Goal: Task Accomplishment & Management: Manage account settings

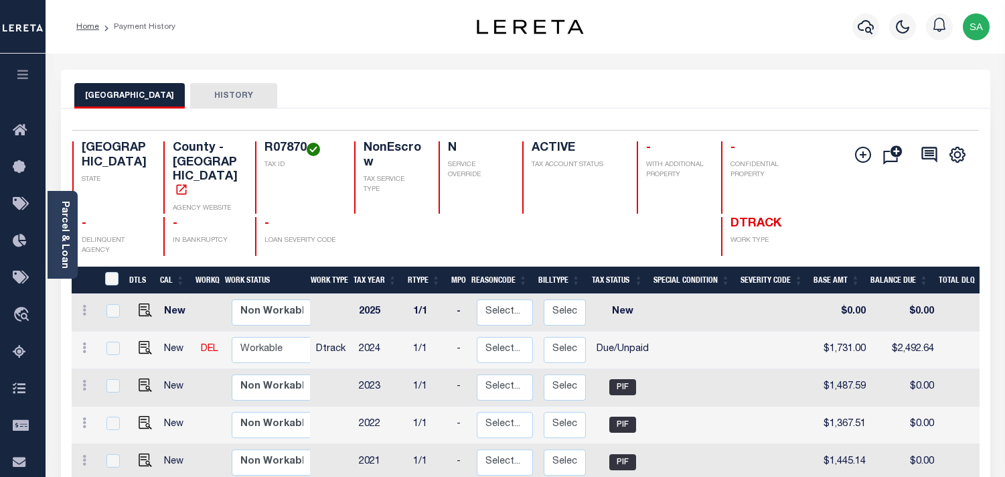
scroll to position [74, 0]
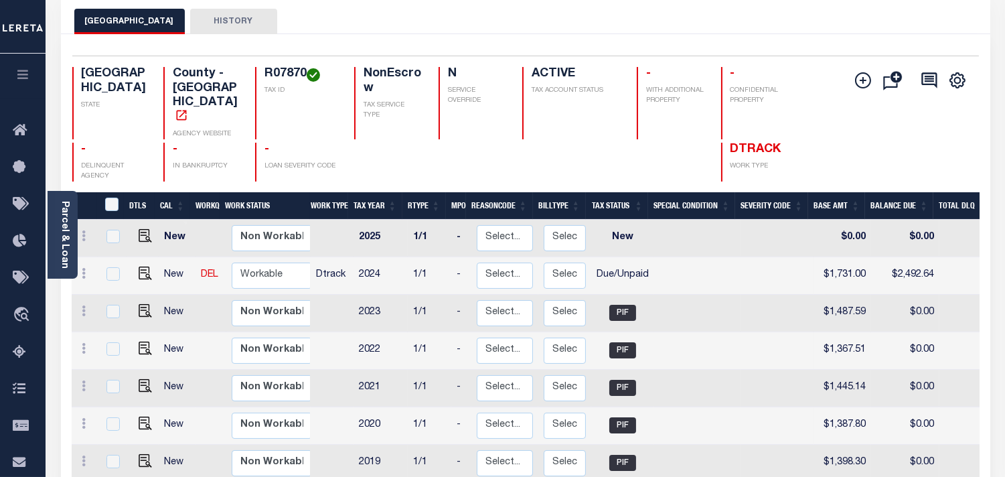
click at [288, 70] on h4 "R07870" at bounding box center [301, 74] width 74 height 15
copy h4 "R07870"
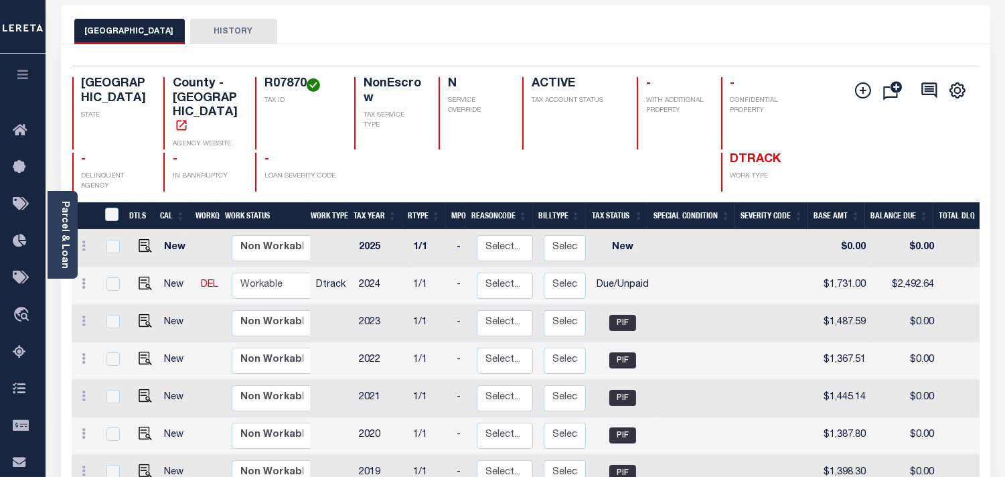
scroll to position [0, 0]
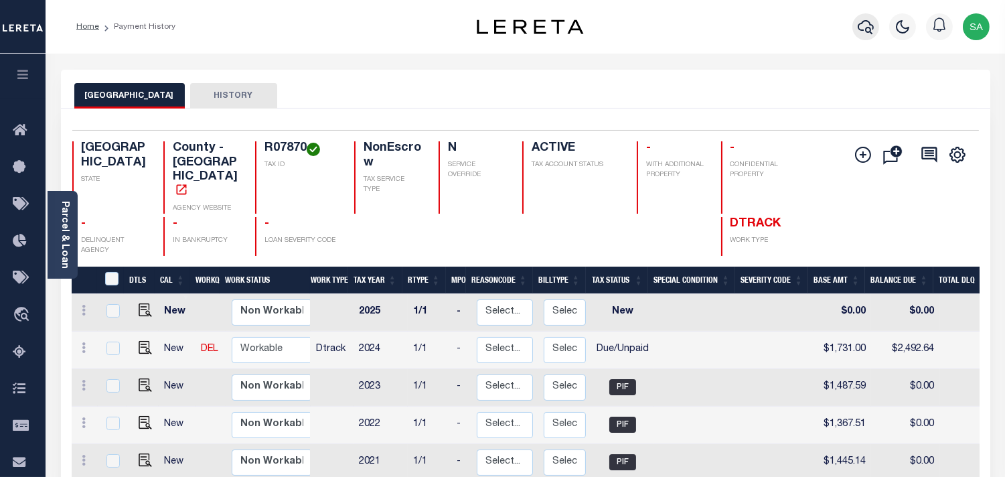
click at [862, 33] on icon "button" at bounding box center [866, 27] width 16 height 16
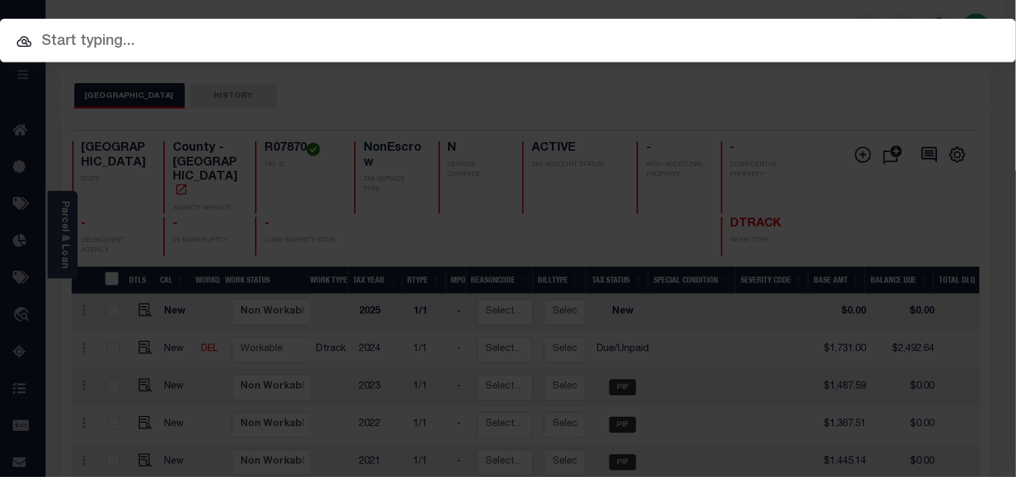
click at [775, 33] on div "Include Loans TBM Customers Borrowers Payments (Lender Non-Disb) Payments (Lend…" at bounding box center [508, 41] width 1016 height 44
paste input "720021179"
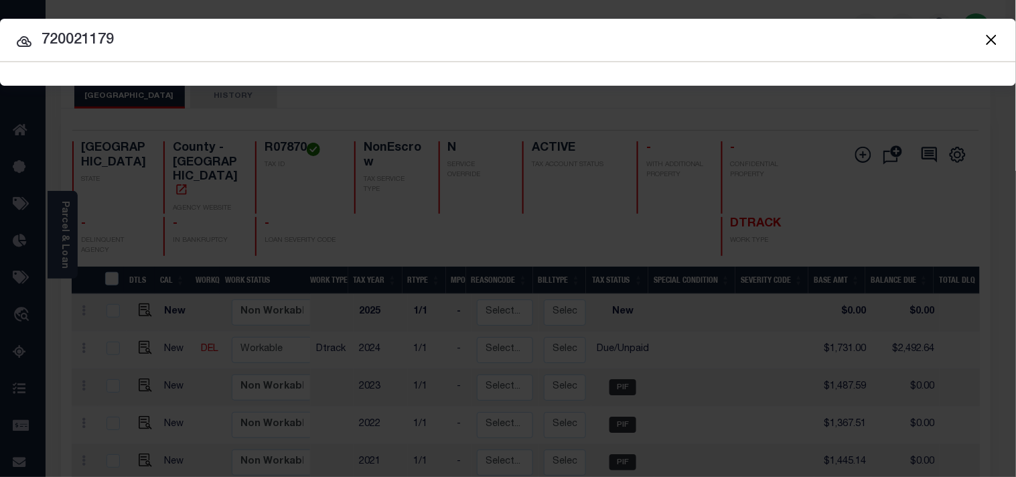
type input "720021179"
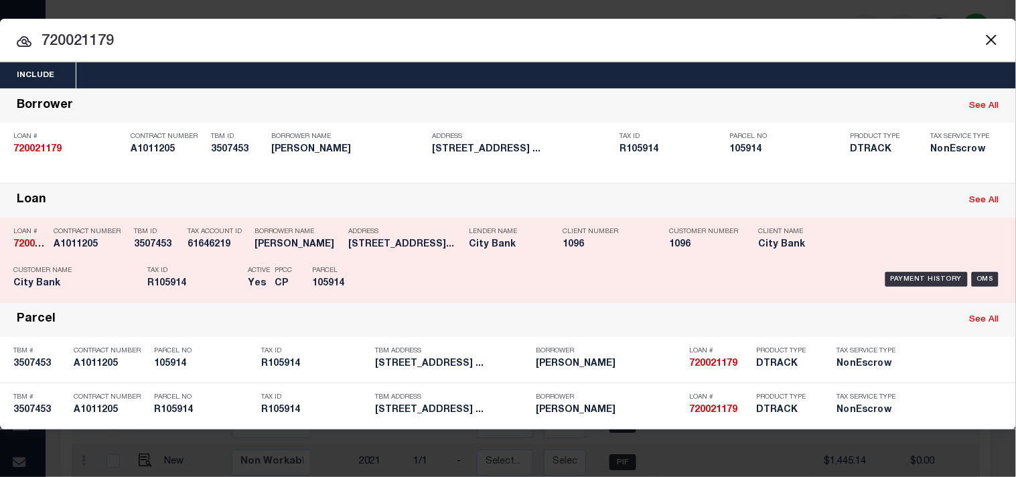
click at [360, 266] on div "Parcel 105914" at bounding box center [342, 279] width 60 height 39
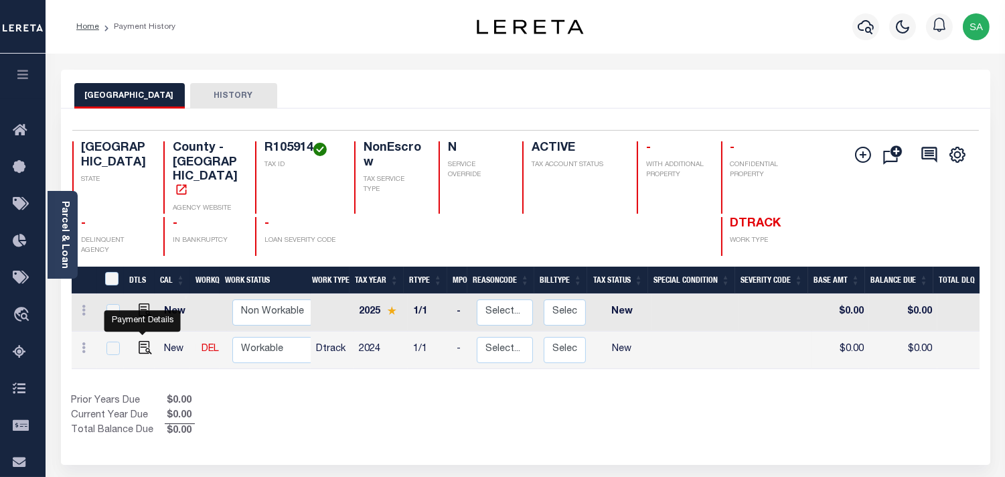
drag, startPoint x: 141, startPoint y: 327, endPoint x: 154, endPoint y: 327, distance: 13.4
click at [141, 341] on img "" at bounding box center [145, 347] width 13 height 13
checkbox input "true"
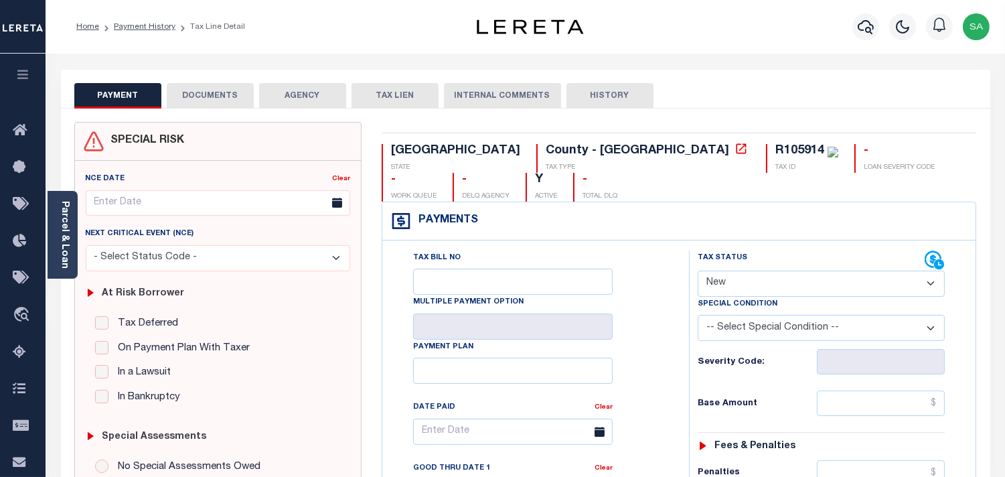
drag, startPoint x: 765, startPoint y: 256, endPoint x: 765, endPoint y: 266, distance: 9.4
click at [765, 270] on select "- Select Status Code - Open Due/Unpaid Paid Incomplete No Tax Due Internal Refu…" at bounding box center [821, 283] width 247 height 26
select select "PYD"
click at [698, 270] on select "- Select Status Code - Open Due/Unpaid Paid Incomplete No Tax Due Internal Refu…" at bounding box center [821, 283] width 247 height 26
type input "09/15/2025"
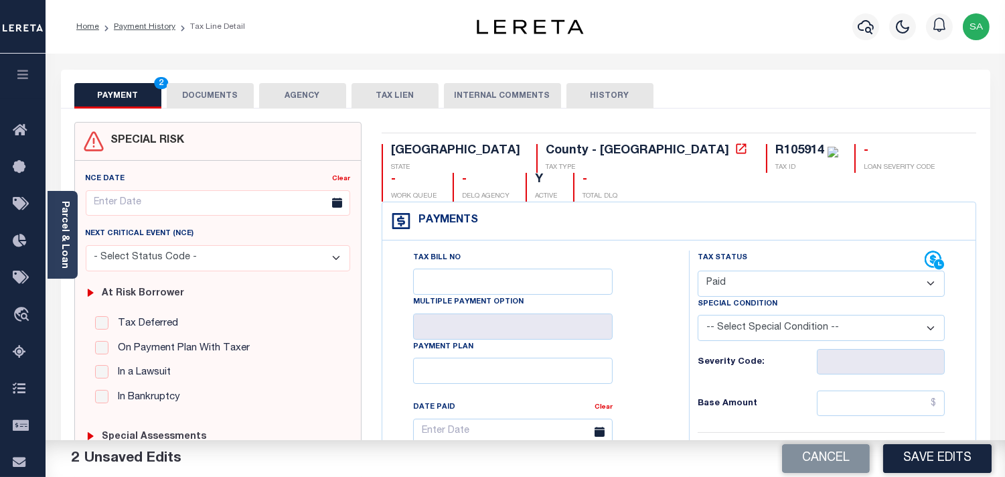
click at [64, 222] on link "Parcel & Loan" at bounding box center [64, 235] width 9 height 68
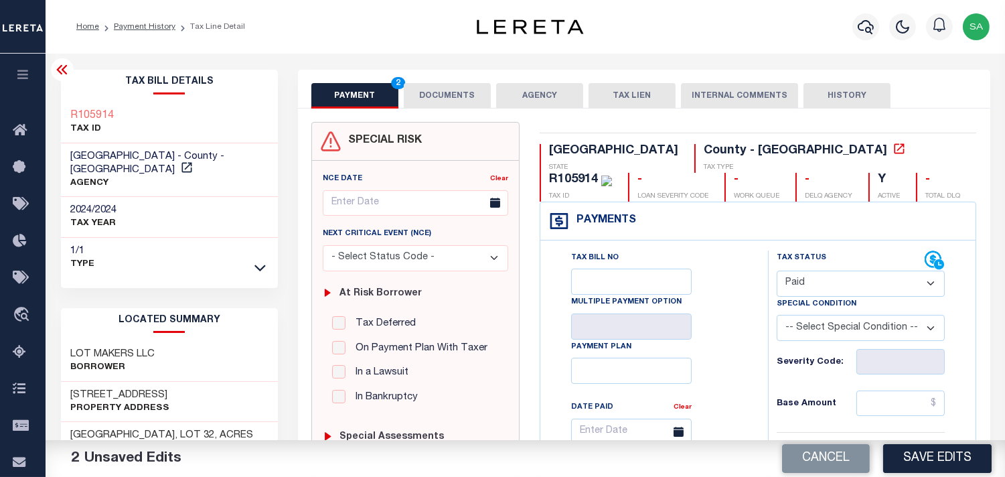
click at [445, 104] on button "DOCUMENTS" at bounding box center [447, 95] width 87 height 25
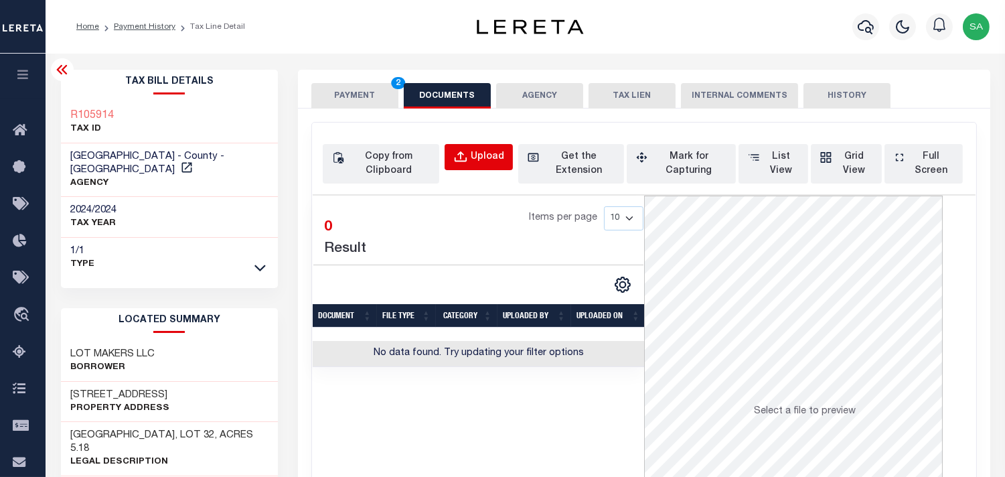
click at [451, 155] on button "Upload" at bounding box center [479, 157] width 68 height 26
select select "POP"
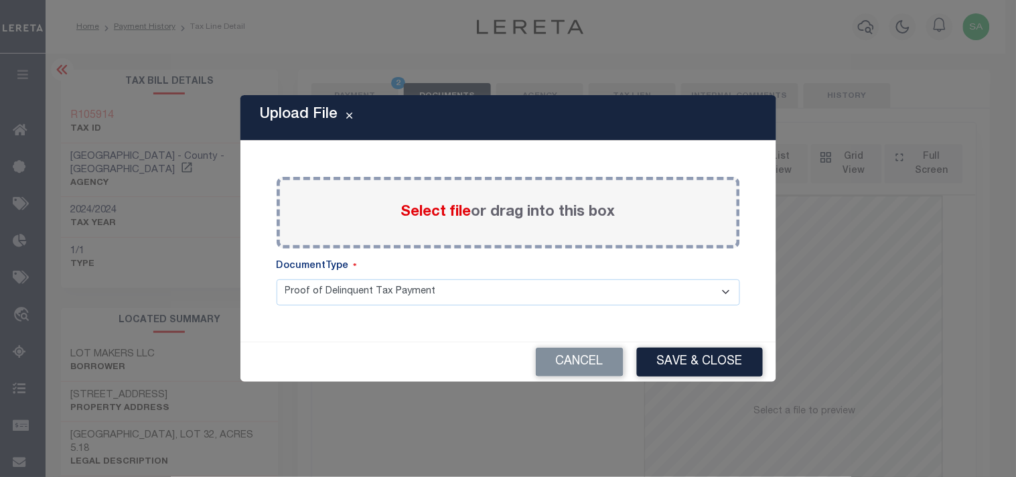
click at [439, 212] on span "Select file" at bounding box center [436, 212] width 70 height 15
click at [0, 0] on input "Select file or drag into this box" at bounding box center [0, 0] width 0 height 0
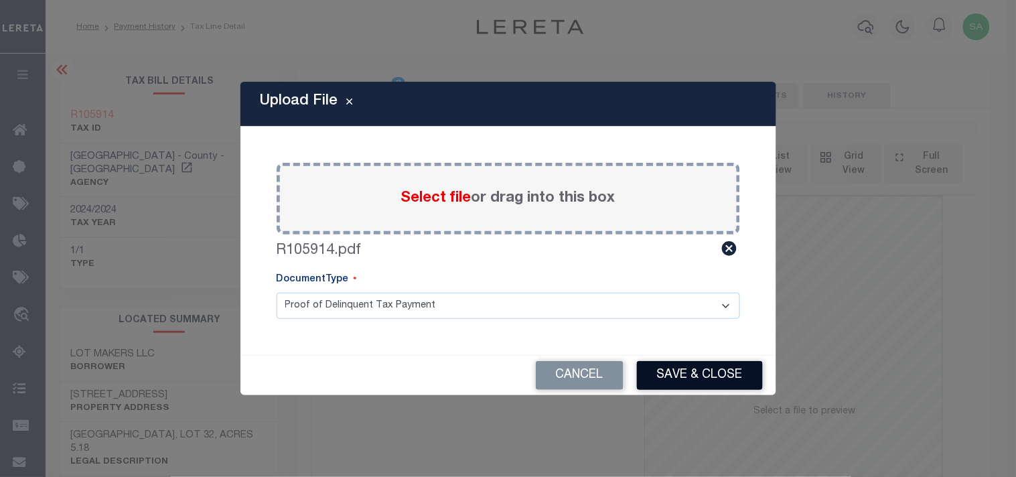
click at [700, 380] on button "Save & Close" at bounding box center [700, 375] width 126 height 29
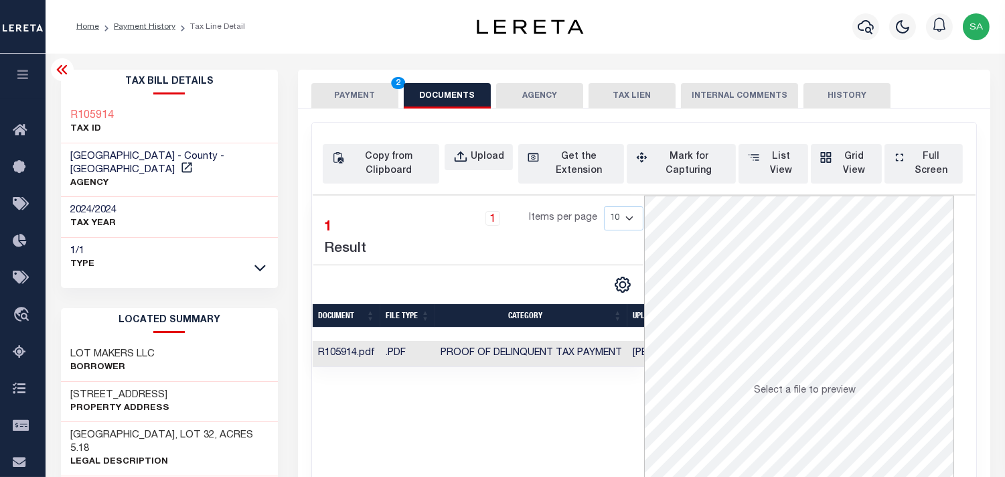
click at [338, 92] on button "PAYMENT 2" at bounding box center [354, 95] width 87 height 25
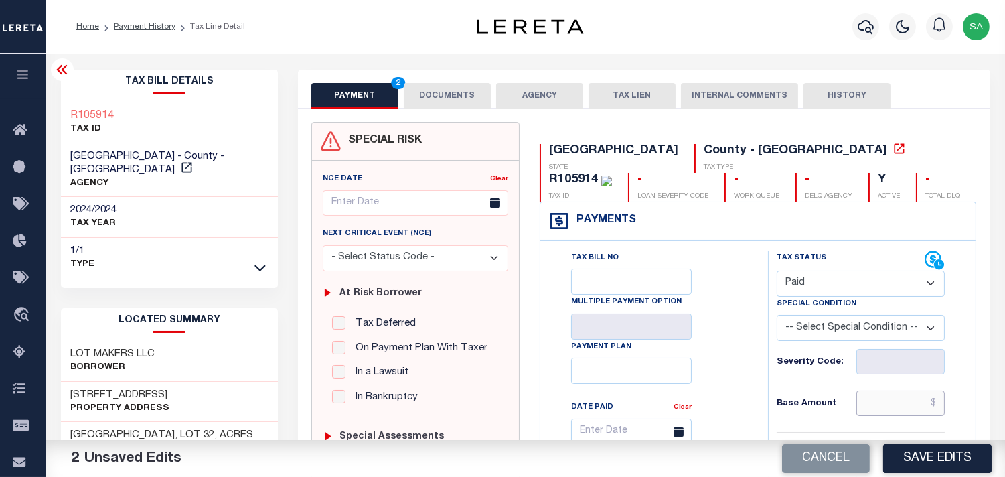
drag, startPoint x: 877, startPoint y: 400, endPoint x: 812, endPoint y: 395, distance: 65.1
click at [877, 400] on input "text" at bounding box center [900, 402] width 88 height 25
paste input "1,443.27"
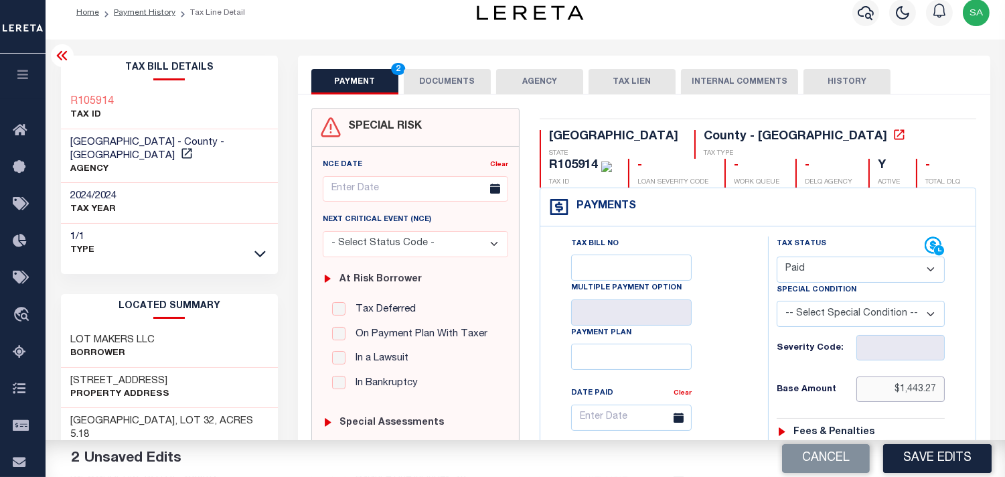
scroll to position [372, 0]
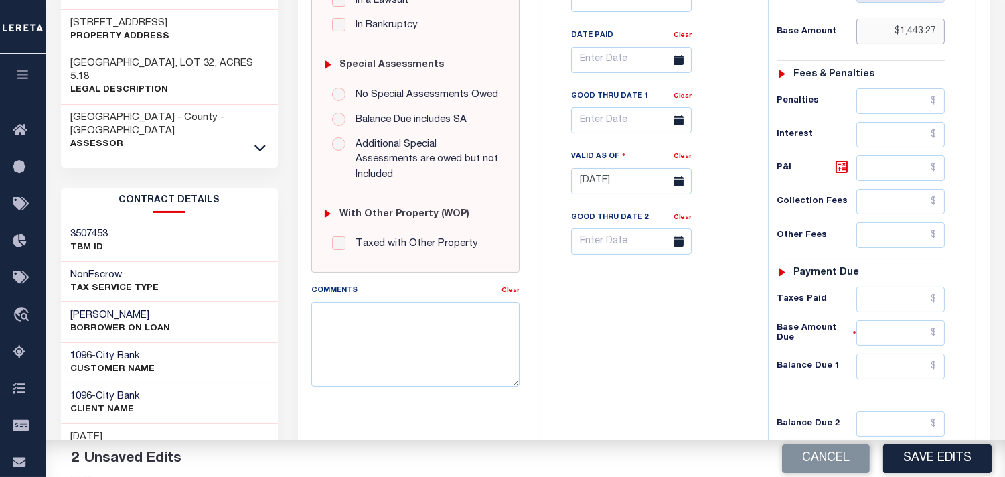
type input "$1,443.27"
click at [911, 297] on input "text" at bounding box center [900, 299] width 88 height 25
click at [907, 370] on input "text" at bounding box center [900, 366] width 88 height 25
type input "$0.00"
click at [715, 330] on div "Tax Bill No Multiple Payment Option Payment Plan Clear" at bounding box center [651, 174] width 214 height 591
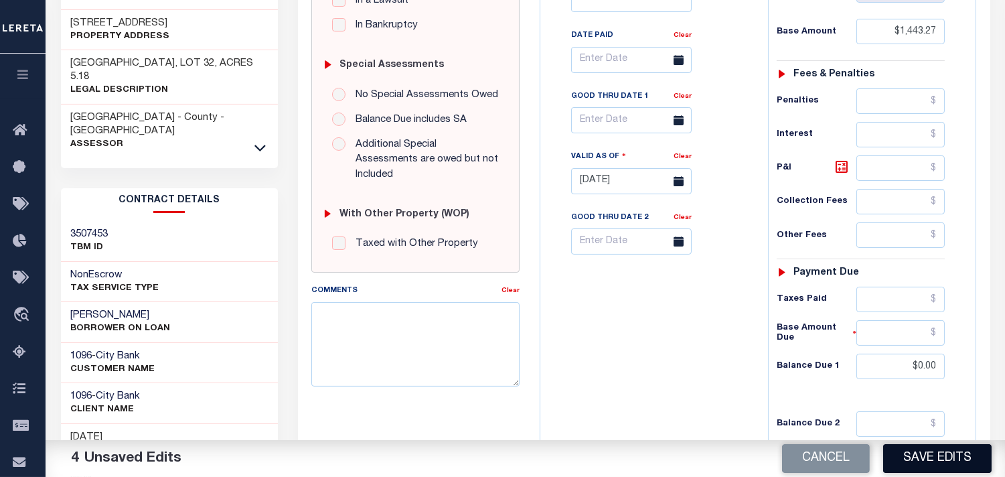
click at [941, 457] on button "Save Edits" at bounding box center [937, 458] width 108 height 29
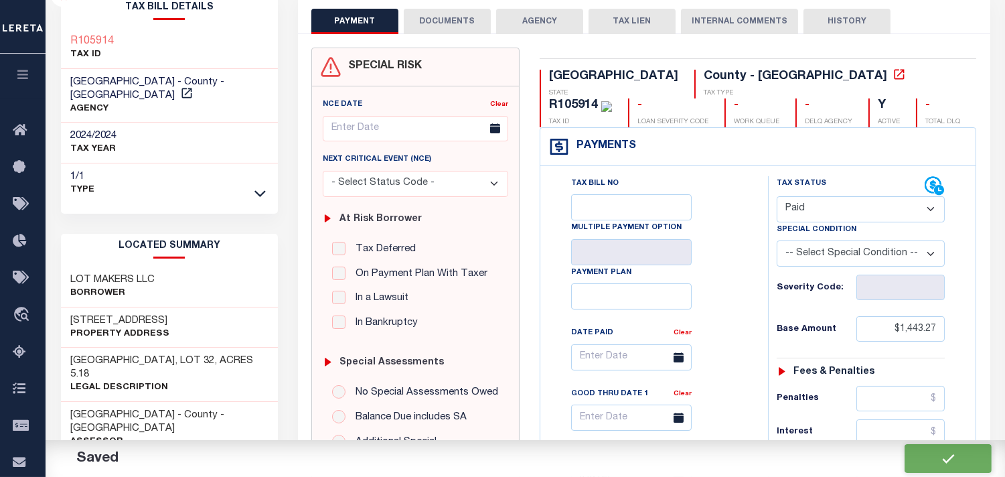
checkbox input "false"
type input "$1,443.27"
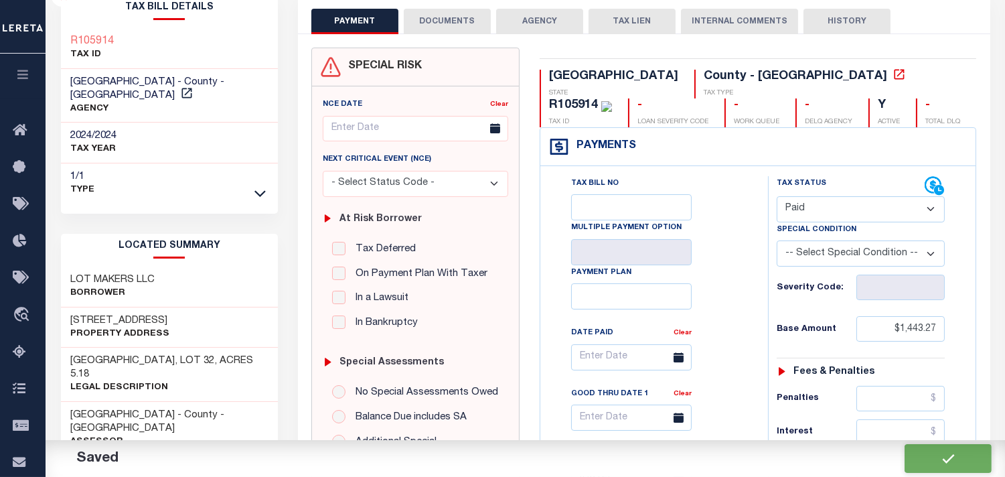
type input "$0"
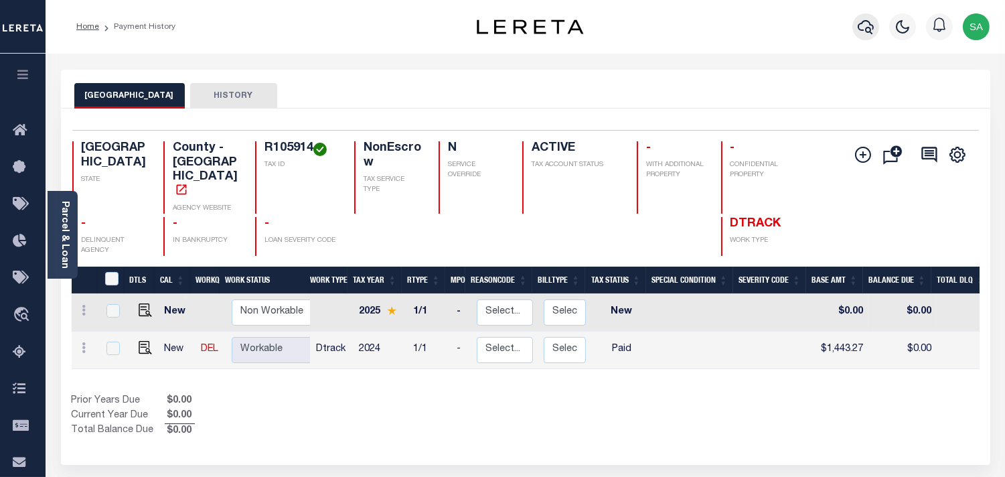
click at [866, 28] on icon "button" at bounding box center [866, 27] width 16 height 14
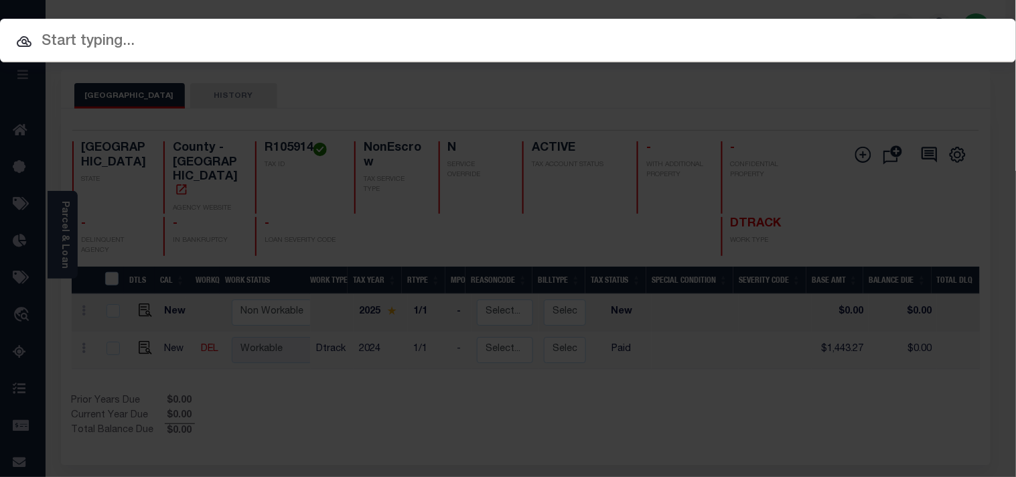
click at [804, 29] on div "Include Loans TBM Customers Borrowers Payments (Lender Non-Disb) Payments (Lend…" at bounding box center [508, 41] width 1016 height 44
click at [637, 28] on div at bounding box center [508, 40] width 1016 height 43
click at [637, 36] on input "text" at bounding box center [508, 41] width 1016 height 23
paste input "900007757"
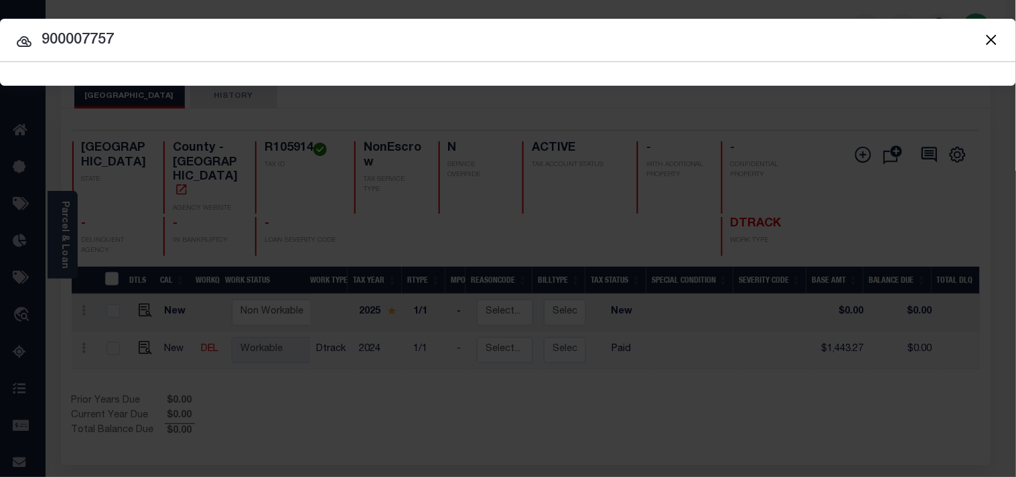
type input "900007757"
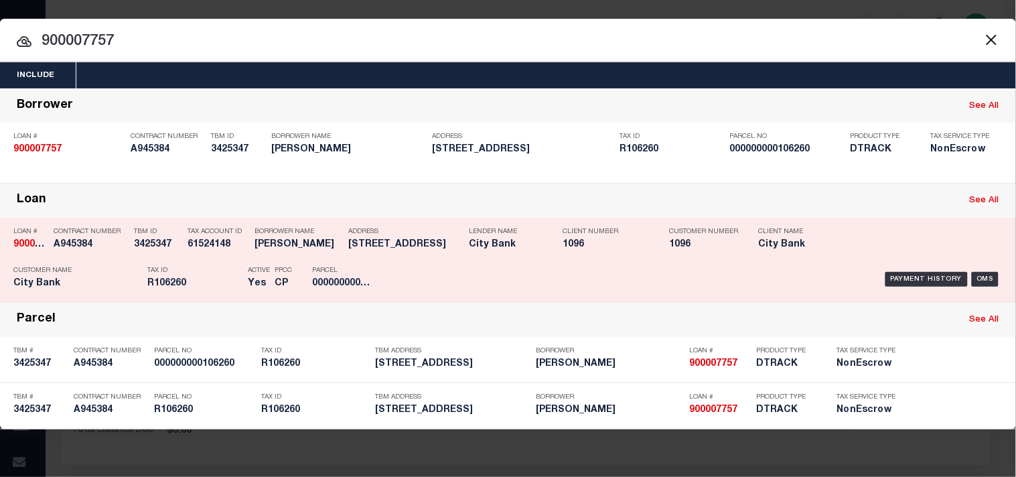
click at [185, 283] on h5 "R106260" at bounding box center [194, 283] width 94 height 11
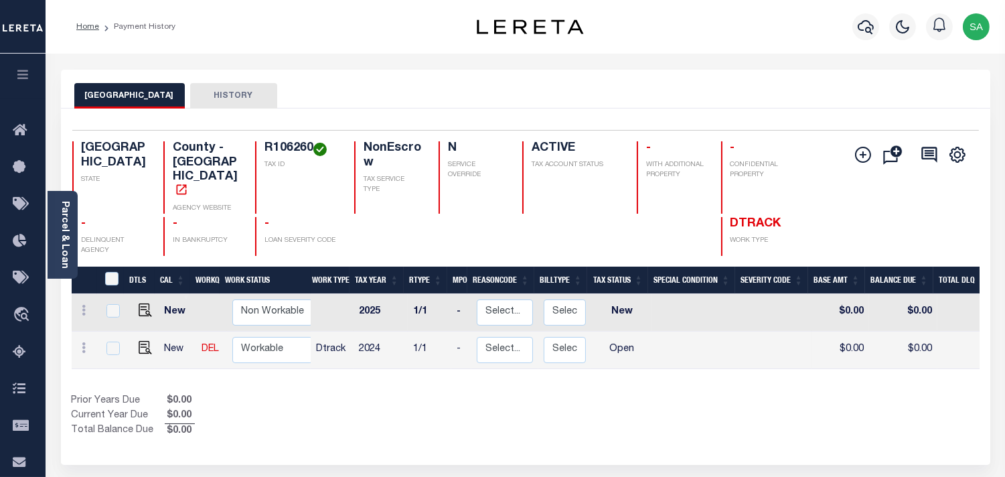
click at [151, 333] on td at bounding box center [143, 349] width 32 height 37
checkbox input "true"
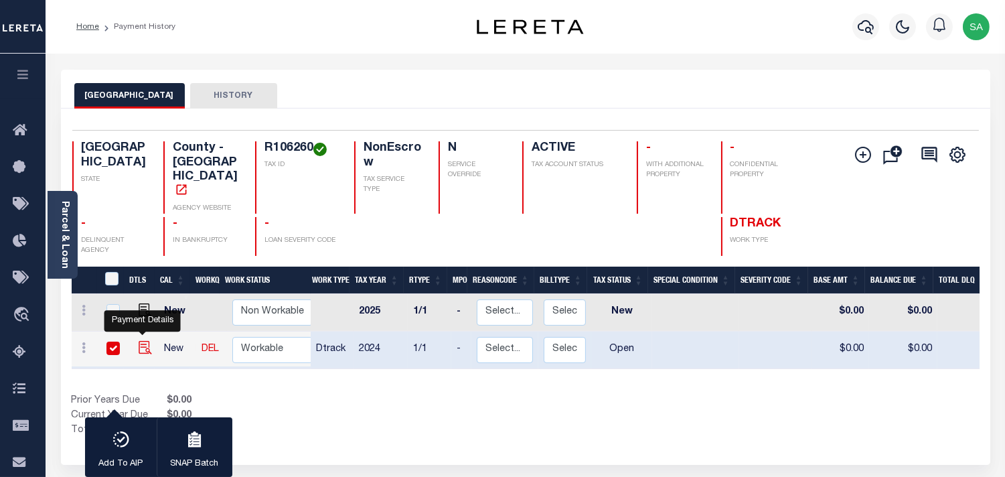
click at [143, 341] on img "" at bounding box center [145, 347] width 13 height 13
checkbox input "false"
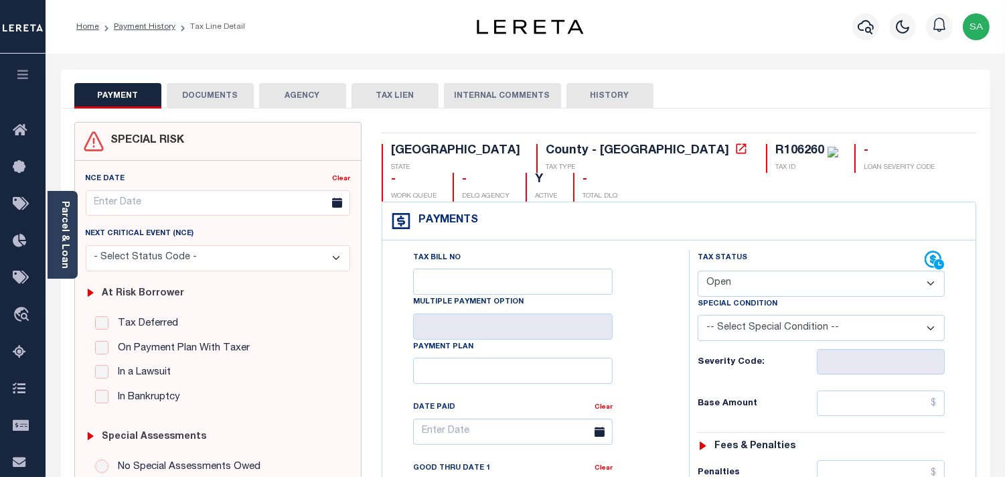
drag, startPoint x: 717, startPoint y: 250, endPoint x: 718, endPoint y: 263, distance: 12.8
click at [718, 270] on select "- Select Status Code - Open Due/Unpaid Paid Incomplete No Tax Due Internal Refu…" at bounding box center [821, 283] width 247 height 26
select select "PYD"
click at [698, 270] on select "- Select Status Code - Open Due/Unpaid Paid Incomplete No Tax Due Internal Refu…" at bounding box center [821, 283] width 247 height 26
type input "09/15/2025"
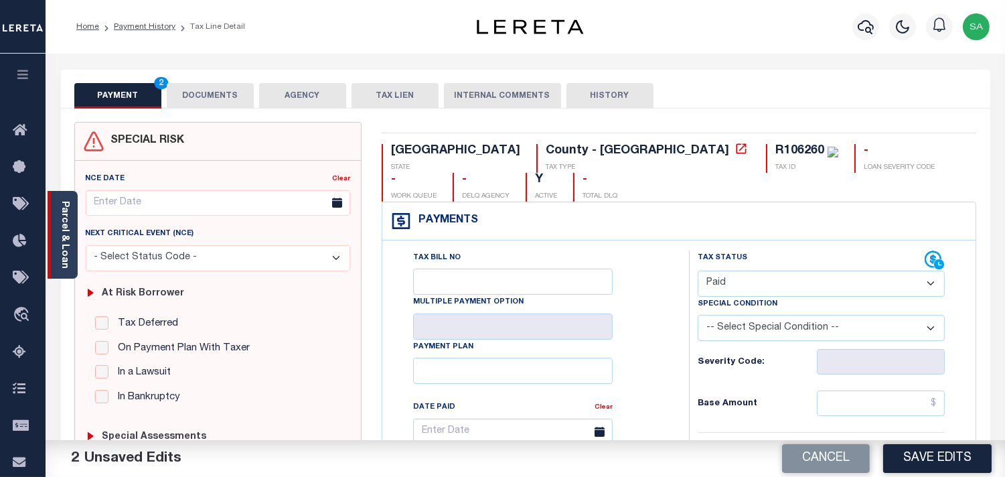
click at [63, 250] on link "Parcel & Loan" at bounding box center [64, 235] width 9 height 68
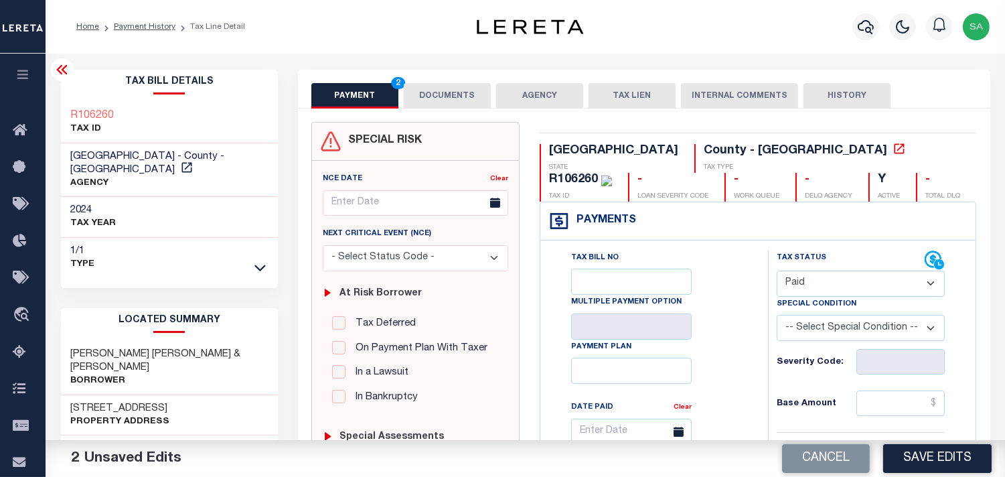
click at [460, 96] on button "DOCUMENTS" at bounding box center [447, 95] width 87 height 25
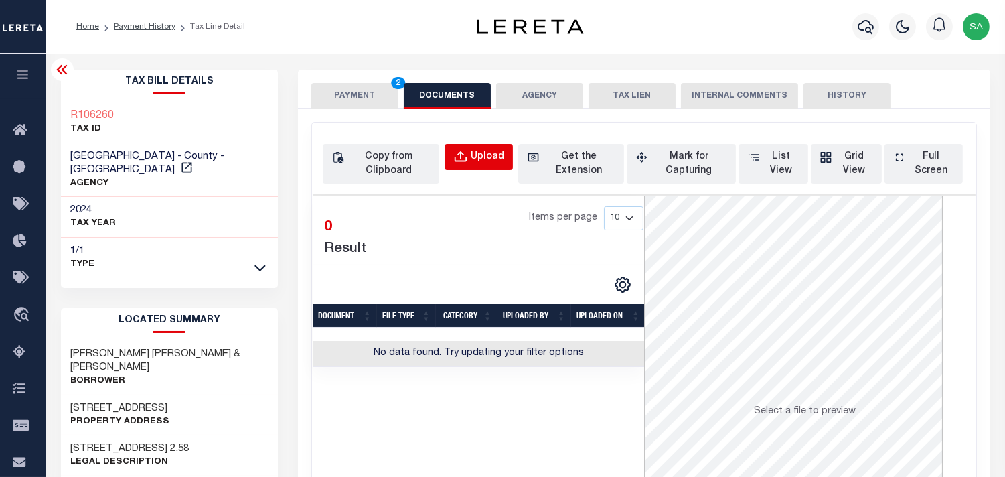
click at [469, 149] on button "Upload" at bounding box center [479, 157] width 68 height 26
select select "POP"
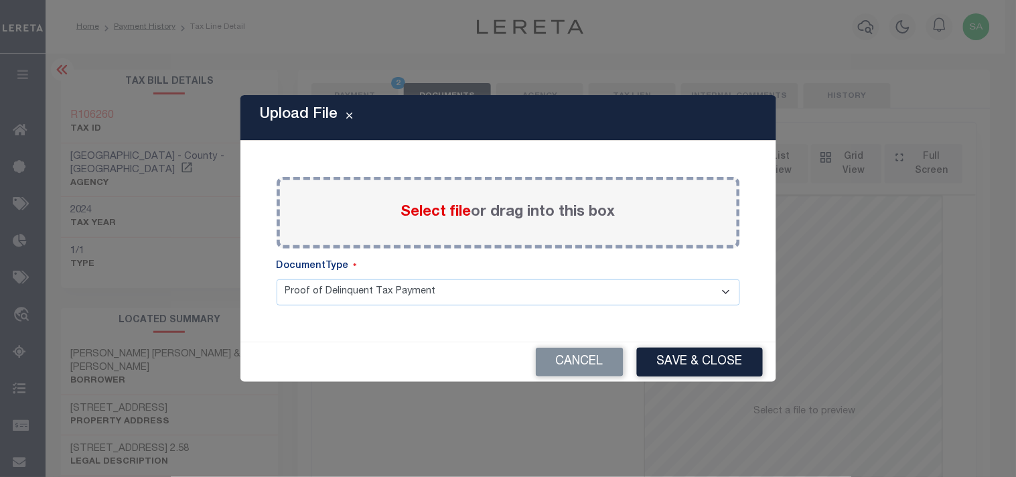
click at [435, 214] on span "Select file" at bounding box center [436, 212] width 70 height 15
click at [0, 0] on input "Select file or drag into this box" at bounding box center [0, 0] width 0 height 0
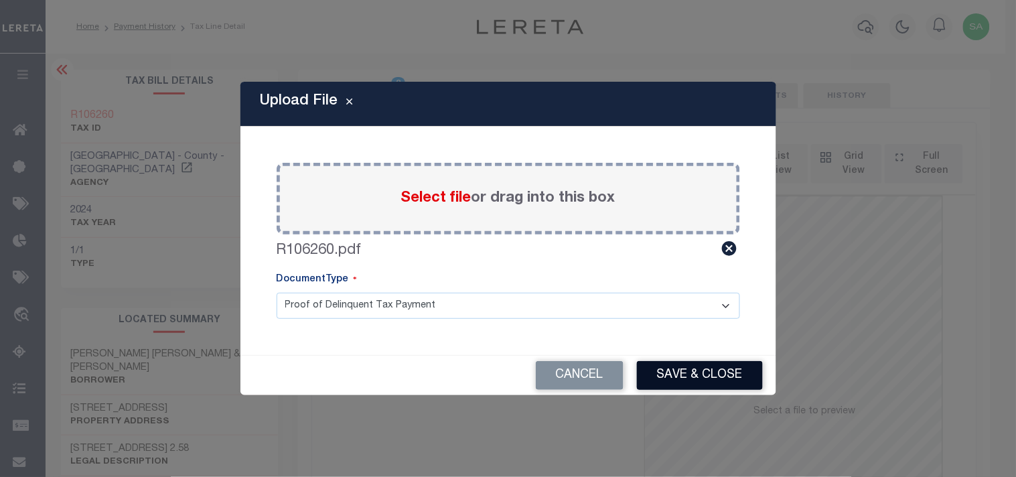
click at [696, 373] on button "Save & Close" at bounding box center [700, 375] width 126 height 29
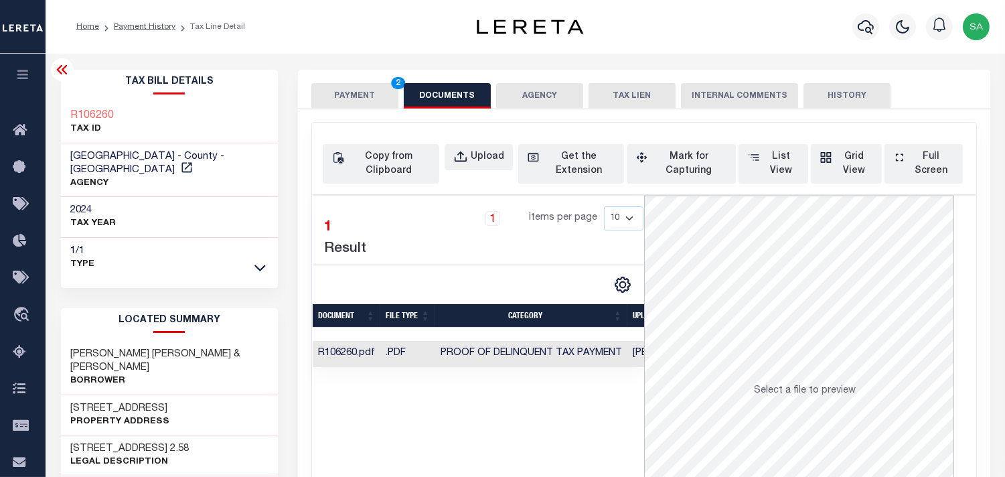
click at [349, 96] on button "PAYMENT 2" at bounding box center [354, 95] width 87 height 25
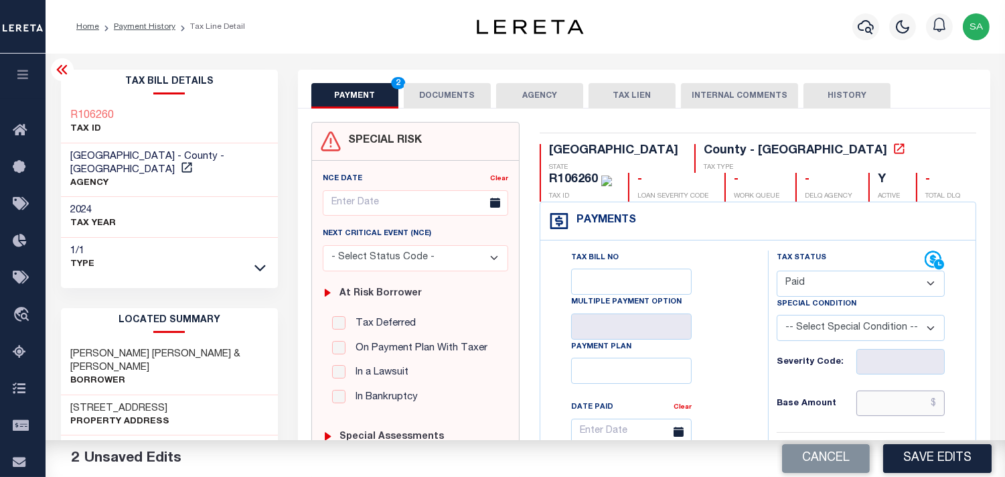
click at [914, 404] on input "text" at bounding box center [900, 402] width 88 height 25
paste input "1,102.23"
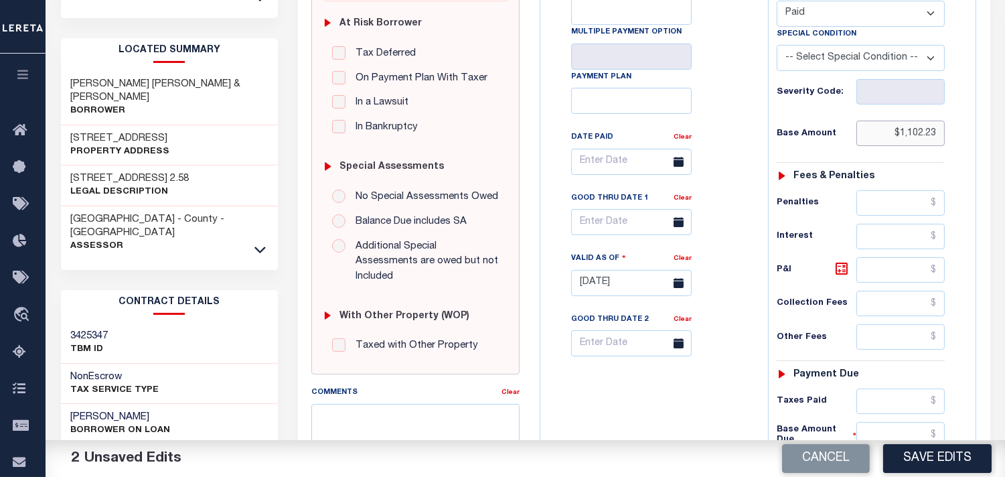
scroll to position [446, 0]
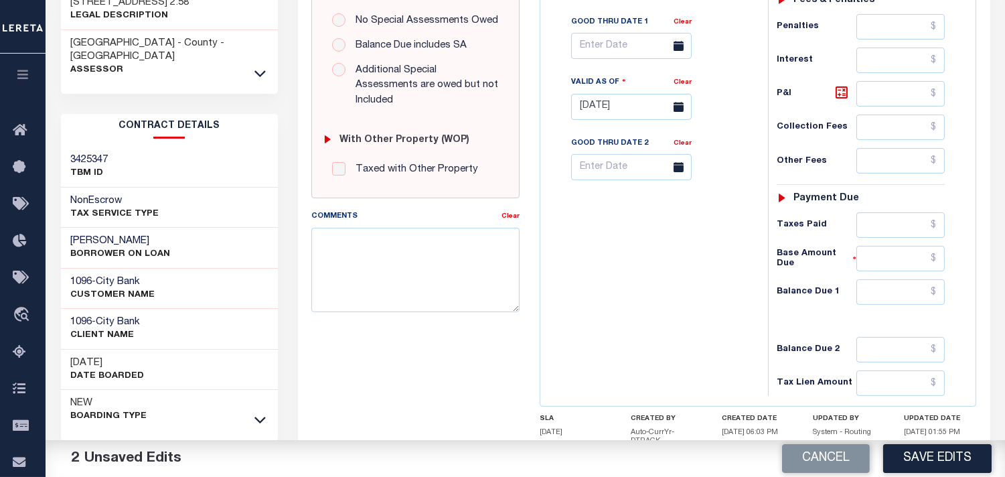
type input "$1,102.23"
drag, startPoint x: 894, startPoint y: 228, endPoint x: 858, endPoint y: 231, distance: 36.3
click at [894, 228] on input "text" at bounding box center [900, 224] width 88 height 25
paste input "1,102.23"
type input "$1,102.23"
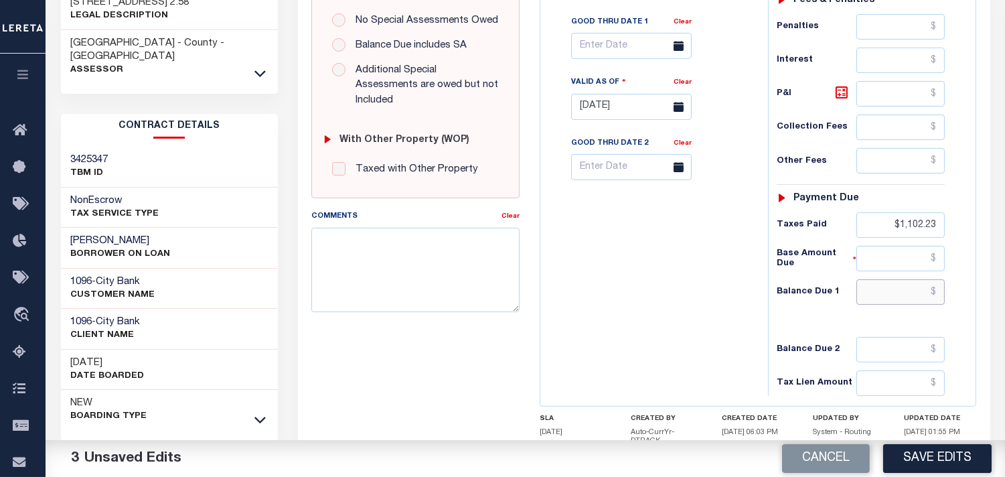
click at [891, 288] on input "text" at bounding box center [900, 291] width 88 height 25
type input "$0.00"
click at [673, 270] on div "Tax Bill No Multiple Payment Option Payment Plan Clear" at bounding box center [651, 99] width 214 height 591
drag, startPoint x: 948, startPoint y: 244, endPoint x: 998, endPoint y: 244, distance: 50.2
click at [998, 244] on div "PAYMENT 5 DOCUMENTS AGENCY DELINQUENT PAYEE" at bounding box center [644, 98] width 712 height 948
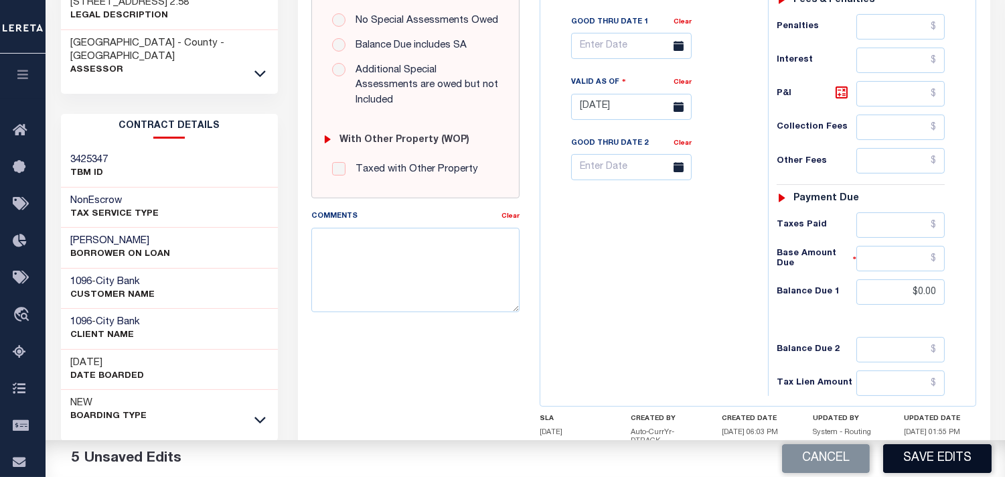
click at [937, 462] on button "Save Edits" at bounding box center [937, 458] width 108 height 29
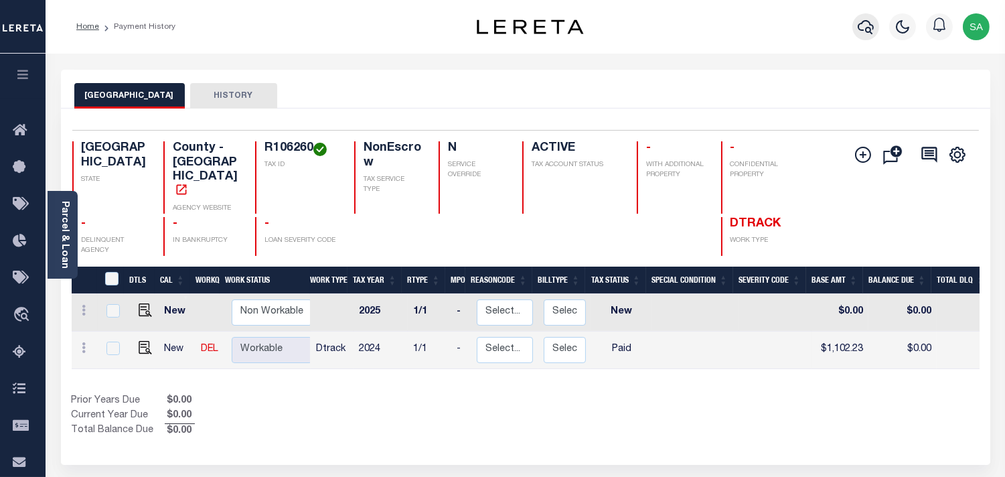
click at [860, 25] on icon "button" at bounding box center [866, 27] width 16 height 16
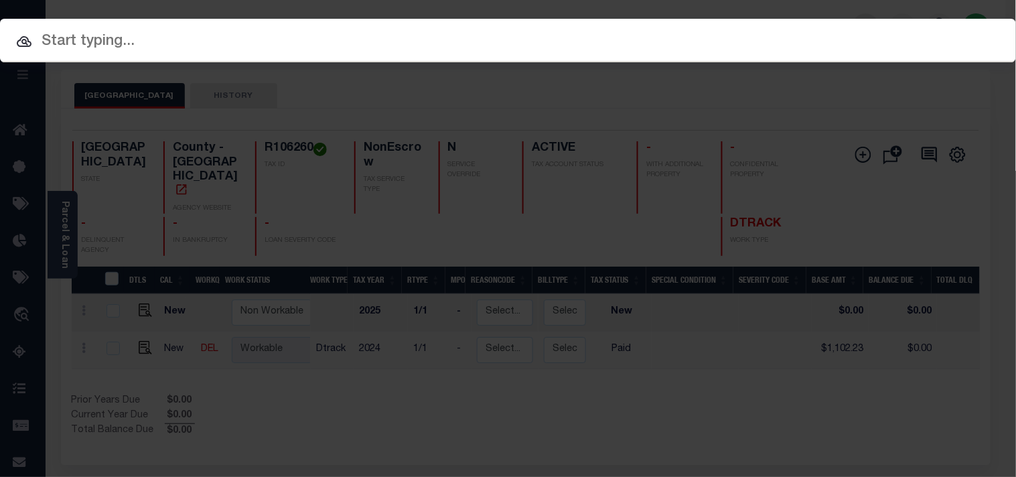
click at [805, 39] on div "Include Loans TBM Customers Borrowers Payments (Lender Non-Disb) Payments (Lend…" at bounding box center [508, 238] width 1016 height 477
click at [737, 34] on input "text" at bounding box center [508, 41] width 1016 height 23
paste input "720019750"
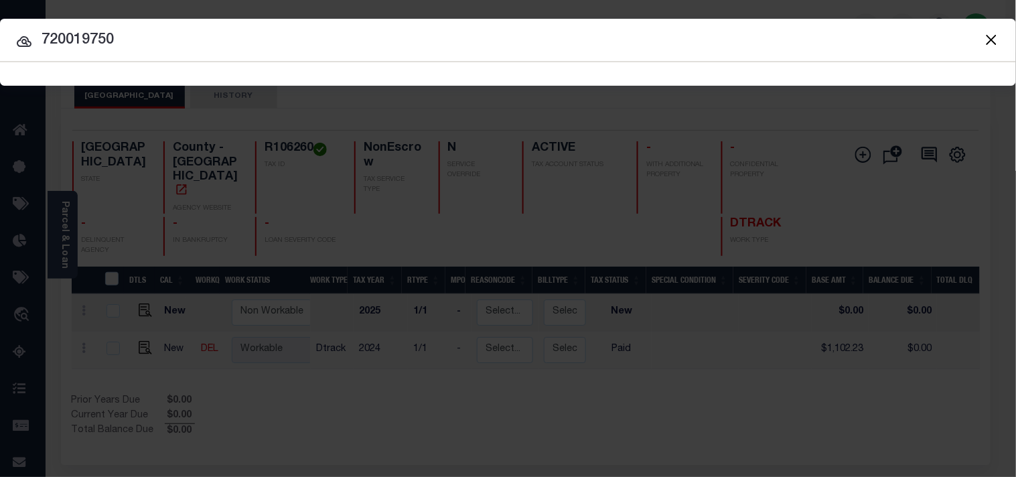
type input "720019750"
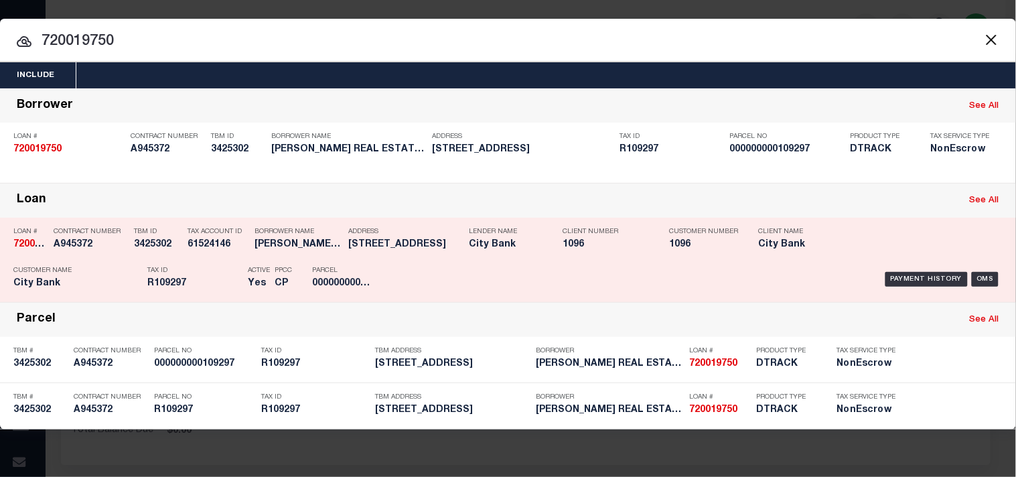
click at [402, 276] on div "Payment History OMS" at bounding box center [697, 279] width 610 height 39
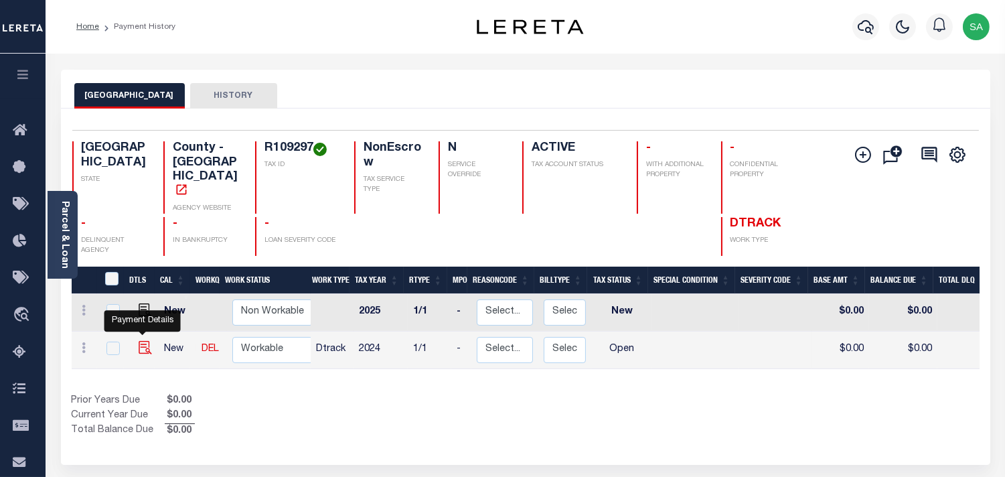
click at [144, 341] on img "" at bounding box center [145, 347] width 13 height 13
checkbox input "true"
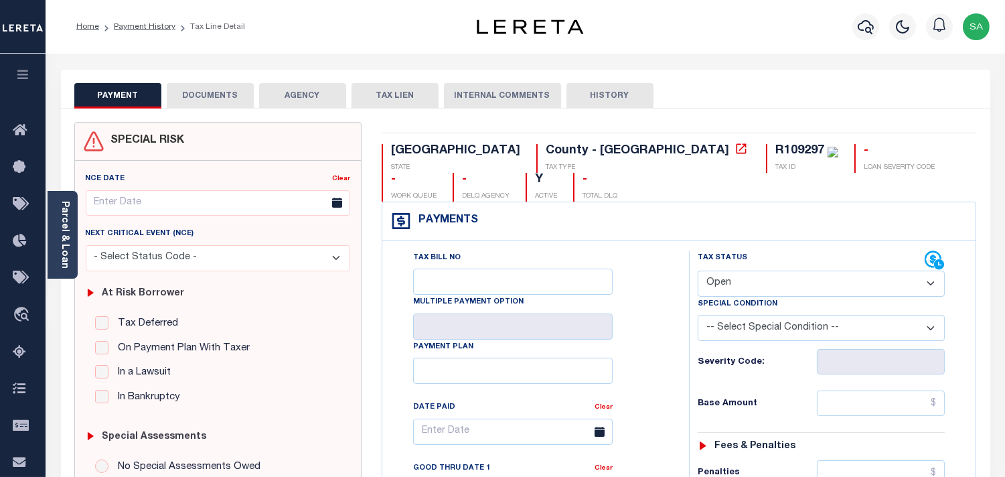
drag, startPoint x: 777, startPoint y: 244, endPoint x: 780, endPoint y: 268, distance: 24.3
click at [779, 270] on select "- Select Status Code - Open Due/Unpaid Paid Incomplete No Tax Due Internal Refu…" at bounding box center [821, 283] width 247 height 26
select select "PYD"
click at [698, 270] on select "- Select Status Code - Open Due/Unpaid Paid Incomplete No Tax Due Internal Refu…" at bounding box center [821, 283] width 247 height 26
type input "[DATE]"
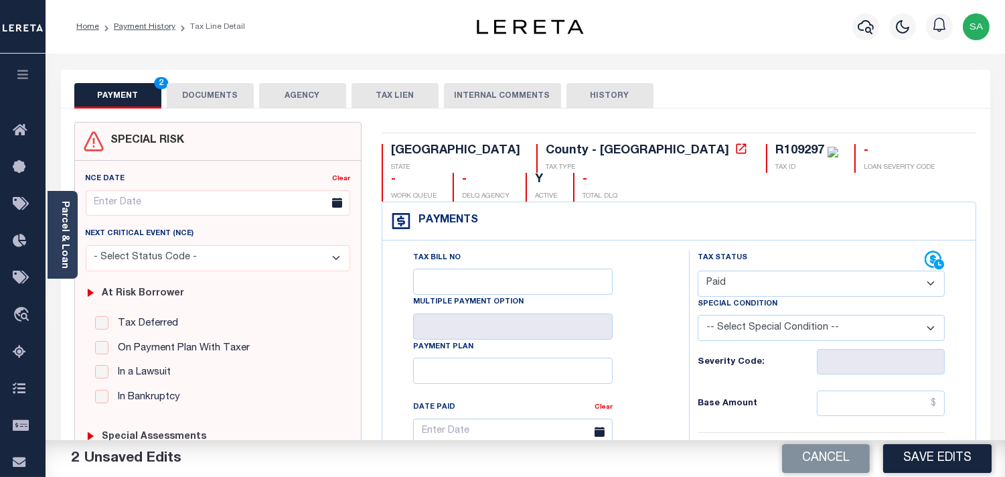
click at [62, 242] on link "Parcel & Loan" at bounding box center [64, 235] width 9 height 68
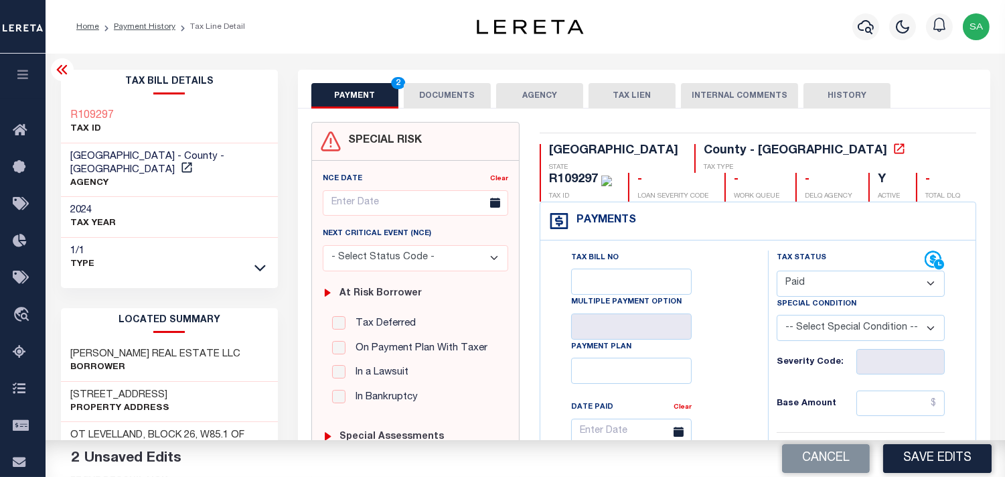
click at [453, 100] on button "DOCUMENTS" at bounding box center [447, 95] width 87 height 25
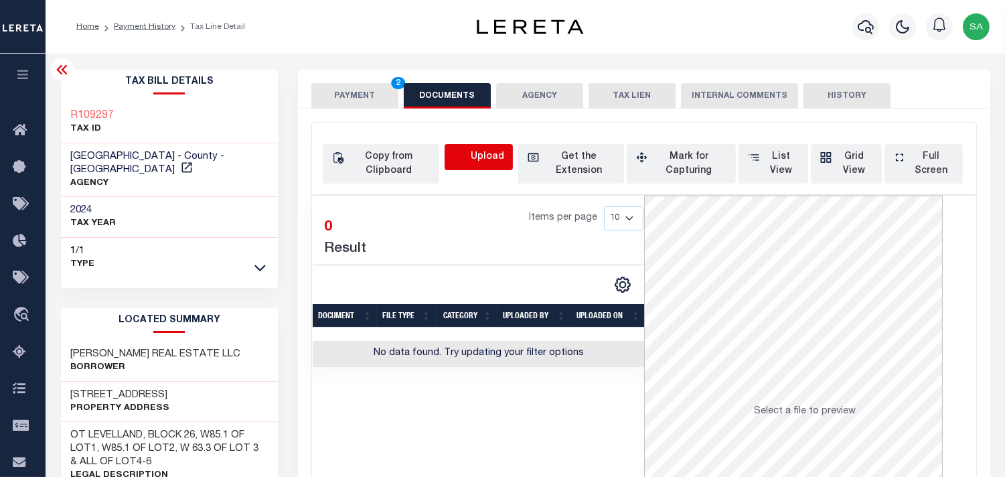
click at [462, 159] on icon "button" at bounding box center [460, 157] width 15 height 15
select select "POP"
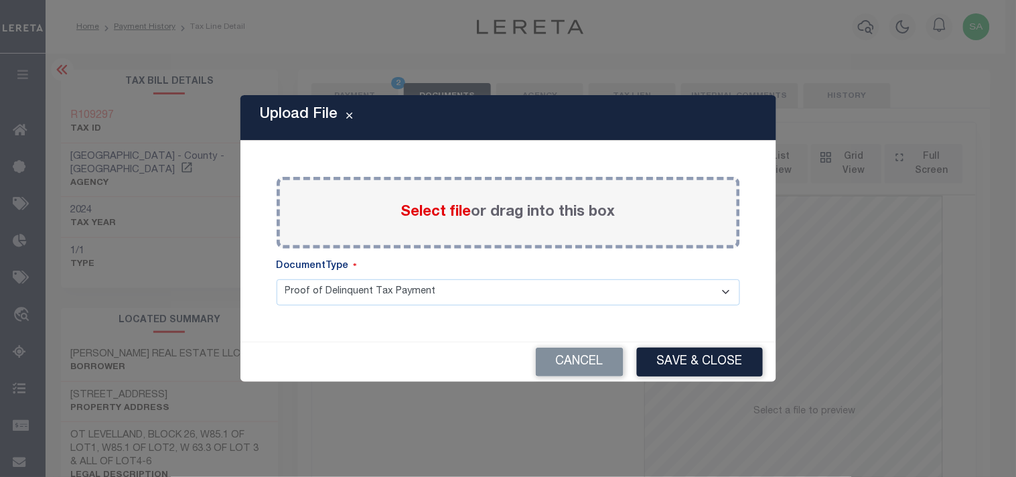
click at [430, 213] on span "Select file" at bounding box center [436, 212] width 70 height 15
click at [0, 0] on input "Select file or drag into this box" at bounding box center [0, 0] width 0 height 0
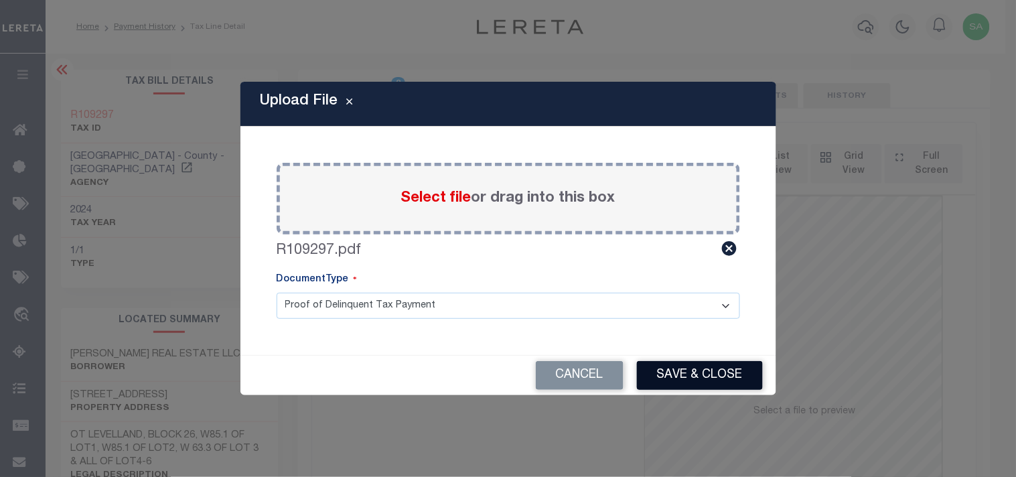
click at [675, 364] on button "Save & Close" at bounding box center [700, 375] width 126 height 29
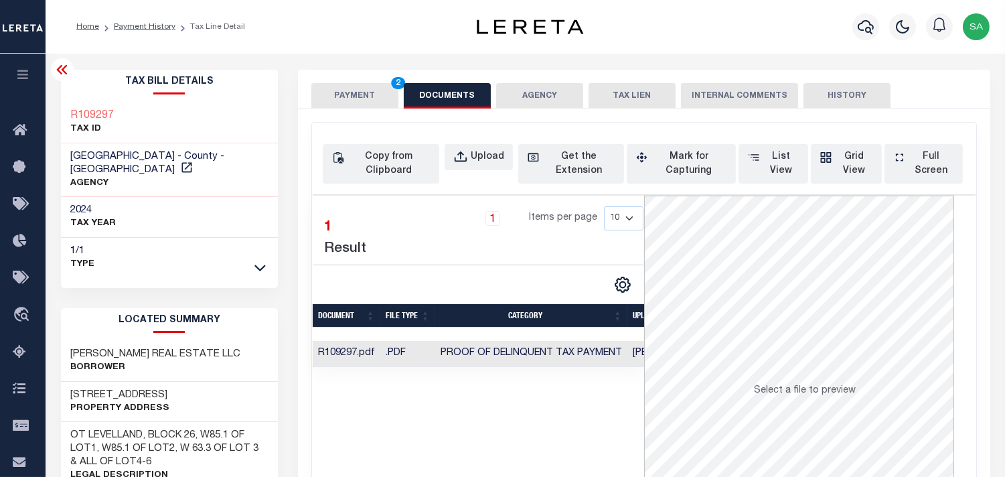
click at [364, 95] on button "PAYMENT 2" at bounding box center [354, 95] width 87 height 25
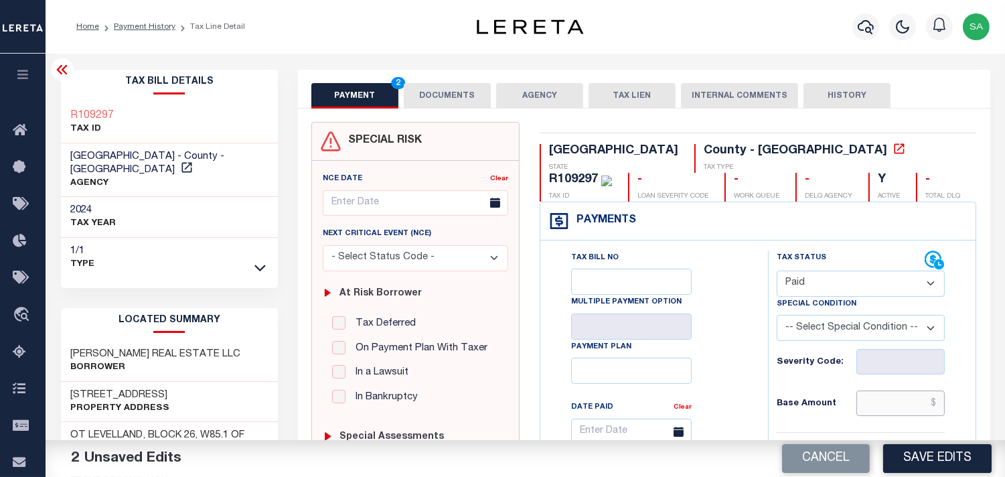
click at [873, 412] on input "text" at bounding box center [900, 402] width 88 height 25
paste input "7,220.12"
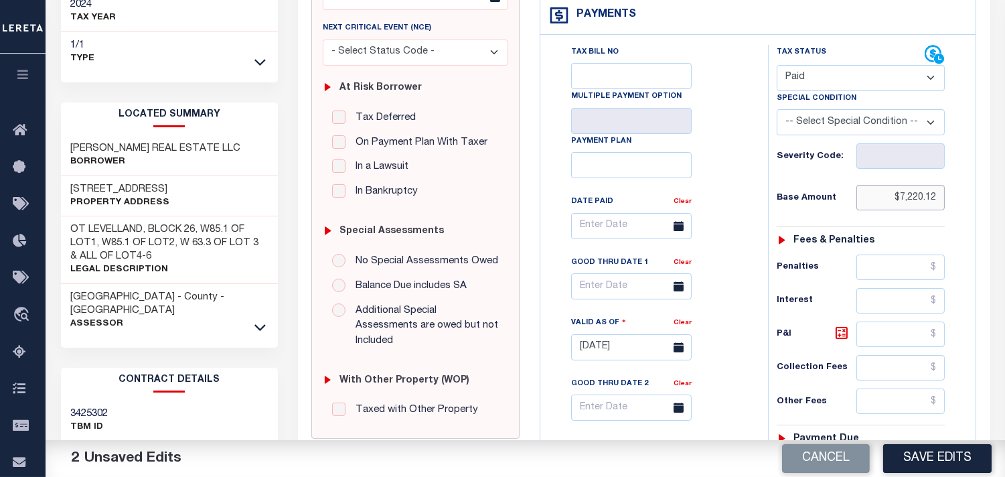
scroll to position [372, 0]
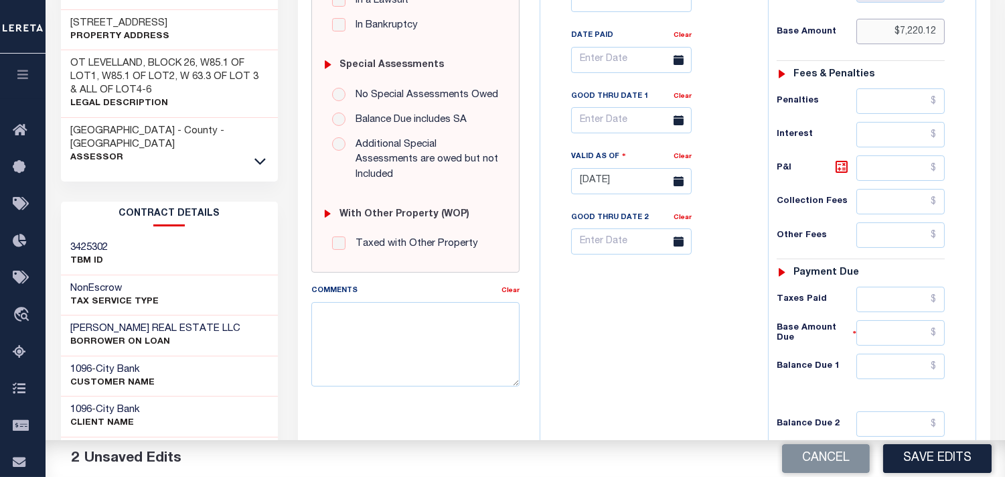
type input "$7,220.12"
click at [880, 304] on input "text" at bounding box center [900, 299] width 88 height 25
paste input "7,220.12"
type input "$7,220.12"
click at [904, 372] on input "text" at bounding box center [900, 366] width 88 height 25
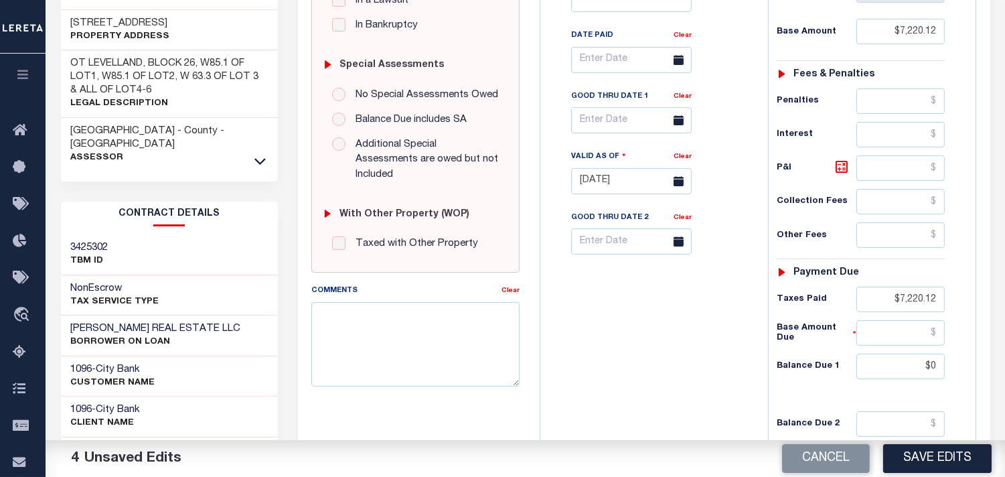
type input "$0.00"
click at [695, 332] on div "Tax Bill No Multiple Payment Option Payment Plan Clear" at bounding box center [651, 174] width 214 height 591
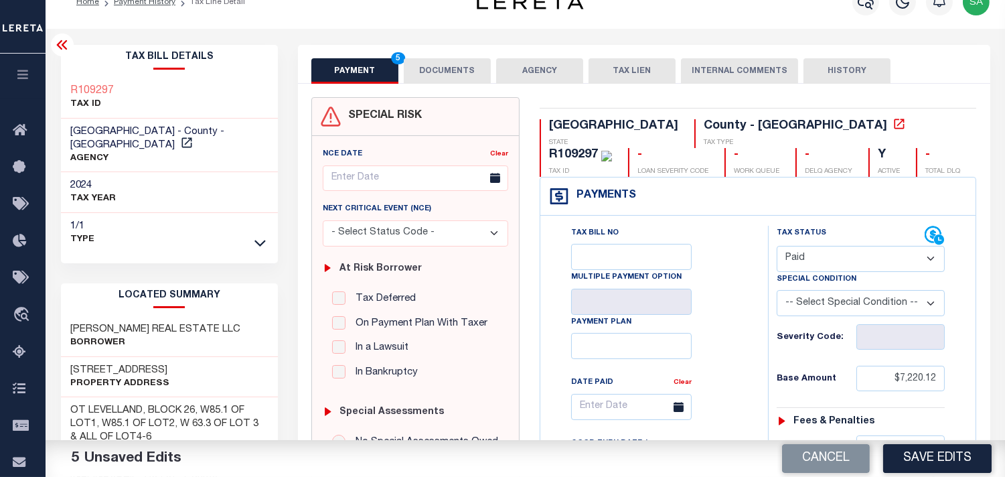
scroll to position [0, 0]
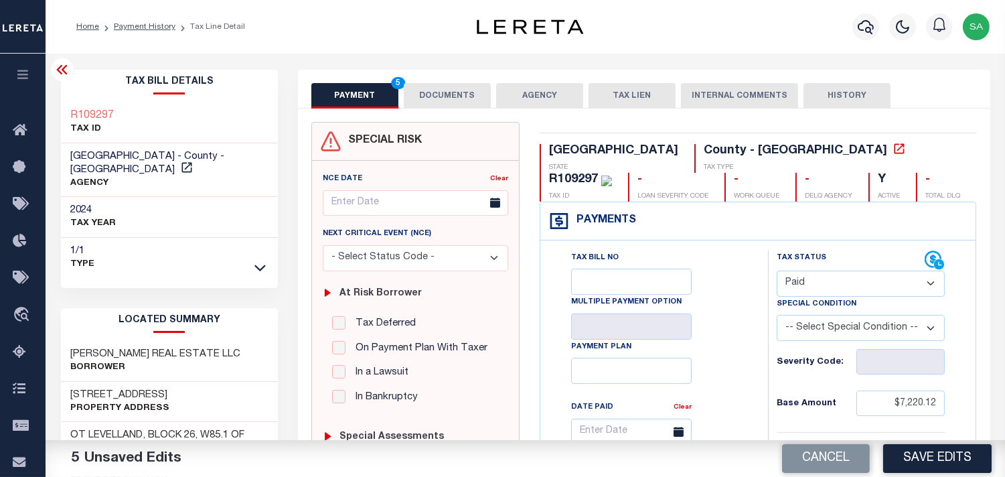
click at [455, 95] on button "DOCUMENTS" at bounding box center [447, 95] width 87 height 25
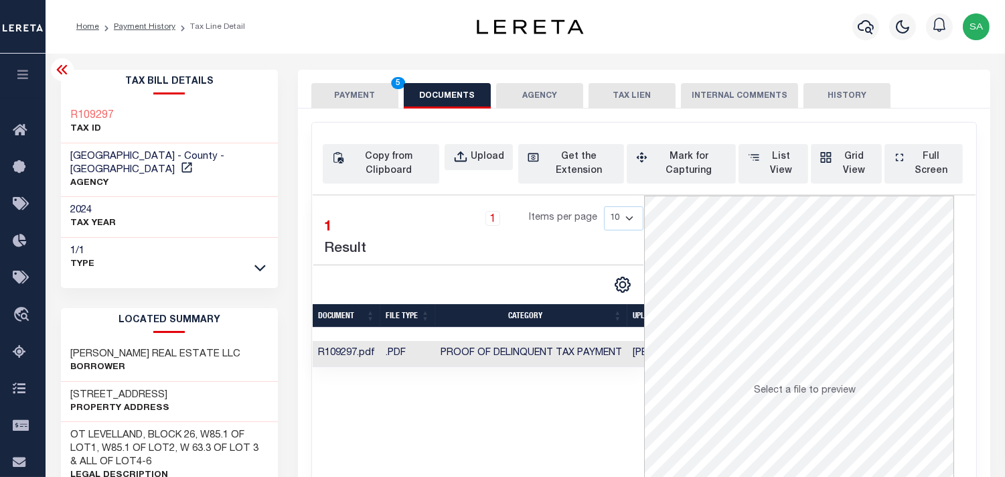
click at [346, 90] on button "PAYMENT 5" at bounding box center [354, 95] width 87 height 25
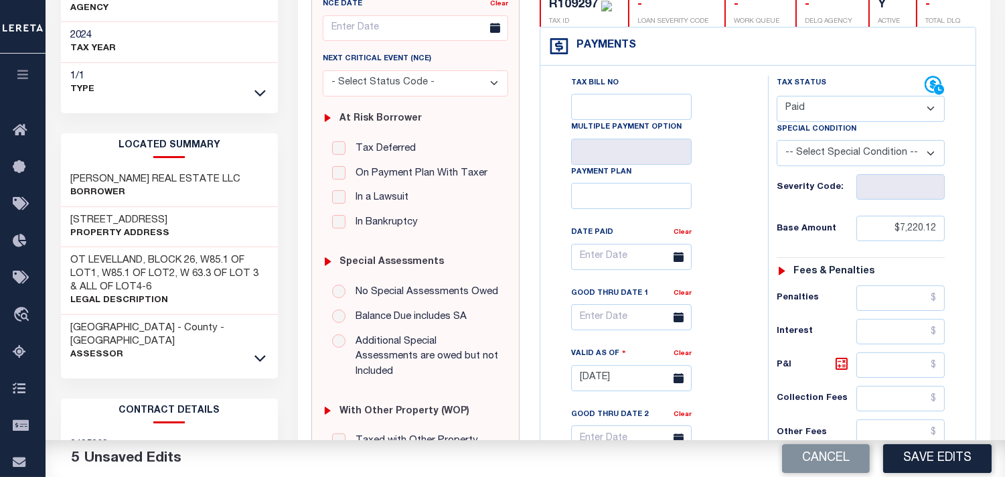
scroll to position [223, 0]
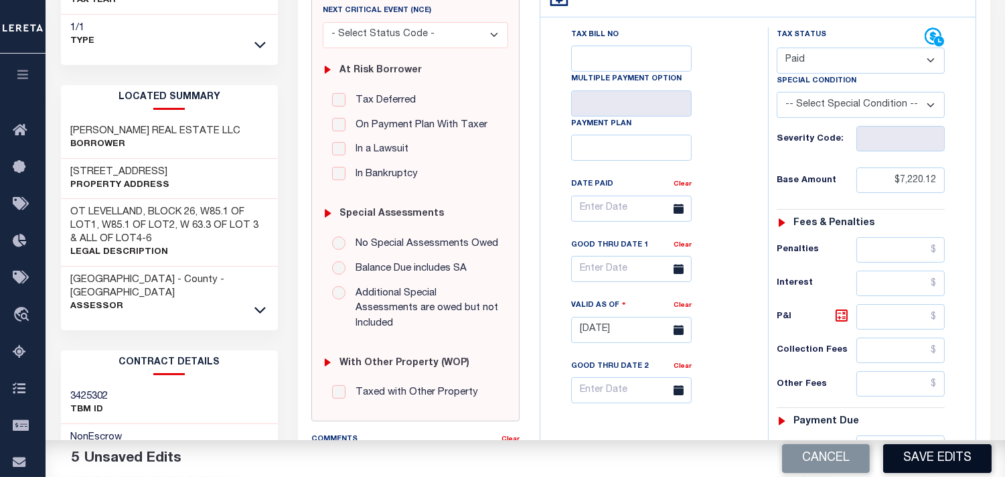
click at [909, 457] on button "Save Edits" at bounding box center [937, 458] width 108 height 29
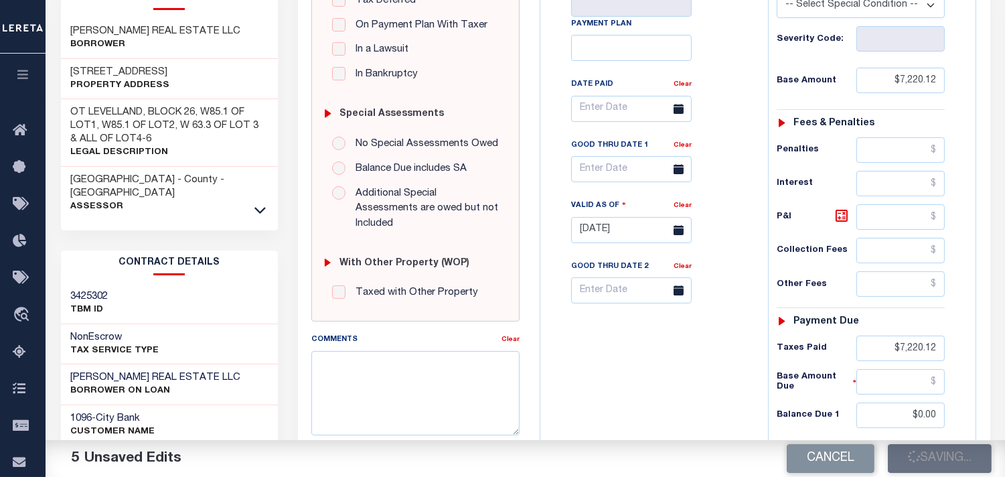
scroll to position [372, 0]
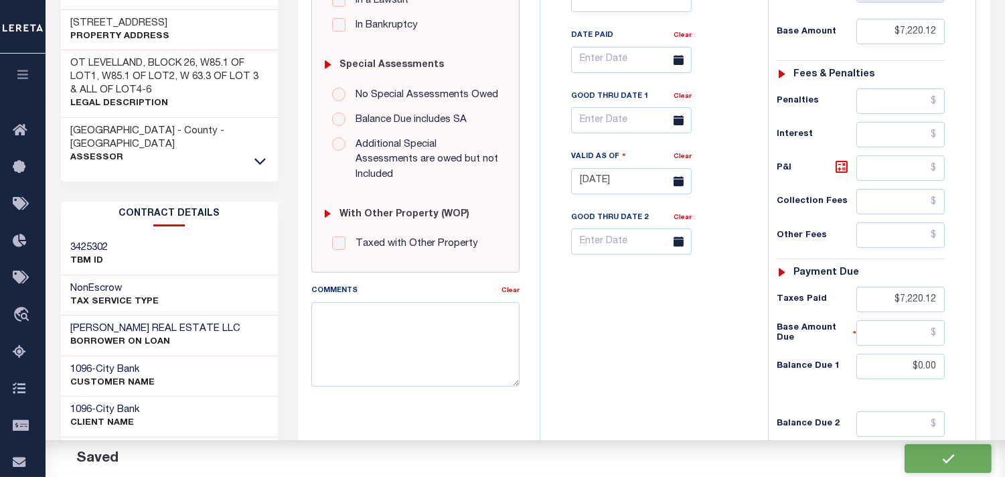
checkbox input "false"
type input "$7,220.12"
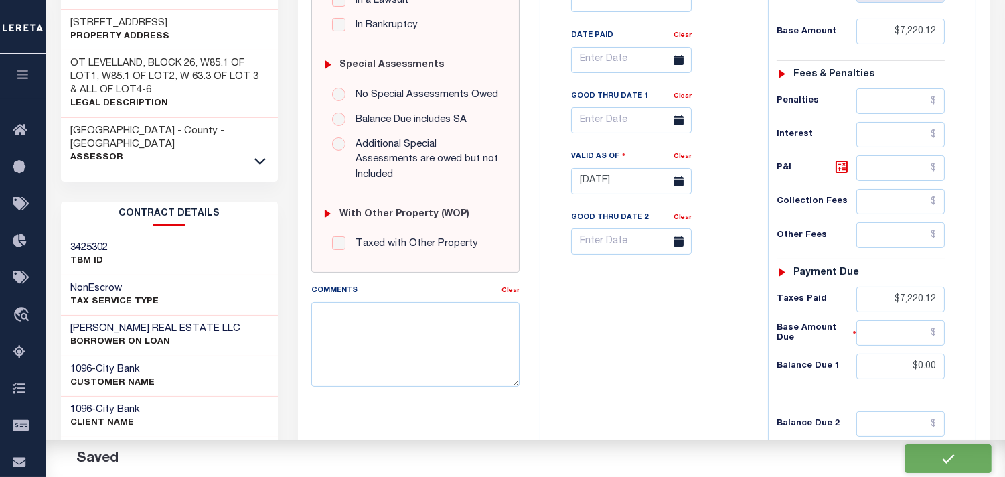
type input "$7,220.12"
type input "$0"
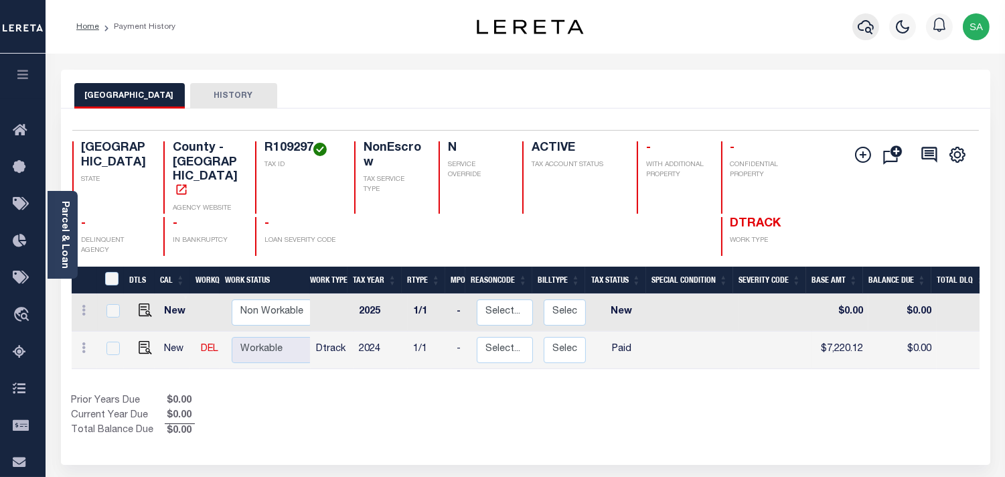
click at [860, 21] on icon "button" at bounding box center [866, 27] width 16 height 16
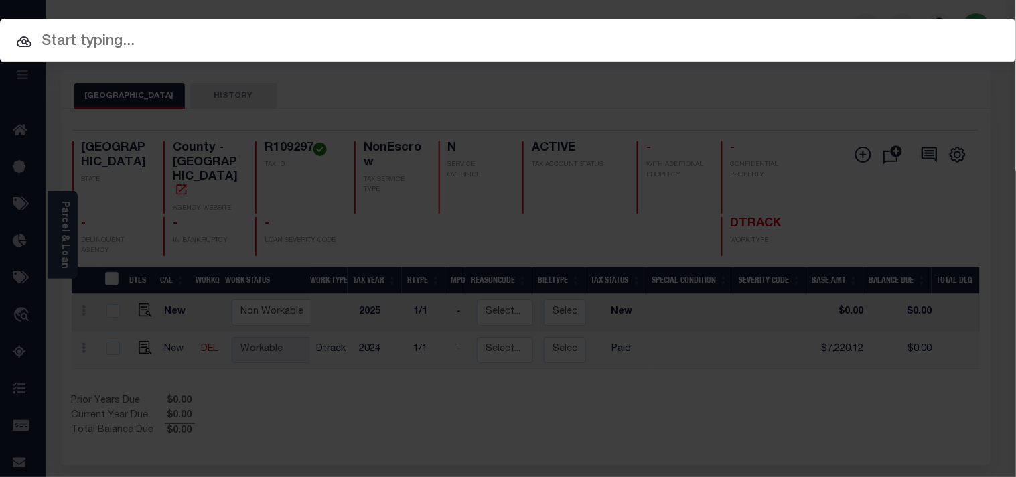
click at [809, 35] on input "text" at bounding box center [508, 41] width 1016 height 23
paste input "900003014"
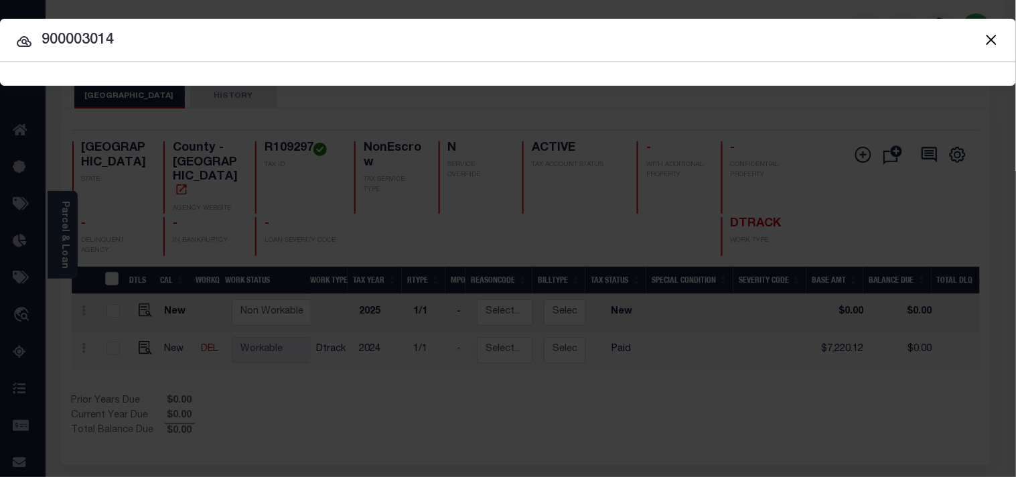
type input "900003014"
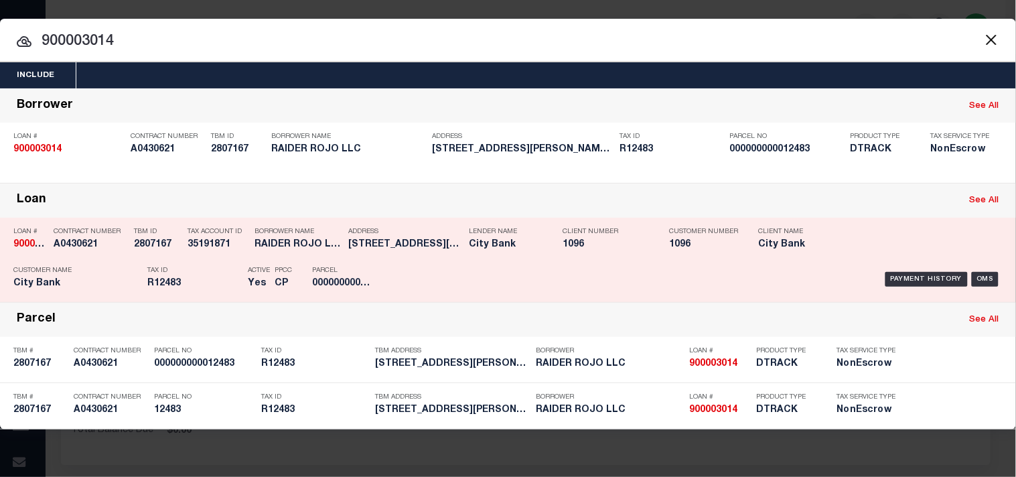
click at [204, 277] on div "Tax ID R12483" at bounding box center [194, 279] width 94 height 39
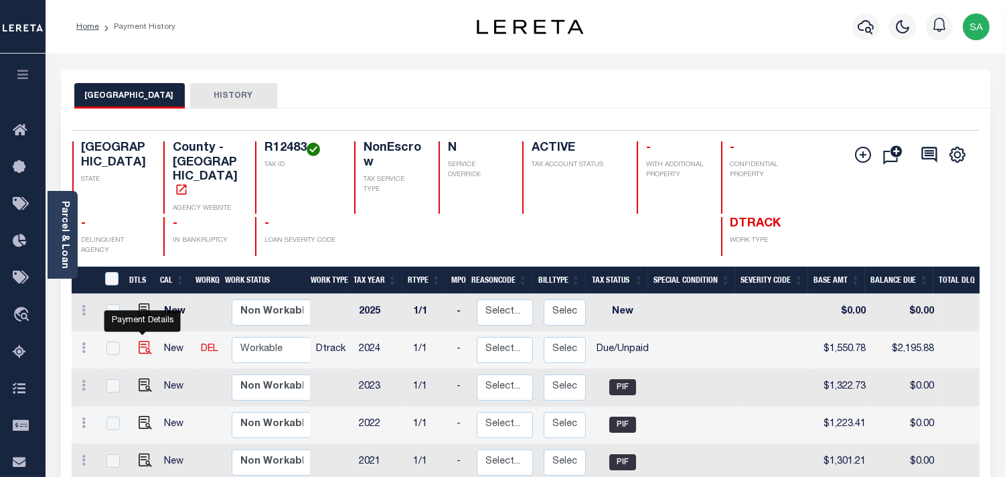
click at [144, 341] on img "" at bounding box center [145, 347] width 13 height 13
checkbox input "true"
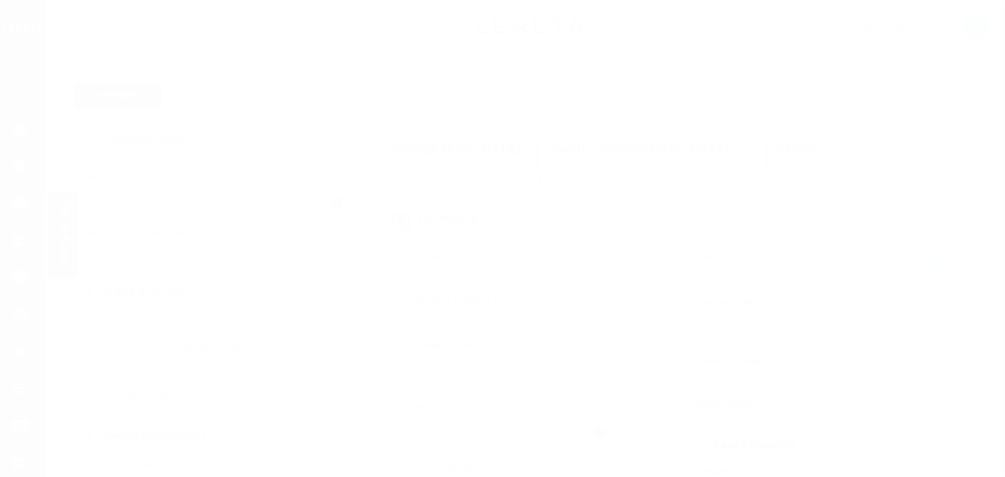
select select "DUE"
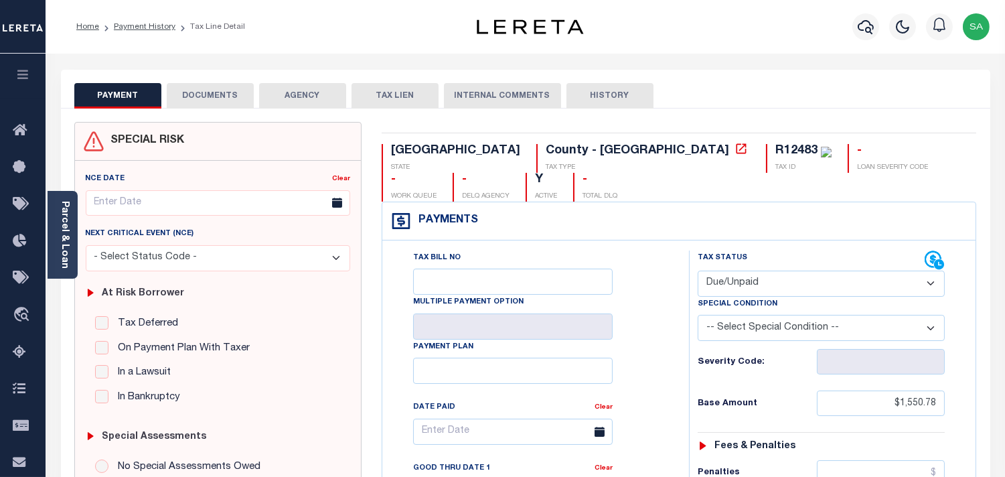
drag, startPoint x: 70, startPoint y: 232, endPoint x: 202, endPoint y: 183, distance: 140.9
click at [69, 232] on link "Parcel & Loan" at bounding box center [64, 235] width 9 height 68
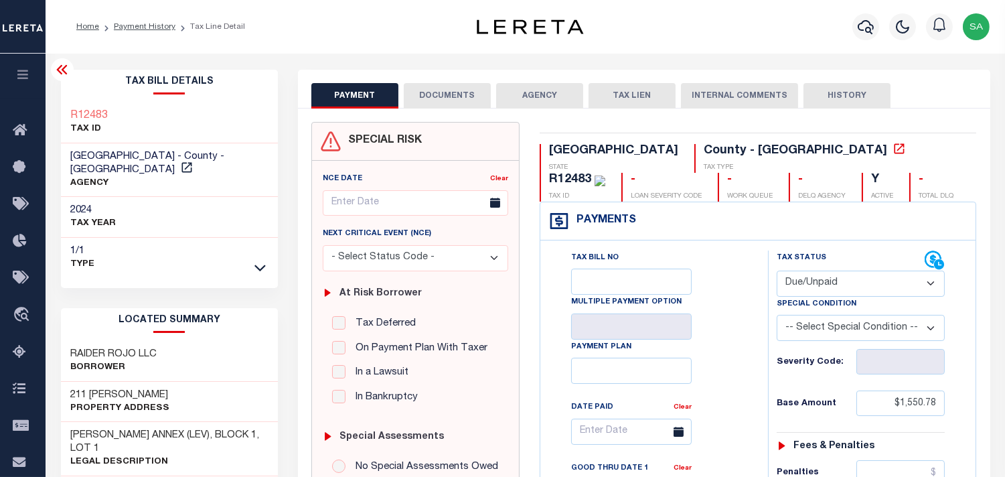
click at [439, 92] on button "DOCUMENTS" at bounding box center [447, 95] width 87 height 25
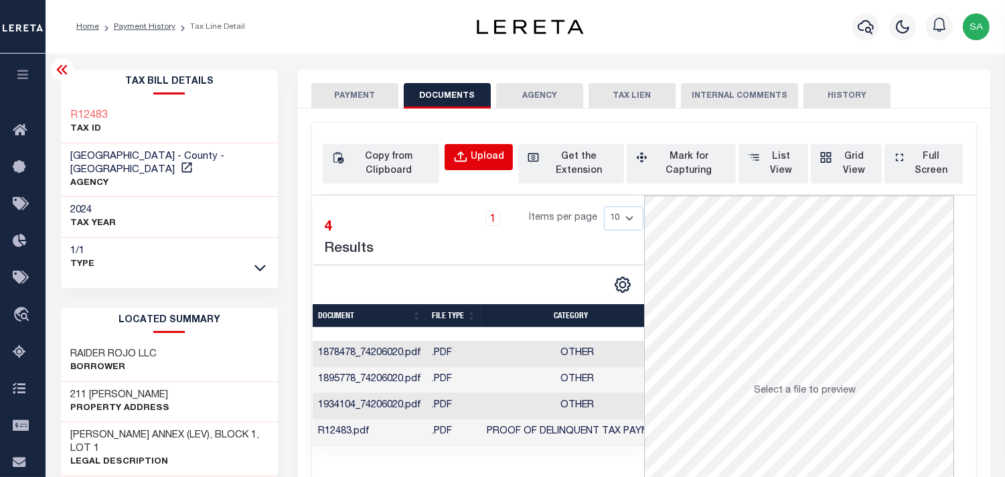
click at [474, 163] on div "Upload" at bounding box center [487, 157] width 33 height 15
select select "POP"
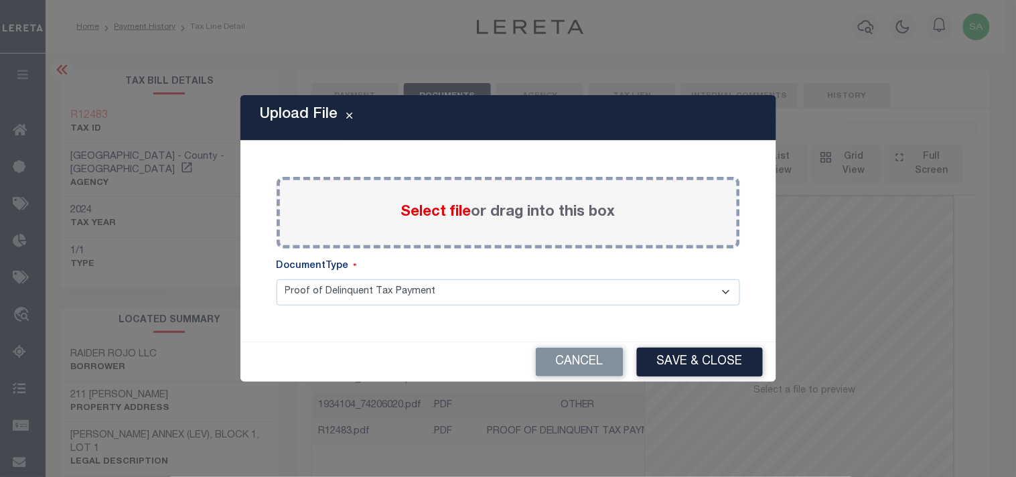
click at [444, 219] on span "Select file" at bounding box center [436, 212] width 70 height 15
click at [0, 0] on input "Select file or drag into this box" at bounding box center [0, 0] width 0 height 0
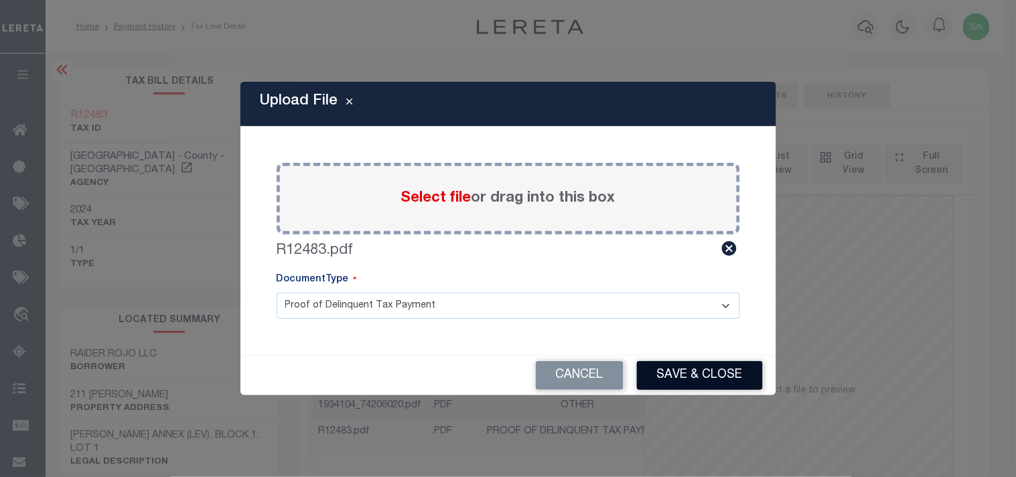
click at [749, 387] on button "Save & Close" at bounding box center [700, 375] width 126 height 29
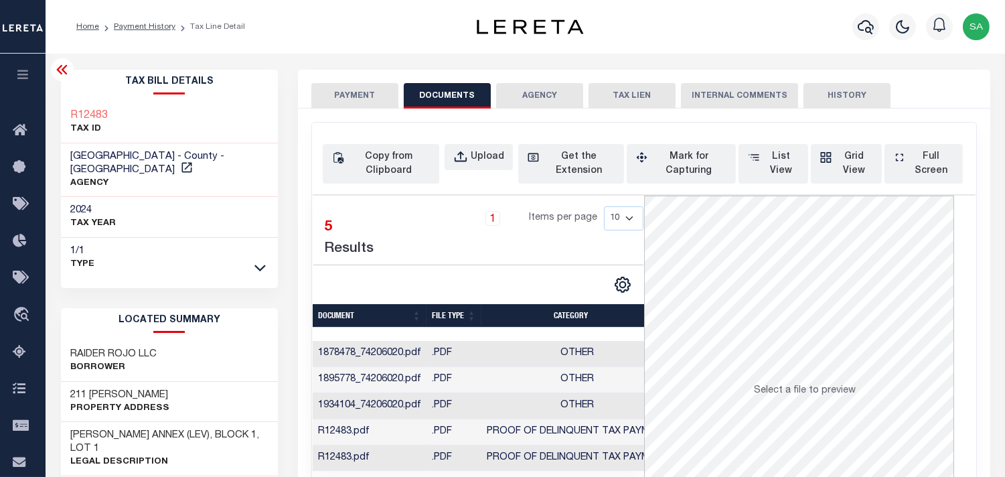
click at [372, 100] on button "PAYMENT" at bounding box center [354, 95] width 87 height 25
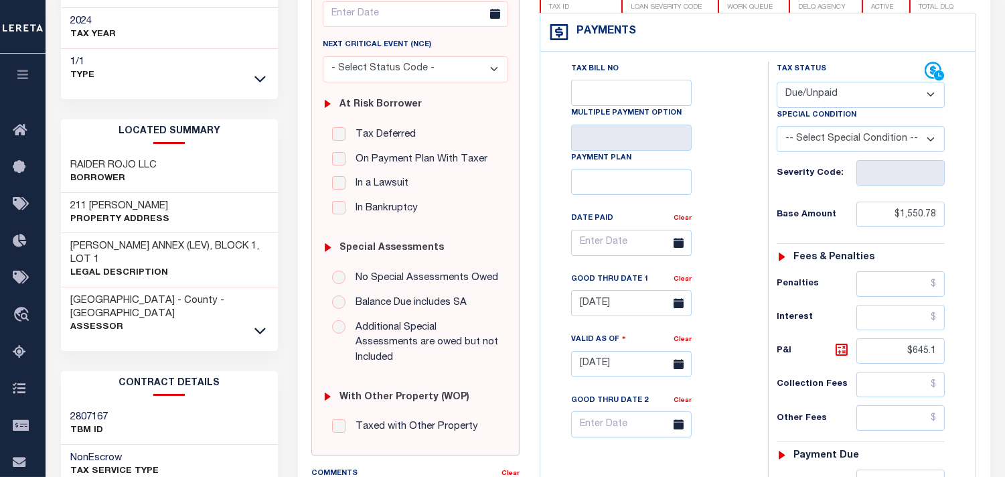
scroll to position [297, 0]
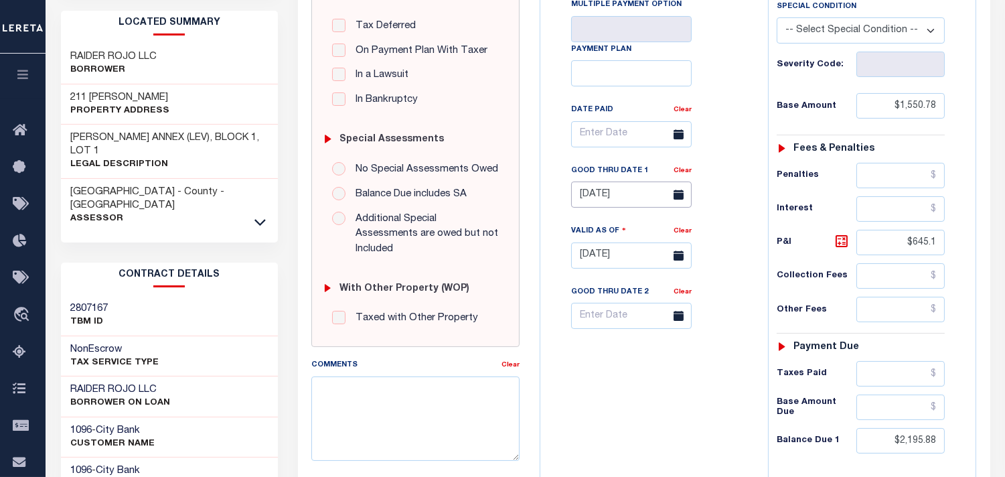
click at [597, 196] on input "07/31/2025" at bounding box center [631, 194] width 121 height 26
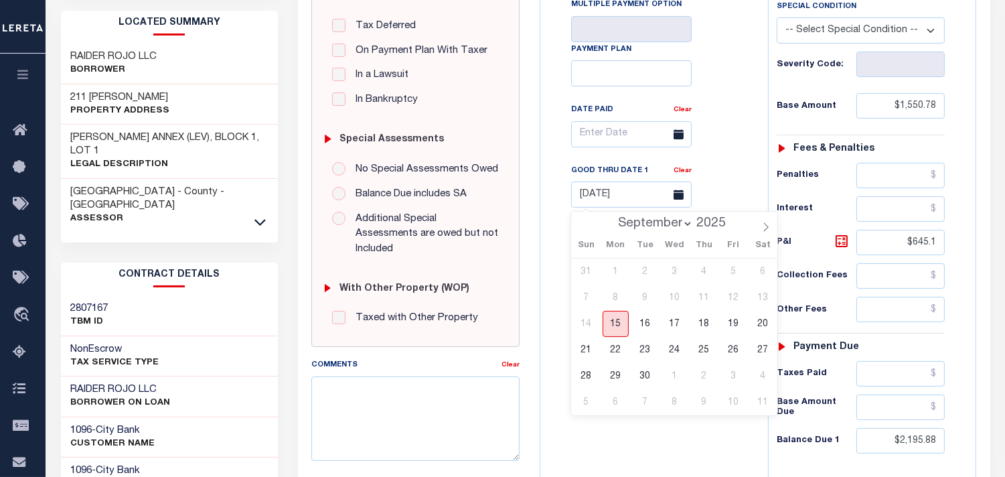
click at [613, 326] on span "15" at bounding box center [616, 324] width 26 height 26
type input "09/15/2025"
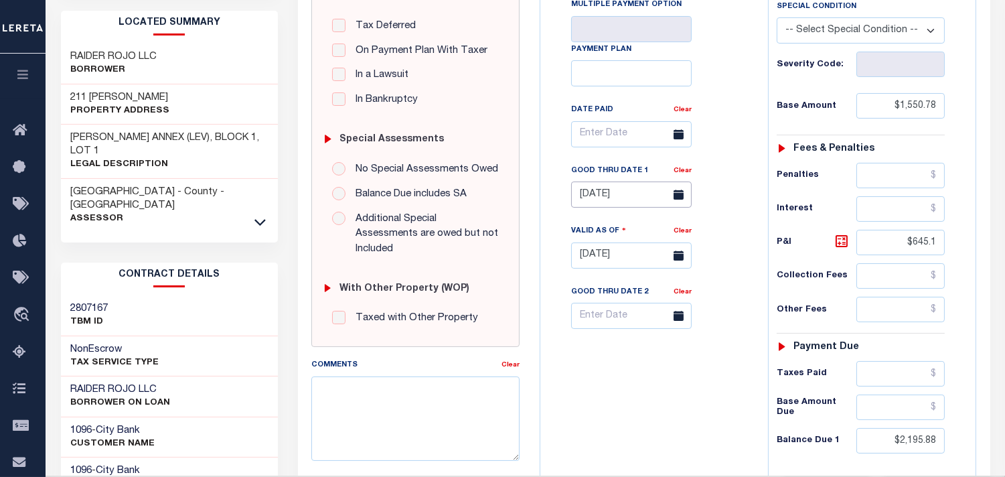
type input "09/15/2025"
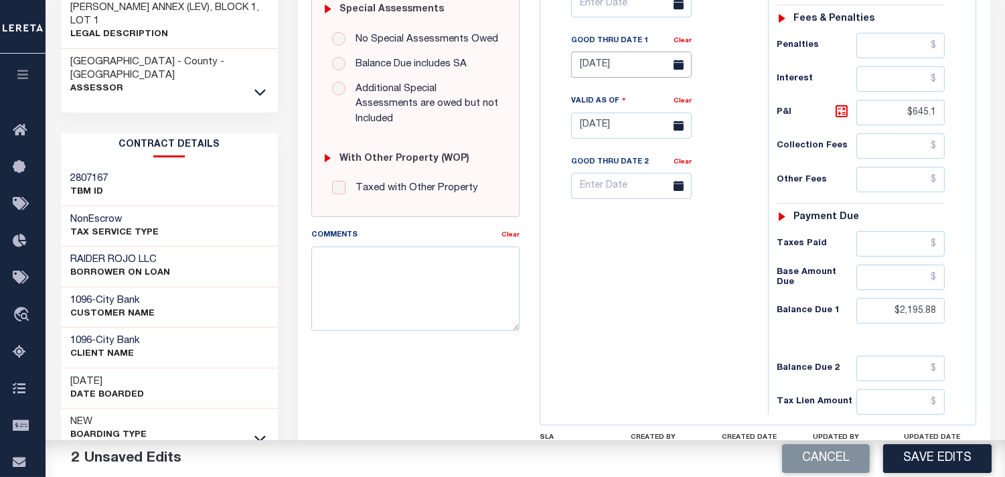
scroll to position [520, 0]
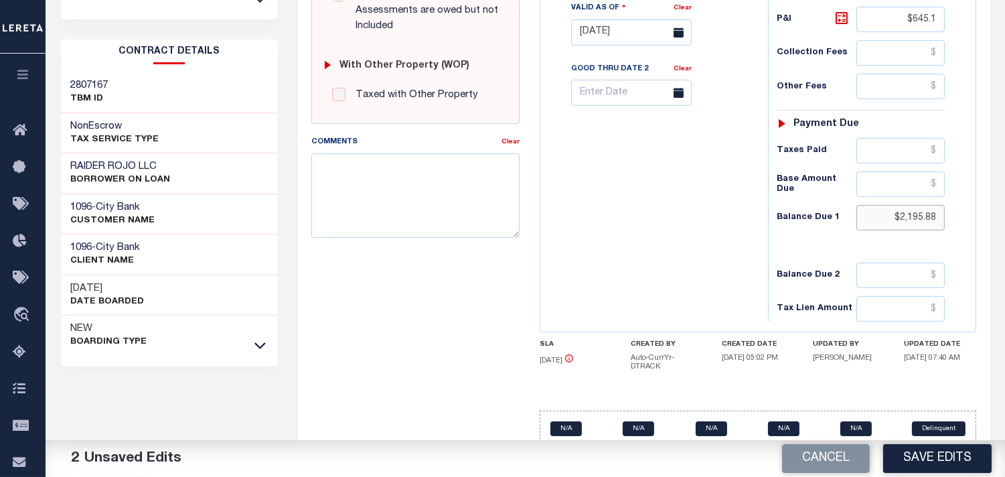
click at [924, 225] on input "$2,195.88" at bounding box center [900, 217] width 88 height 25
paste input "233.11"
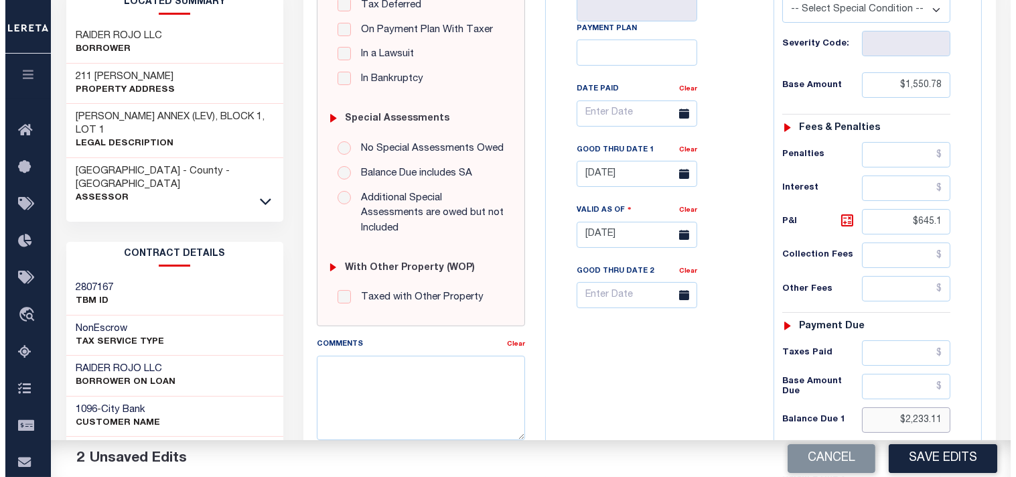
scroll to position [297, 0]
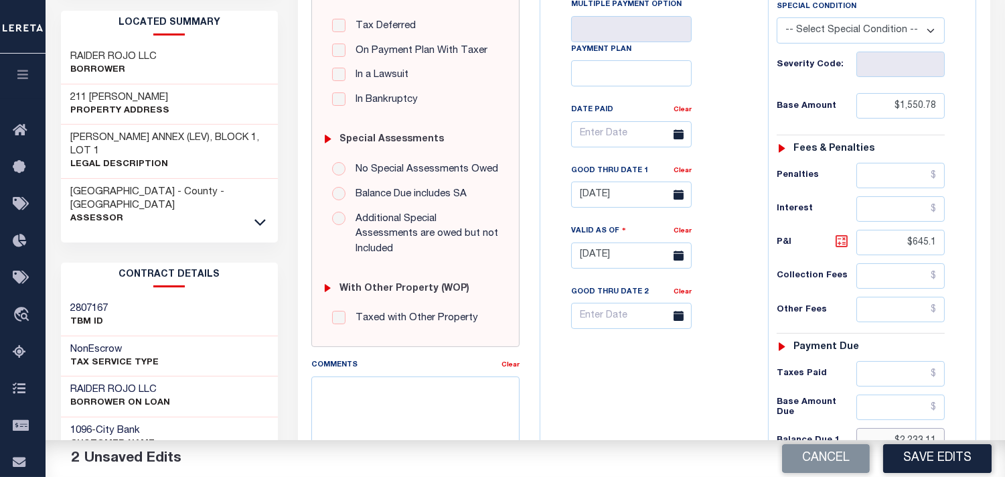
type input "$2,233.11"
click at [836, 246] on icon at bounding box center [842, 241] width 12 height 12
type input "$682.33"
click at [929, 449] on button "Save Edits" at bounding box center [937, 458] width 108 height 29
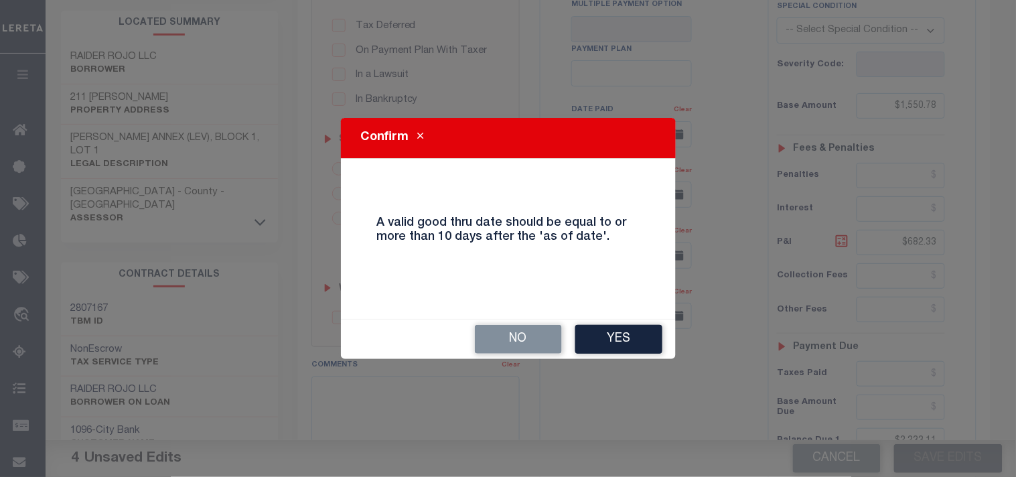
click at [625, 341] on button "Yes" at bounding box center [618, 339] width 87 height 29
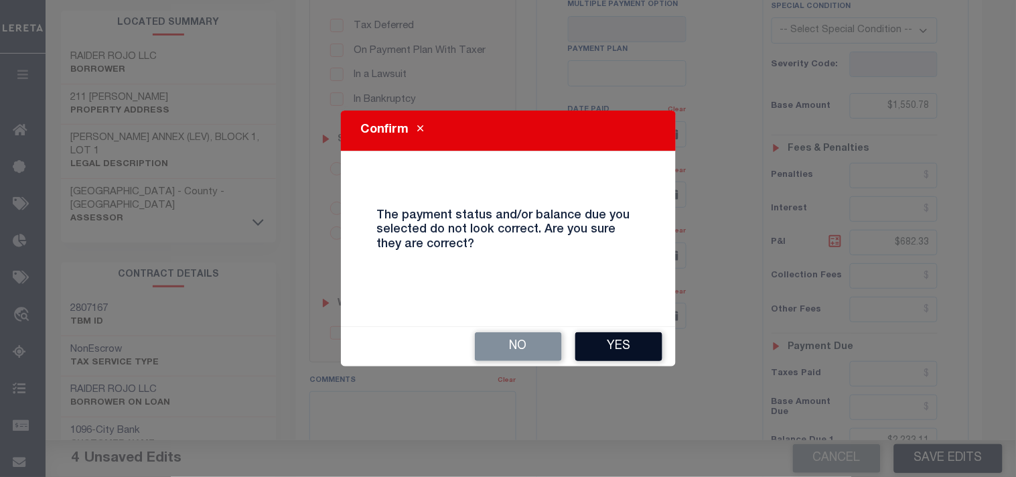
click at [594, 343] on button "Yes" at bounding box center [618, 346] width 87 height 29
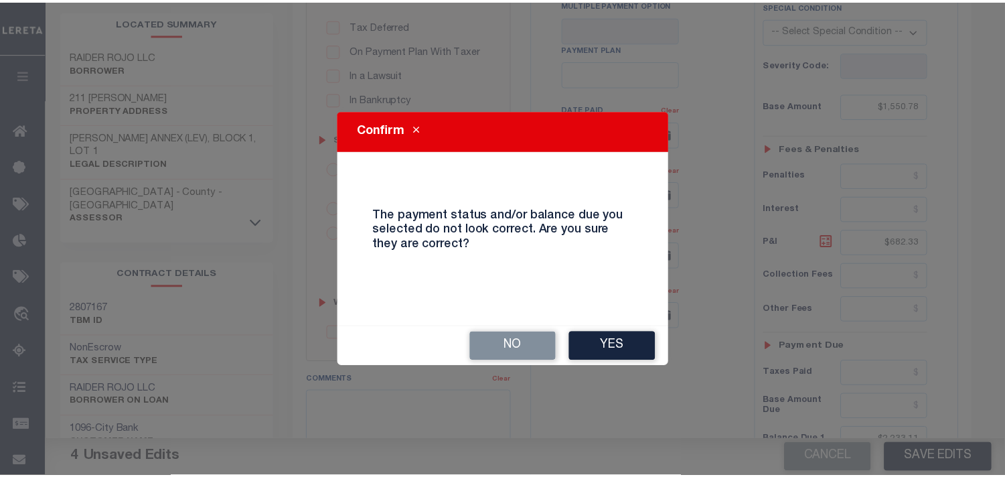
scroll to position [311, 0]
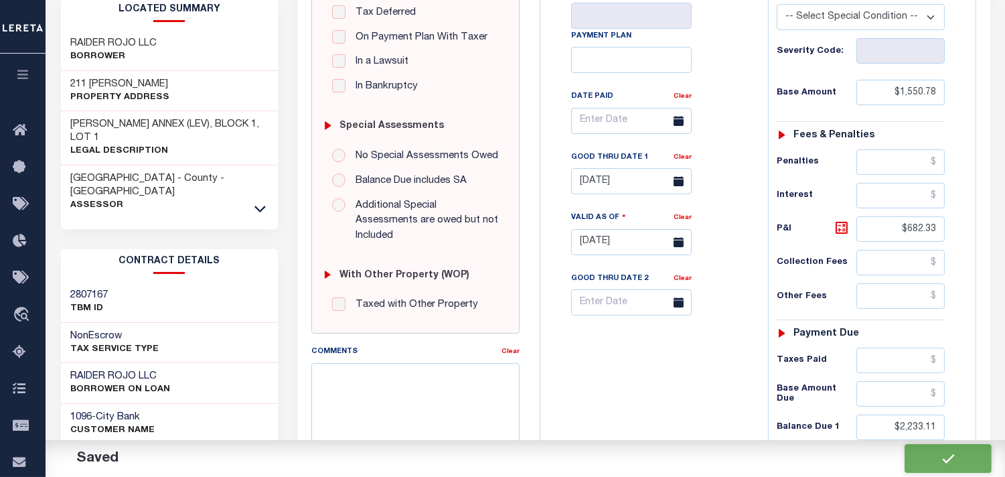
checkbox input "false"
type input "$1,550.78"
type input "$682.33"
type input "$2,233.11"
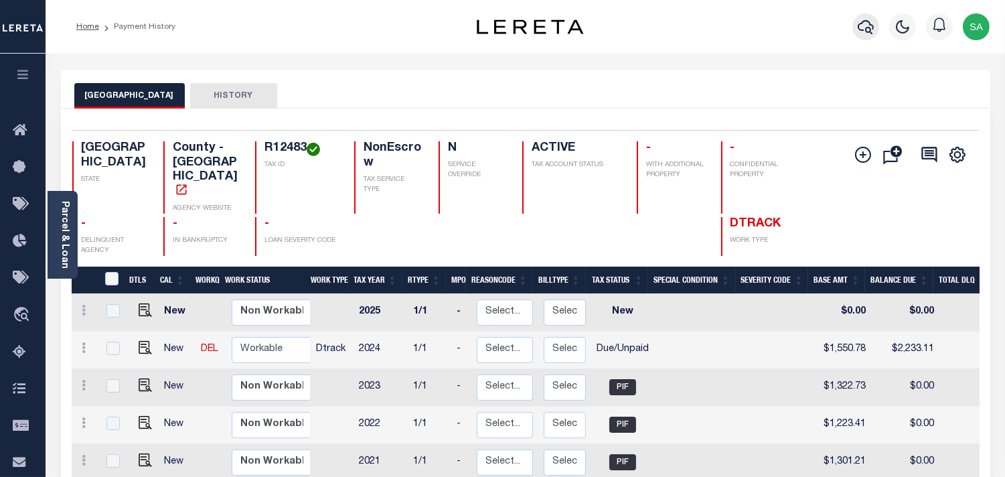
click at [861, 29] on icon "button" at bounding box center [866, 27] width 16 height 16
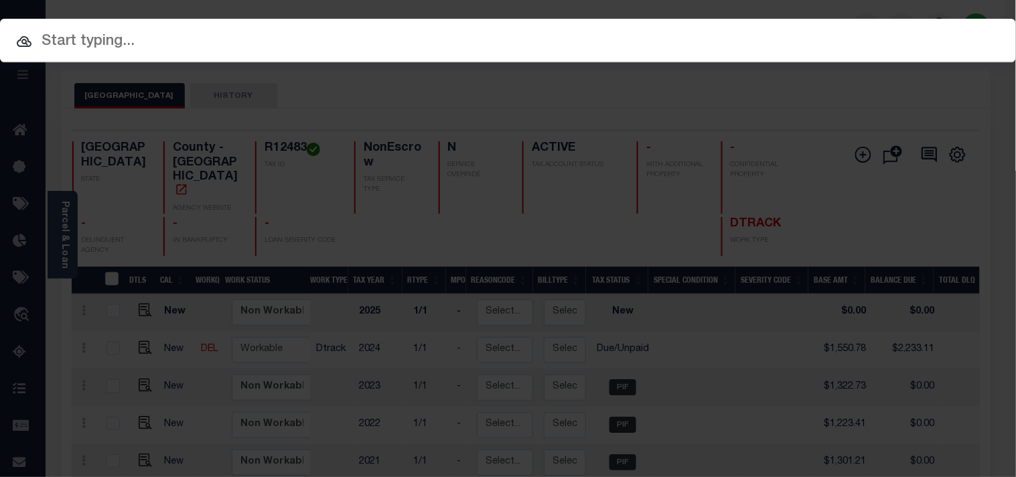
click at [781, 38] on div "Include Loans TBM Customers Borrowers Payments (Lender Non-Disb) Payments (Lend…" at bounding box center [508, 41] width 1016 height 44
paste input "900004483"
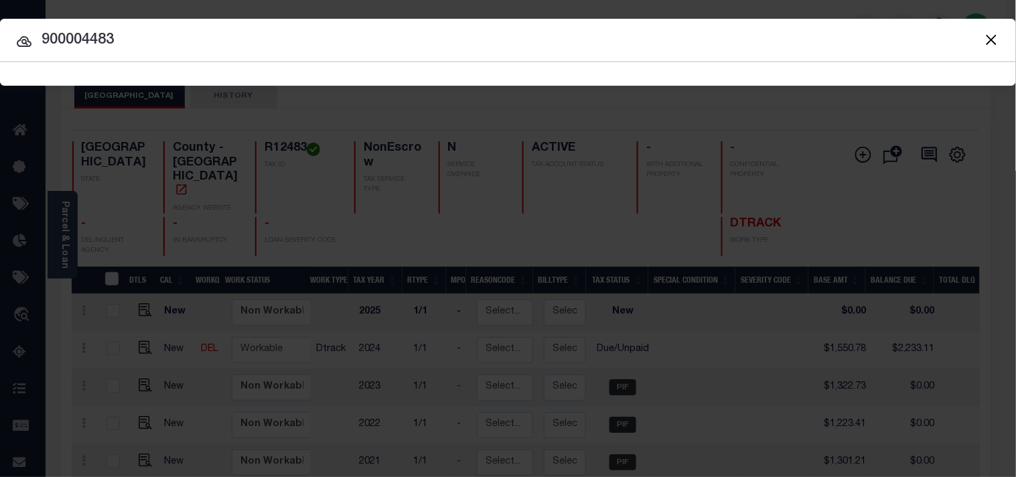
type input "900004483"
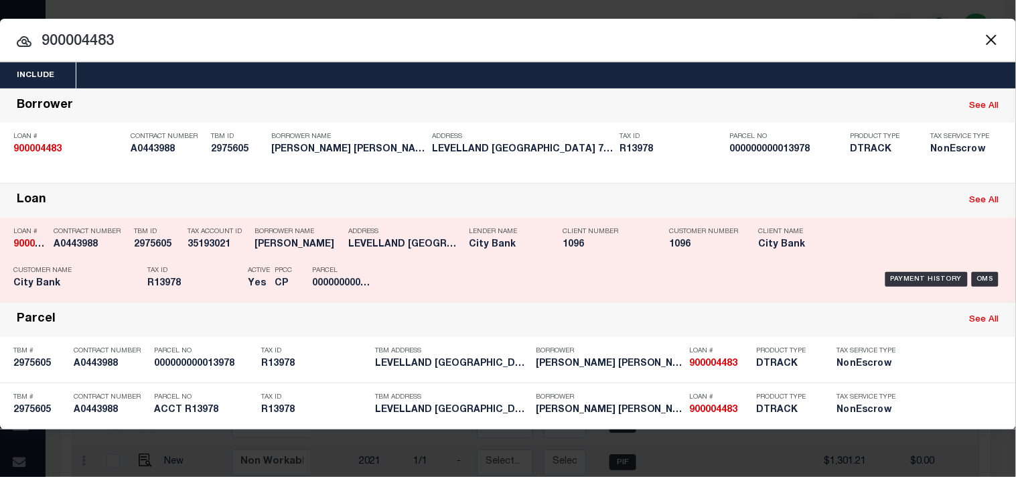
drag, startPoint x: 417, startPoint y: 278, endPoint x: 454, endPoint y: 278, distance: 36.8
click at [416, 278] on div "Payment History OMS" at bounding box center [697, 279] width 610 height 39
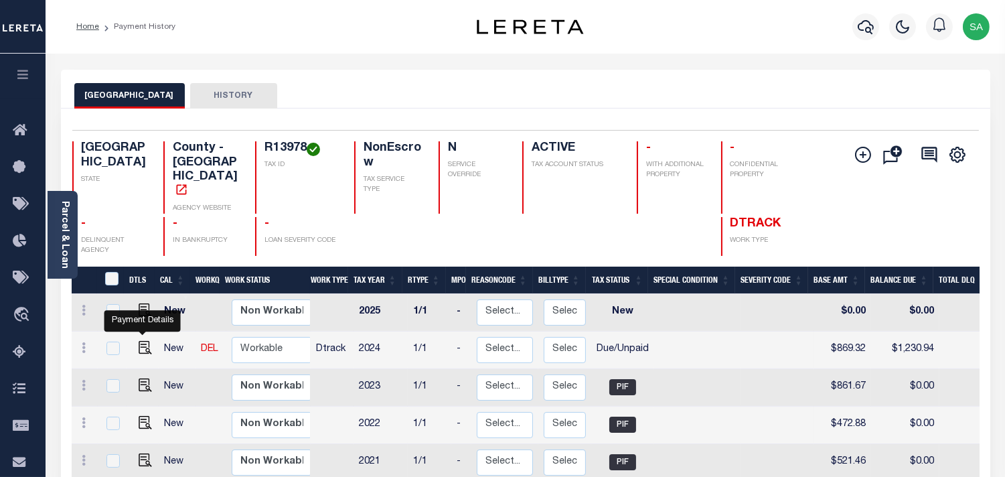
click at [145, 331] on div at bounding box center [143, 333] width 9 height 4
click at [139, 341] on img "" at bounding box center [145, 347] width 13 height 13
checkbox input "true"
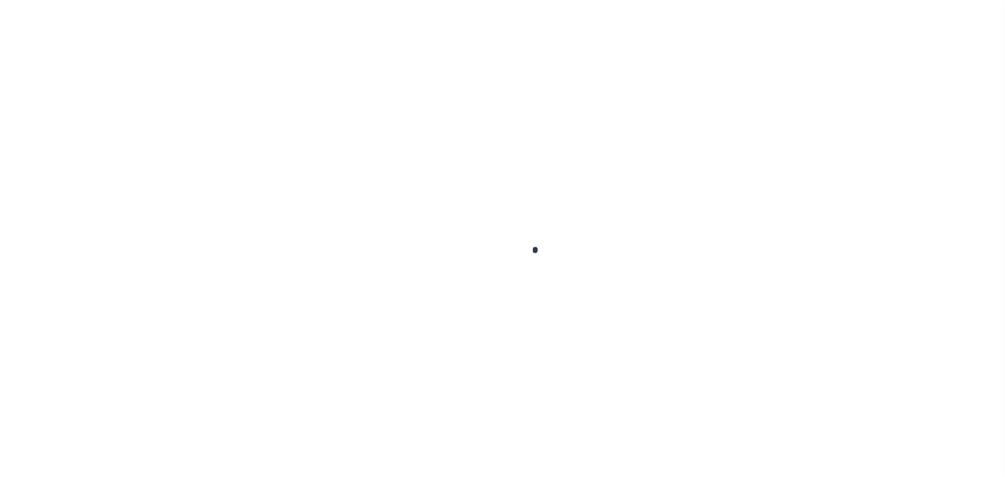
checkbox input "false"
type input "[DATE]"
select select "DUE"
type input "$869.32"
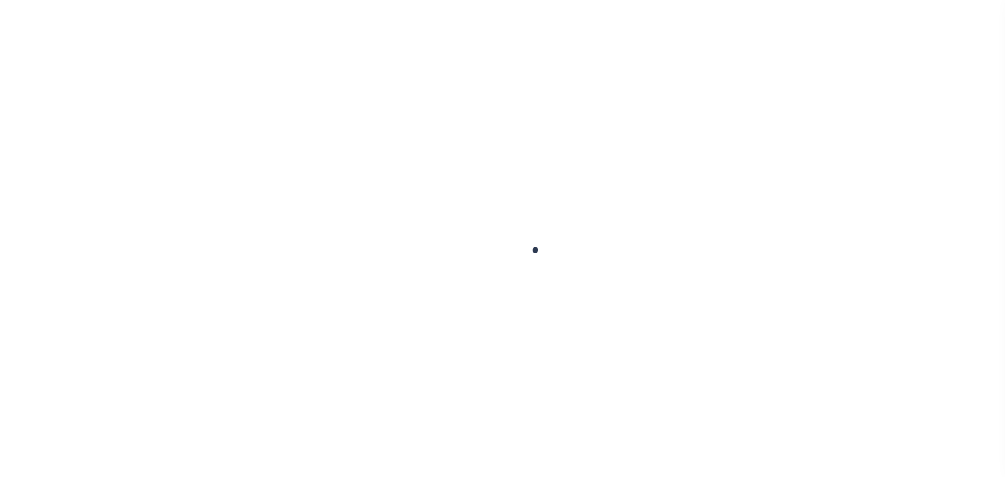
type input "$361.62"
type input "$1,230.94"
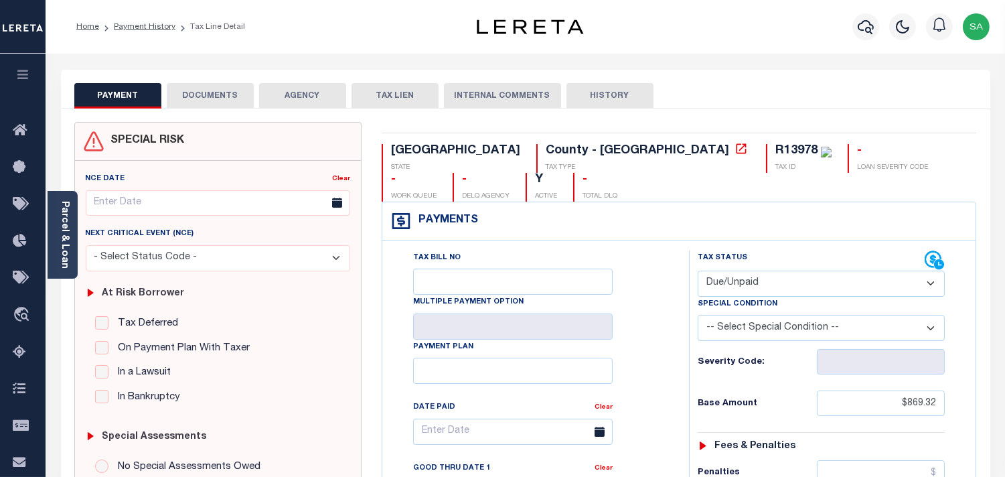
click at [234, 94] on button "DOCUMENTS" at bounding box center [210, 95] width 87 height 25
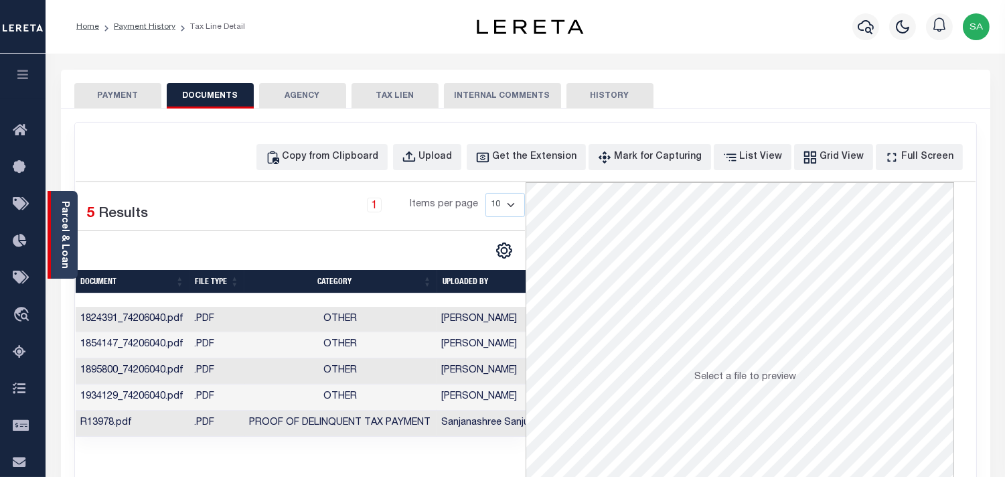
click at [66, 236] on link "Parcel & Loan" at bounding box center [64, 235] width 9 height 68
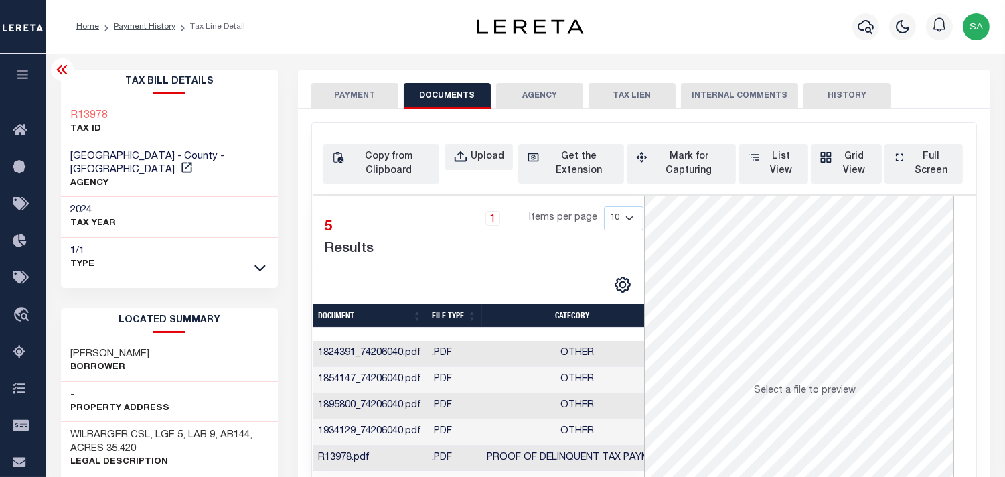
click at [473, 171] on div "Copy from Clipboard Upload Get the Extension Mark for Capturing Got it List Vie…" at bounding box center [644, 164] width 643 height 40
click at [477, 159] on div "Upload" at bounding box center [487, 157] width 33 height 15
select select "POP"
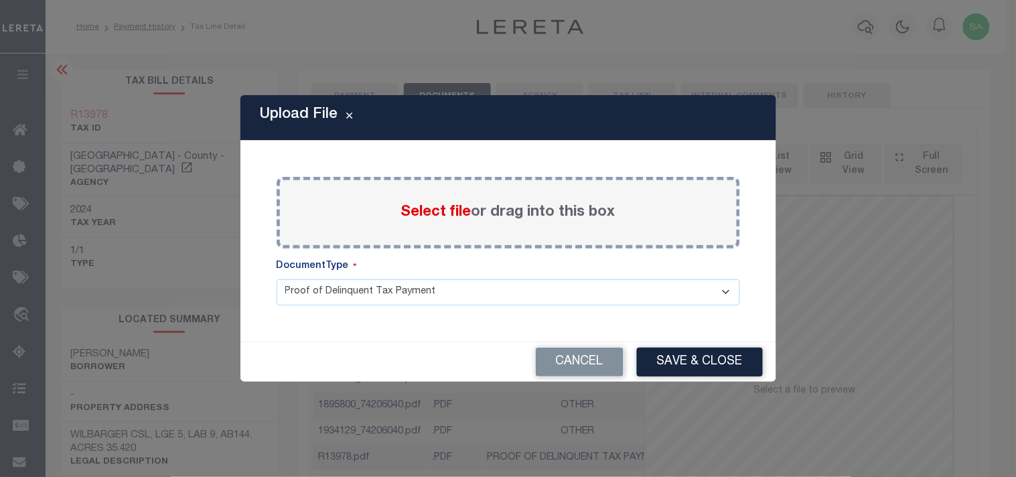
click at [431, 214] on span "Select file" at bounding box center [436, 212] width 70 height 15
click at [0, 0] on input "Select file or drag into this box" at bounding box center [0, 0] width 0 height 0
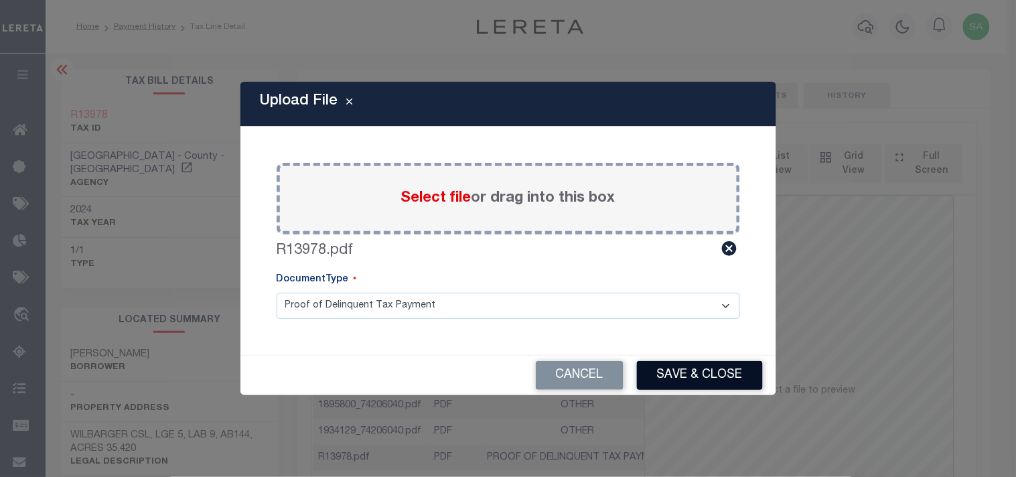
click at [710, 378] on button "Save & Close" at bounding box center [700, 375] width 126 height 29
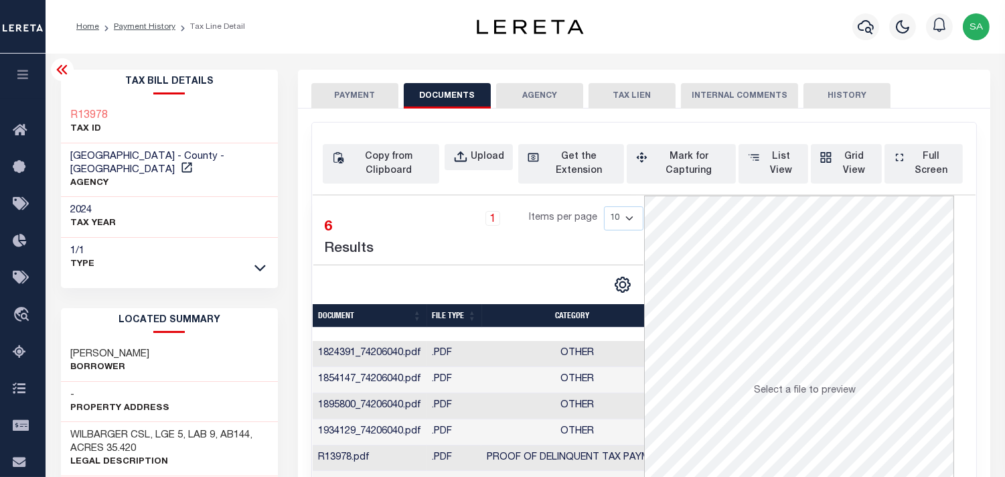
click at [379, 94] on button "PAYMENT" at bounding box center [354, 95] width 87 height 25
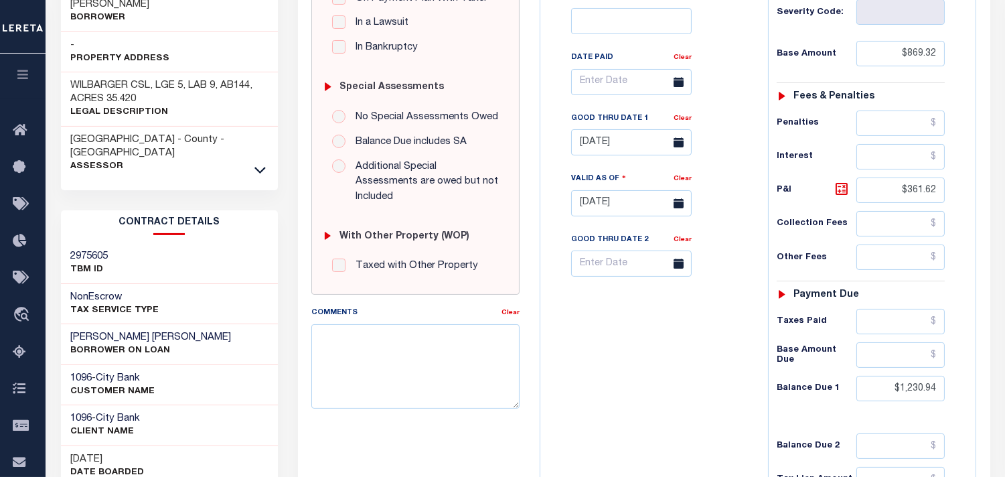
scroll to position [372, 0]
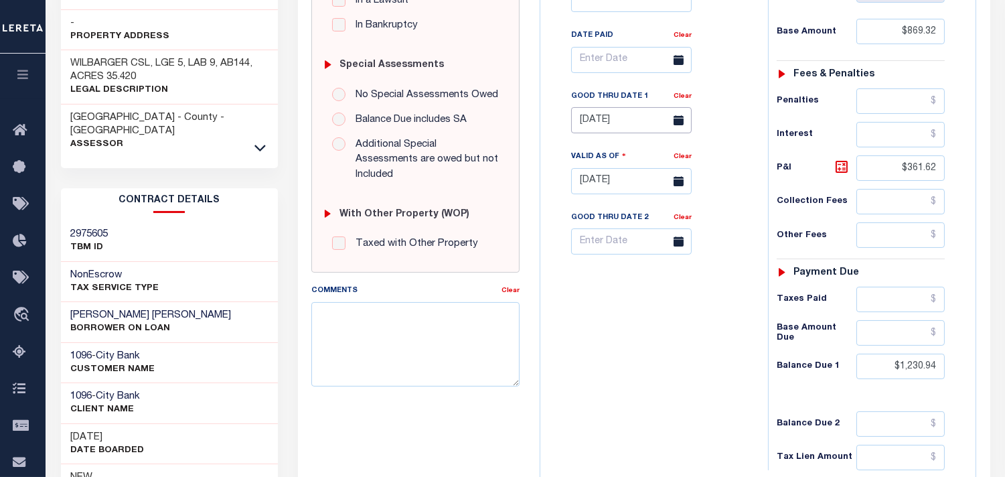
click at [608, 122] on input "07/31/2025" at bounding box center [631, 120] width 121 height 26
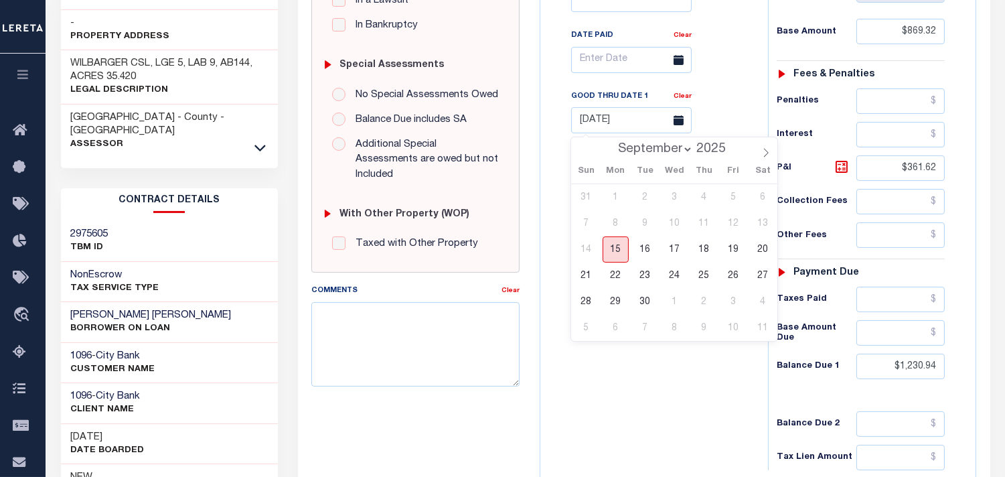
click at [620, 250] on span "15" at bounding box center [616, 249] width 26 height 26
type input "09/15/2025"
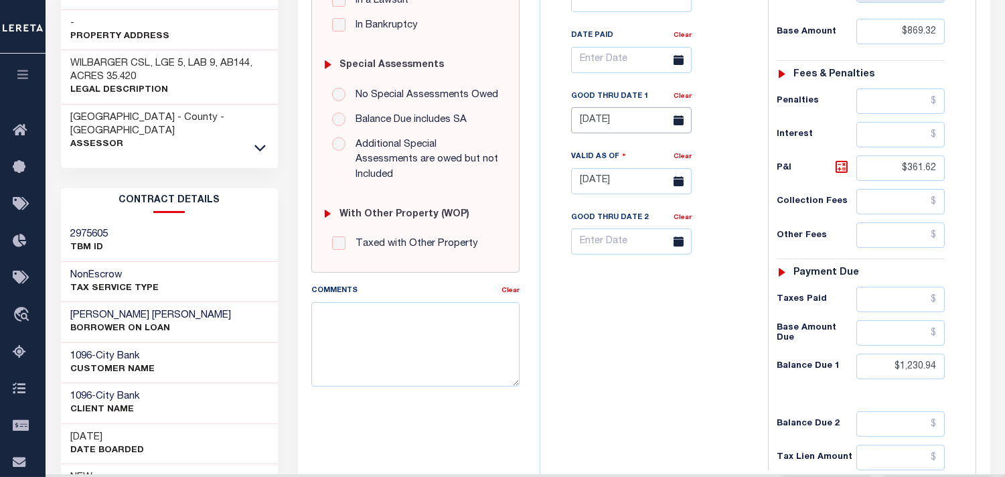
type input "09/15/2025"
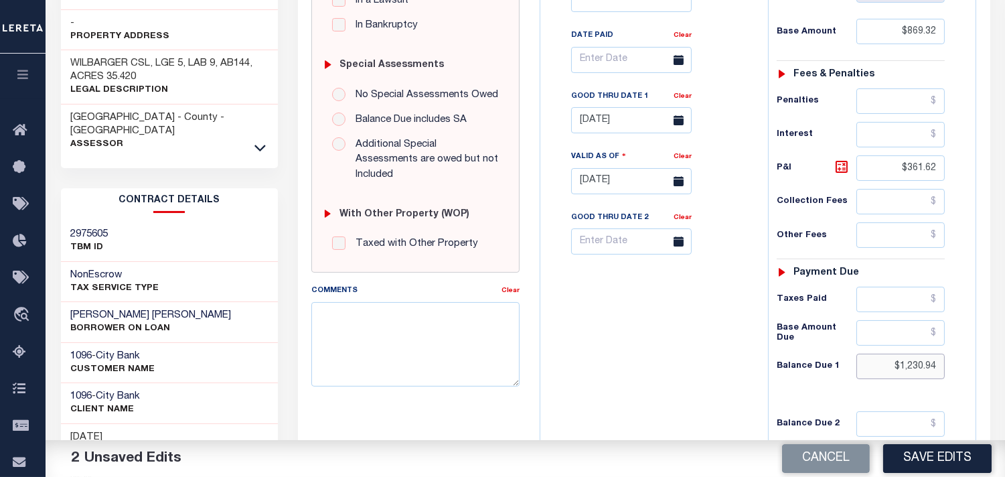
click at [967, 374] on div "Tax Status Status" at bounding box center [865, 174] width 214 height 591
paste input "1,251.82"
type input "$1,251.82"
click at [840, 170] on icon at bounding box center [842, 167] width 8 height 8
type input "$382.50"
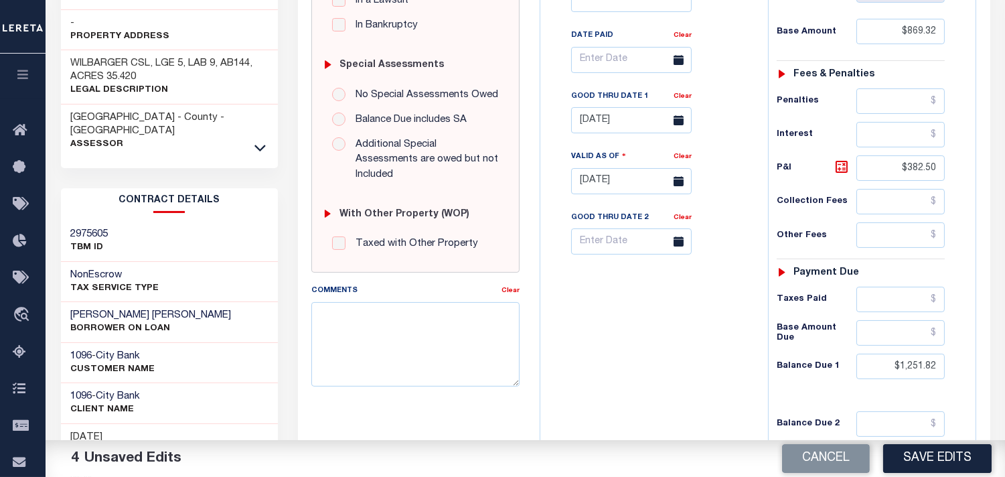
scroll to position [446, 0]
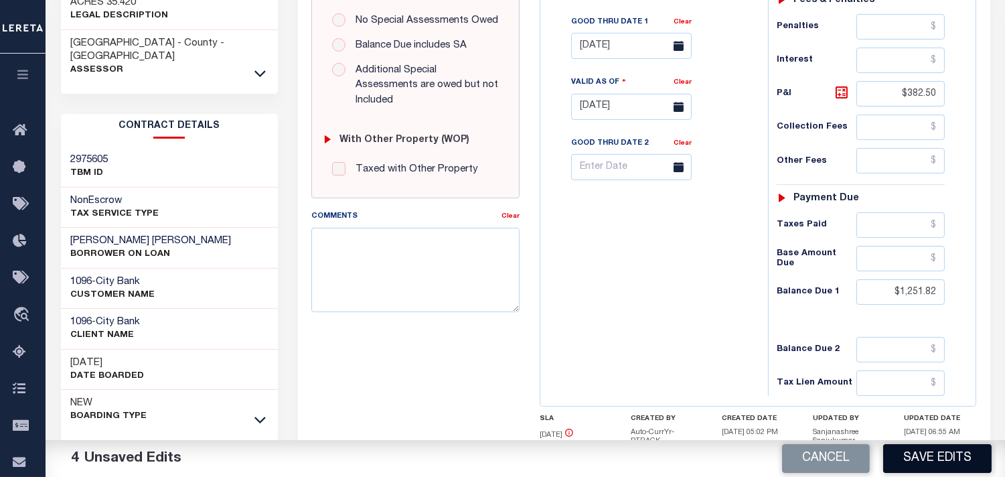
click at [915, 462] on button "Save Edits" at bounding box center [937, 458] width 108 height 29
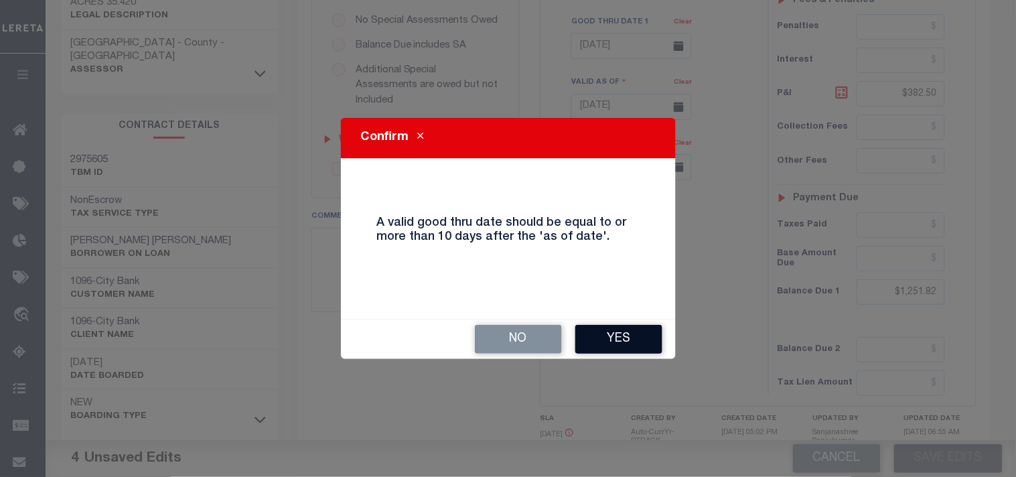
click at [614, 329] on button "Yes" at bounding box center [618, 339] width 87 height 29
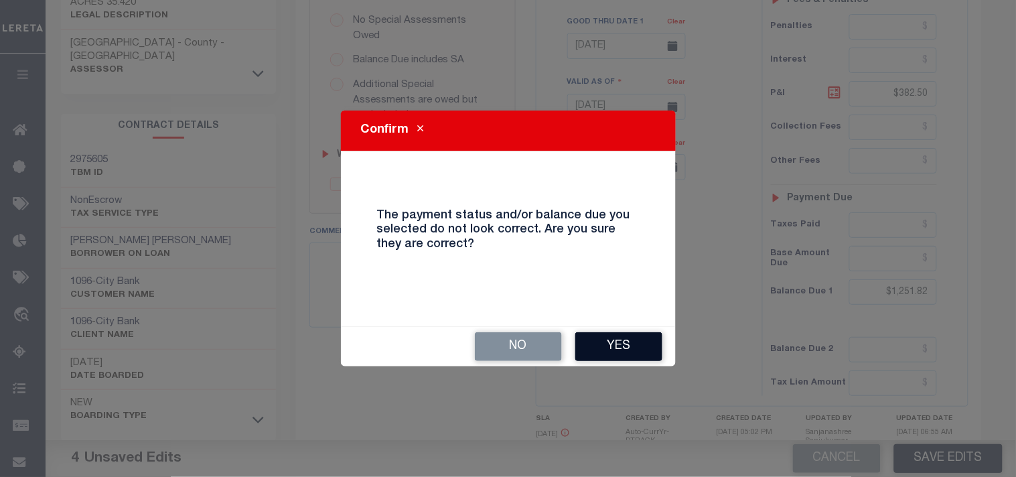
click at [644, 343] on button "Yes" at bounding box center [618, 346] width 87 height 29
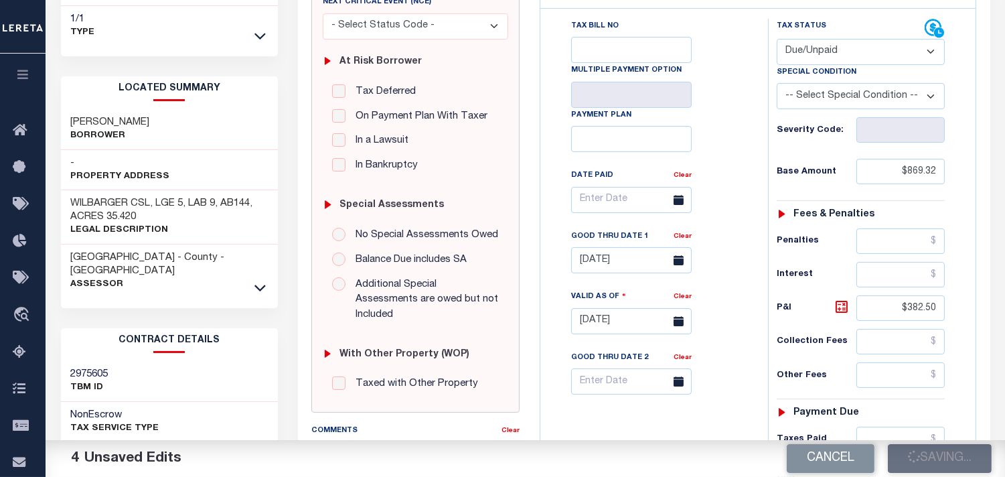
scroll to position [223, 0]
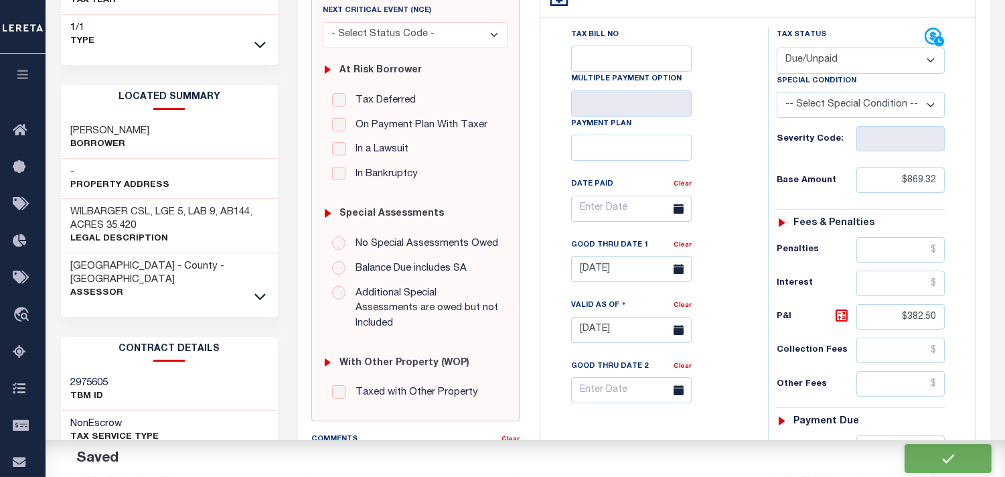
checkbox input "false"
type input "$869.32"
type input "$382.5"
type input "$1,251.82"
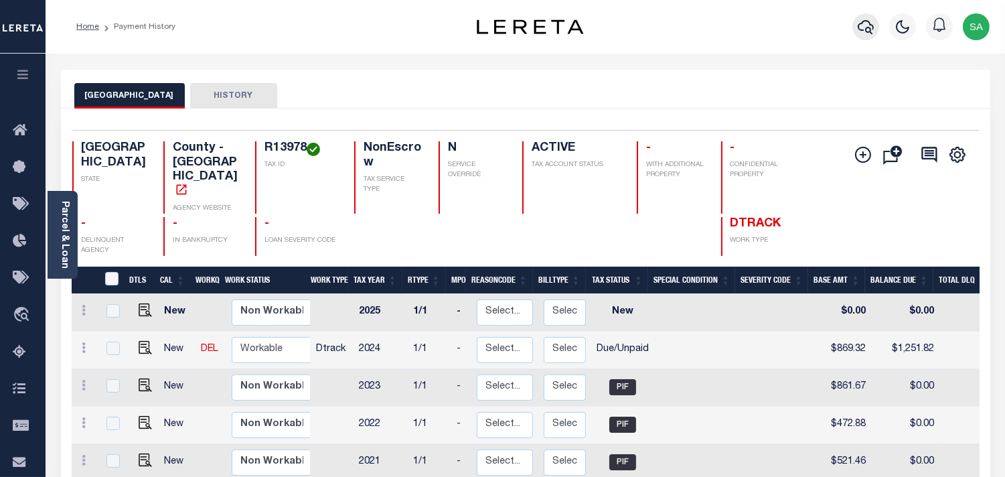
click at [869, 31] on icon "button" at bounding box center [866, 27] width 16 height 16
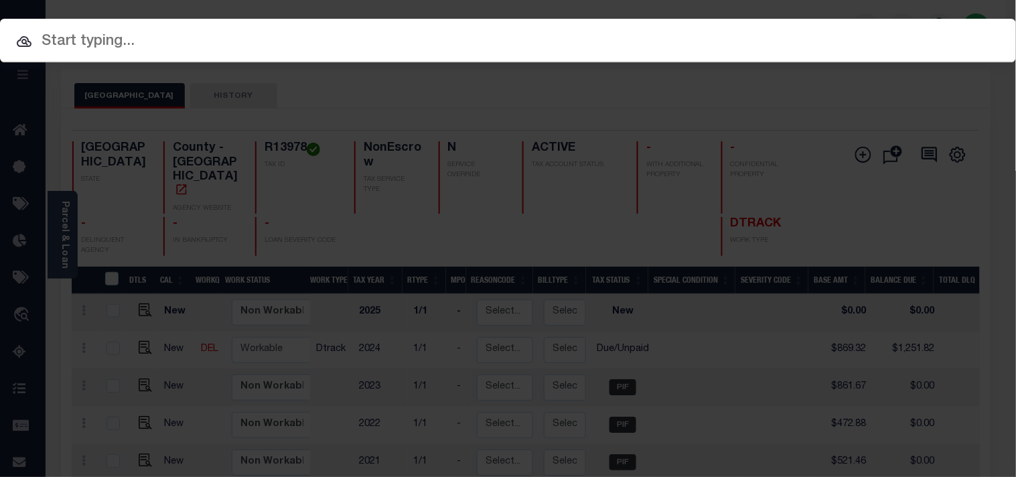
click at [777, 35] on div "Include Loans TBM Customers Borrowers Payments (Lender Non-Disb) Payments (Lend…" at bounding box center [508, 41] width 1016 height 44
paste input "900000551"
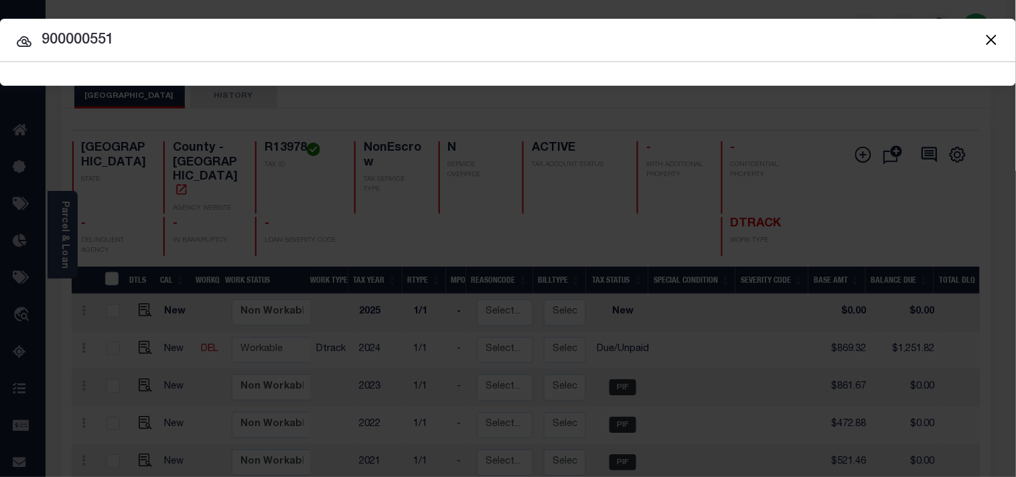
type input "900000551"
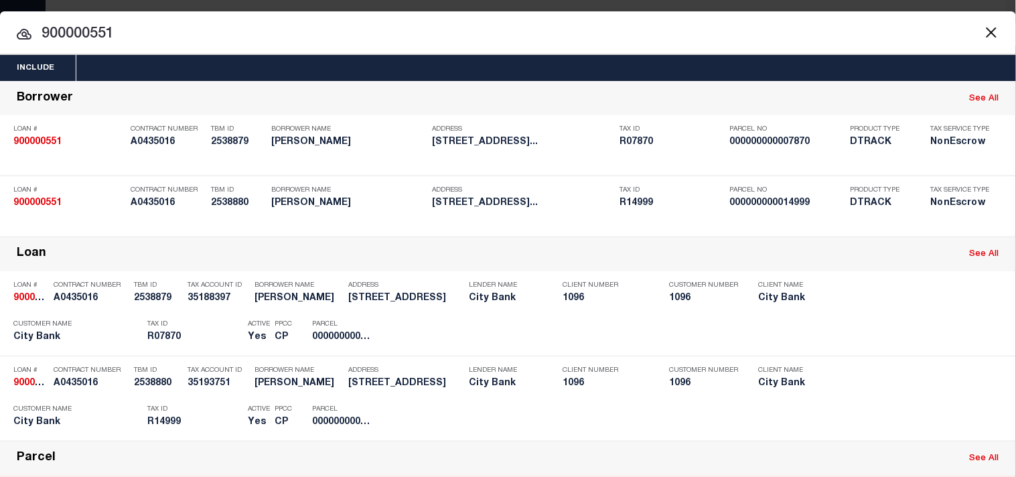
scroll to position [317, 0]
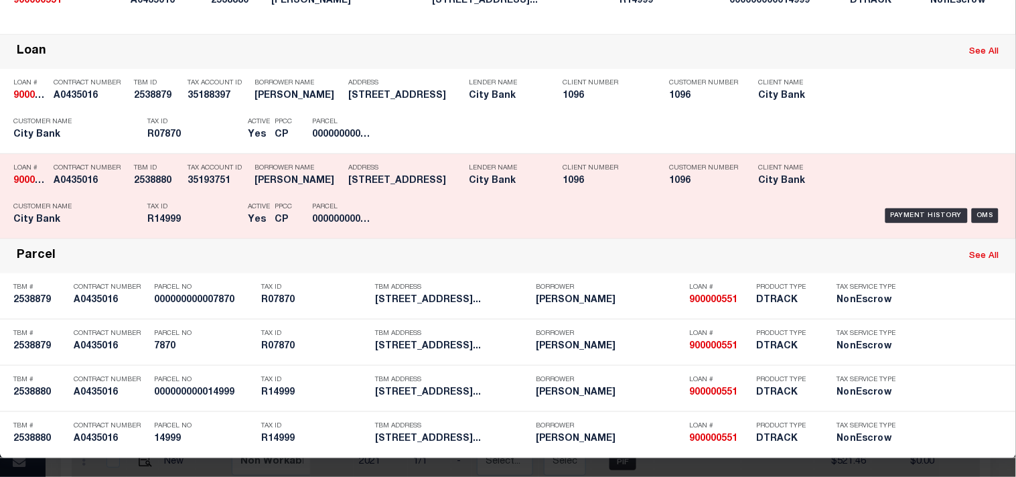
click at [473, 196] on div "Payment History OMS" at bounding box center [697, 215] width 610 height 39
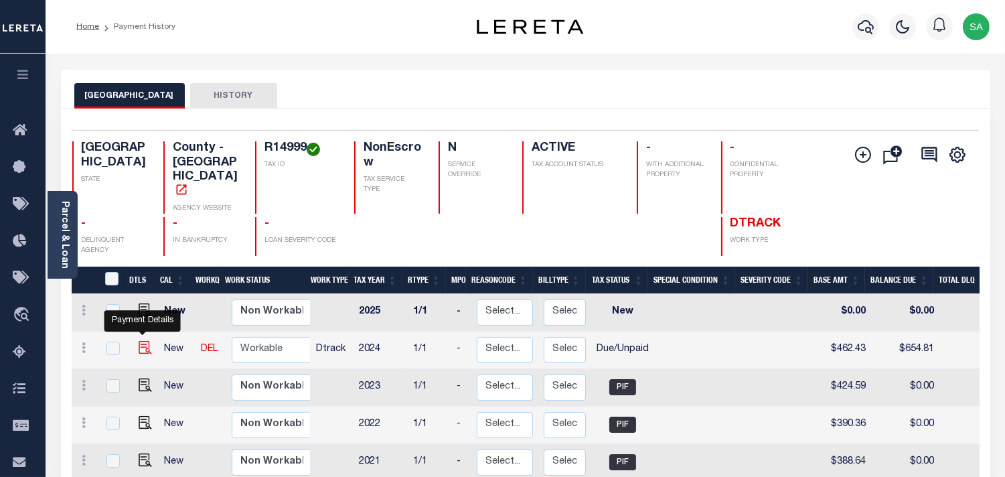
click at [143, 341] on img "" at bounding box center [145, 347] width 13 height 13
checkbox input "true"
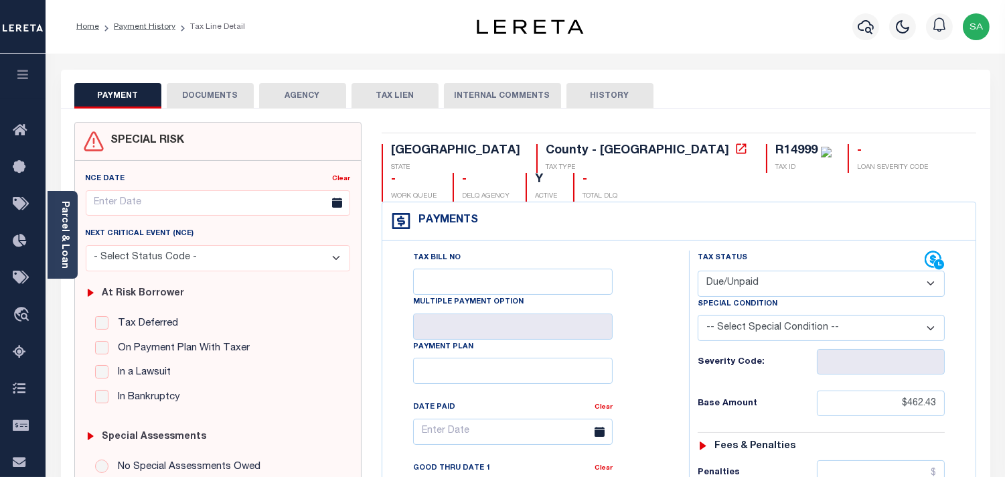
drag, startPoint x: 745, startPoint y: 251, endPoint x: 741, endPoint y: 268, distance: 17.2
click at [745, 270] on select "- Select Status Code - Open Due/Unpaid Paid Incomplete No Tax Due Internal Refu…" at bounding box center [821, 283] width 247 height 26
select select "PYD"
click at [698, 270] on select "- Select Status Code - Open Due/Unpaid Paid Incomplete No Tax Due Internal Refu…" at bounding box center [821, 283] width 247 height 26
type input "[DATE]"
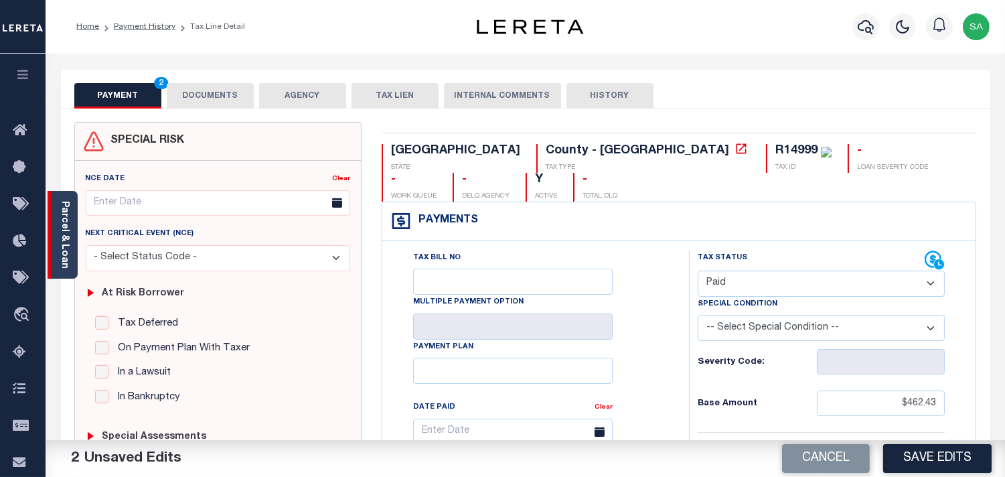
drag, startPoint x: 68, startPoint y: 248, endPoint x: 175, endPoint y: 200, distance: 117.5
click at [68, 248] on link "Parcel & Loan" at bounding box center [64, 235] width 9 height 68
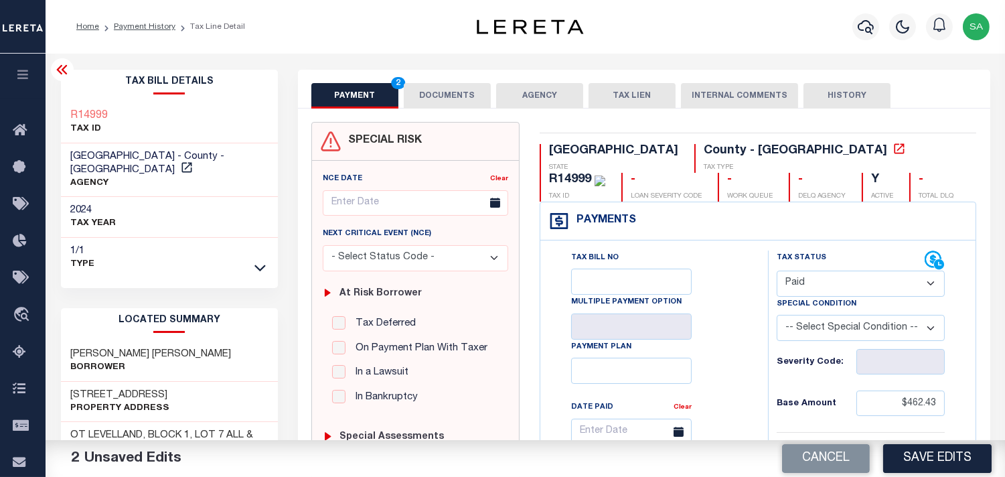
click at [453, 92] on button "DOCUMENTS" at bounding box center [447, 95] width 87 height 25
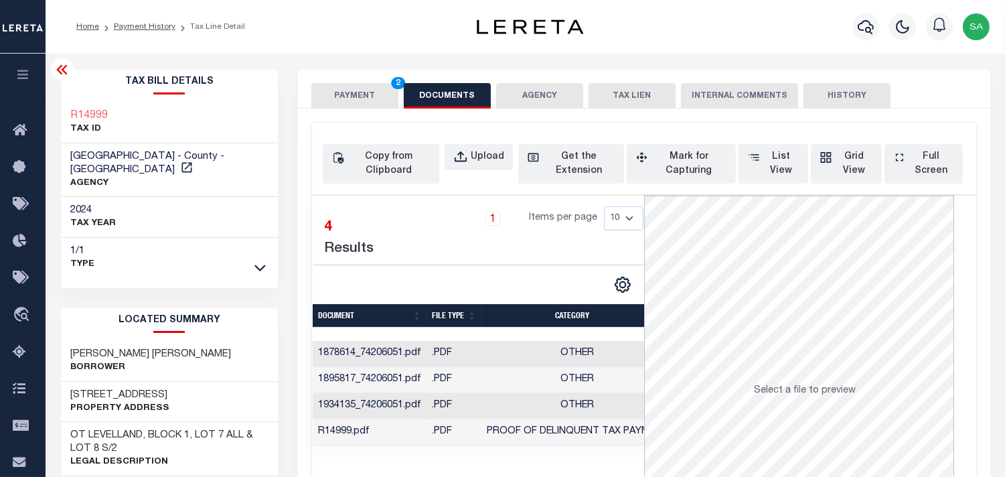
click at [487, 143] on div "Copy from Clipboard Upload Get the Extension Mark for Capturing Got it List Vie…" at bounding box center [644, 365] width 664 height 485
click at [489, 151] on div "Upload" at bounding box center [487, 157] width 33 height 15
select select "POP"
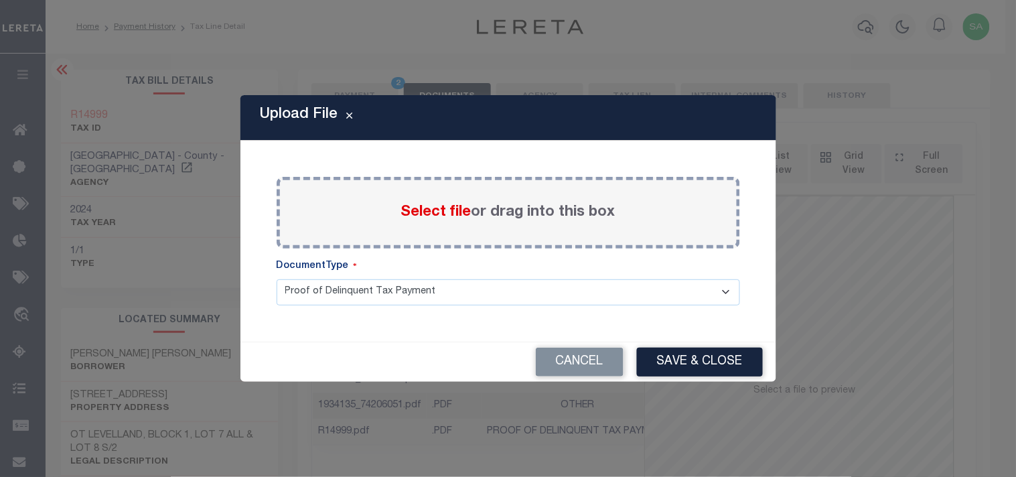
click at [427, 209] on span "Select file" at bounding box center [436, 212] width 70 height 15
click at [0, 0] on input "Select file or drag into this box" at bounding box center [0, 0] width 0 height 0
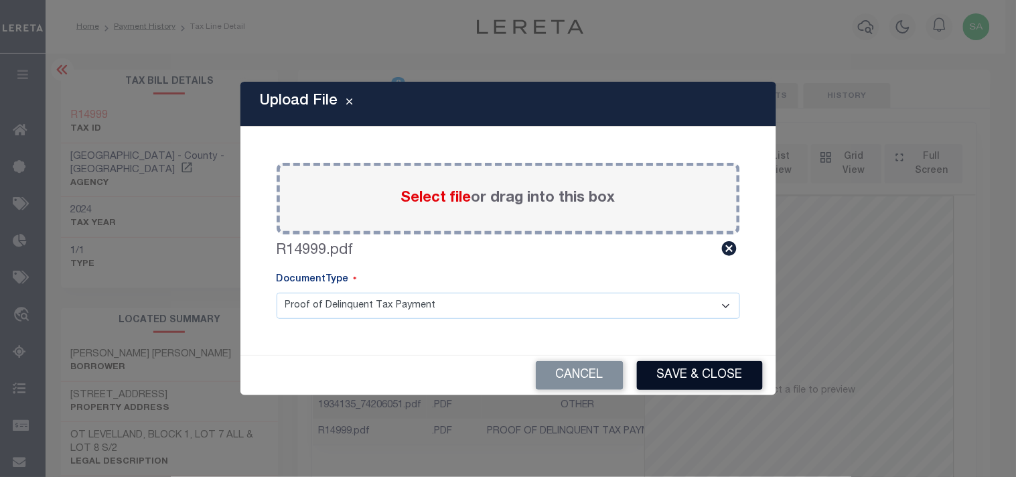
click at [677, 370] on button "Save & Close" at bounding box center [700, 375] width 126 height 29
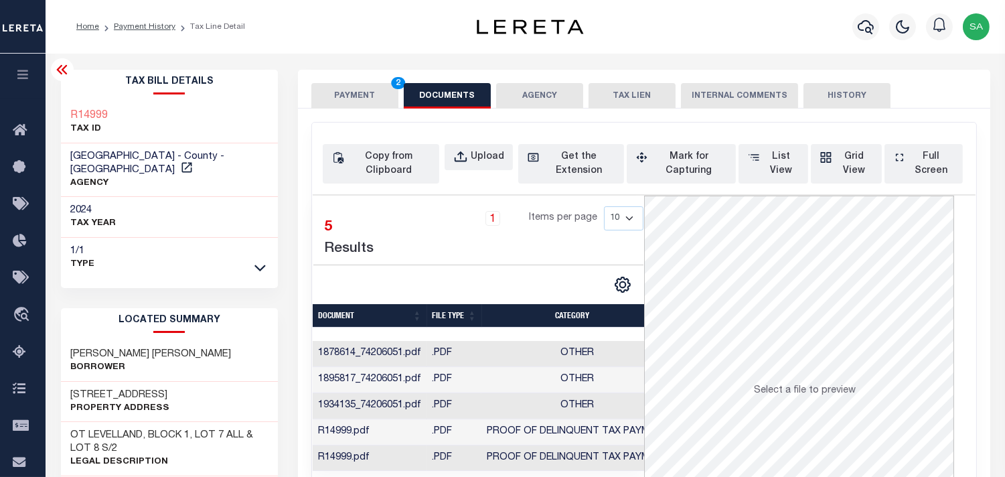
click at [366, 90] on button "PAYMENT 2" at bounding box center [354, 95] width 87 height 25
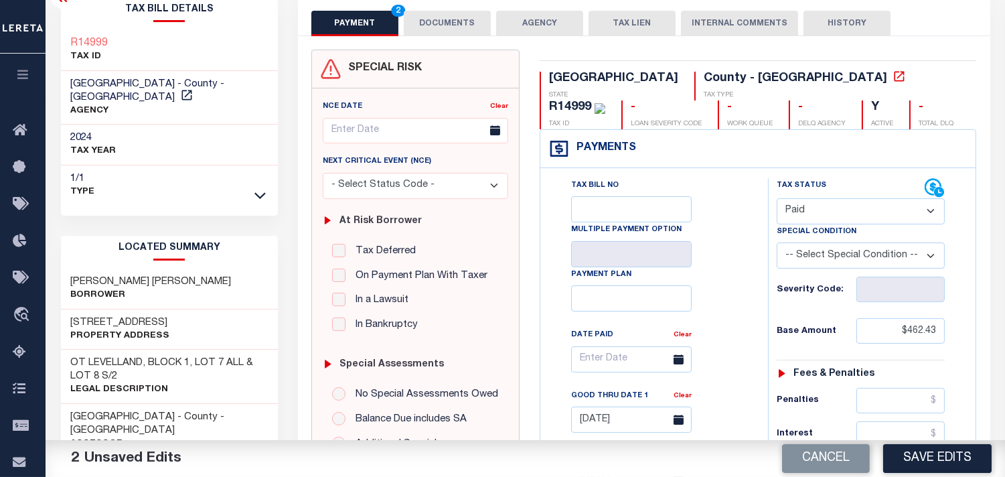
scroll to position [223, 0]
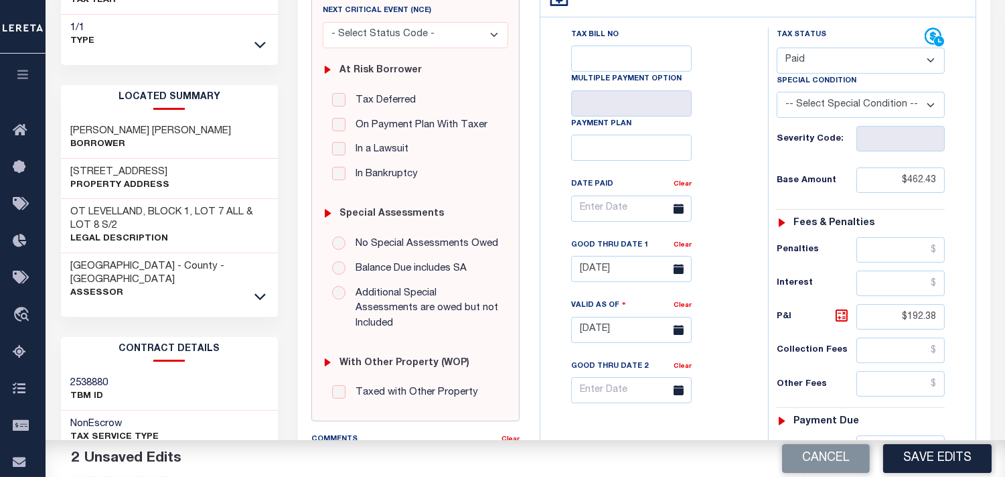
drag, startPoint x: 684, startPoint y: 246, endPoint x: 688, endPoint y: 254, distance: 9.6
click at [684, 246] on link "Clear" at bounding box center [683, 245] width 18 height 7
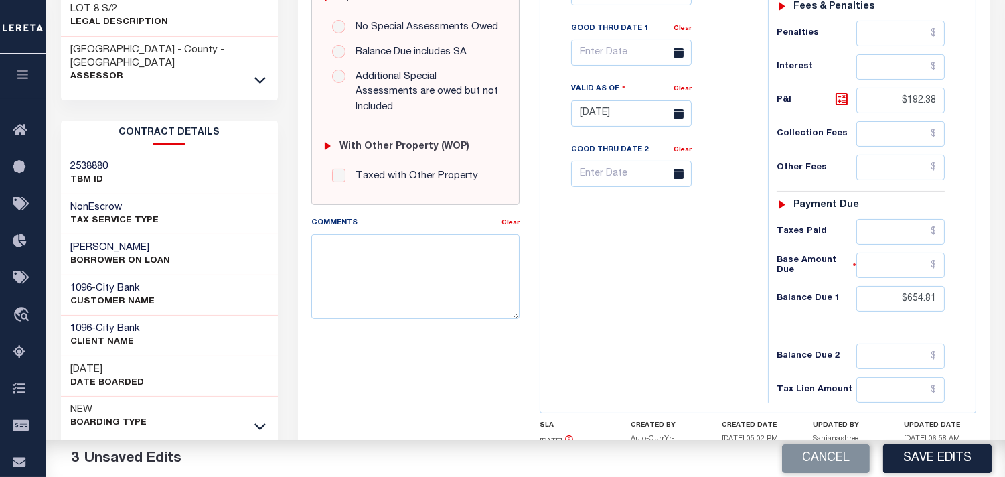
scroll to position [446, 0]
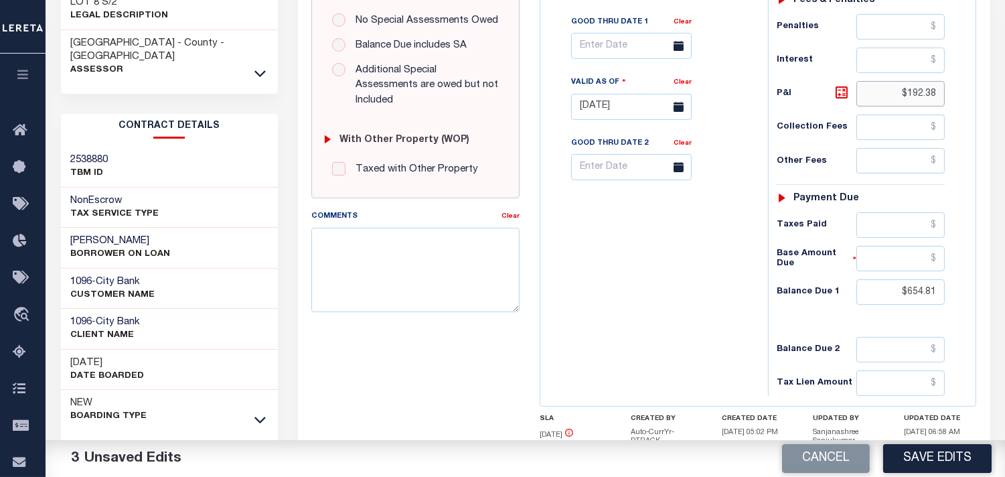
drag, startPoint x: 915, startPoint y: 92, endPoint x: 971, endPoint y: 89, distance: 56.3
click at [971, 89] on div "Tax Status Status" at bounding box center [865, 99] width 214 height 591
drag, startPoint x: 892, startPoint y: 293, endPoint x: 975, endPoint y: 302, distance: 82.8
click at [975, 302] on div "Tax Bill No Multiple Payment Option Payment Plan" at bounding box center [757, 99] width 435 height 611
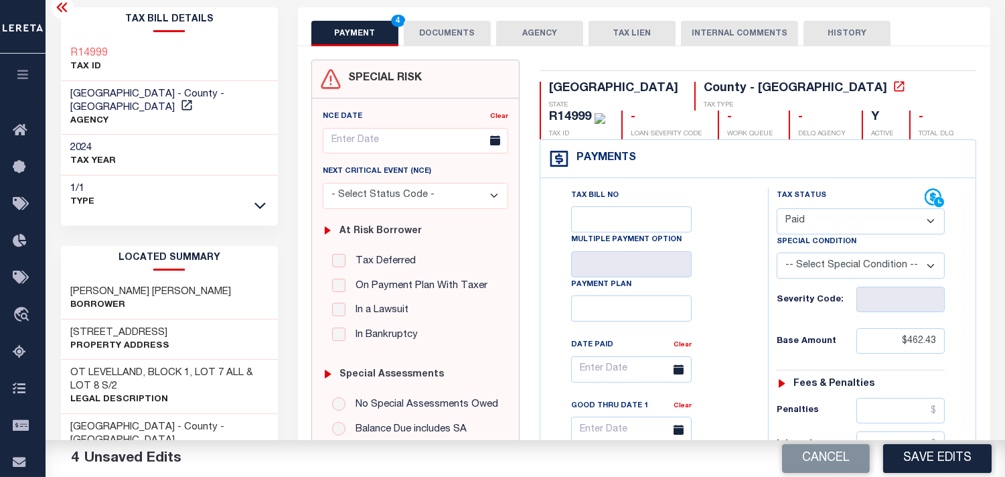
scroll to position [0, 0]
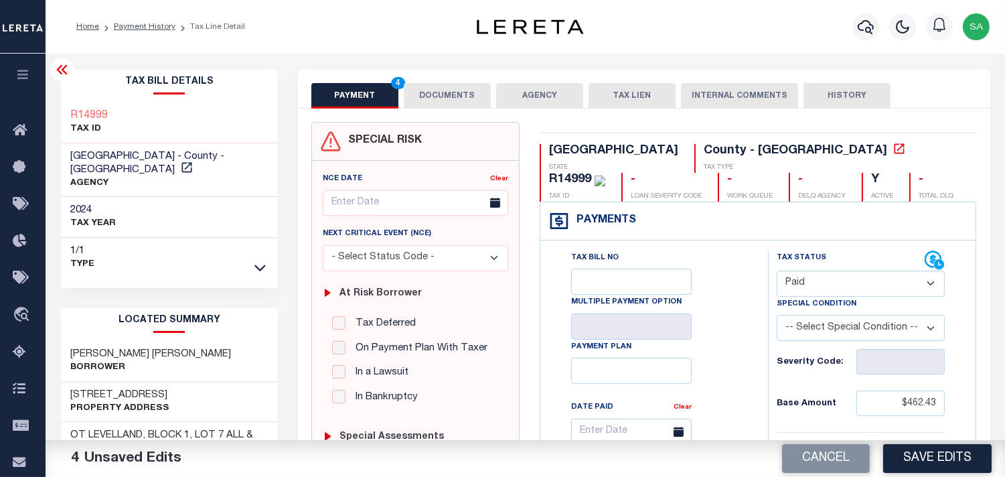
type input "$0.00"
click at [433, 99] on button "DOCUMENTS" at bounding box center [447, 95] width 87 height 25
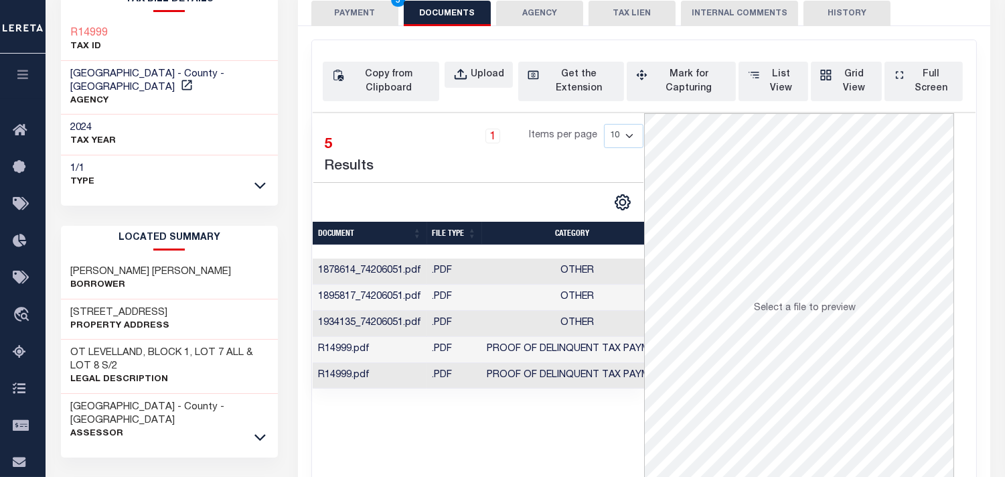
scroll to position [149, 0]
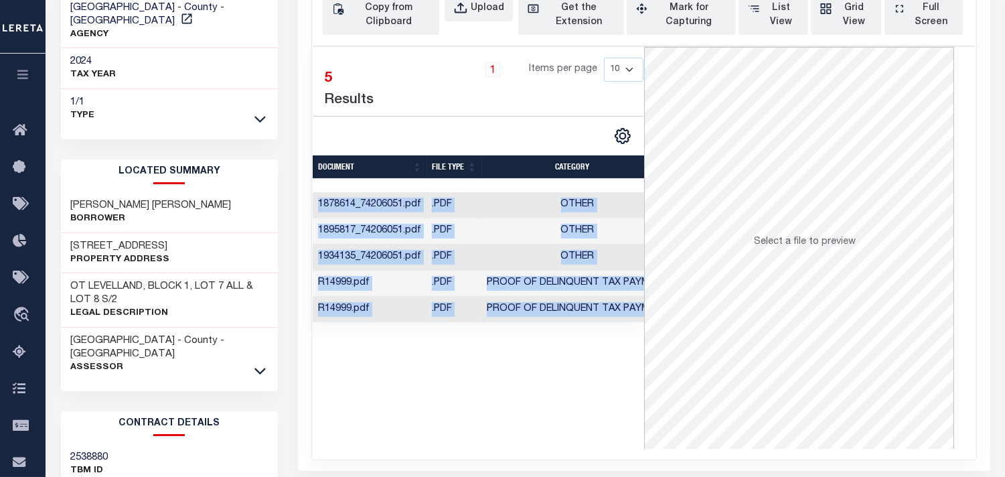
click at [674, 333] on div "Selected 5 Results 1 Items per page 10 25 50 100" at bounding box center [644, 247] width 663 height 403
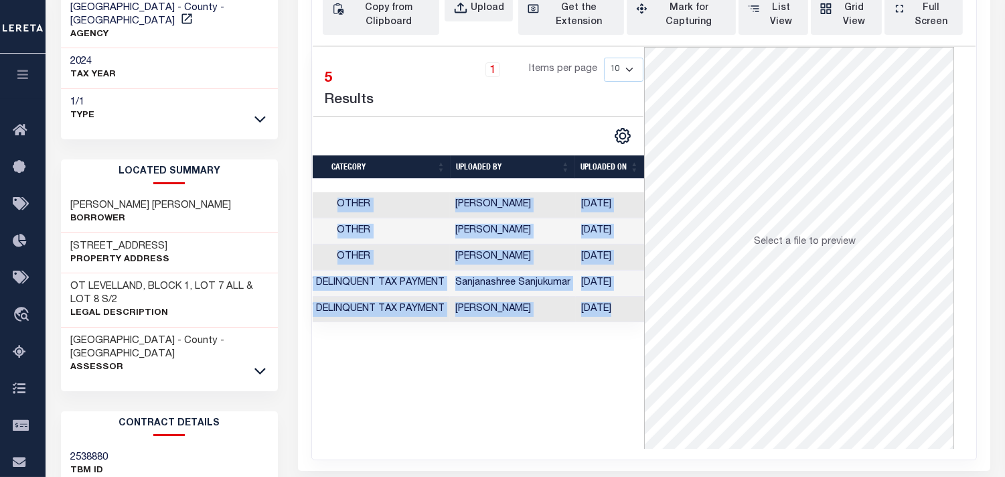
click at [617, 308] on td "[DATE]" at bounding box center [610, 310] width 69 height 26
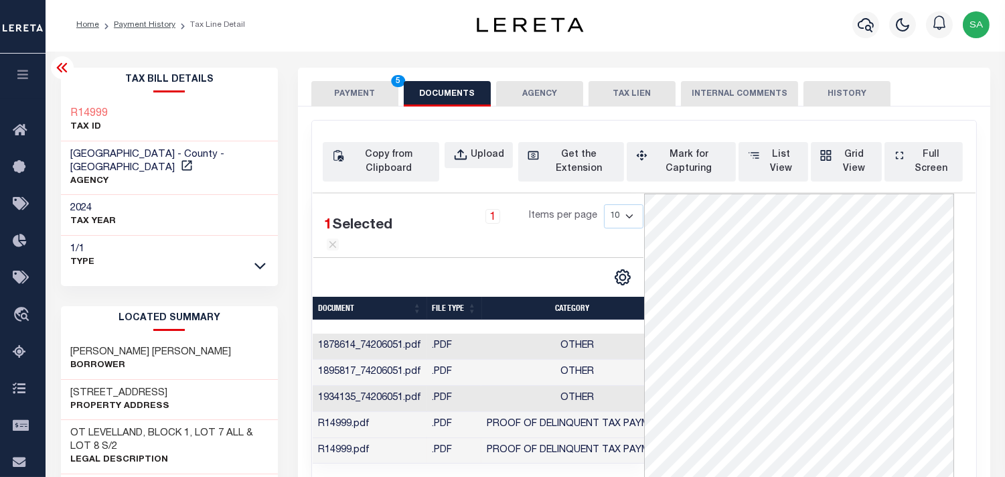
scroll to position [0, 0]
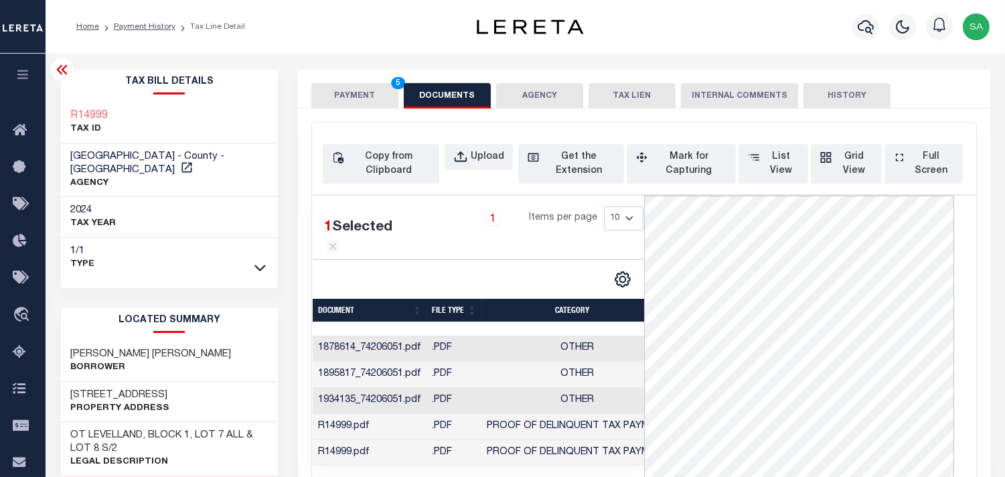
click at [368, 98] on button "PAYMENT 5" at bounding box center [354, 95] width 87 height 25
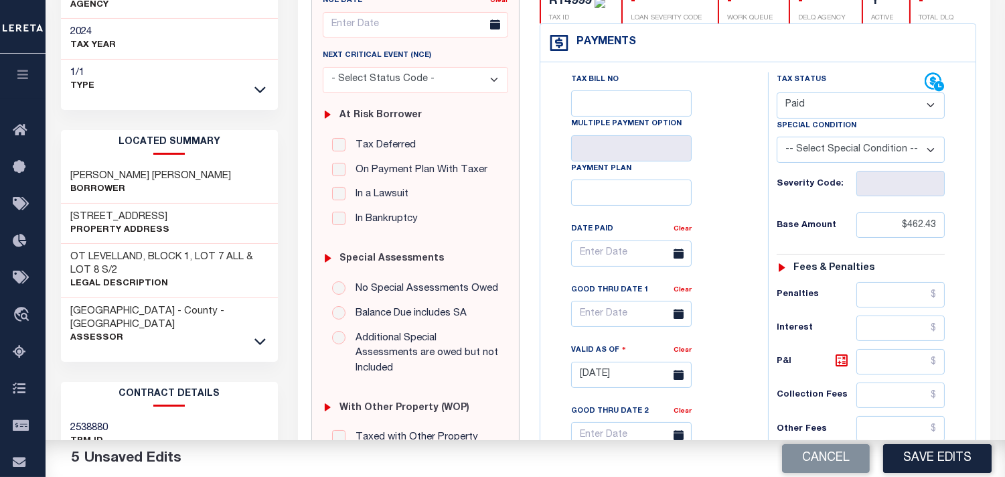
scroll to position [372, 0]
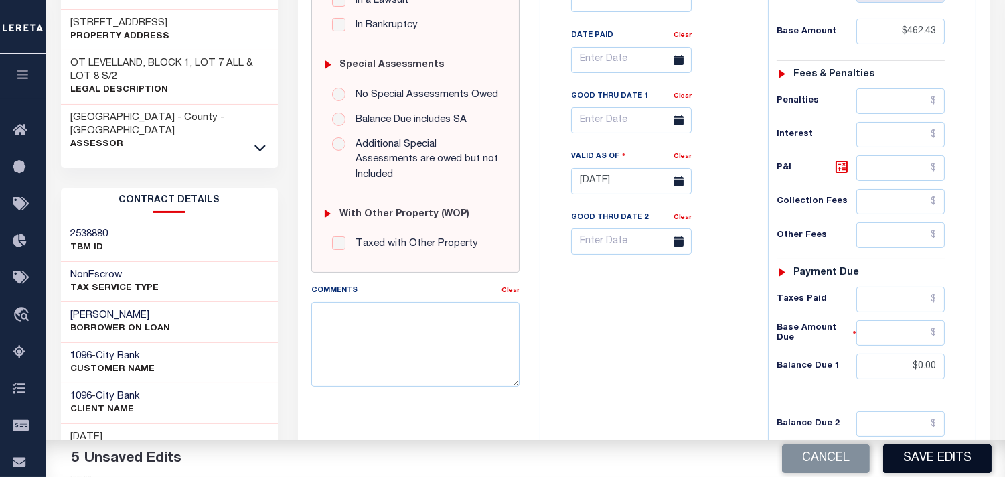
click at [924, 453] on button "Save Edits" at bounding box center [937, 458] width 108 height 29
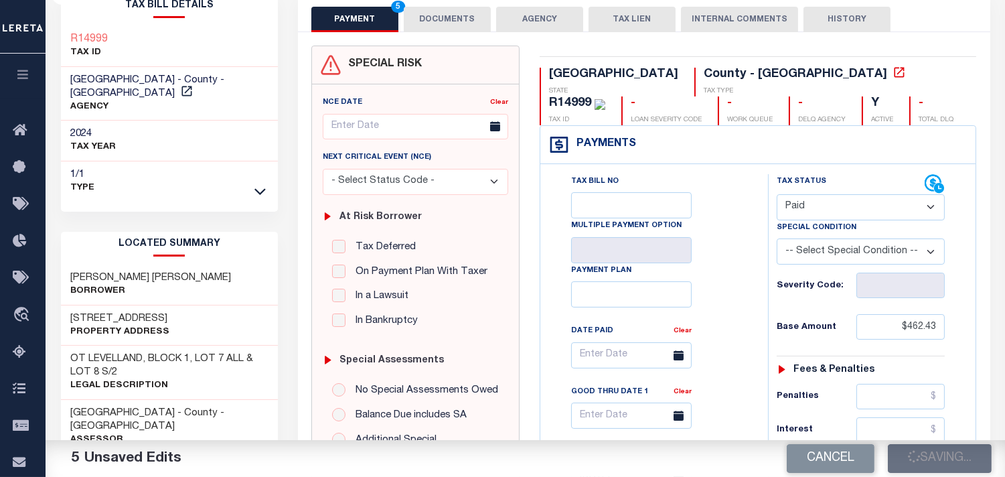
scroll to position [74, 0]
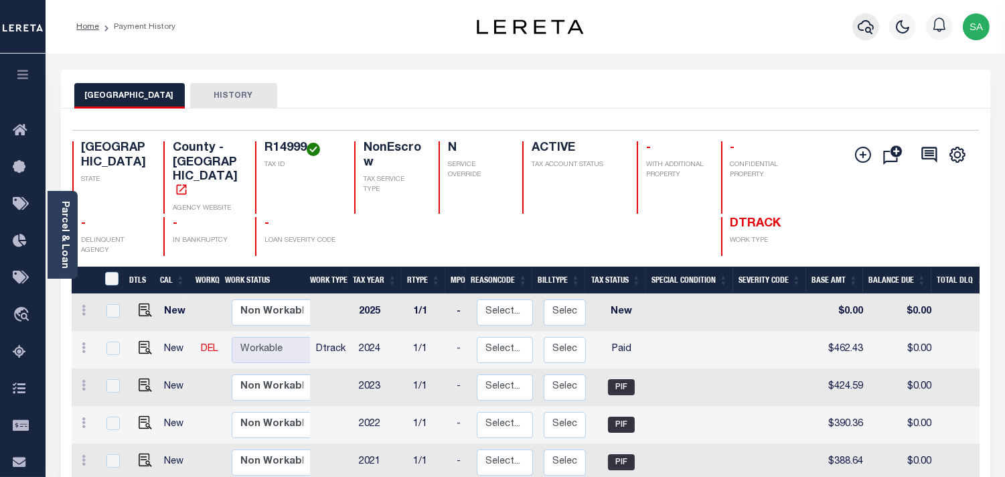
click at [868, 27] on icon "button" at bounding box center [866, 27] width 16 height 16
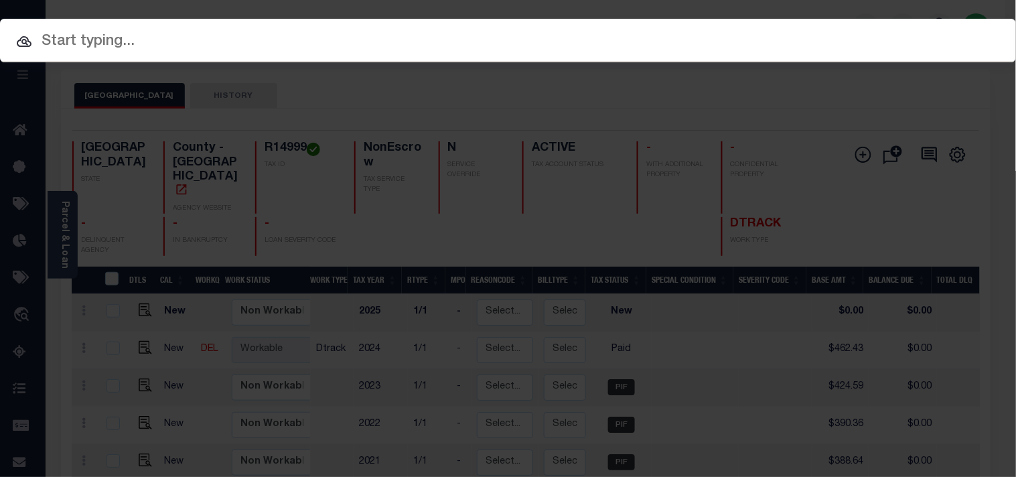
click at [810, 37] on div "Include Loans TBM Customers Borrowers Payments (Lender Non-Disb) Payments (Lend…" at bounding box center [508, 41] width 1016 height 44
paste input "720017258"
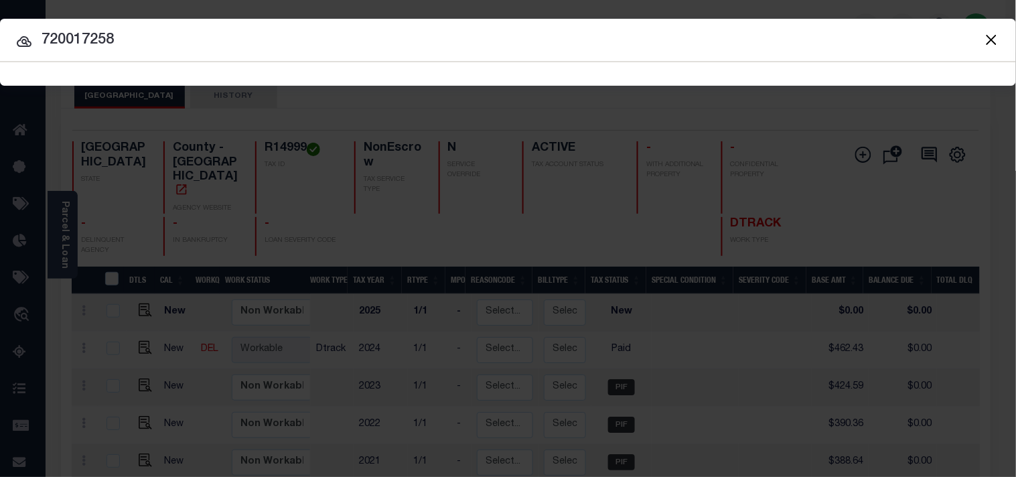
type input "720017258"
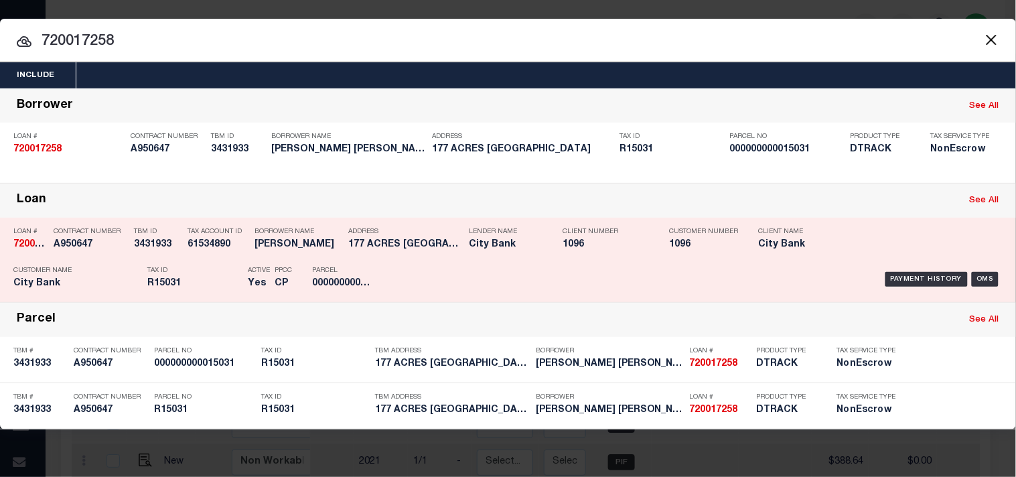
click at [222, 276] on div "Tax ID R15031" at bounding box center [194, 279] width 94 height 39
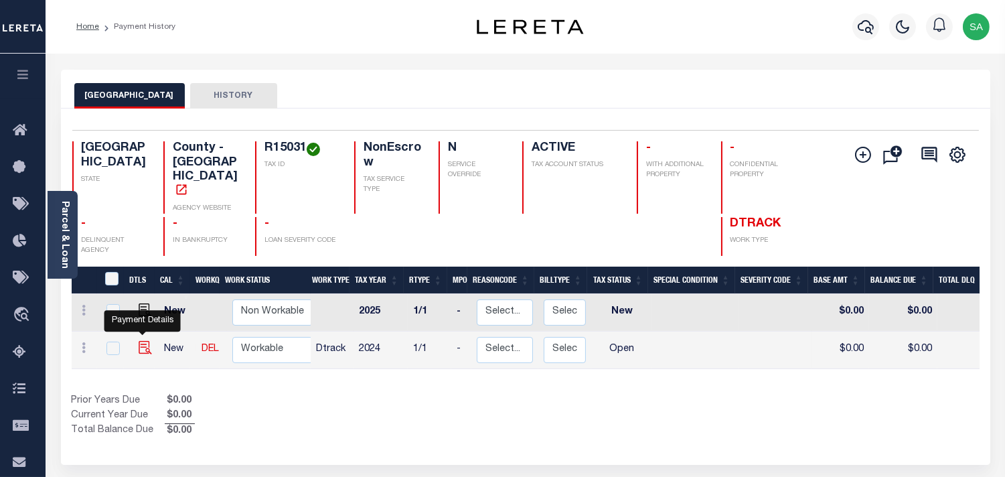
click at [142, 341] on img "" at bounding box center [145, 347] width 13 height 13
checkbox input "true"
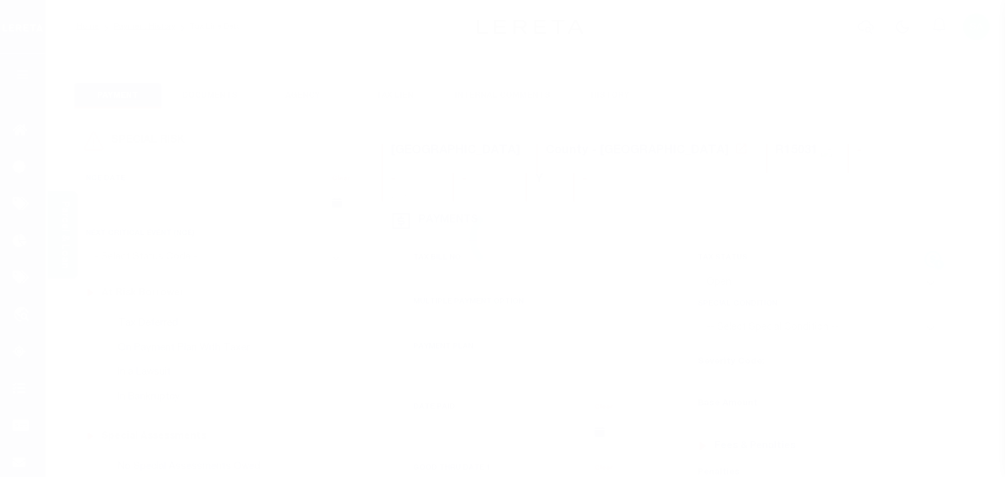
select select "OP2"
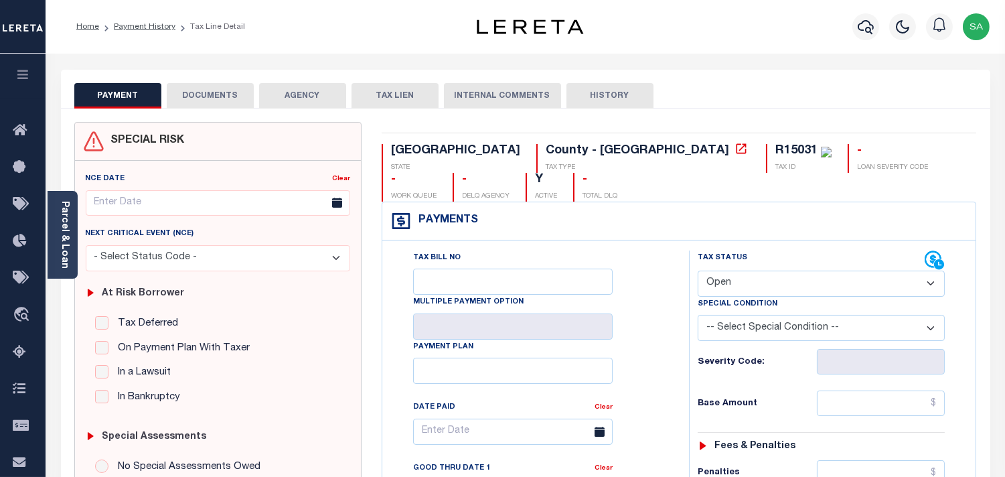
drag, startPoint x: 250, startPoint y: 105, endPoint x: 233, endPoint y: 117, distance: 20.6
click at [250, 105] on button "DOCUMENTS" at bounding box center [210, 95] width 87 height 25
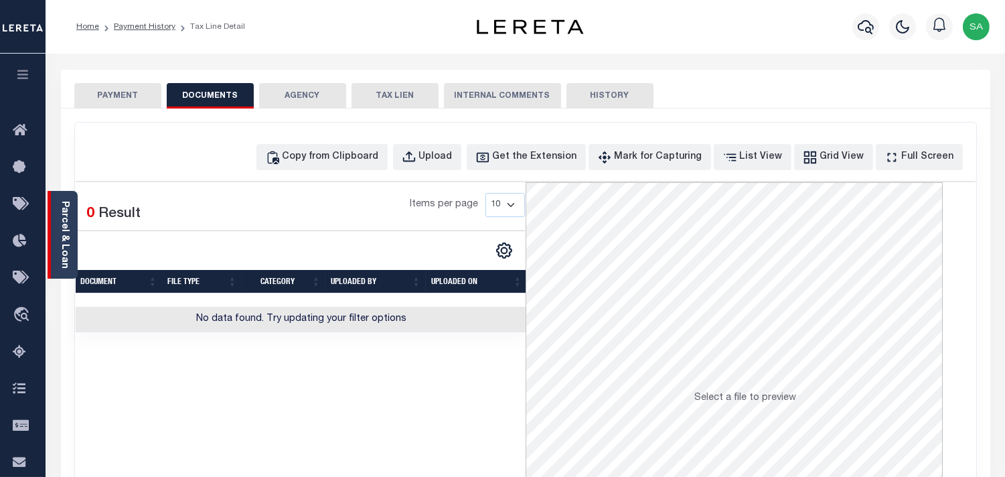
click at [68, 245] on link "Parcel & Loan" at bounding box center [64, 235] width 9 height 68
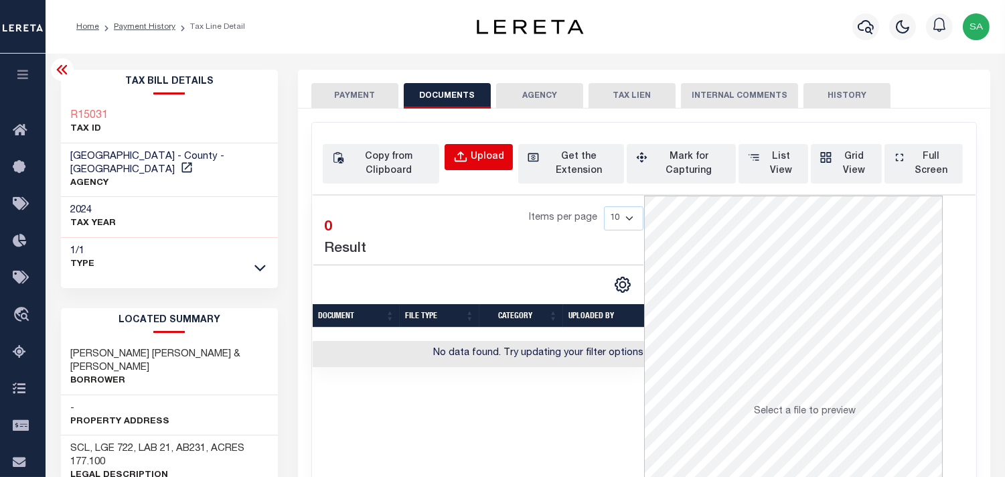
click at [463, 145] on button "Upload" at bounding box center [479, 157] width 68 height 26
select select "POP"
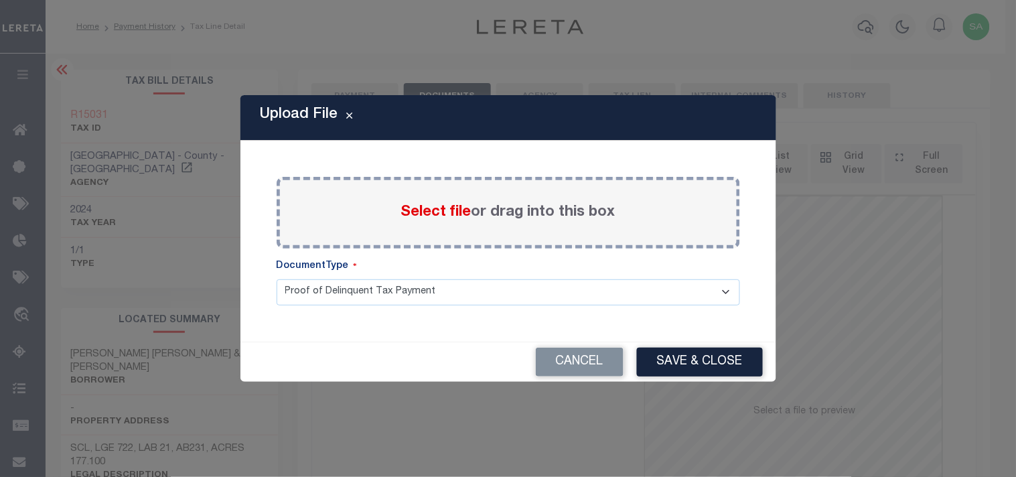
click at [436, 214] on span "Select file" at bounding box center [436, 212] width 70 height 15
click at [0, 0] on input "Select file or drag into this box" at bounding box center [0, 0] width 0 height 0
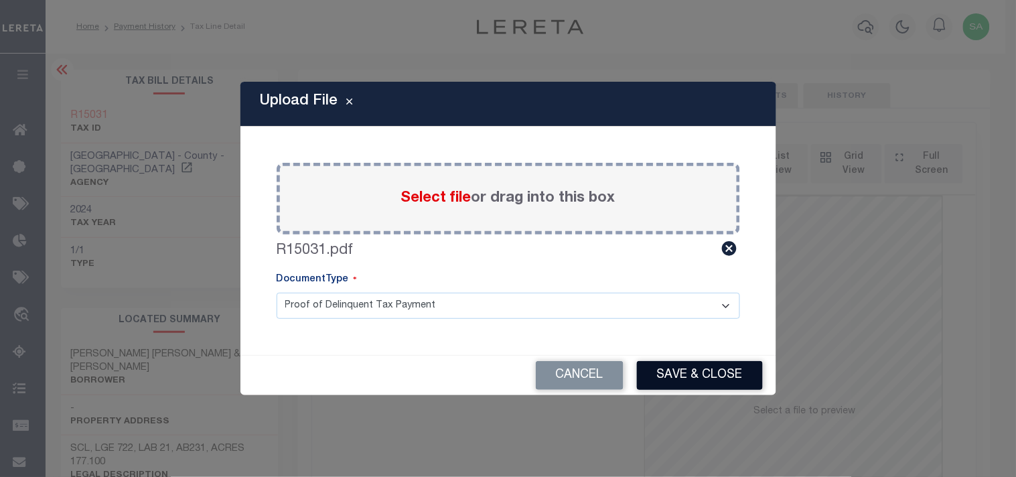
click at [720, 380] on button "Save & Close" at bounding box center [700, 375] width 126 height 29
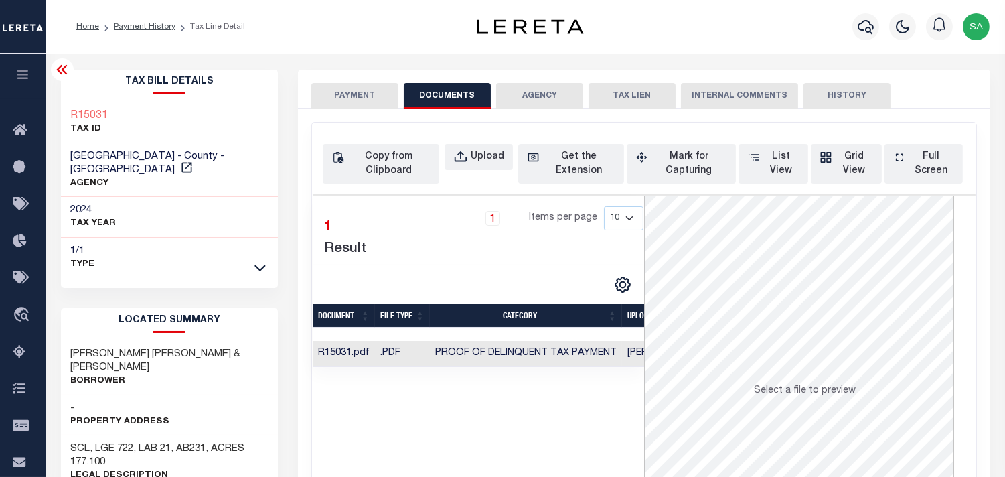
click at [373, 102] on button "PAYMENT" at bounding box center [354, 95] width 87 height 25
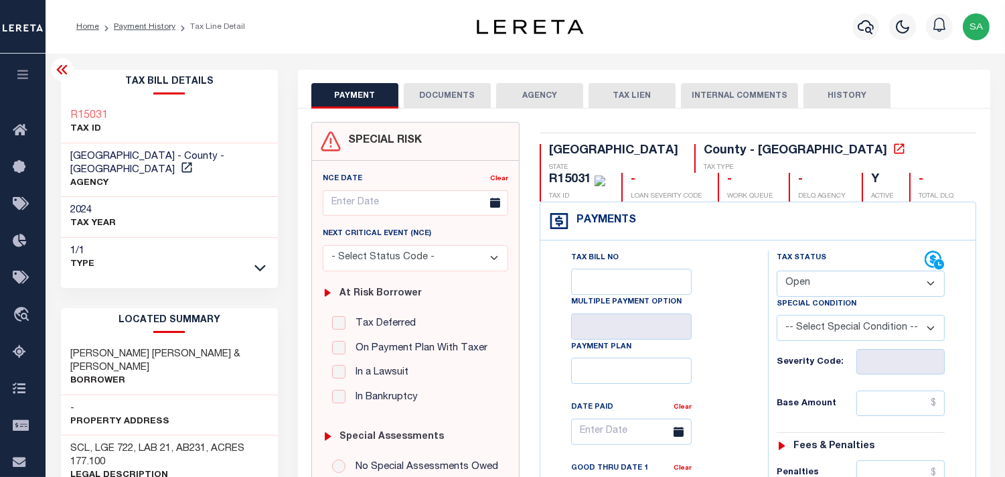
drag, startPoint x: 827, startPoint y: 283, endPoint x: 826, endPoint y: 297, distance: 14.1
click at [827, 283] on select "- Select Status Code - Open Due/Unpaid Paid Incomplete No Tax Due Internal Refu…" at bounding box center [861, 283] width 168 height 26
select select "PYD"
click at [777, 271] on select "- Select Status Code - Open Due/Unpaid Paid Incomplete No Tax Due Internal Refu…" at bounding box center [861, 283] width 168 height 26
type input "[DATE]"
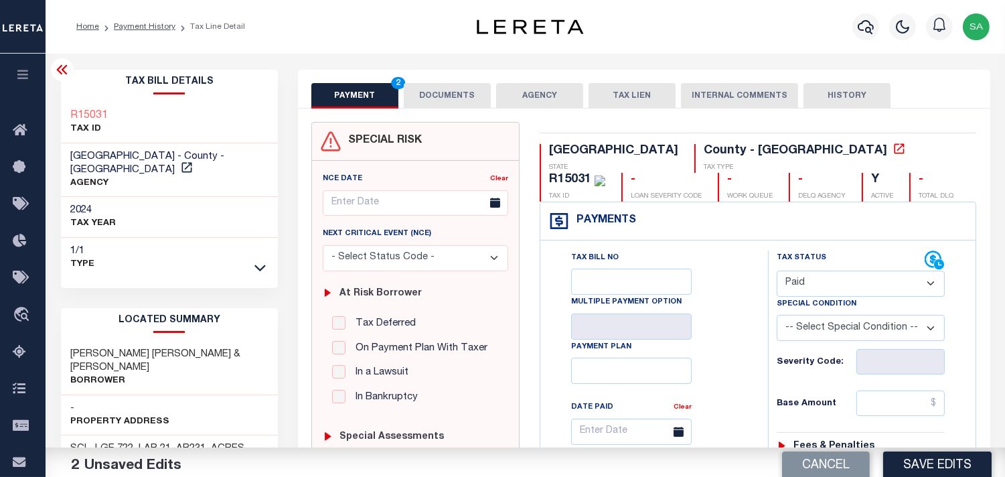
scroll to position [149, 0]
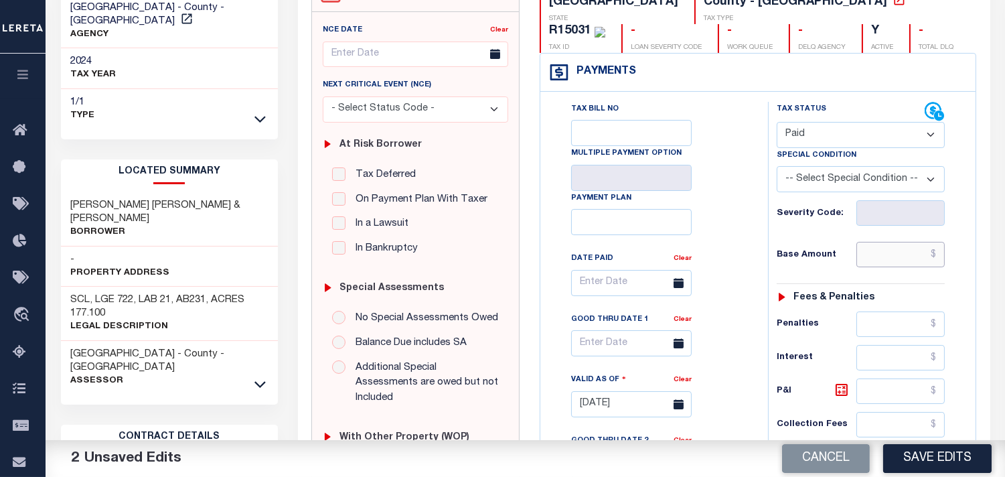
drag, startPoint x: 885, startPoint y: 262, endPoint x: 793, endPoint y: 266, distance: 92.5
click at [885, 262] on input "text" at bounding box center [900, 254] width 88 height 25
paste input "378.61"
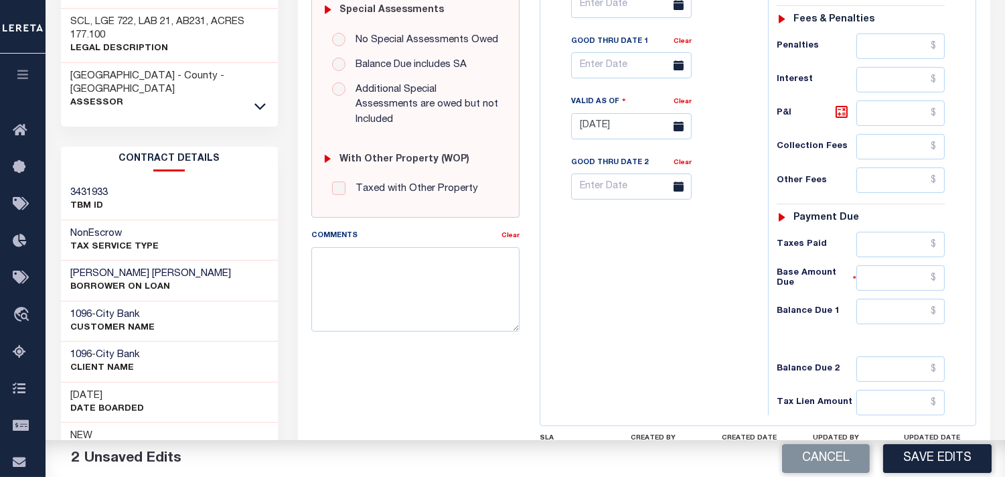
scroll to position [520, 0]
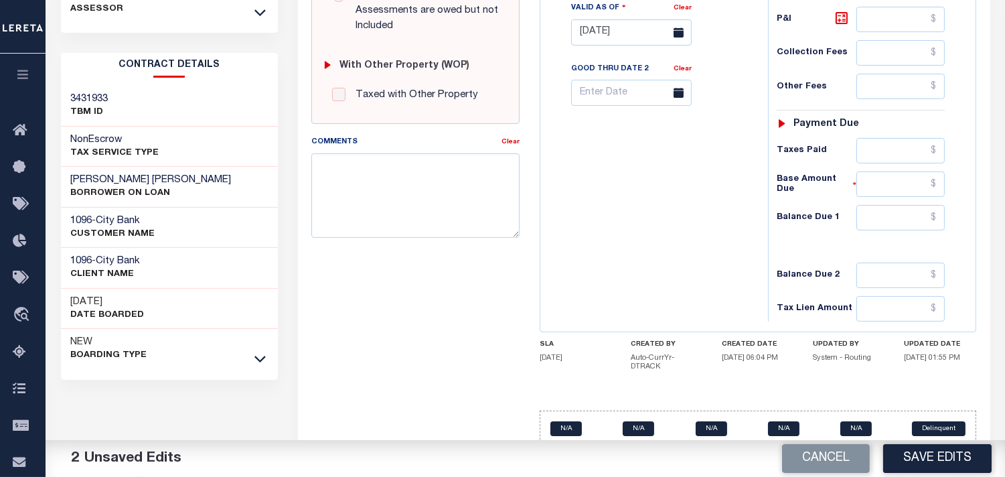
type input "$378.61"
drag, startPoint x: 874, startPoint y: 229, endPoint x: 772, endPoint y: 229, distance: 102.4
click at [874, 229] on input "text" at bounding box center [900, 217] width 88 height 25
type input "$0.00"
click at [738, 229] on div "Tax Bill No Multiple Payment Option Payment Plan Clear" at bounding box center [651, 25] width 214 height 591
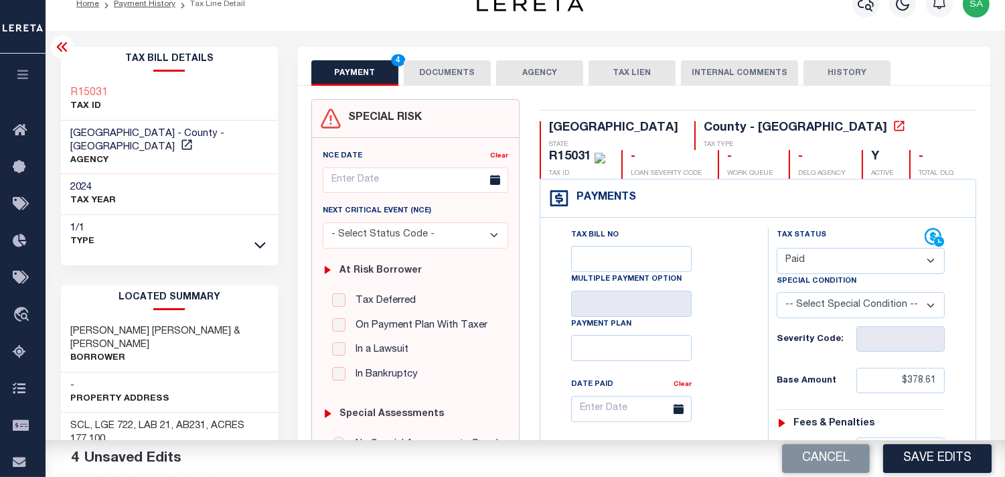
scroll to position [0, 0]
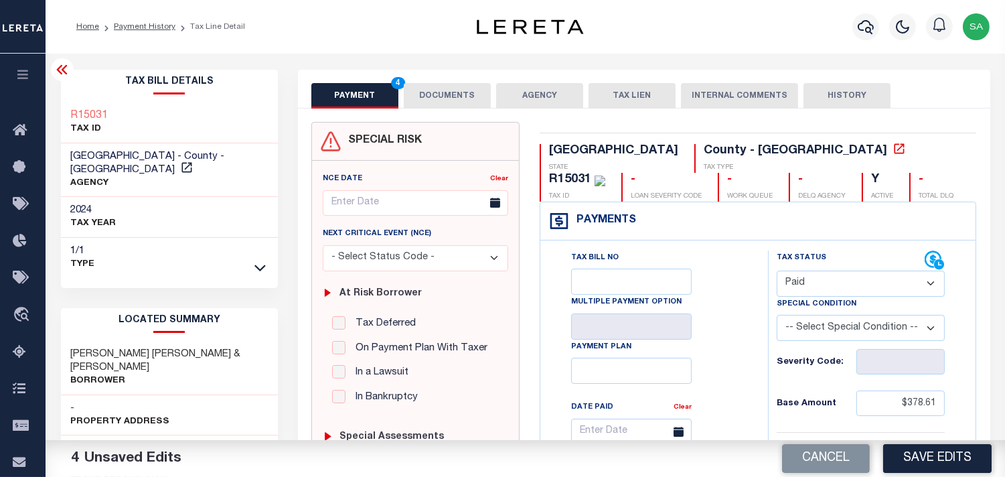
click at [424, 91] on button "DOCUMENTS" at bounding box center [447, 95] width 87 height 25
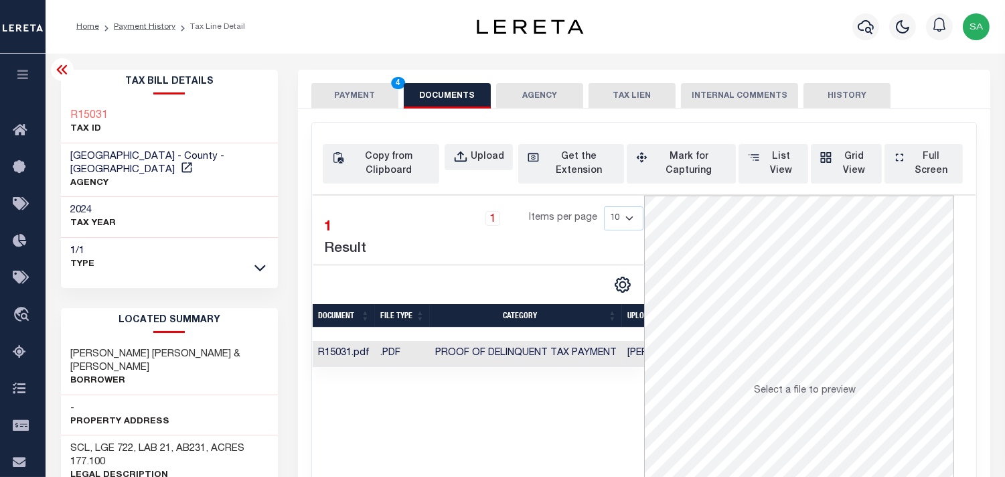
click at [360, 104] on button "PAYMENT 4" at bounding box center [354, 95] width 87 height 25
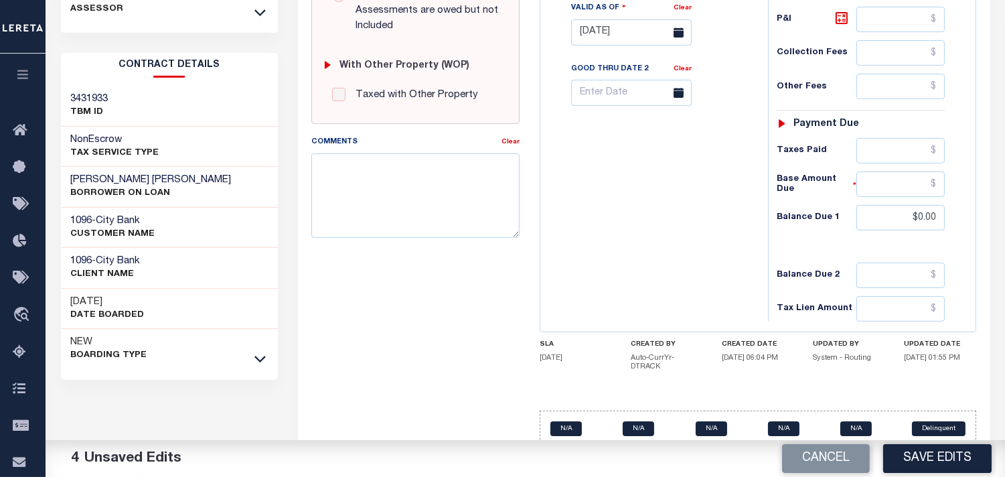
scroll to position [536, 0]
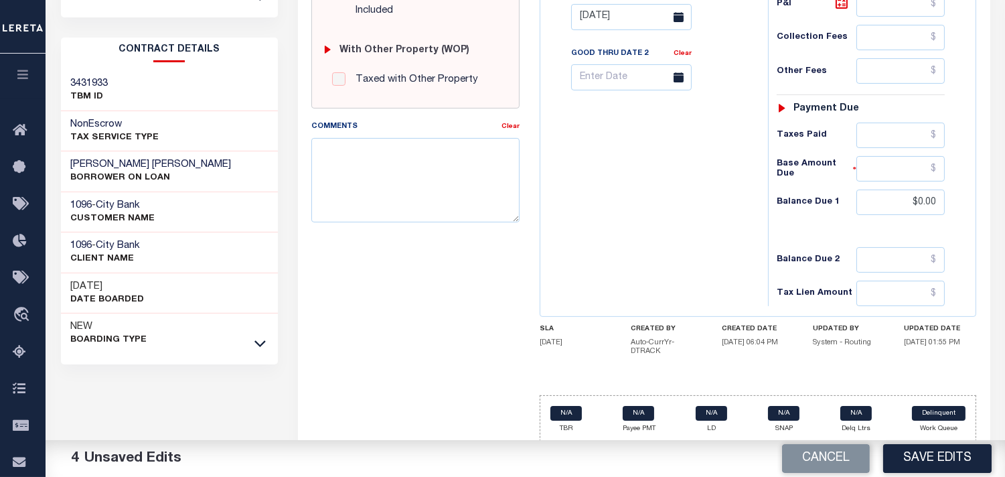
click at [960, 447] on button "Save Edits" at bounding box center [937, 458] width 108 height 29
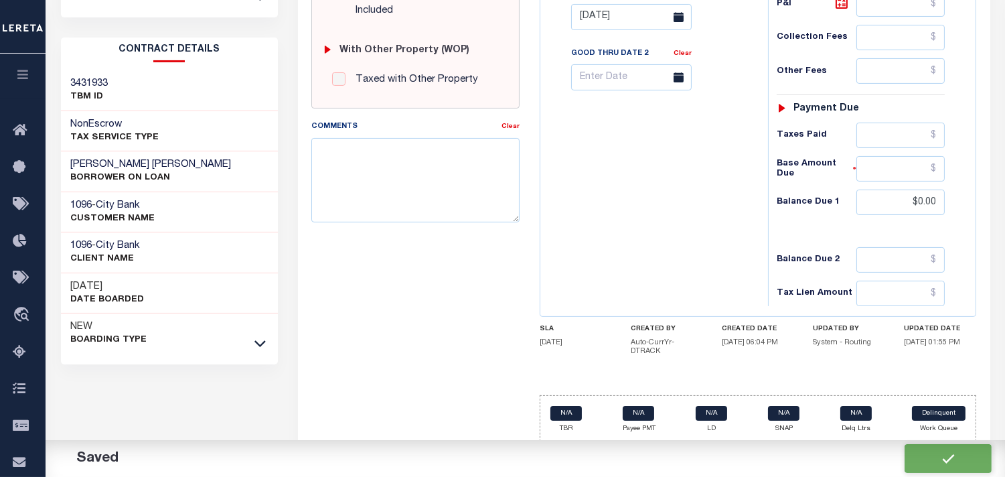
checkbox input "false"
type input "$378.61"
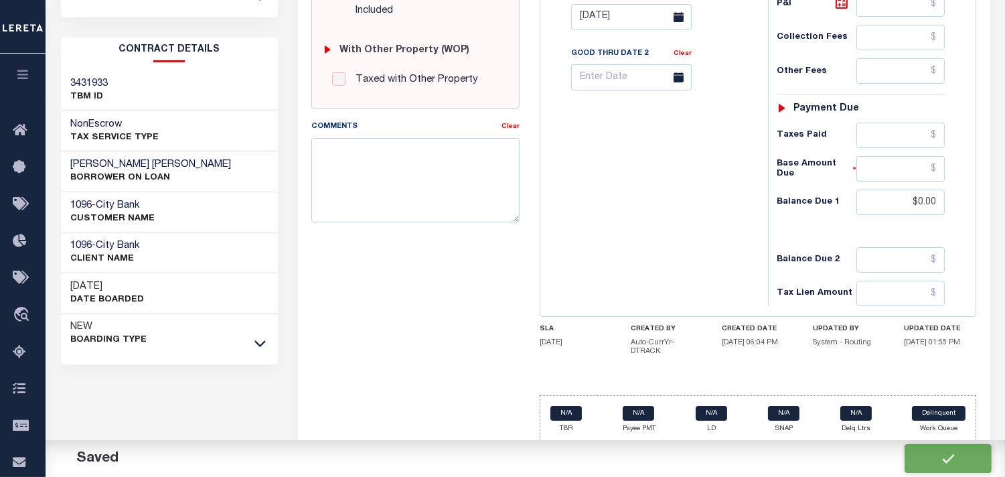
type input "$0"
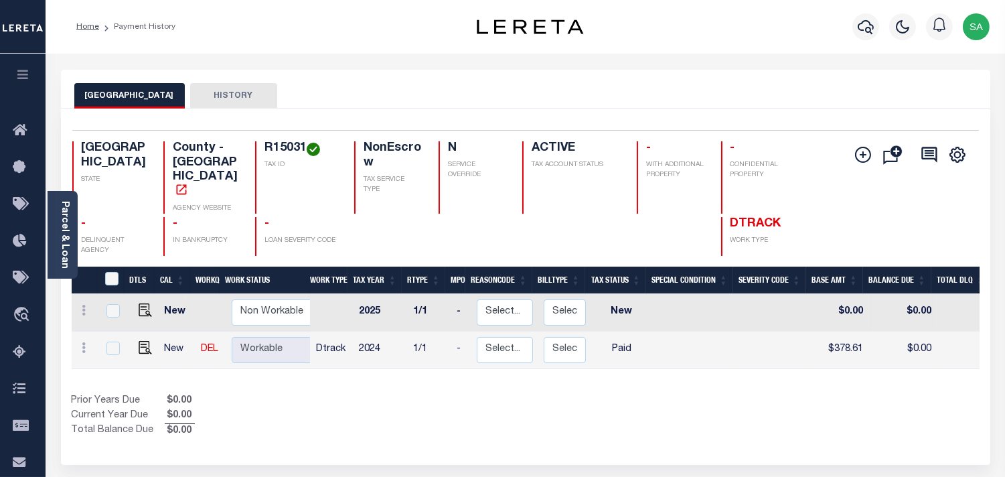
drag, startPoint x: 556, startPoint y: 349, endPoint x: 558, endPoint y: 360, distance: 10.2
click at [558, 360] on div "DTLS CAL WorkQ Work Status Work Type Tax Year RType MPO ReasonCode BillType Tax…" at bounding box center [526, 352] width 908 height 172
click at [529, 394] on div "Show Tax Lines before Bill Release Date Prior Years Due $0.00 Current Year Due …" at bounding box center [526, 416] width 908 height 45
click at [442, 394] on div "Prior Years Due $0.00 Current Year Due $0.00 Total Balance Due $0.00" at bounding box center [299, 416] width 454 height 45
click at [866, 29] on icon "button" at bounding box center [866, 27] width 16 height 14
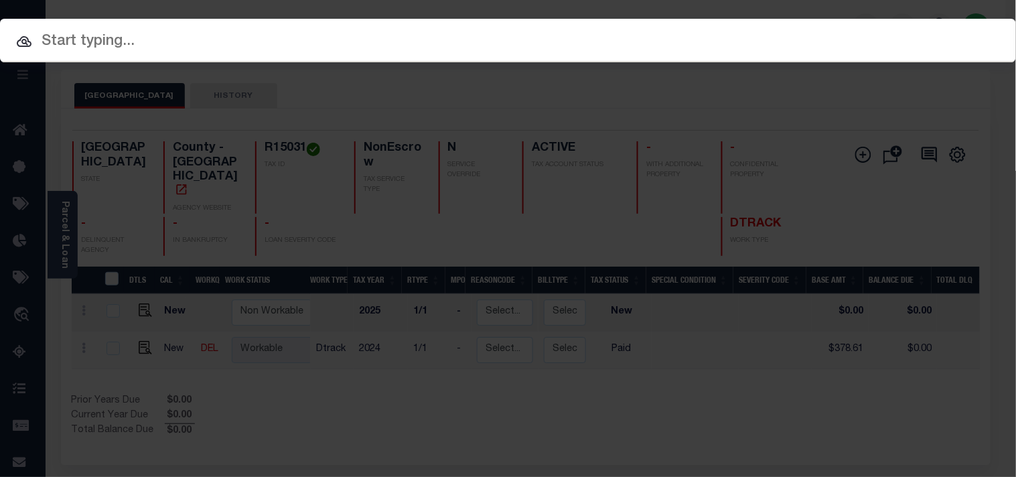
click at [810, 31] on div "Include Loans TBM Customers Borrowers Payments (Lender Non-Disb) Payments (Lend…" at bounding box center [508, 41] width 1016 height 44
paste input "900004395"
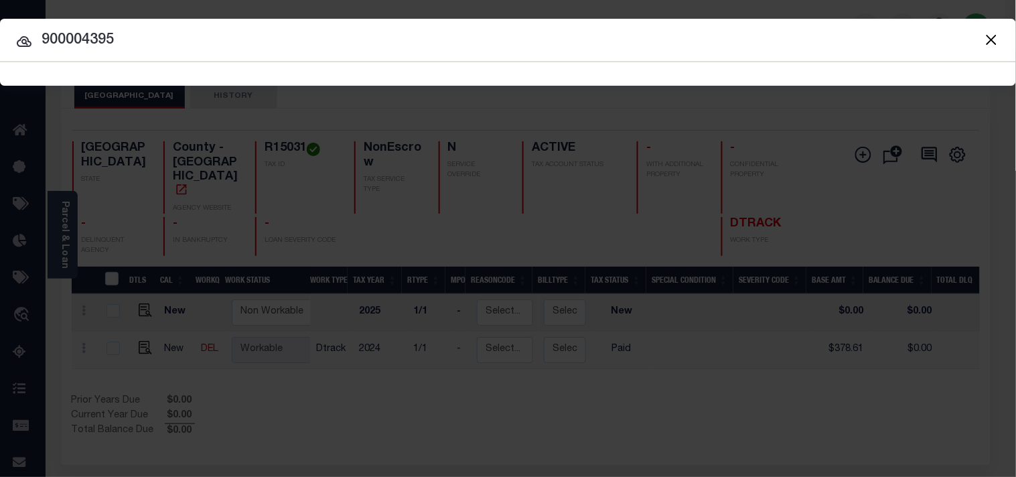
type input "900004395"
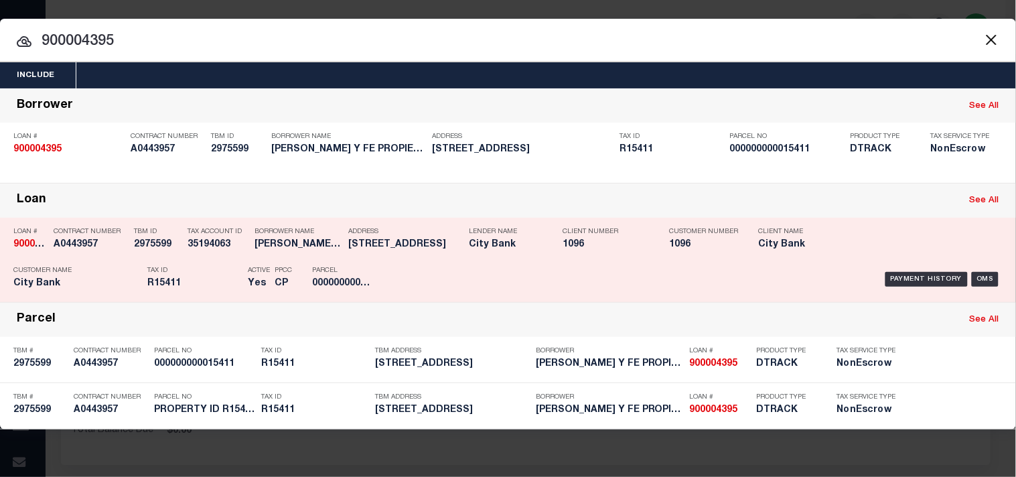
click at [416, 277] on div "Payment History OMS" at bounding box center [697, 279] width 610 height 39
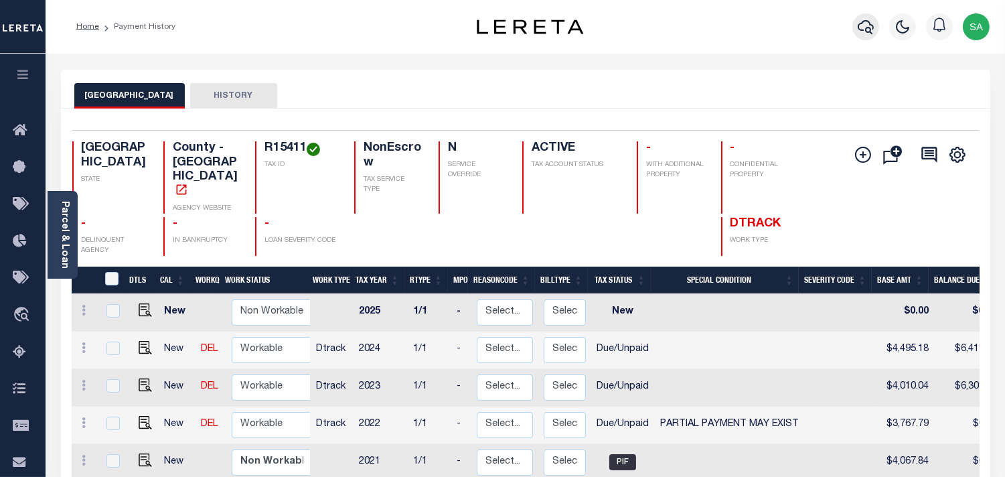
click at [854, 19] on button "button" at bounding box center [865, 26] width 27 height 27
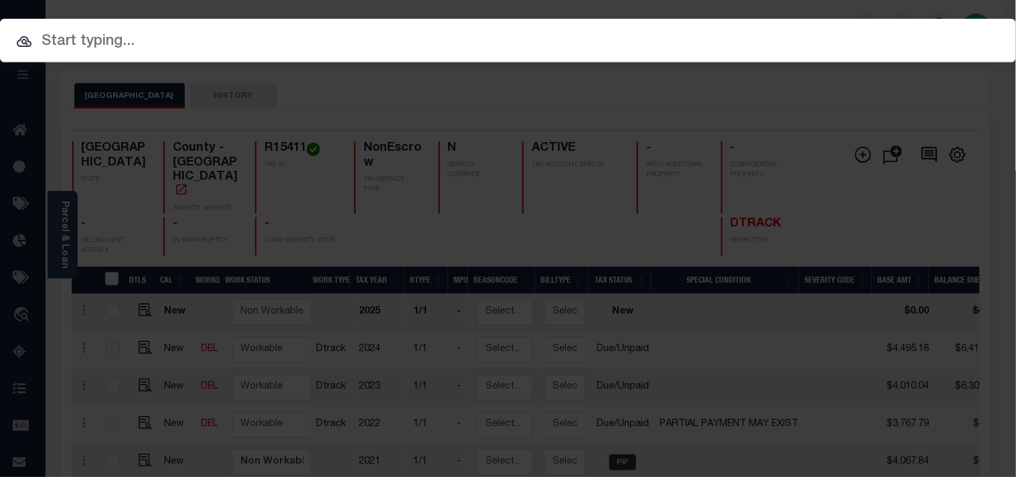
click at [805, 31] on div "Include Loans TBM Customers Borrowers Payments (Lender Non-Disb) Payments (Lend…" at bounding box center [508, 41] width 1016 height 44
paste input "810003764"
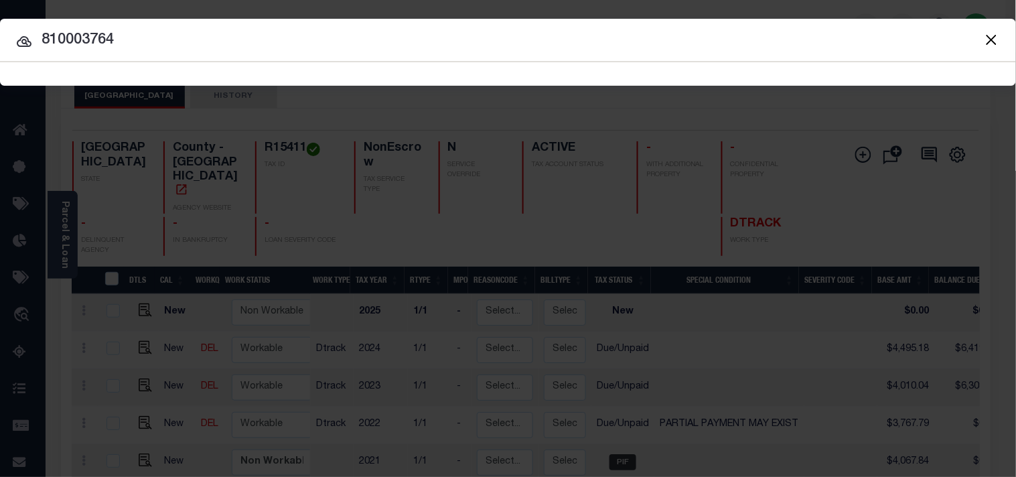
type input "810003764"
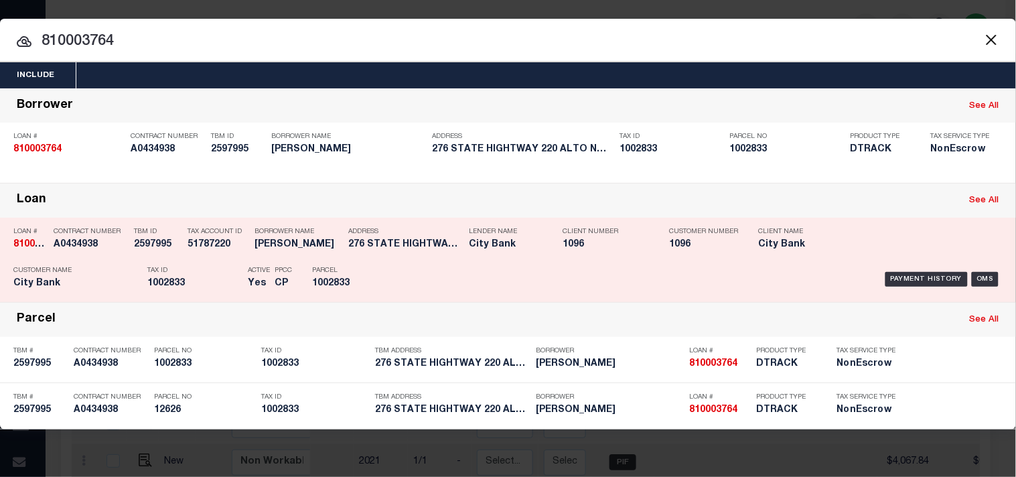
click at [390, 278] on div "Payment History OMS" at bounding box center [697, 279] width 630 height 39
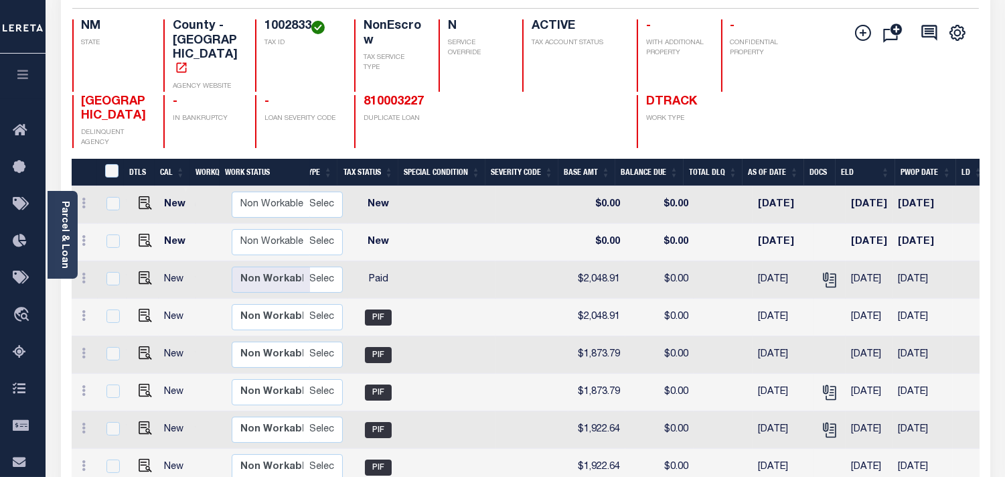
scroll to position [48, 0]
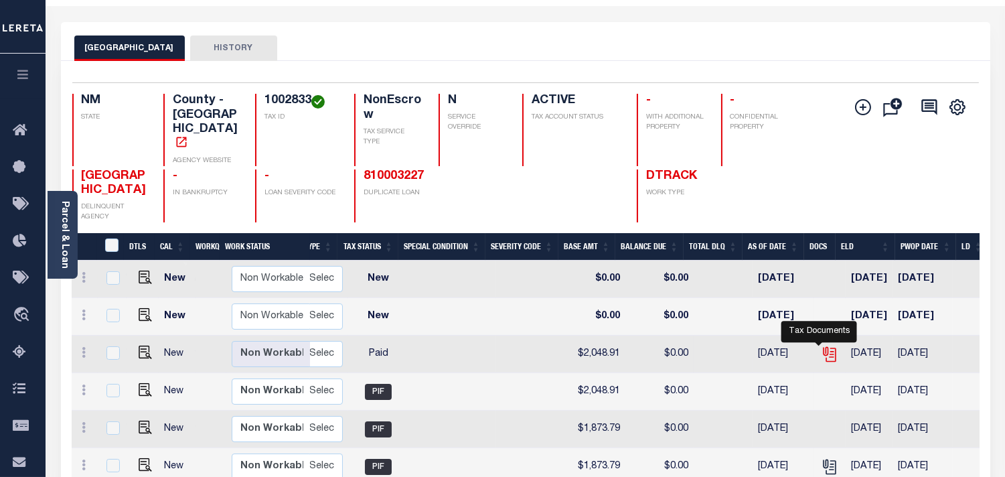
click at [824, 346] on icon "" at bounding box center [829, 351] width 11 height 11
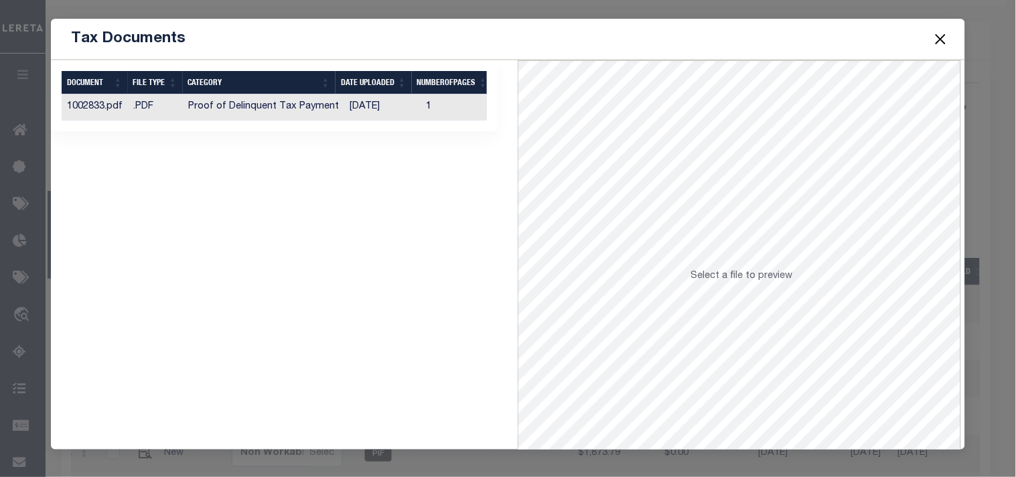
click at [358, 108] on td "09/15/2025" at bounding box center [382, 107] width 76 height 26
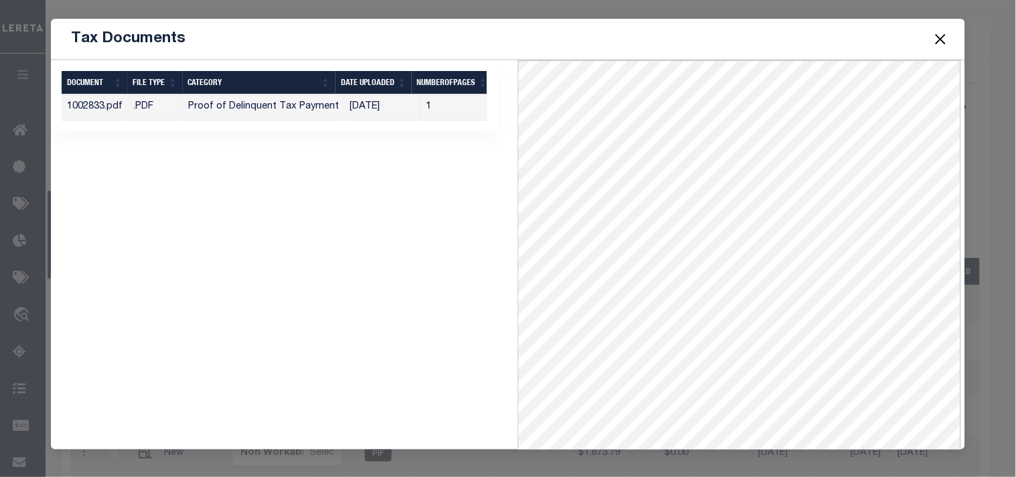
click at [939, 35] on button "Close" at bounding box center [939, 38] width 17 height 17
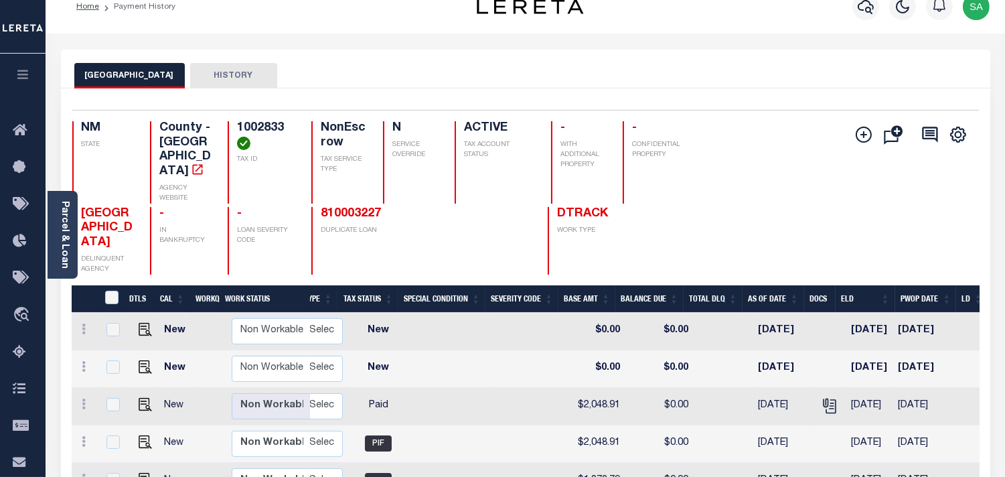
scroll to position [0, 0]
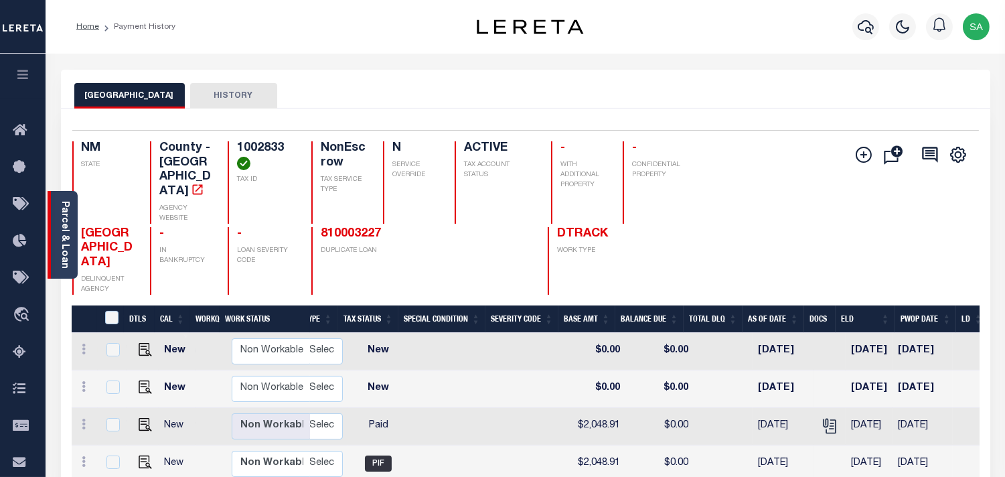
click at [66, 243] on link "Parcel & Loan" at bounding box center [64, 235] width 9 height 68
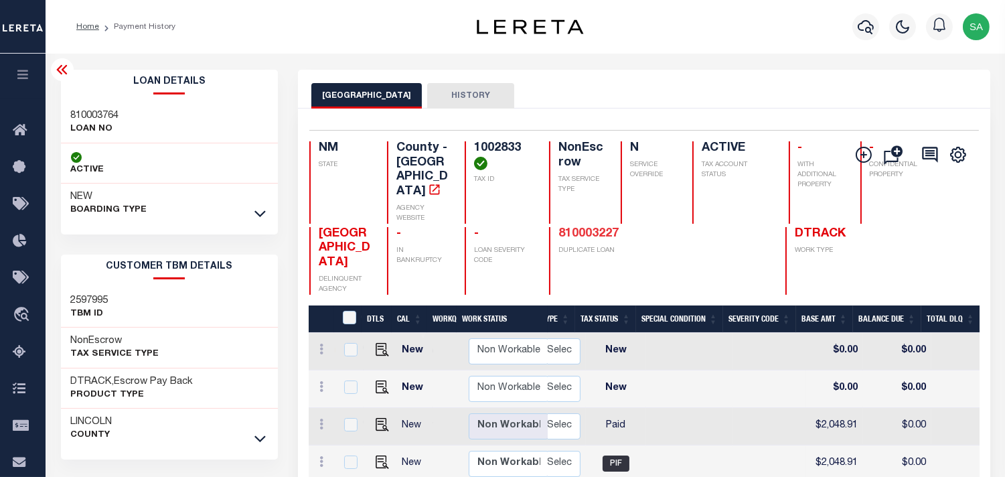
click at [558, 228] on link "810003227" at bounding box center [588, 234] width 60 height 12
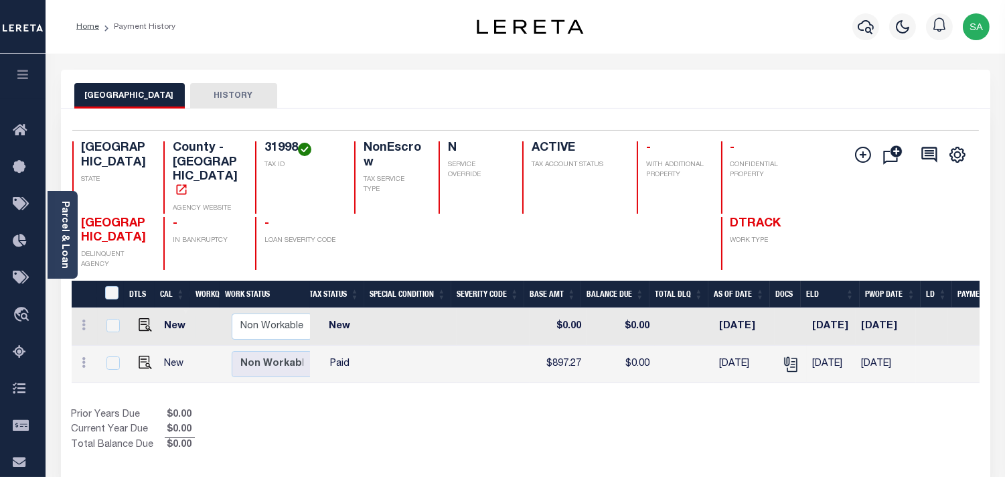
scroll to position [0, 360]
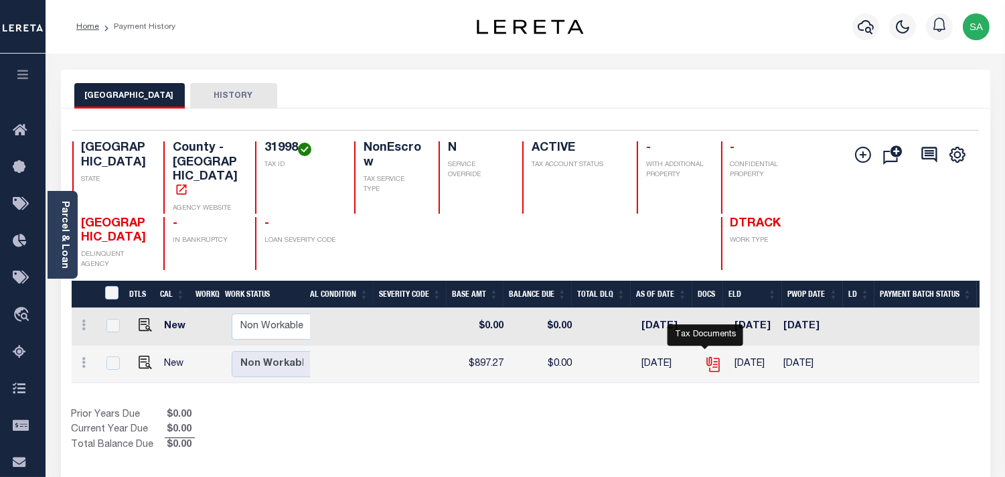
click at [704, 356] on icon "" at bounding box center [712, 364] width 17 height 17
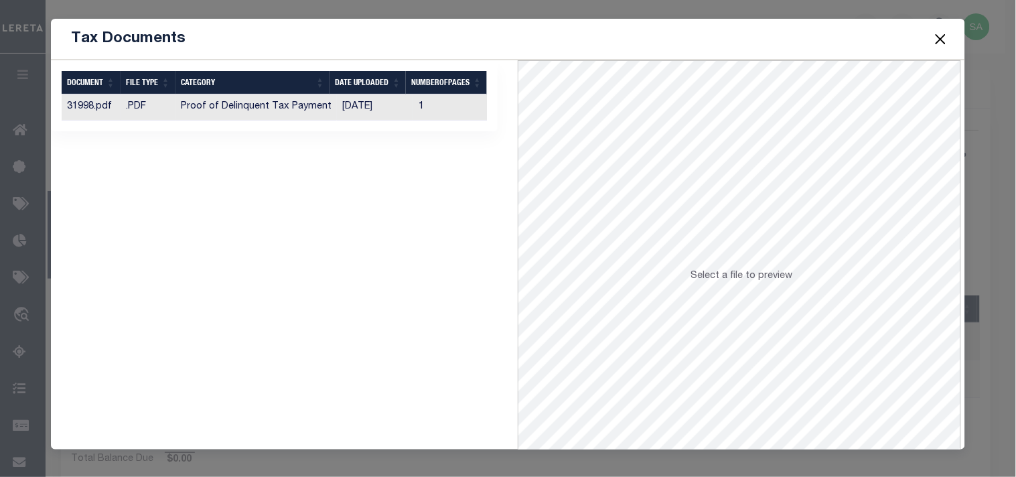
click at [365, 107] on td "[DATE]" at bounding box center [375, 107] width 76 height 26
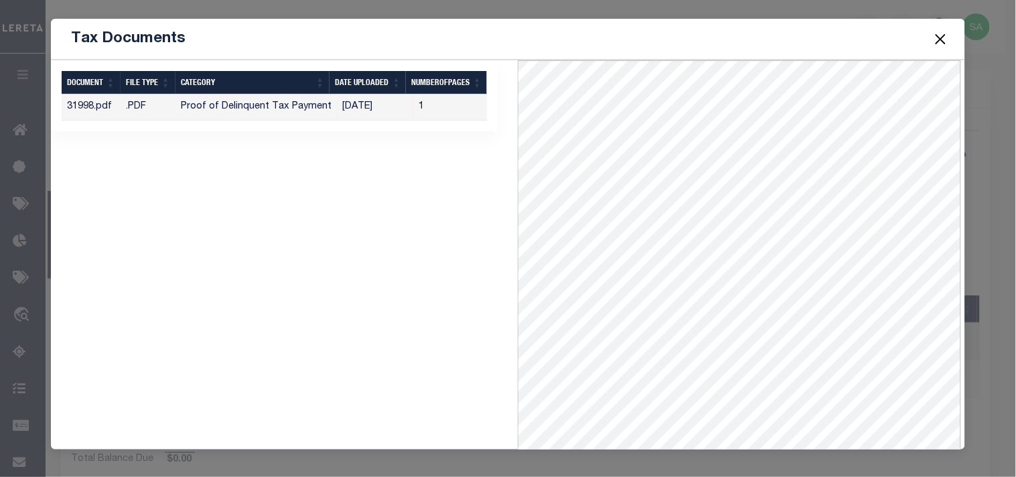
click at [944, 43] on button "Close" at bounding box center [939, 38] width 17 height 17
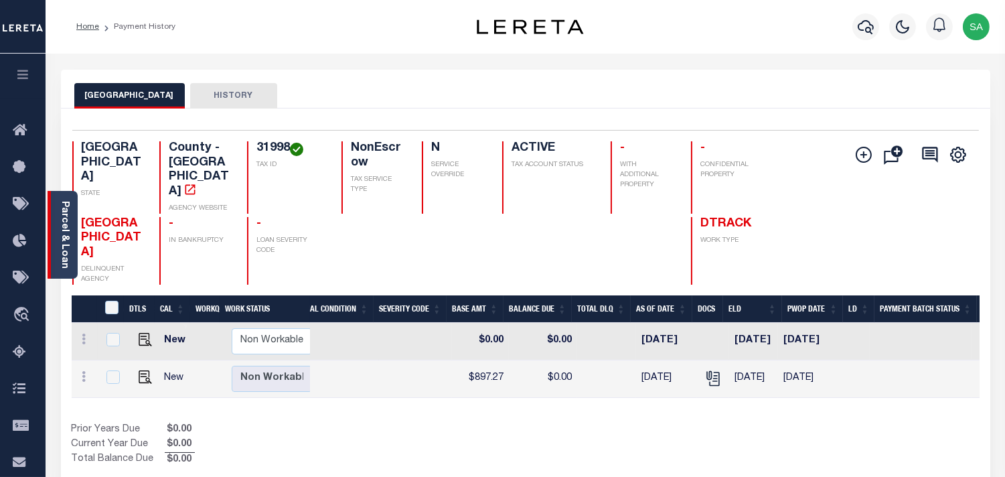
click at [60, 208] on link "Parcel & Loan" at bounding box center [64, 235] width 9 height 68
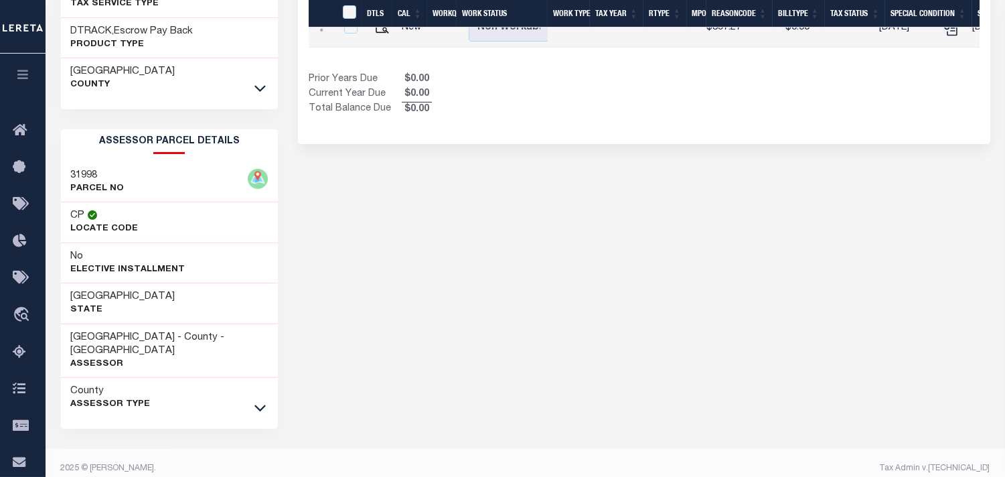
scroll to position [0, 360]
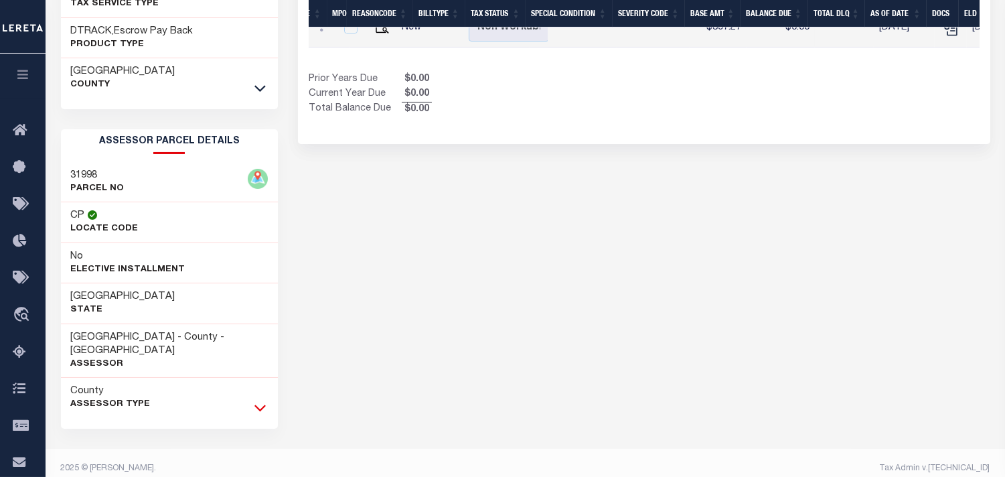
click at [263, 405] on icon at bounding box center [259, 408] width 11 height 7
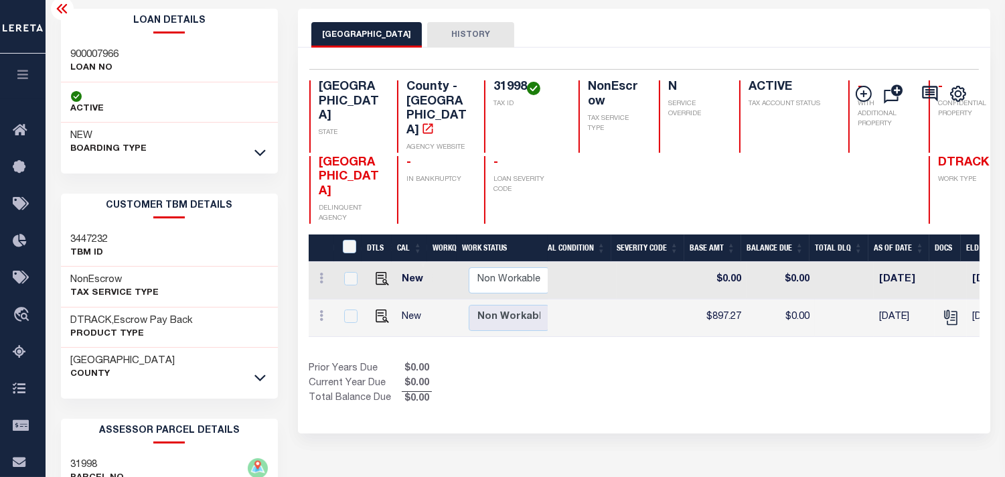
scroll to position [0, 0]
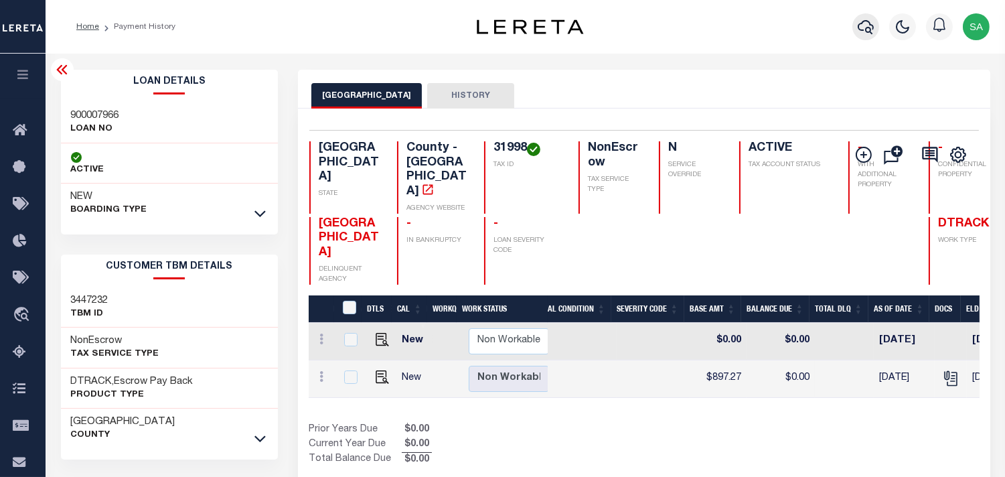
click at [867, 27] on icon "button" at bounding box center [866, 27] width 16 height 16
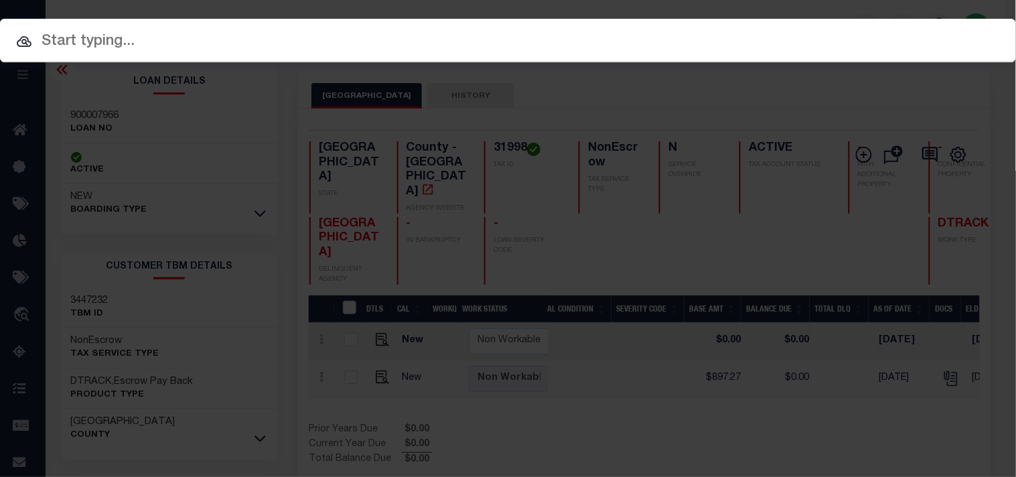
click at [810, 39] on input "text" at bounding box center [508, 41] width 1016 height 23
paste input "720020868"
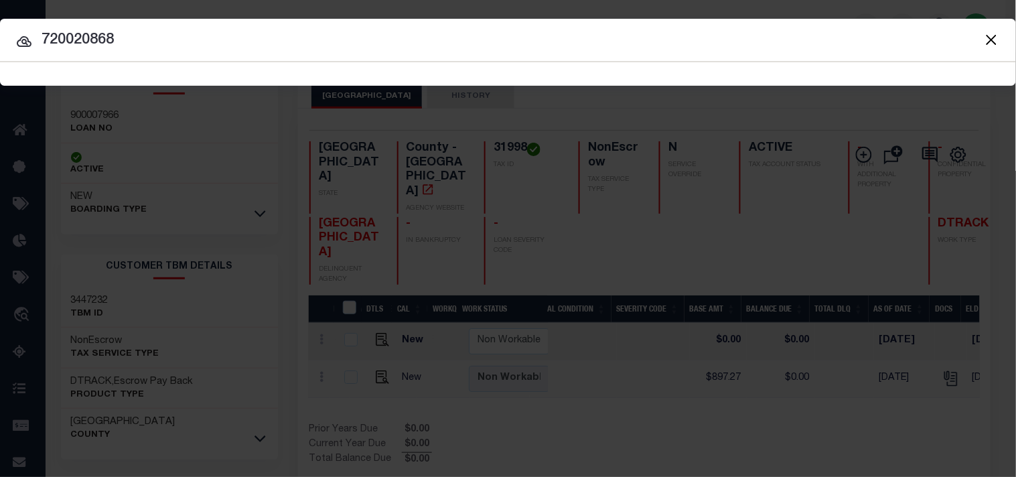
type input "720020868"
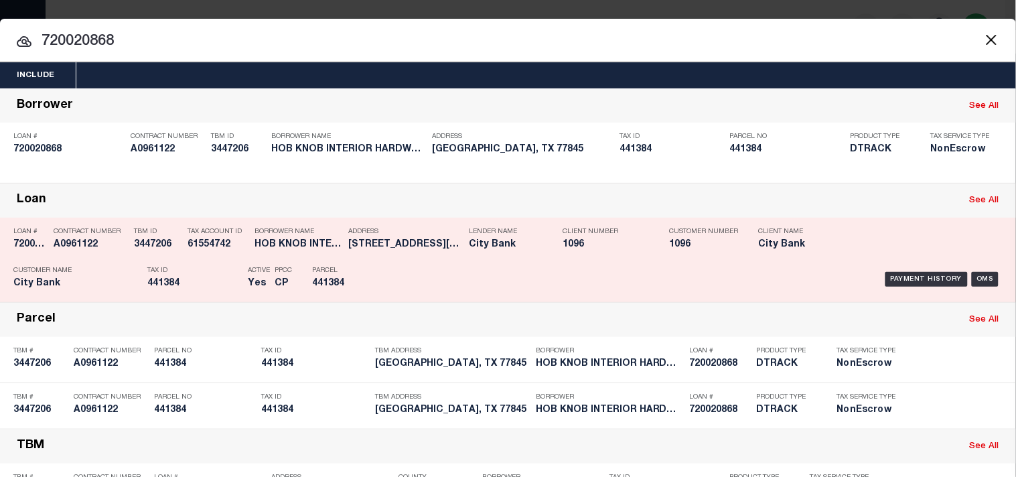
click at [374, 296] on div "Parcel 441384" at bounding box center [342, 279] width 80 height 39
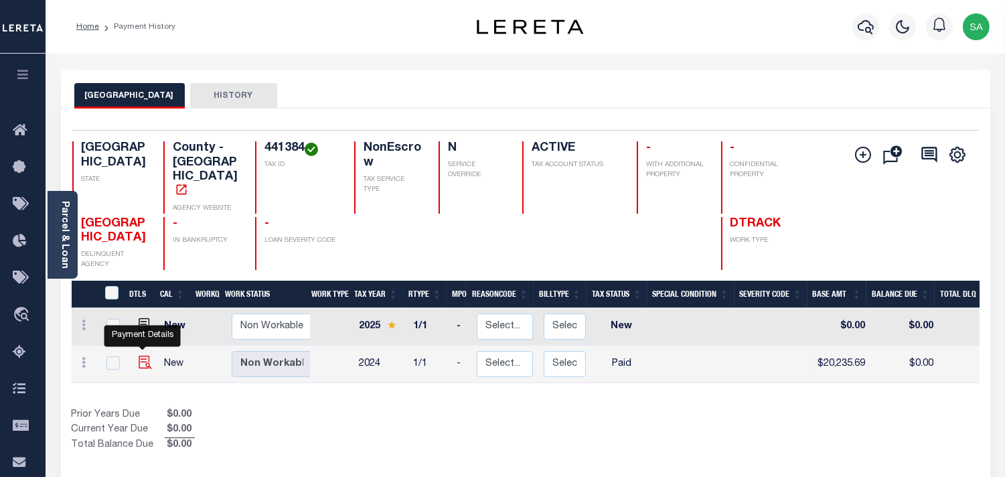
click at [143, 356] on img "" at bounding box center [145, 362] width 13 height 13
checkbox input "true"
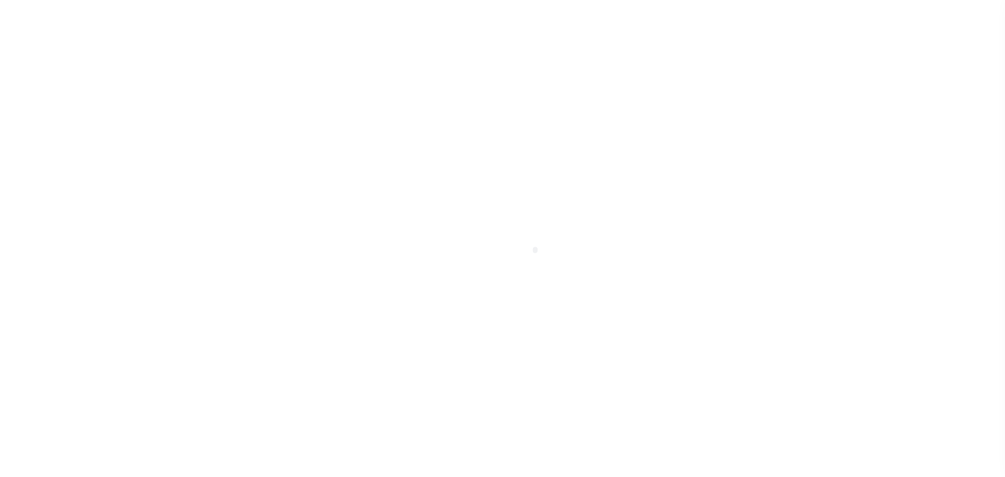
select select "PYD"
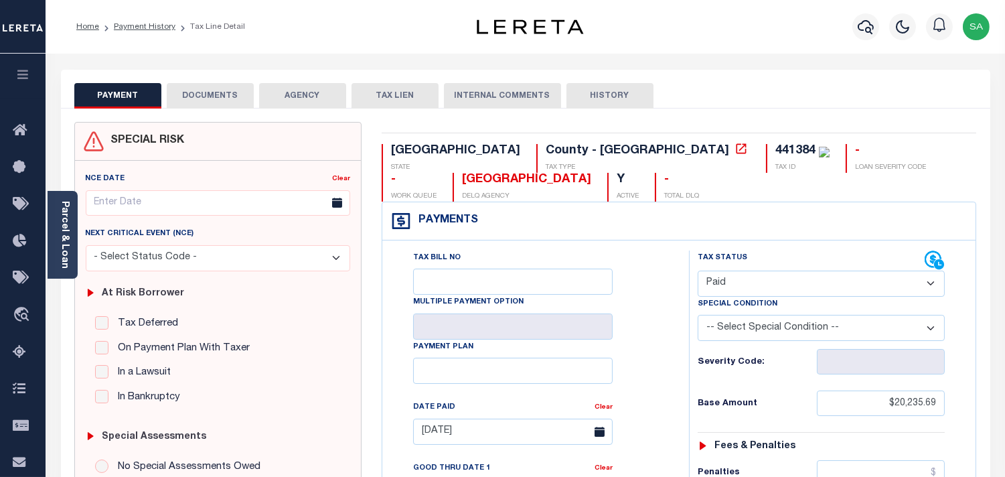
click at [204, 91] on button "DOCUMENTS" at bounding box center [210, 95] width 87 height 25
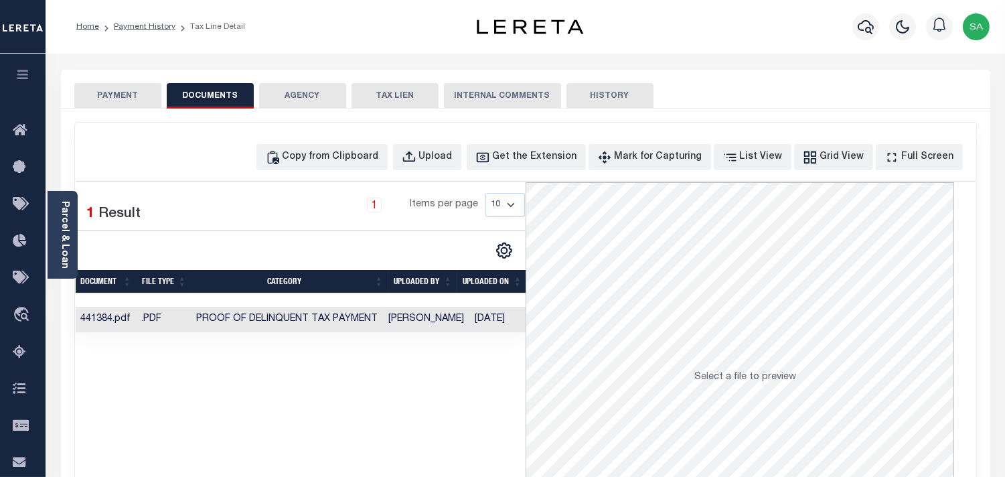
click at [441, 321] on td "Vinod Kumar" at bounding box center [427, 320] width 86 height 26
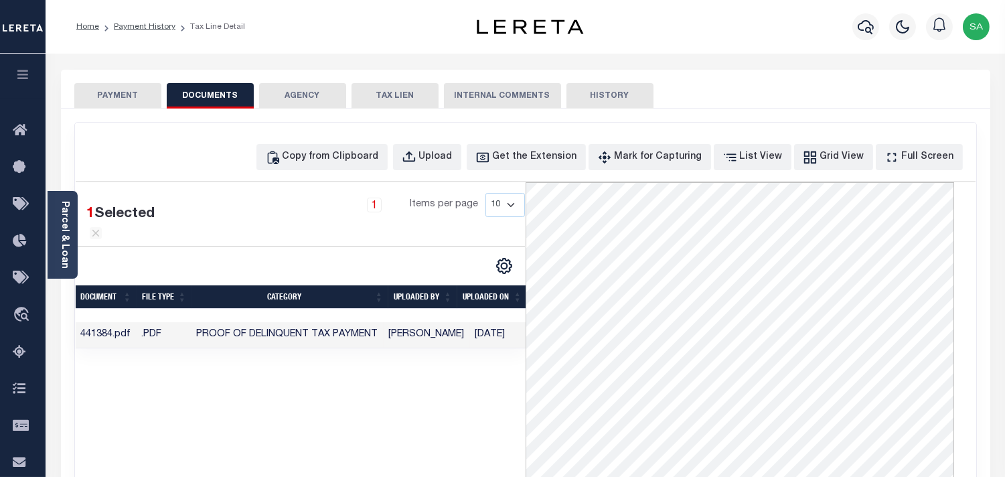
scroll to position [46, 0]
click at [99, 94] on button "PAYMENT" at bounding box center [117, 95] width 87 height 25
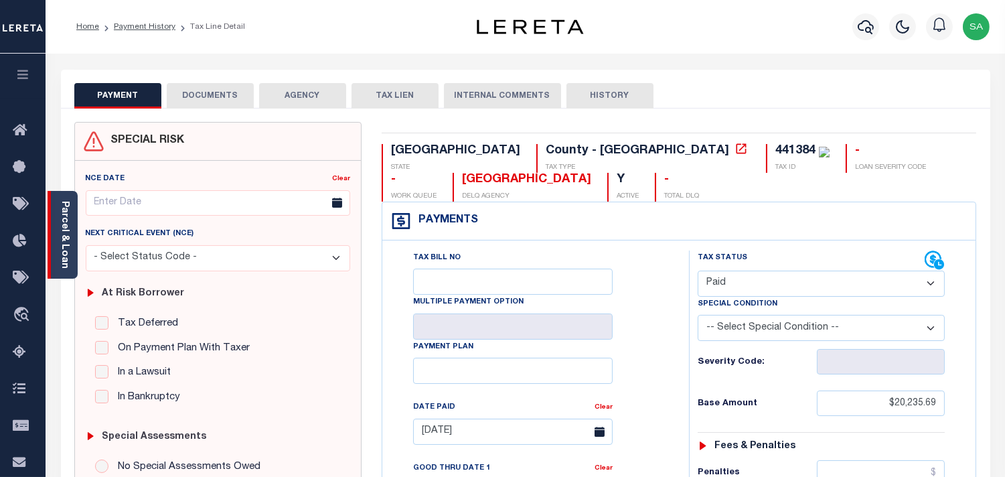
click at [62, 248] on link "Parcel & Loan" at bounding box center [64, 235] width 9 height 68
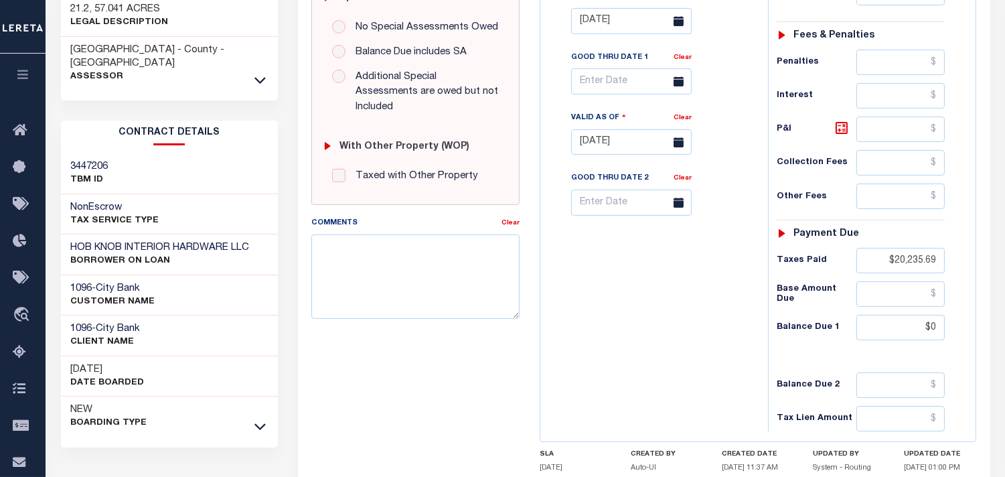
scroll to position [446, 0]
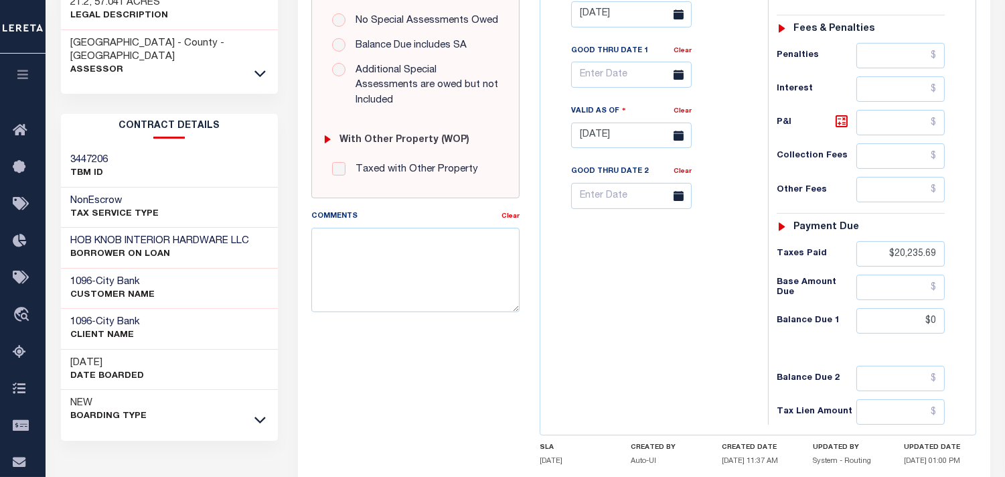
click at [699, 311] on div "Tax Bill No Multiple Payment Option Payment Plan Clear" at bounding box center [651, 128] width 214 height 591
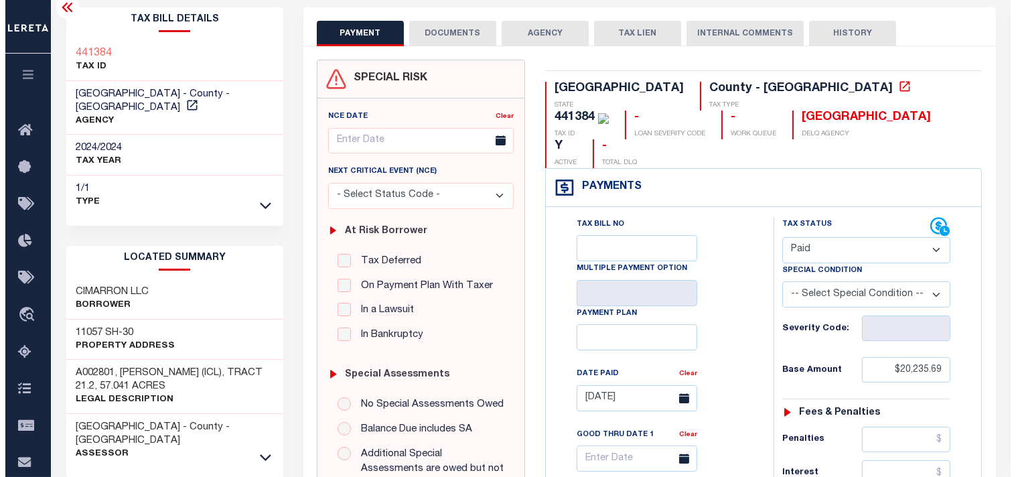
scroll to position [0, 0]
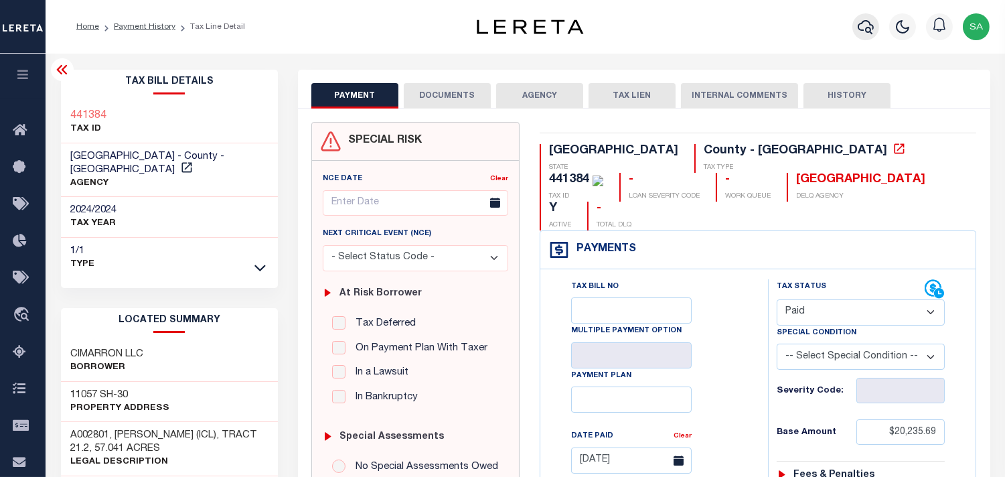
click at [869, 24] on icon "button" at bounding box center [866, 27] width 16 height 14
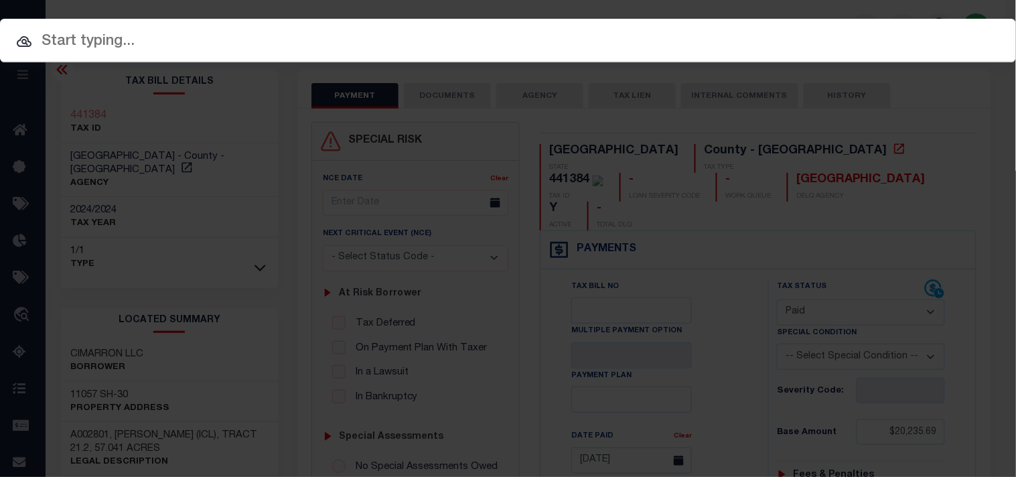
click at [828, 30] on input "text" at bounding box center [508, 41] width 1016 height 23
paste input "900007812"
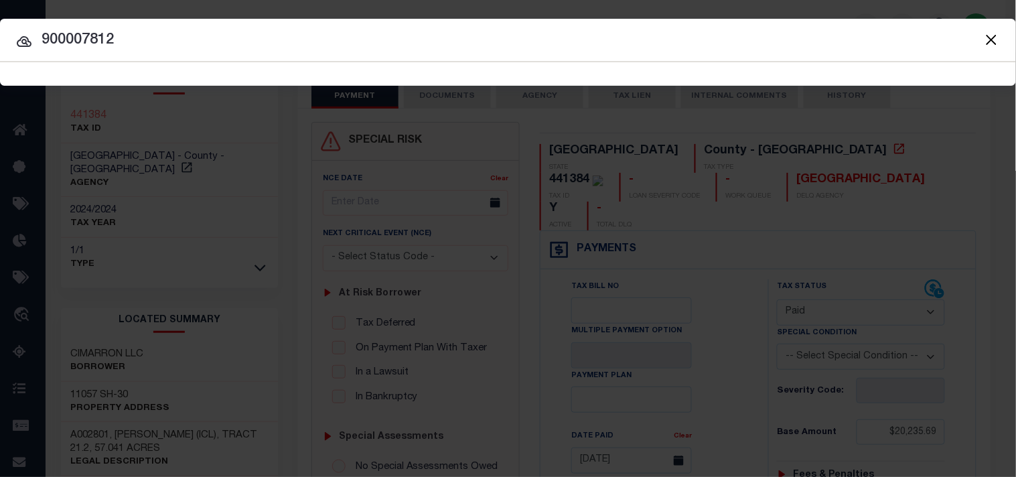
type input "900007812"
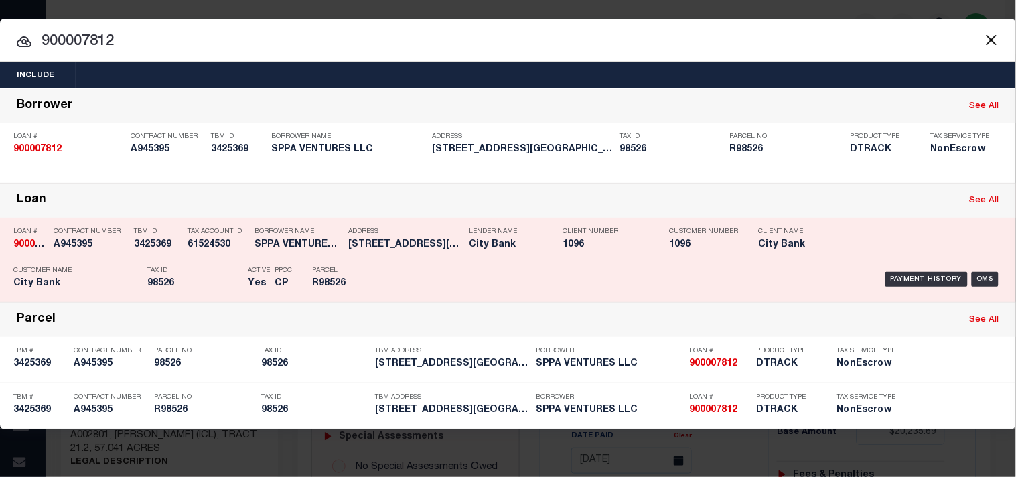
click at [353, 268] on p "Parcel" at bounding box center [342, 270] width 60 height 8
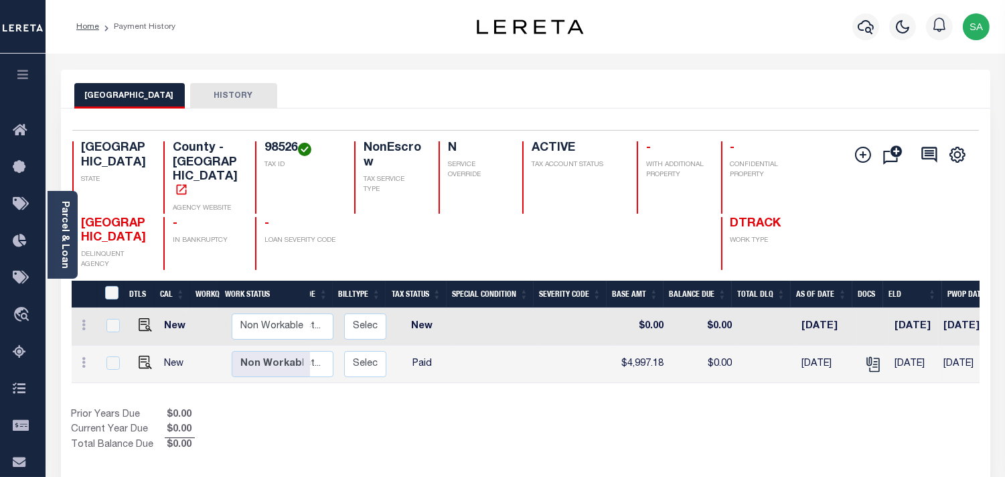
scroll to position [0, 289]
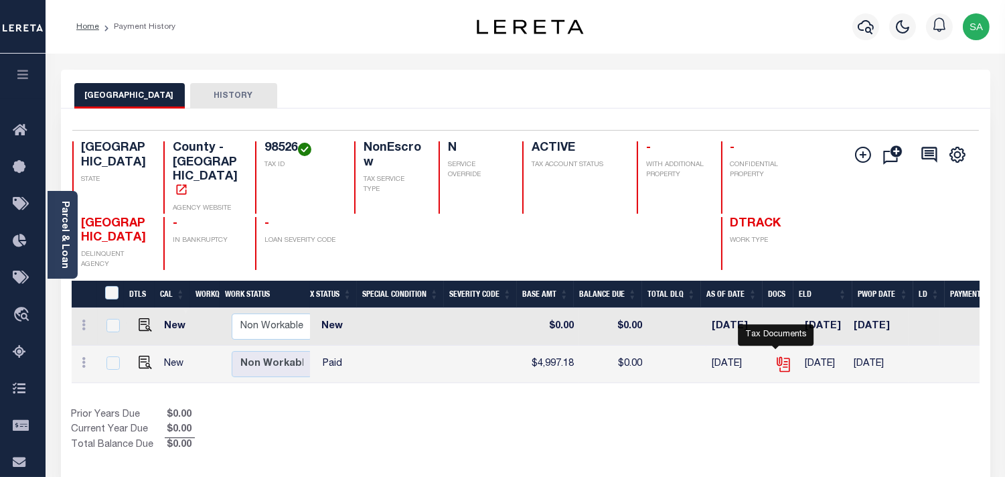
click at [775, 356] on icon "" at bounding box center [783, 364] width 17 height 17
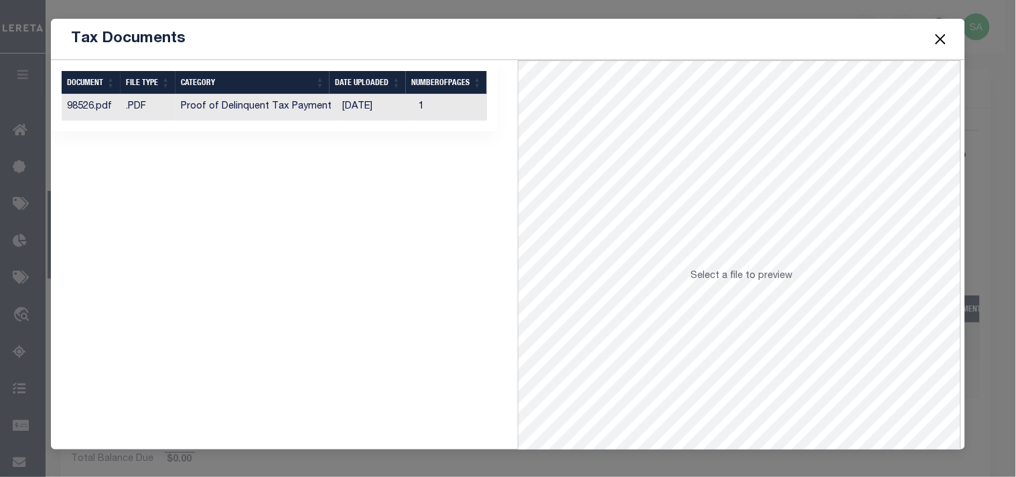
click at [364, 114] on td "[DATE]" at bounding box center [375, 107] width 76 height 26
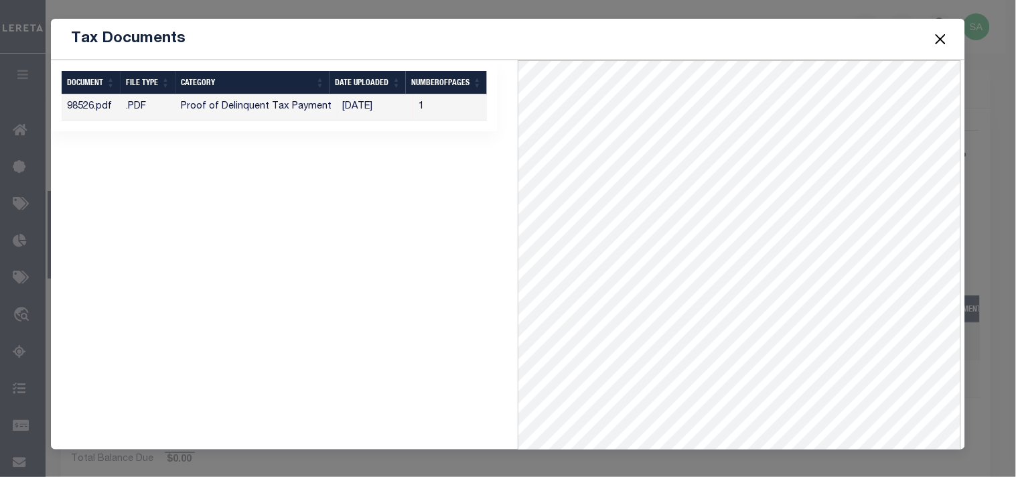
click at [943, 37] on button "Close" at bounding box center [939, 38] width 17 height 17
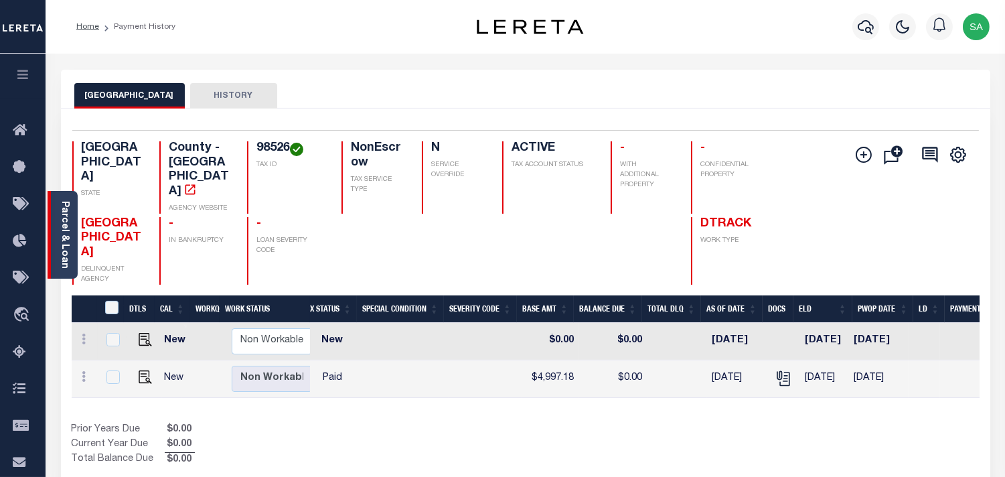
click at [66, 230] on link "Parcel & Loan" at bounding box center [64, 235] width 9 height 68
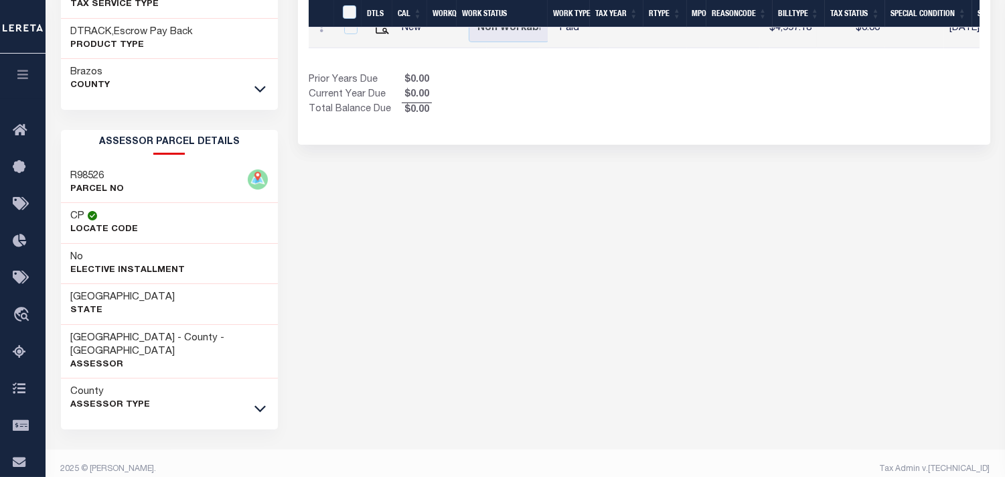
scroll to position [350, 0]
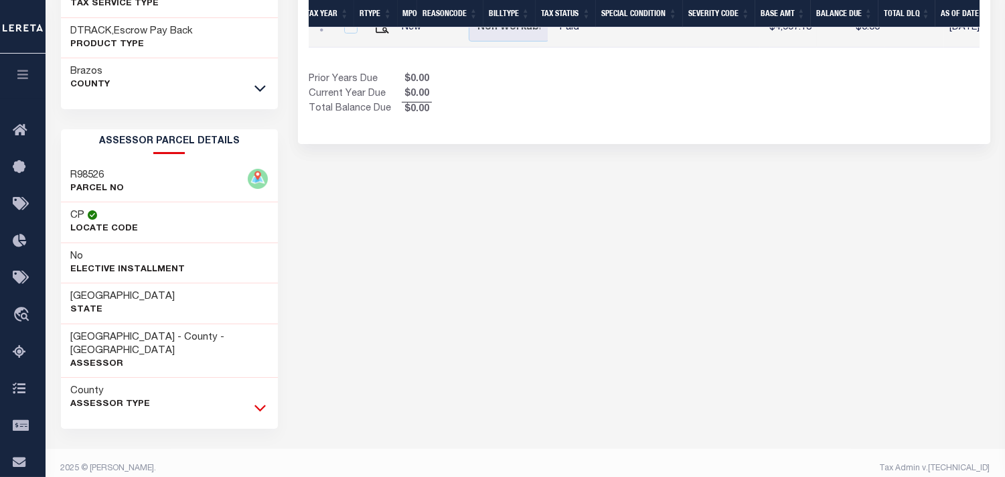
click at [263, 400] on icon at bounding box center [259, 407] width 11 height 14
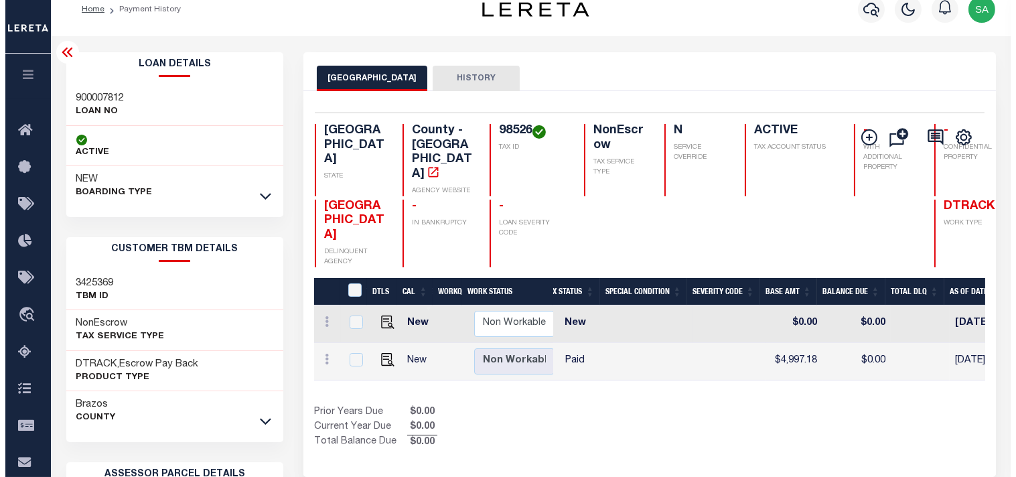
scroll to position [0, 0]
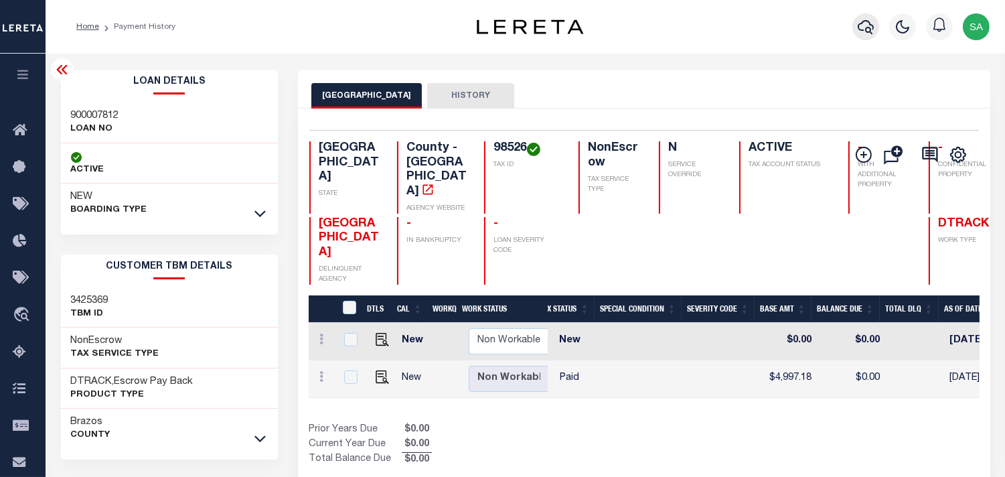
click at [864, 32] on icon "button" at bounding box center [866, 27] width 16 height 16
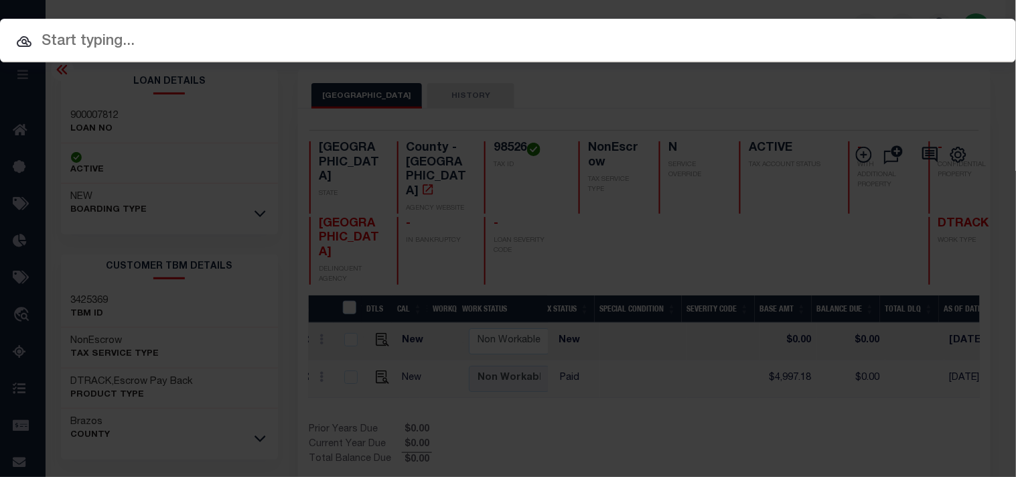
click at [785, 42] on input "text" at bounding box center [508, 41] width 1016 height 23
paste input "720011571"
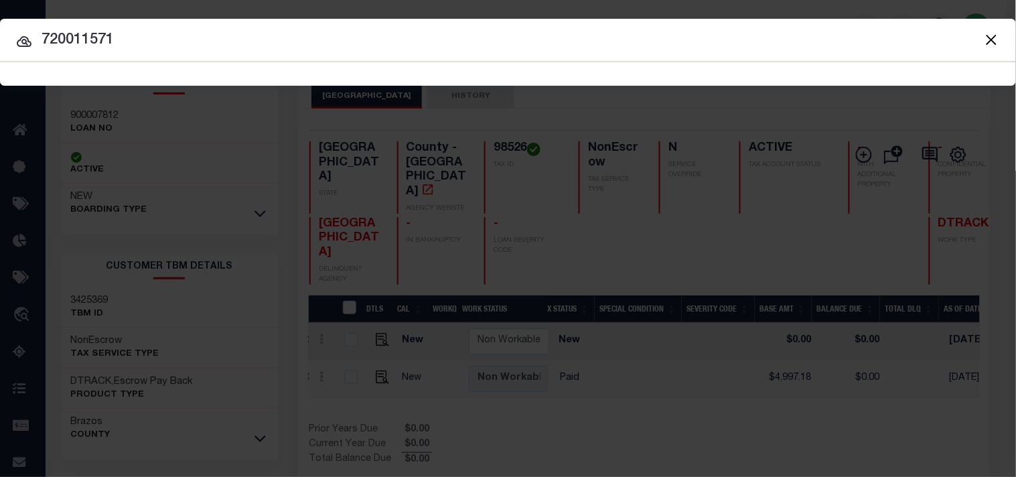
type input "720011571"
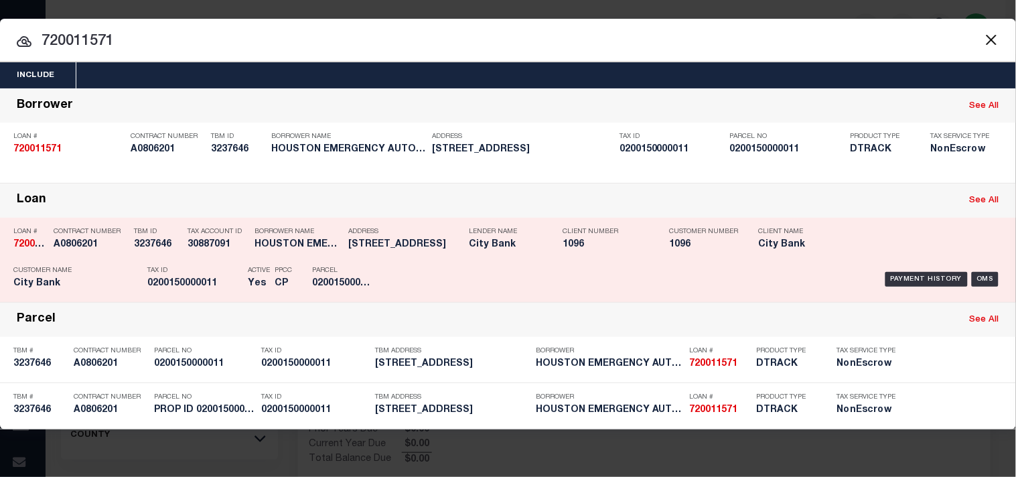
click at [457, 261] on div "Payment History OMS" at bounding box center [697, 279] width 610 height 39
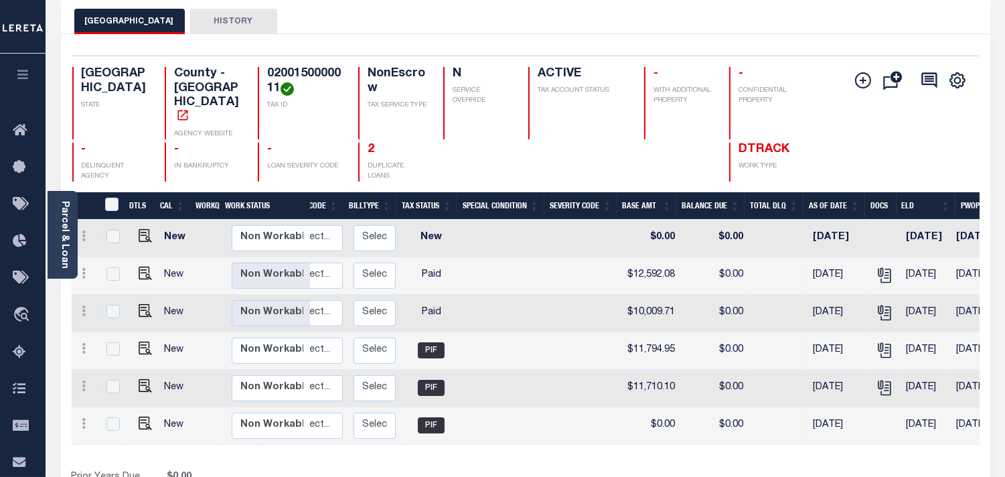
scroll to position [0, 256]
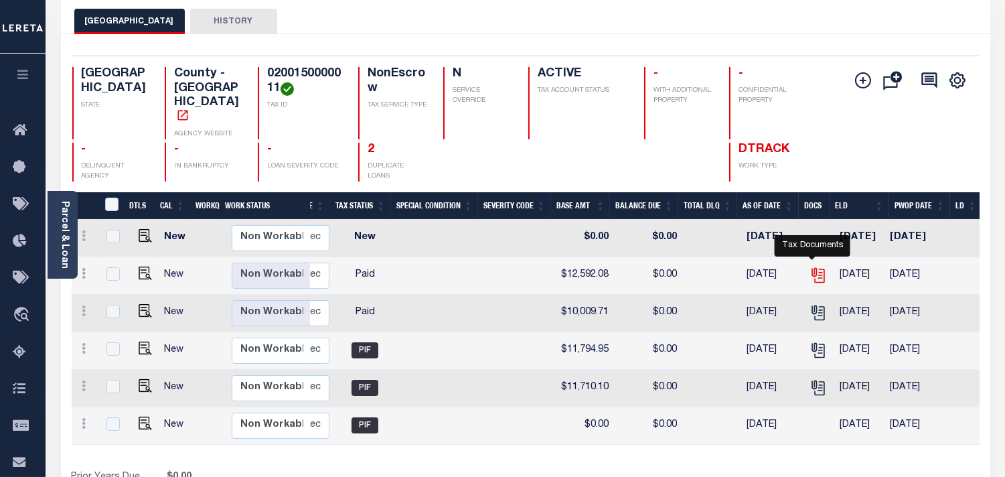
click at [811, 266] on icon "" at bounding box center [817, 274] width 17 height 17
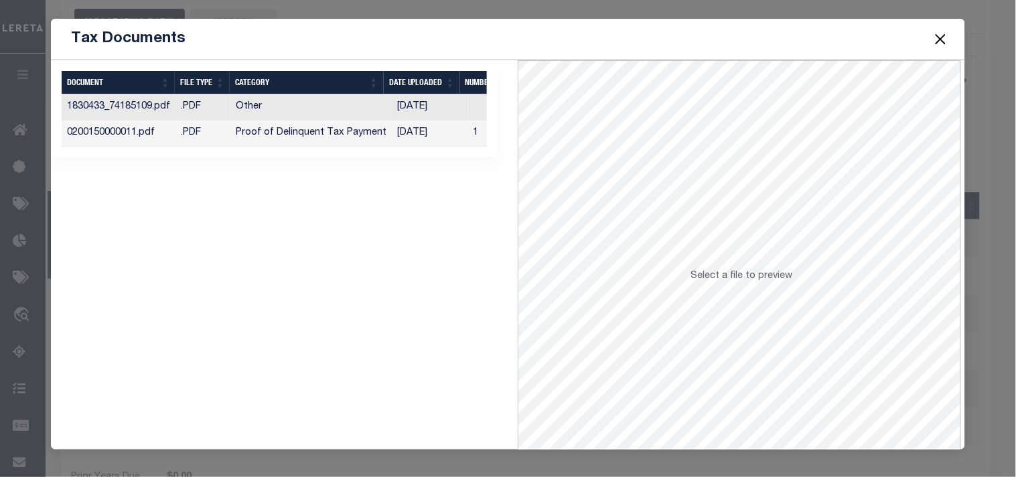
click at [418, 137] on td "[DATE]" at bounding box center [430, 134] width 76 height 26
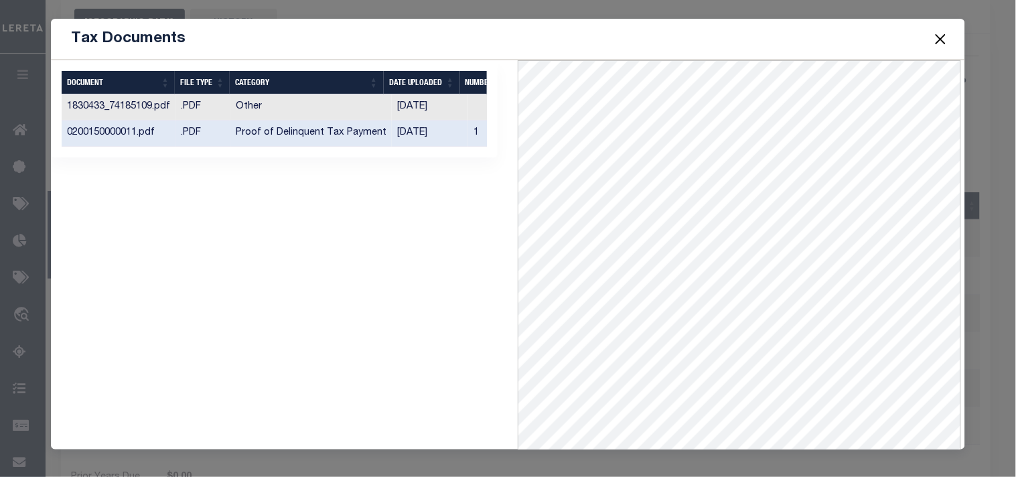
click at [944, 42] on button "Close" at bounding box center [939, 38] width 17 height 17
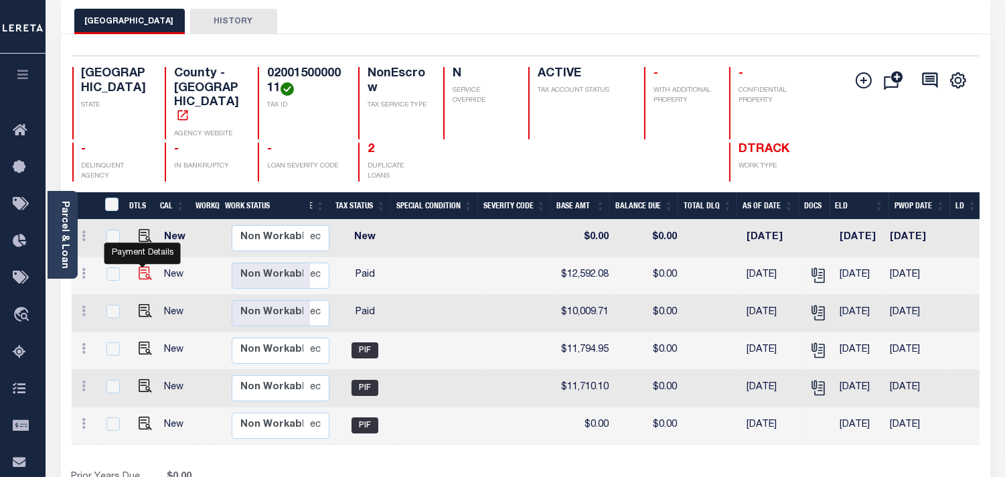
click at [142, 266] on img "" at bounding box center [145, 272] width 13 height 13
checkbox input "true"
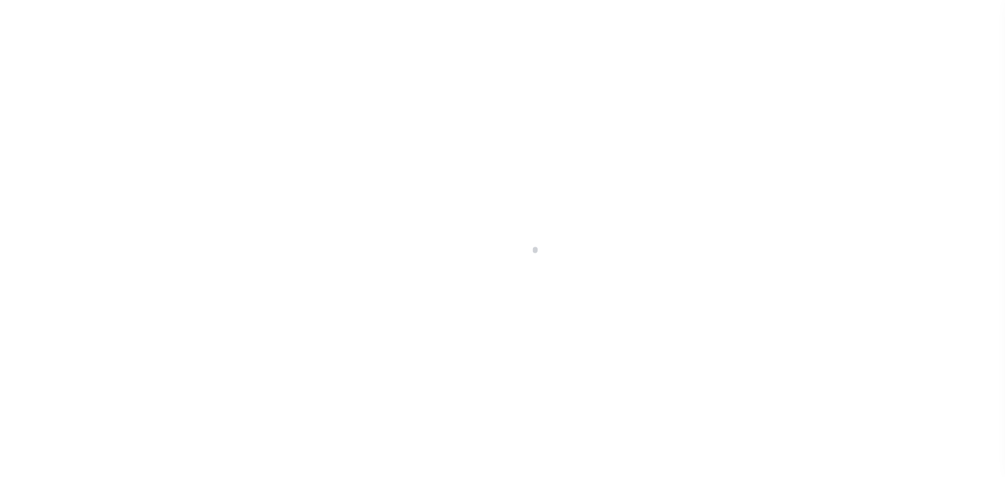
select select "PYD"
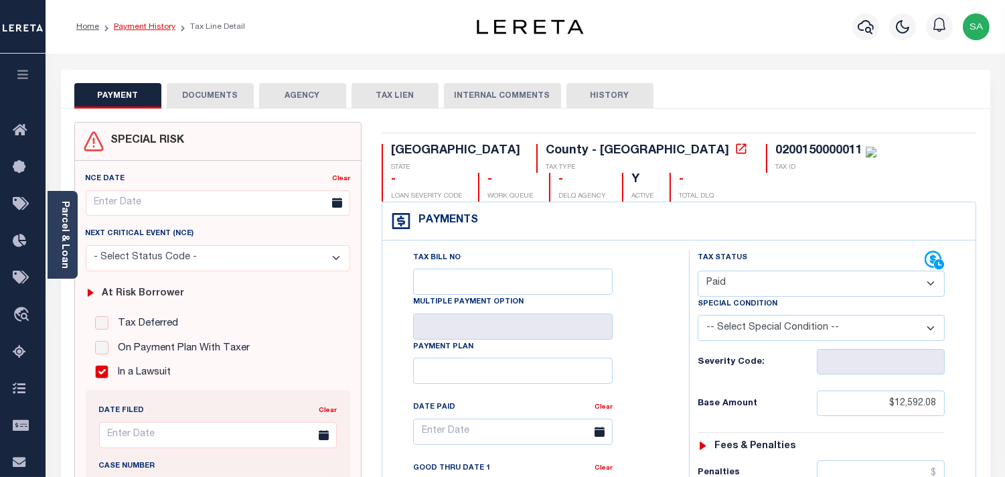
click at [155, 25] on link "Payment History" at bounding box center [145, 27] width 62 height 8
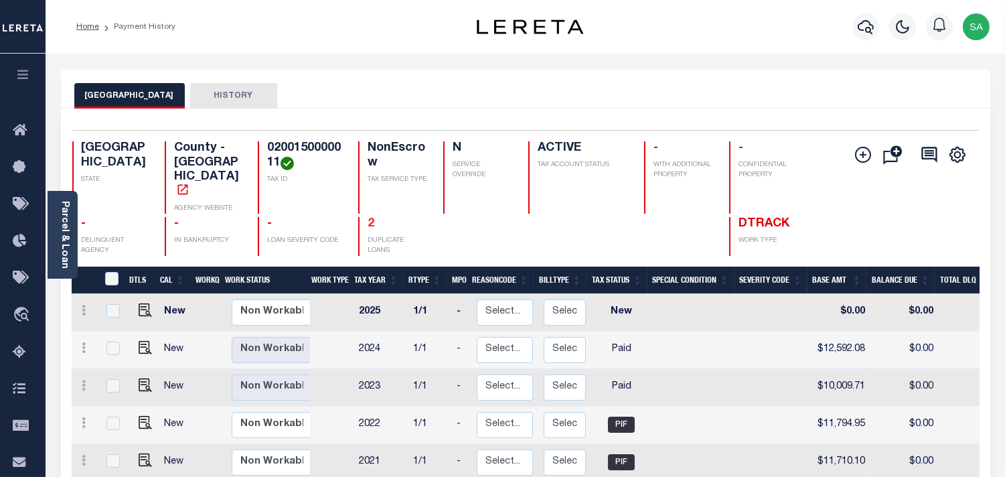
click at [368, 218] on link "2" at bounding box center [371, 224] width 7 height 12
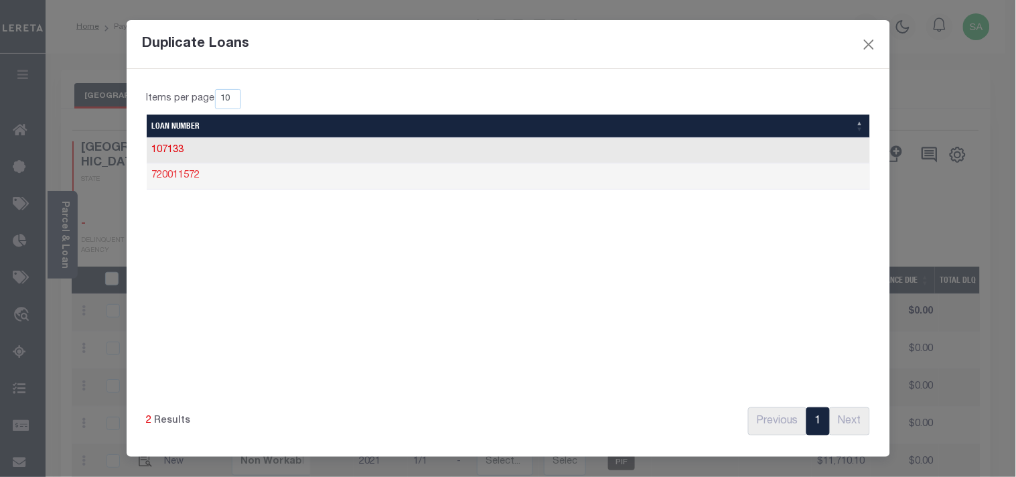
click at [168, 171] on link "720011572" at bounding box center [176, 175] width 48 height 9
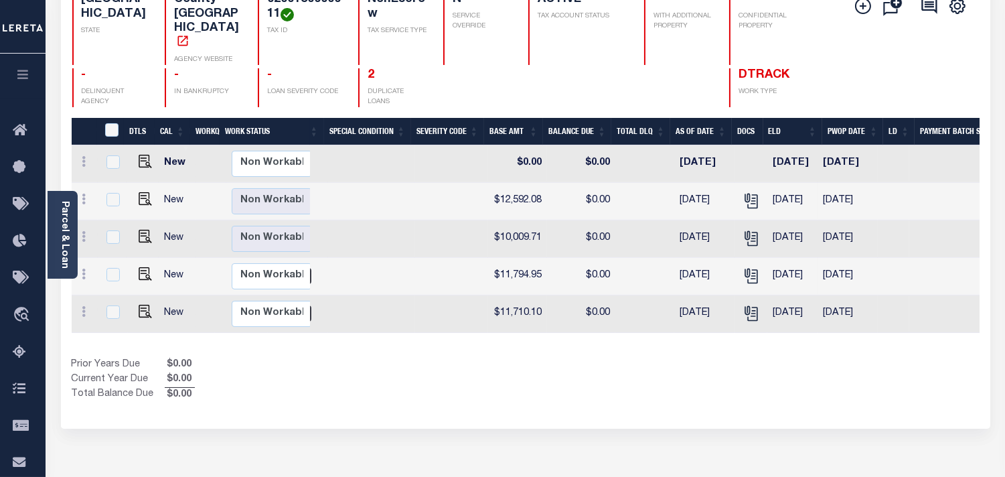
scroll to position [0, 327]
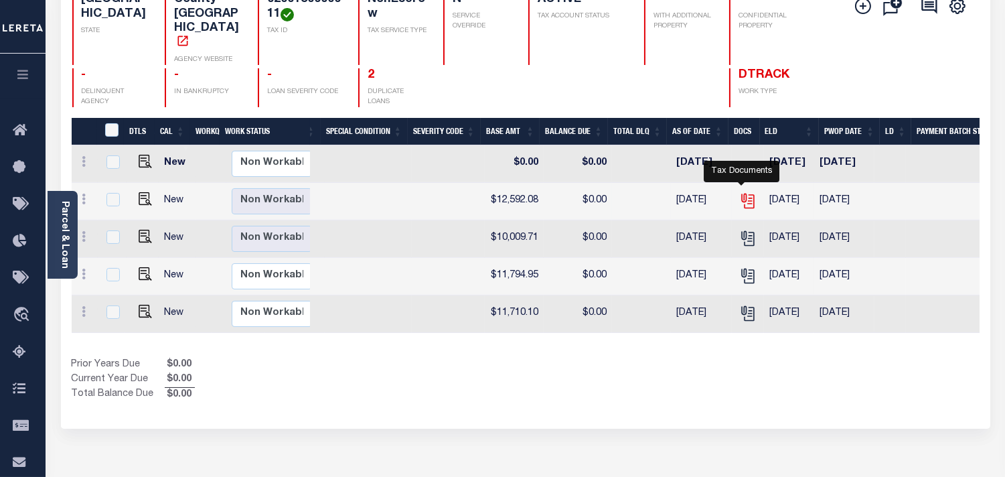
click at [743, 192] on icon "" at bounding box center [747, 200] width 17 height 17
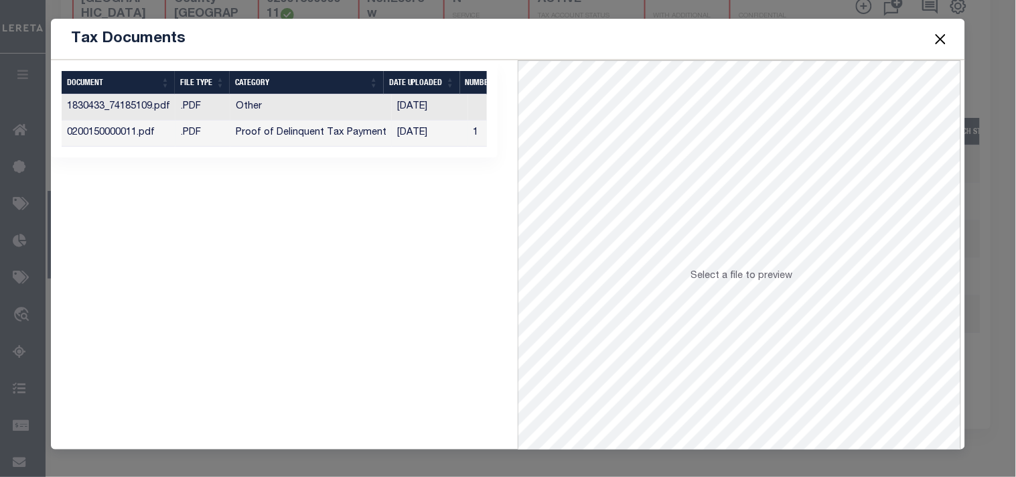
click at [398, 138] on td "[DATE]" at bounding box center [430, 134] width 76 height 26
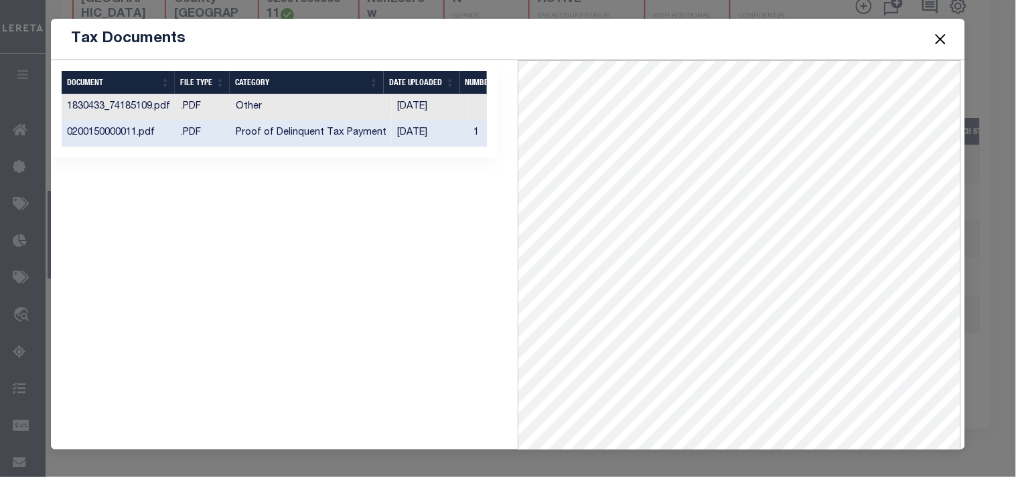
click at [939, 39] on button "Close" at bounding box center [939, 38] width 17 height 17
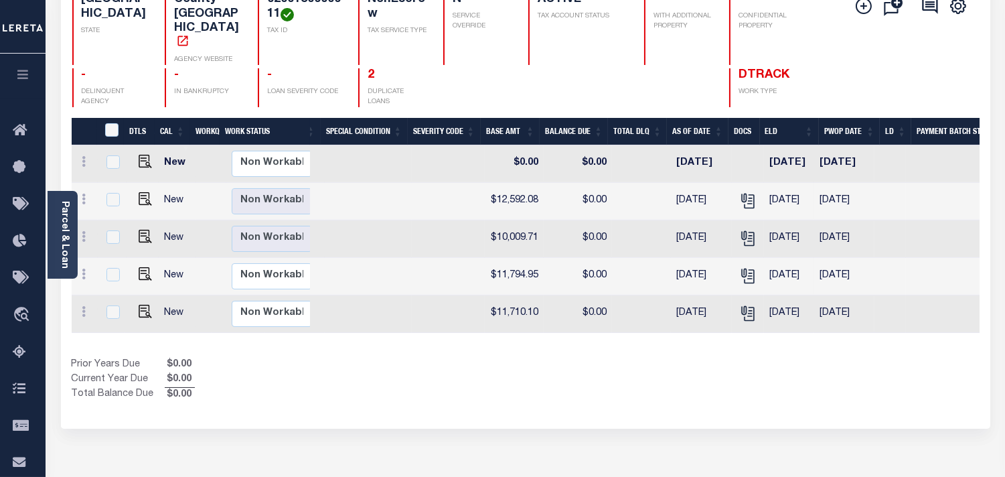
scroll to position [0, 0]
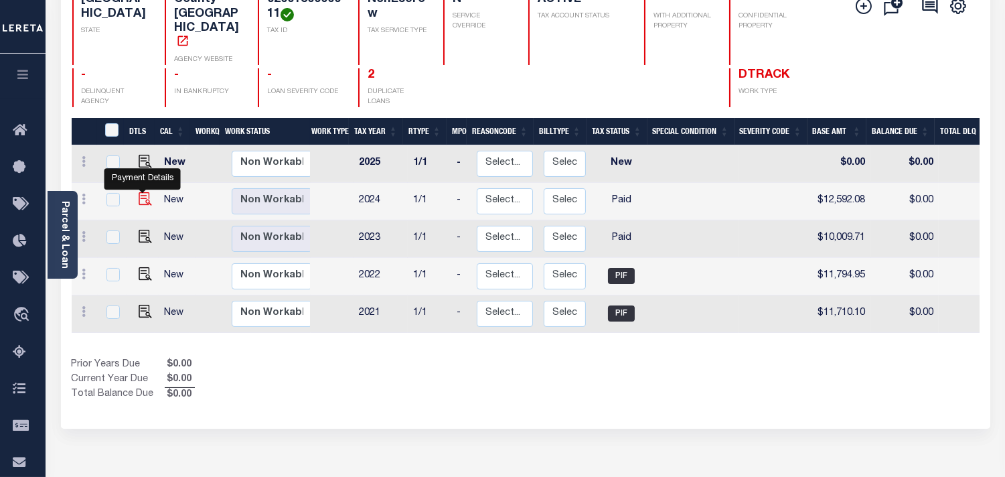
click at [143, 192] on img "" at bounding box center [145, 198] width 13 height 13
checkbox input "true"
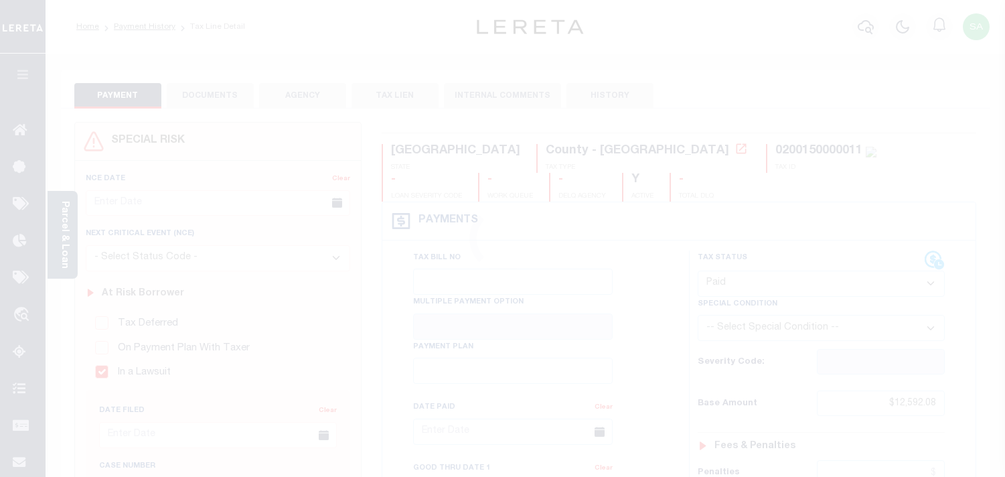
select select "PYD"
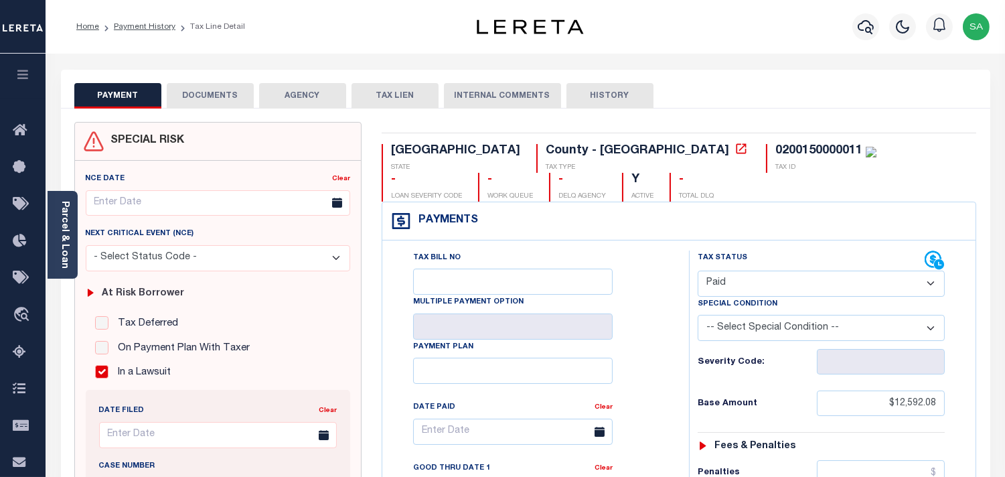
click at [213, 100] on button "DOCUMENTS" at bounding box center [210, 95] width 87 height 25
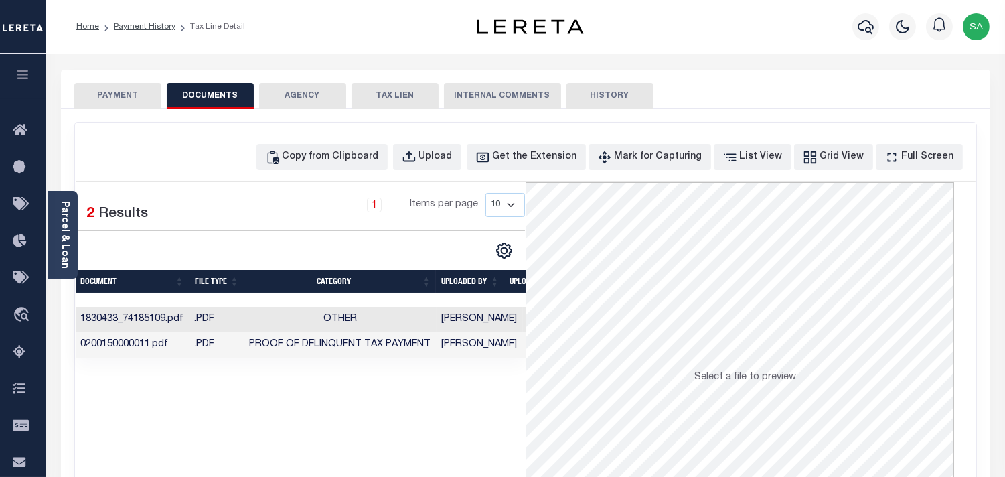
scroll to position [74, 0]
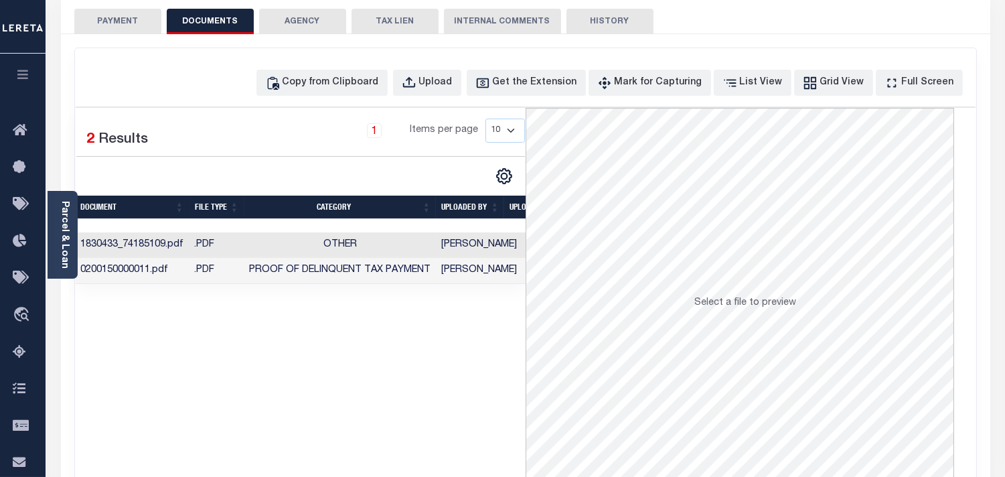
click at [482, 275] on td "Vinod Kumar" at bounding box center [480, 271] width 86 height 26
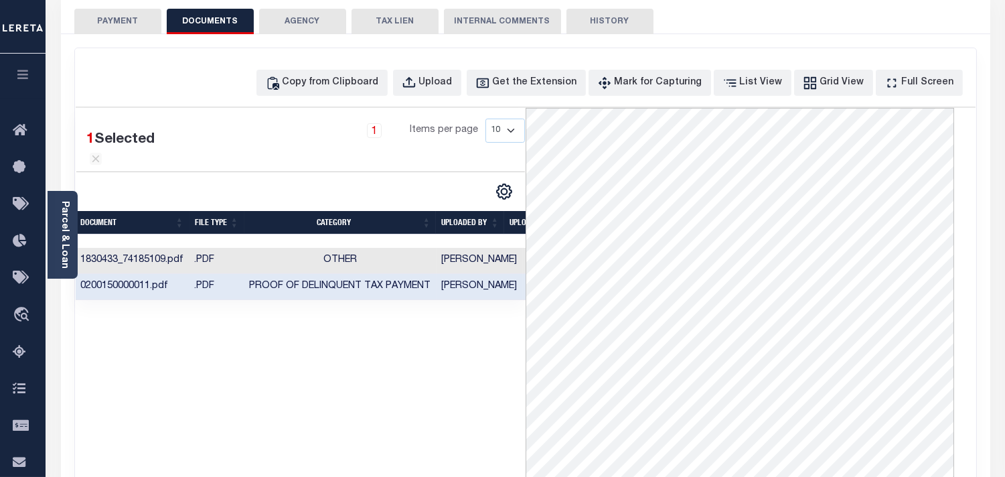
click at [129, 27] on button "PAYMENT" at bounding box center [117, 21] width 87 height 25
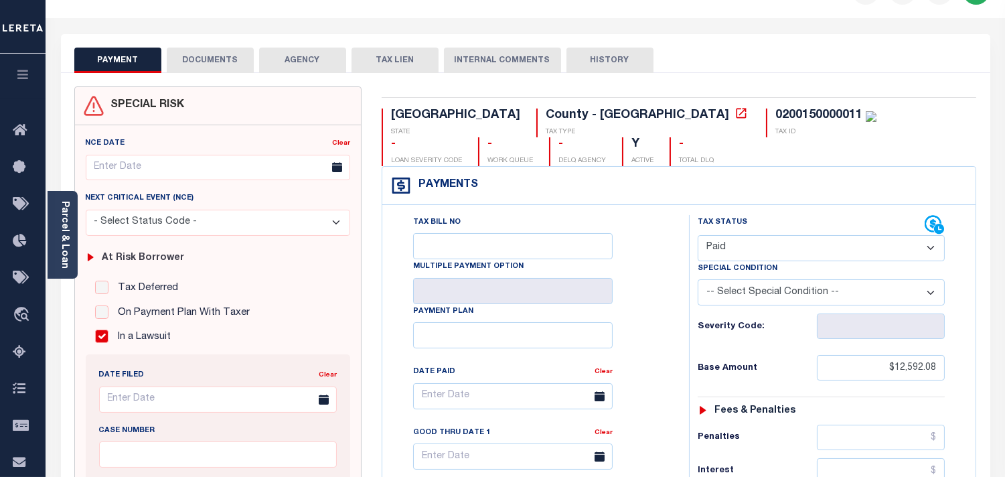
scroll to position [0, 0]
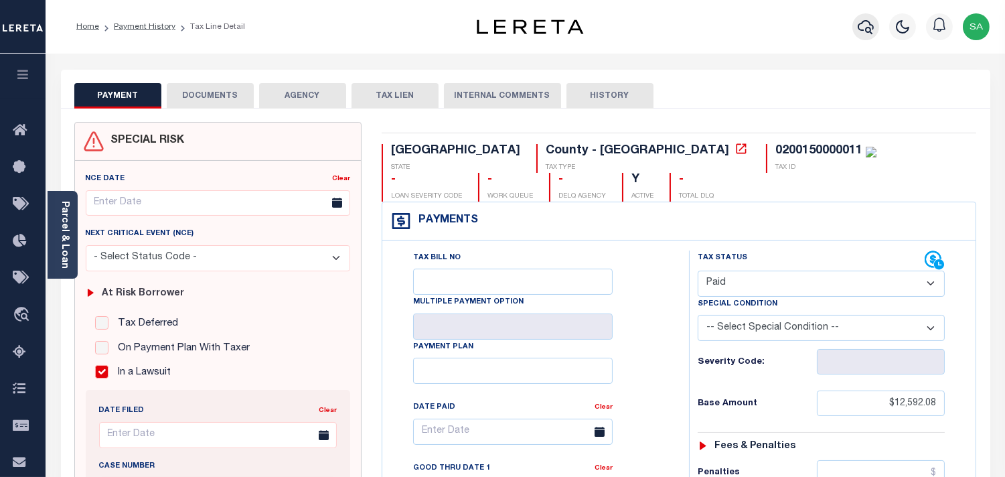
click at [862, 30] on icon "button" at bounding box center [866, 27] width 16 height 14
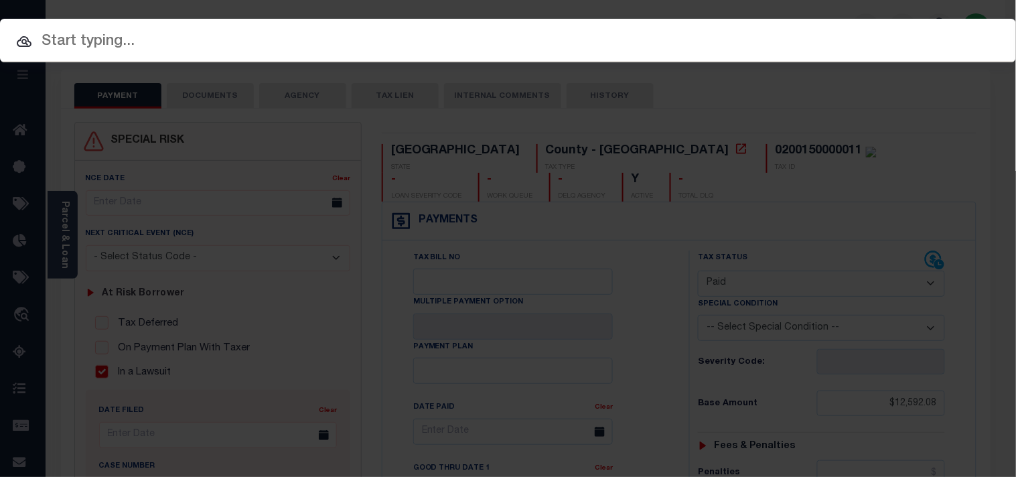
click at [795, 31] on input "text" at bounding box center [508, 41] width 1016 height 23
paste input "900007929"
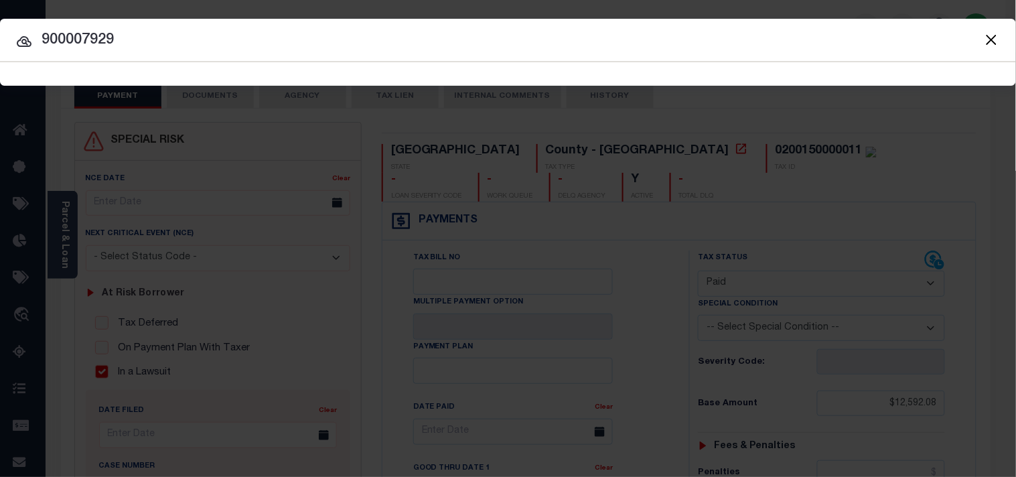
type input "900007929"
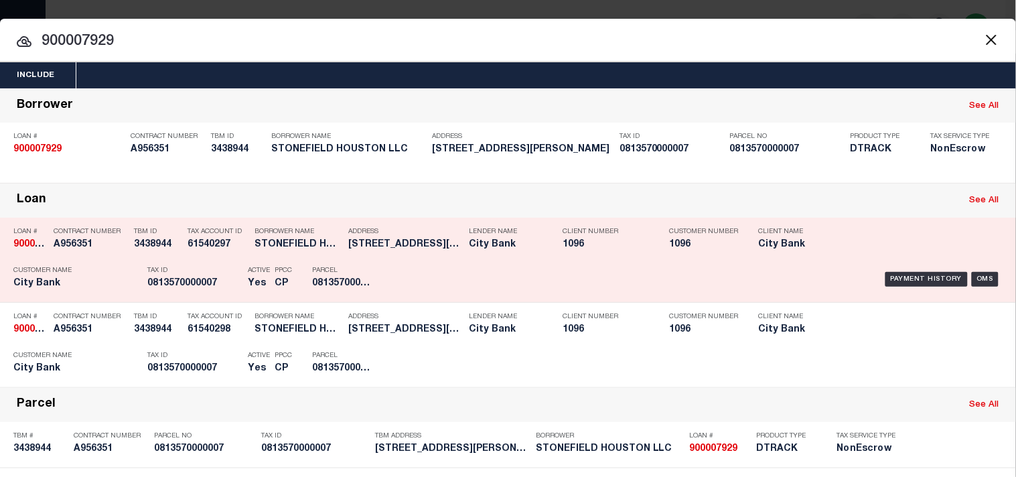
click at [360, 288] on div "Parcel 0813570000007" at bounding box center [342, 279] width 60 height 39
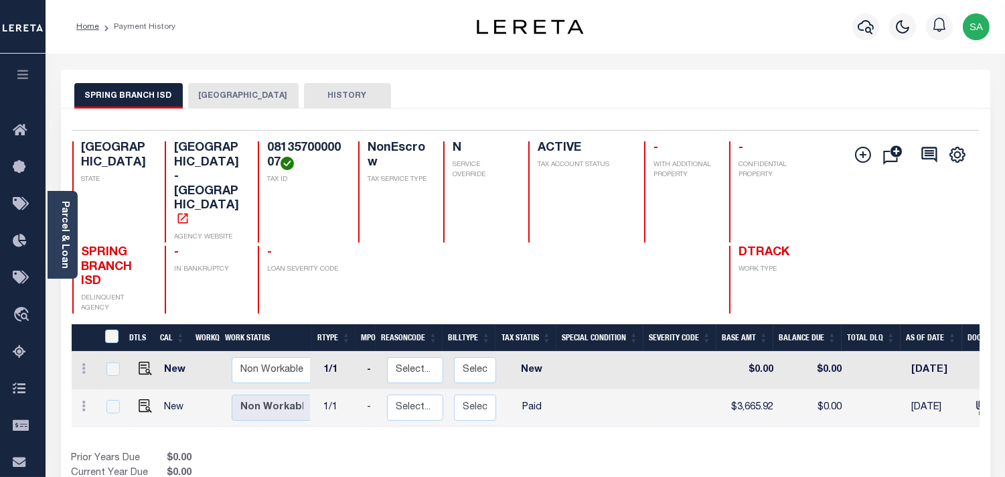
scroll to position [0, 141]
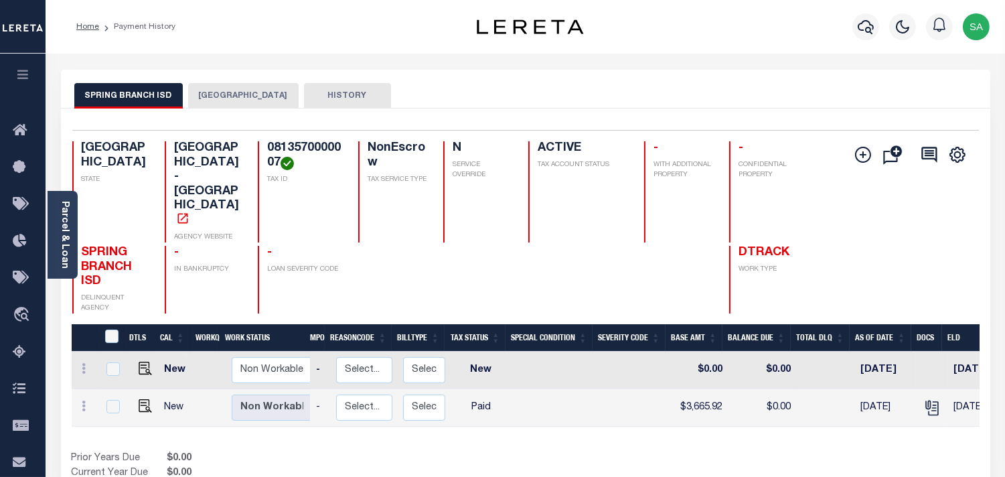
click at [224, 101] on button "[GEOGRAPHIC_DATA]" at bounding box center [243, 95] width 110 height 25
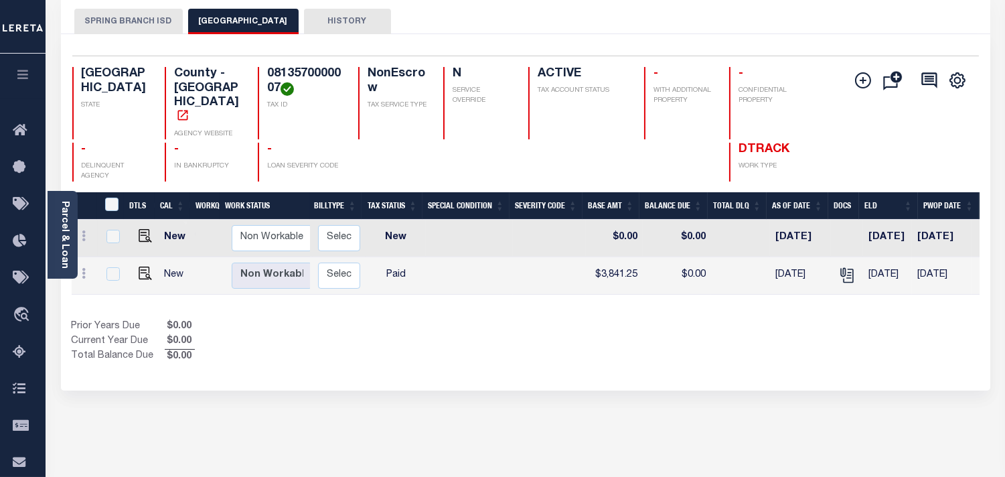
scroll to position [0, 226]
click at [840, 266] on icon "" at bounding box center [846, 274] width 17 height 17
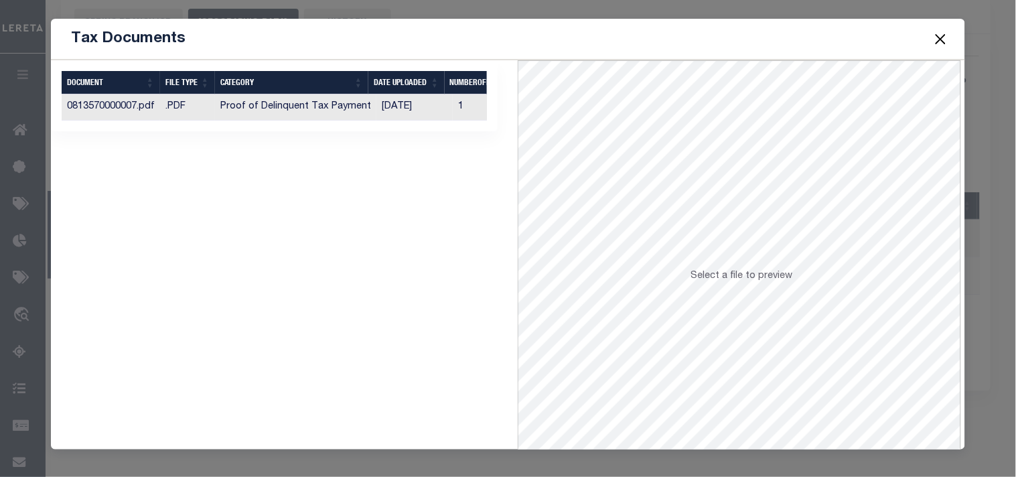
click at [404, 104] on td "[DATE]" at bounding box center [414, 107] width 76 height 26
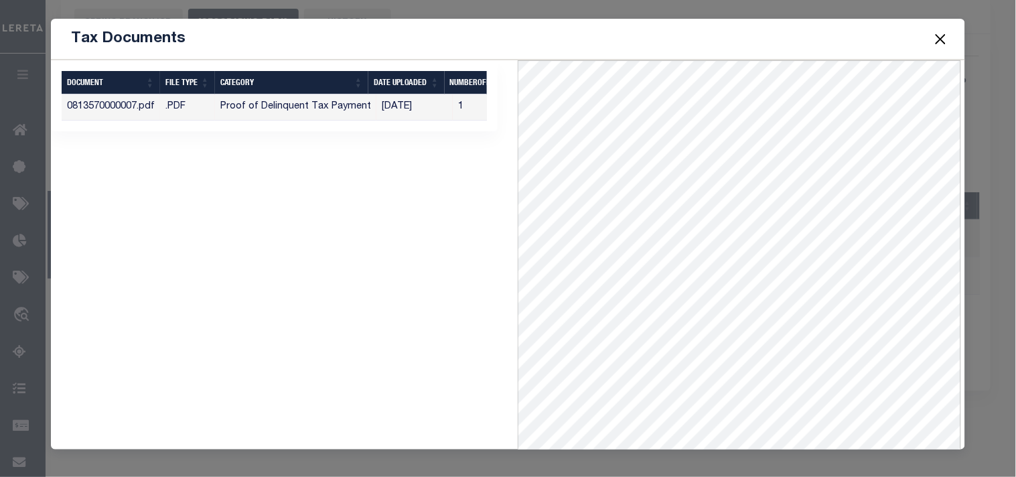
click at [933, 36] on button "Close" at bounding box center [939, 38] width 17 height 17
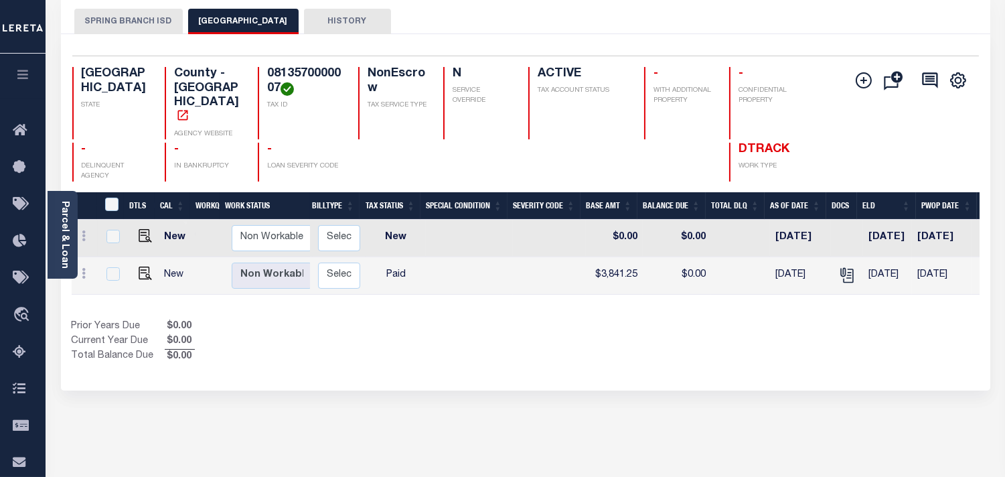
click at [156, 25] on button "SPRING BRANCH ISD" at bounding box center [128, 21] width 108 height 25
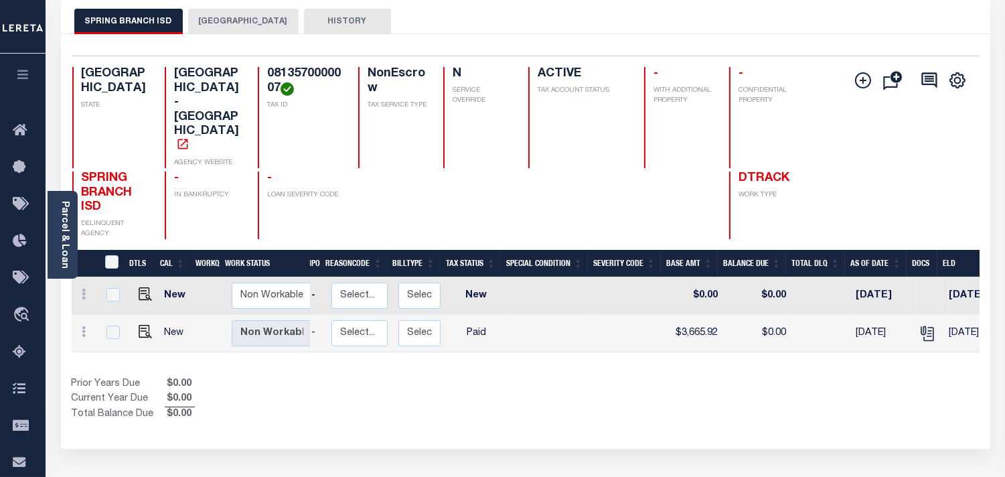
scroll to position [0, 253]
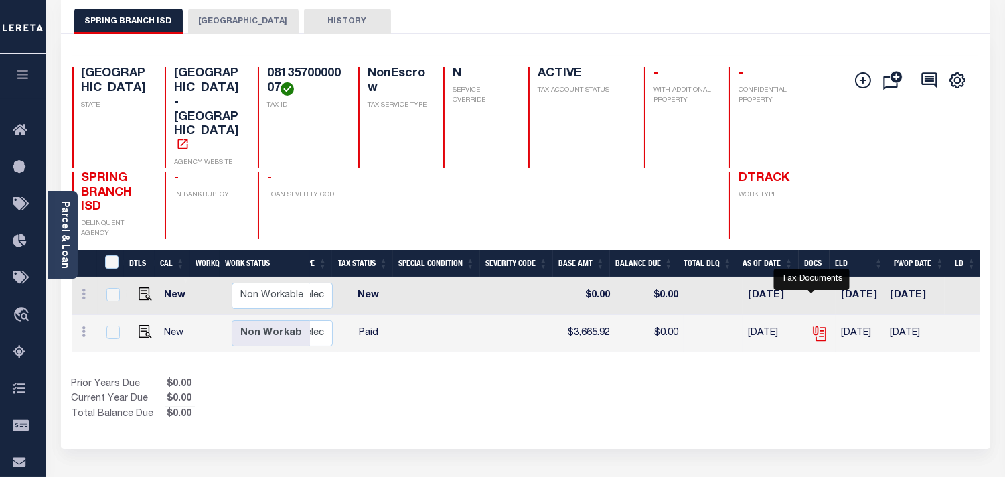
click at [811, 325] on icon "" at bounding box center [819, 333] width 17 height 17
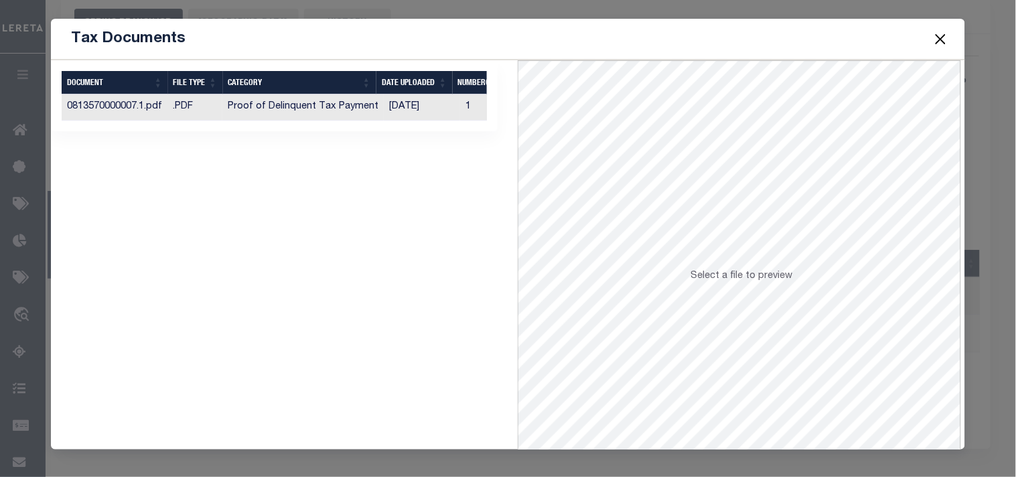
click at [400, 107] on td "[DATE]" at bounding box center [422, 107] width 76 height 26
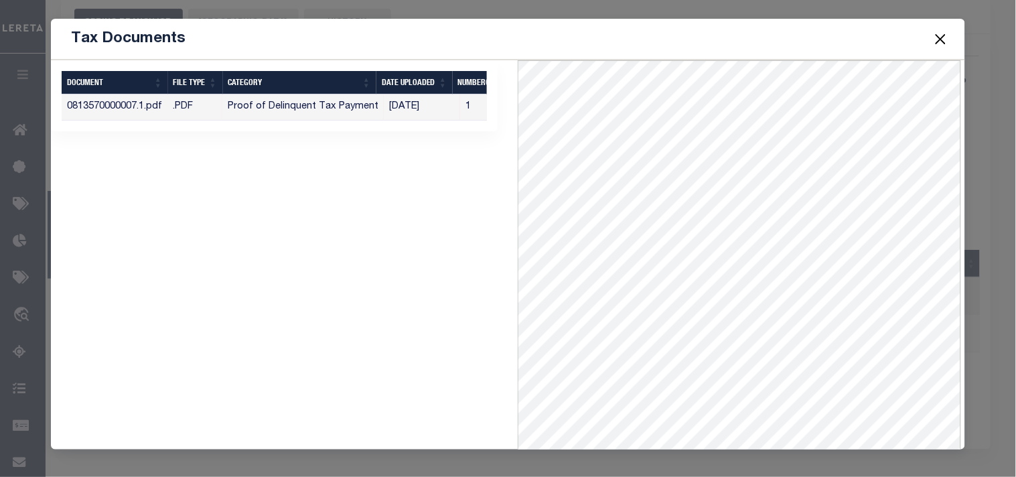
click at [942, 38] on button "Close" at bounding box center [939, 38] width 17 height 17
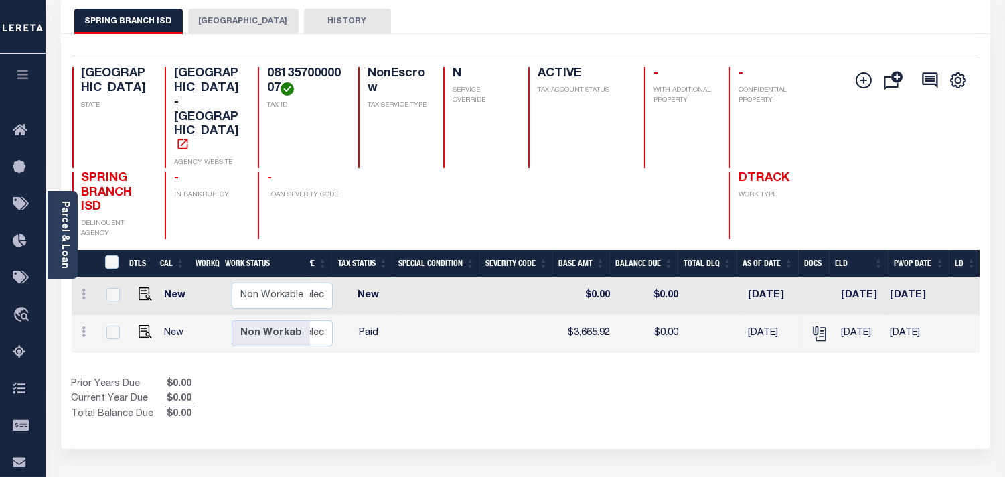
scroll to position [0, 0]
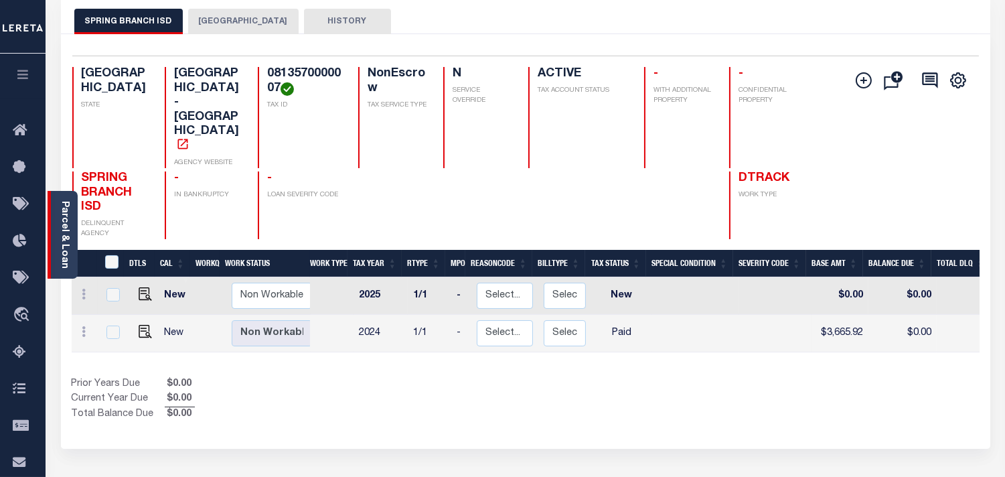
click at [69, 251] on link "Parcel & Loan" at bounding box center [64, 235] width 9 height 68
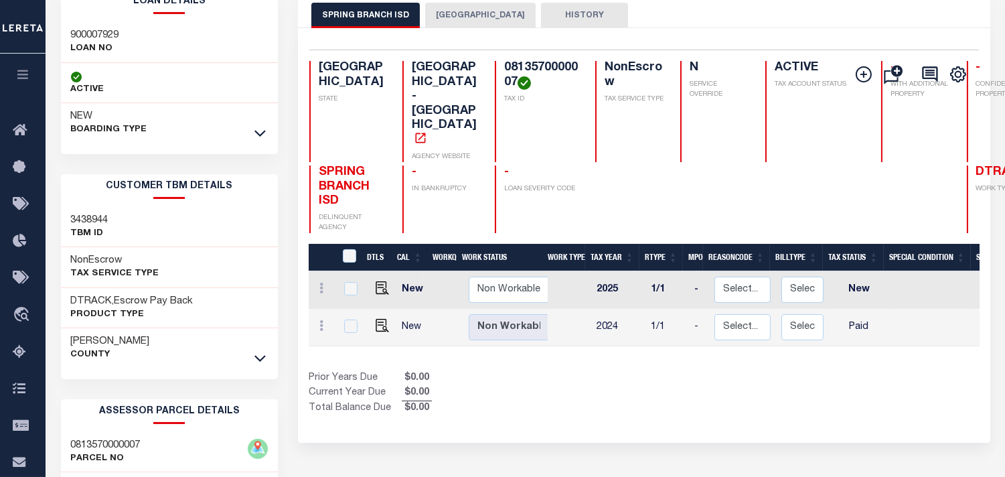
scroll to position [297, 0]
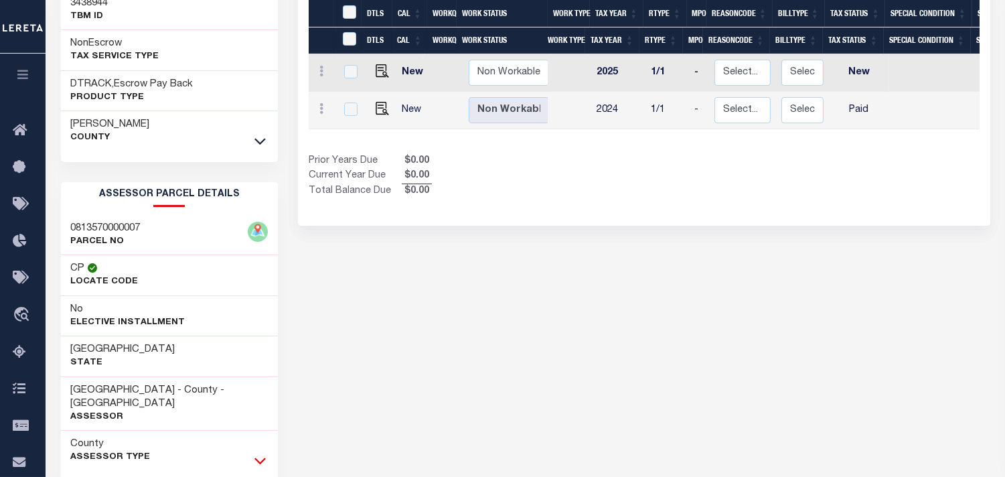
click at [264, 453] on icon at bounding box center [259, 460] width 11 height 14
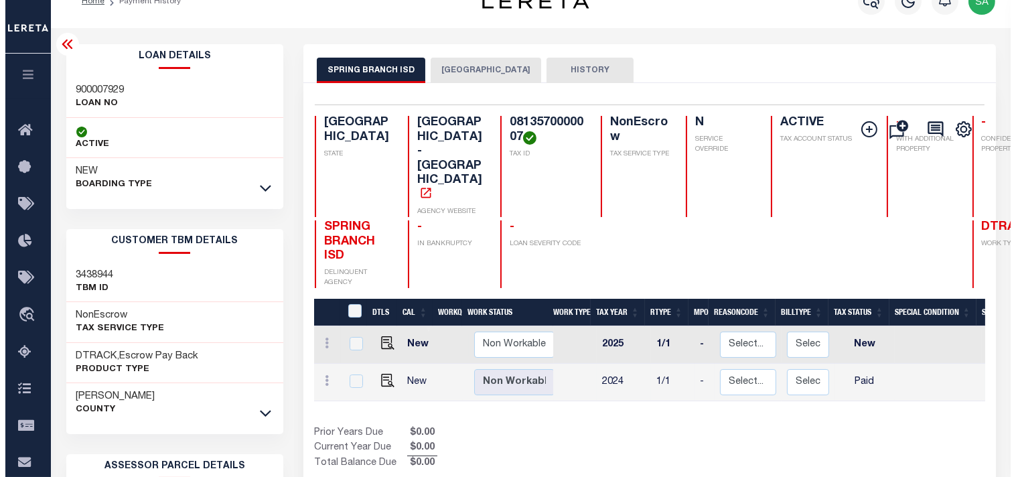
scroll to position [0, 0]
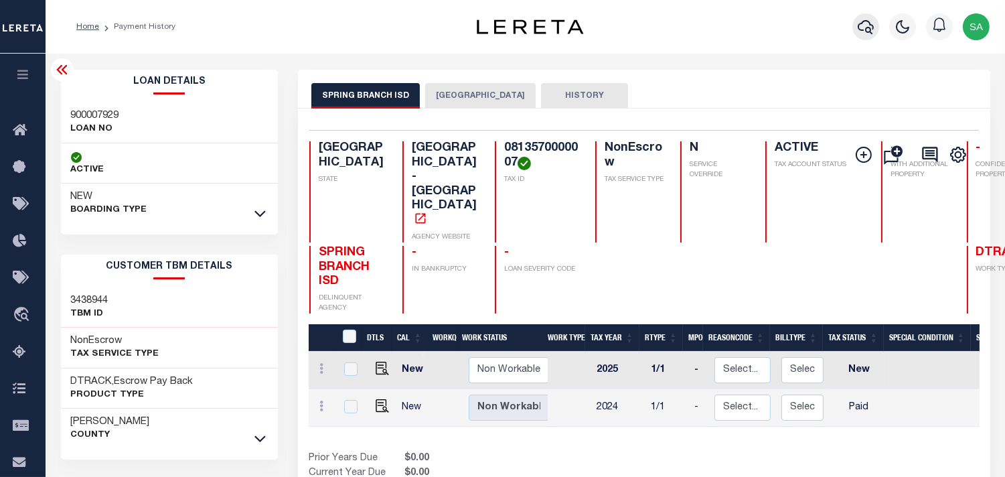
click at [860, 25] on icon "button" at bounding box center [866, 27] width 16 height 16
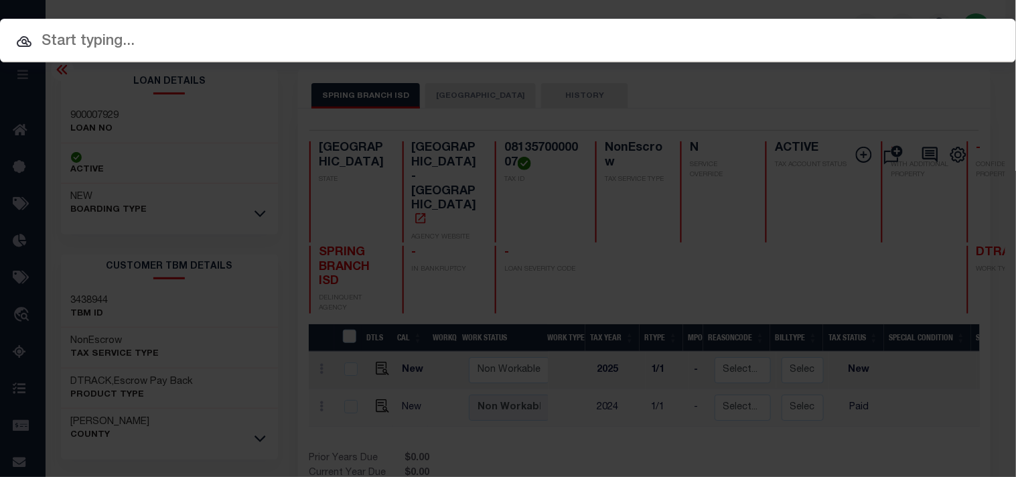
click at [799, 38] on input "text" at bounding box center [508, 41] width 1016 height 23
paste input "900006418"
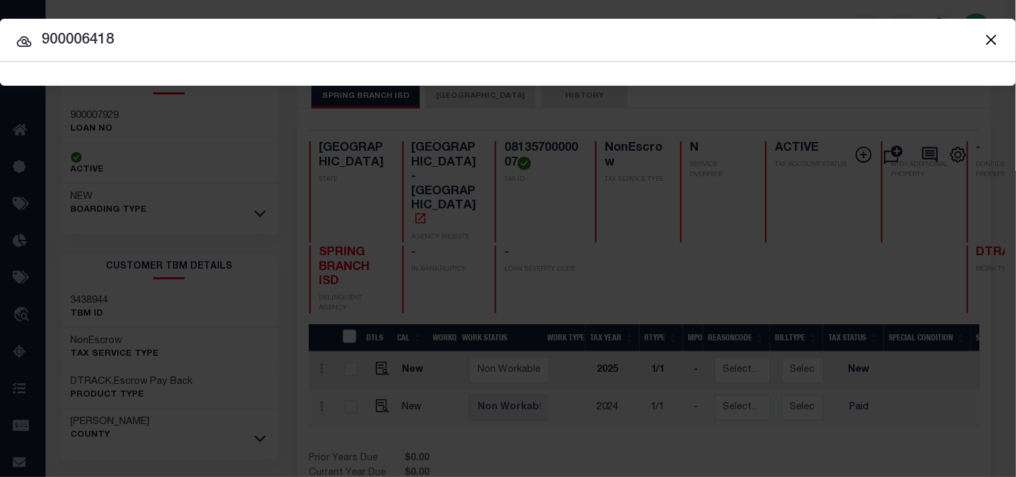
type input "900006418"
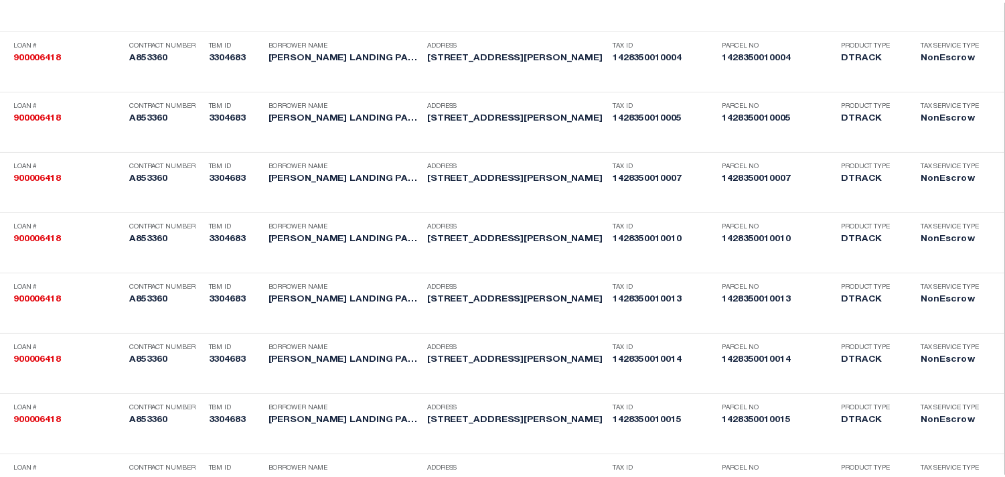
scroll to position [5512, 0]
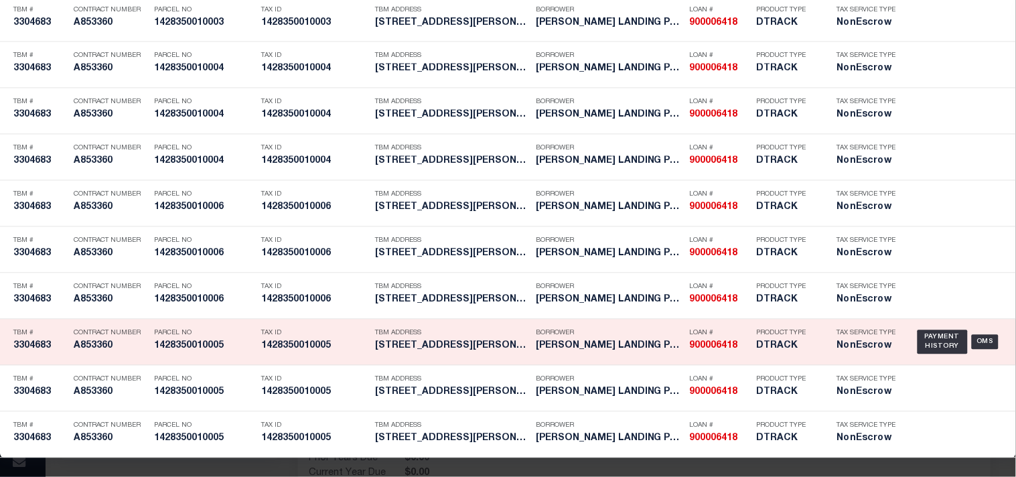
click at [338, 341] on h5 "1428350010005" at bounding box center [314, 346] width 107 height 11
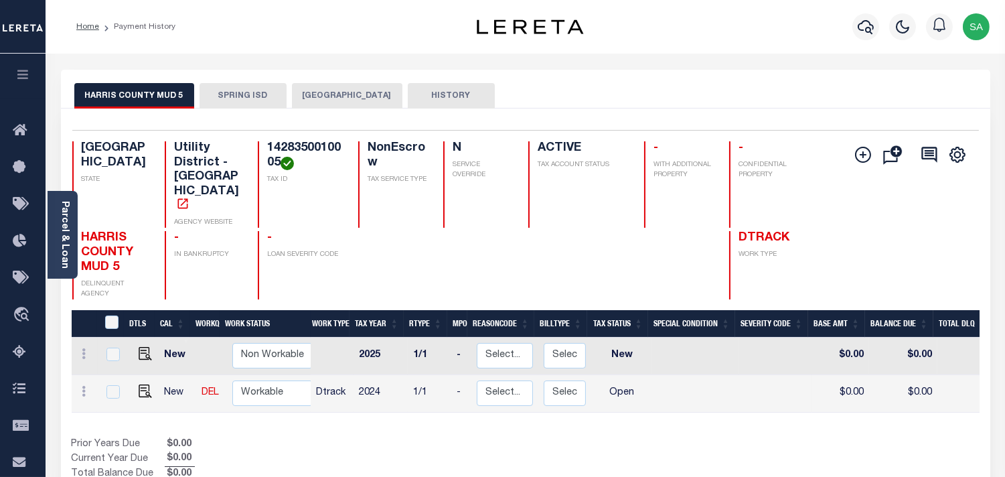
click at [241, 95] on button "SPRING ISD" at bounding box center [243, 95] width 87 height 25
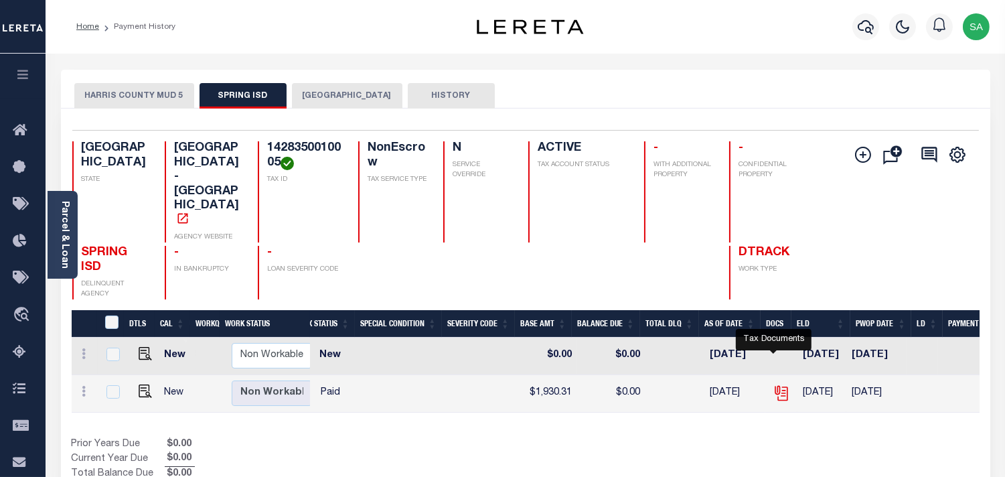
click at [774, 384] on icon "" at bounding box center [781, 392] width 17 height 17
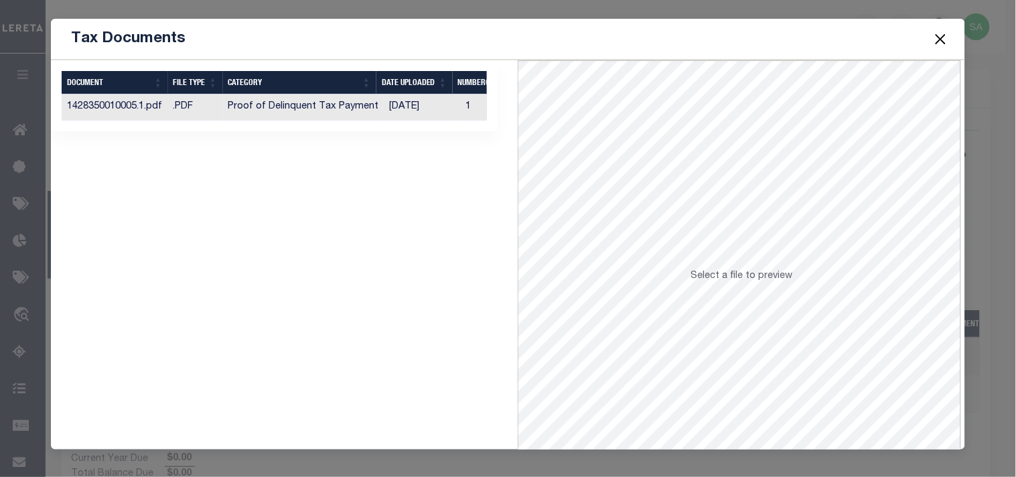
click at [376, 104] on td "Proof of Delinquent Tax Payment" at bounding box center [302, 107] width 161 height 26
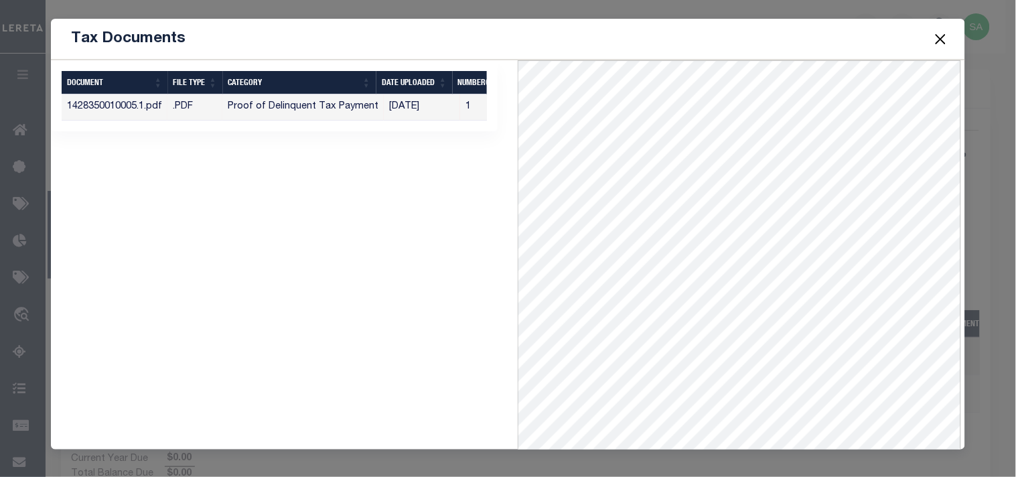
click at [939, 35] on button "Close" at bounding box center [939, 38] width 17 height 17
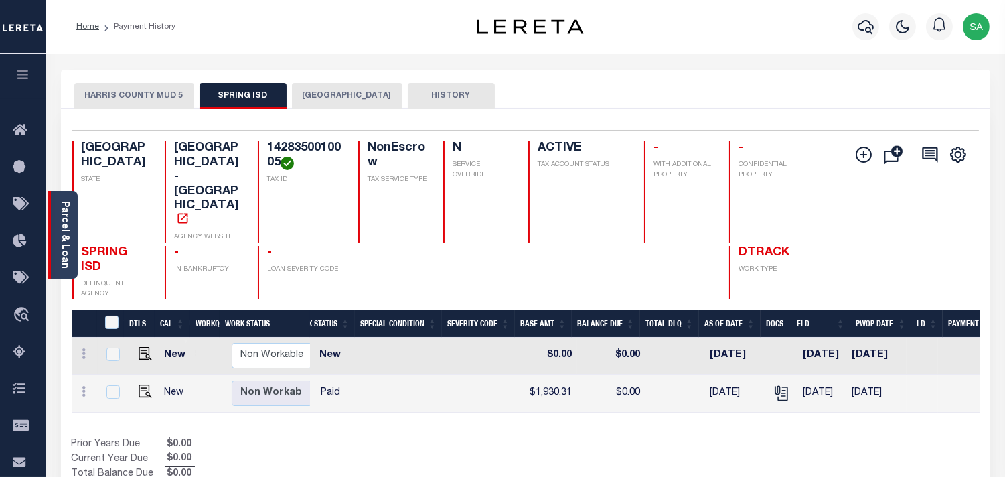
click at [57, 244] on div "Parcel & Loan" at bounding box center [63, 235] width 30 height 88
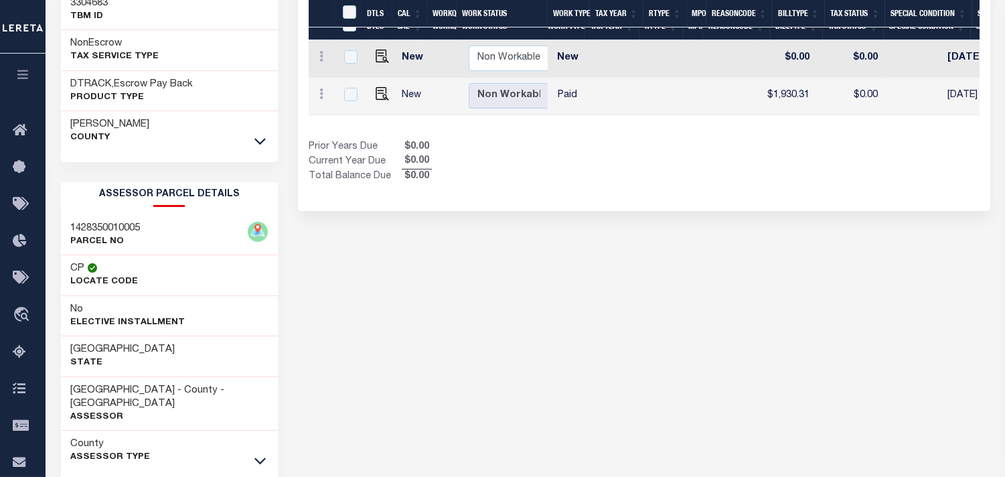
scroll to position [0, 291]
click at [262, 458] on icon at bounding box center [259, 461] width 11 height 7
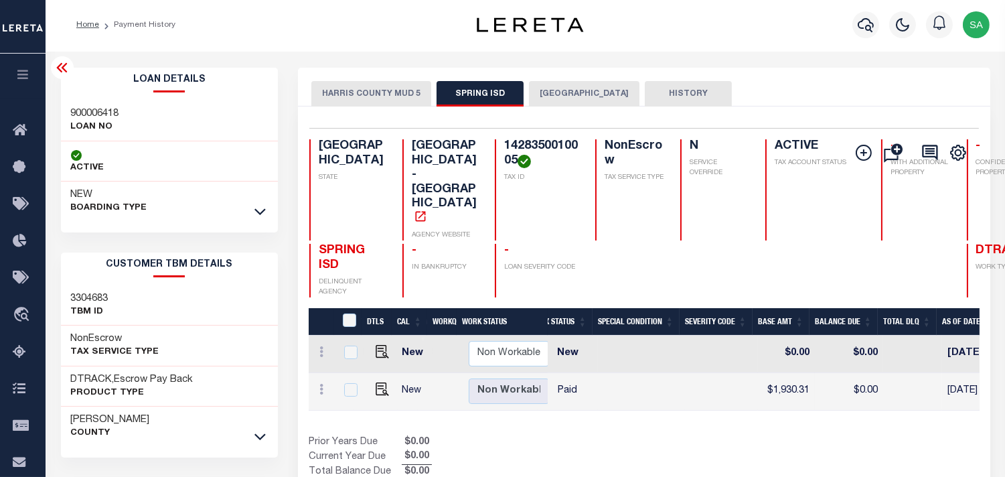
scroll to position [0, 0]
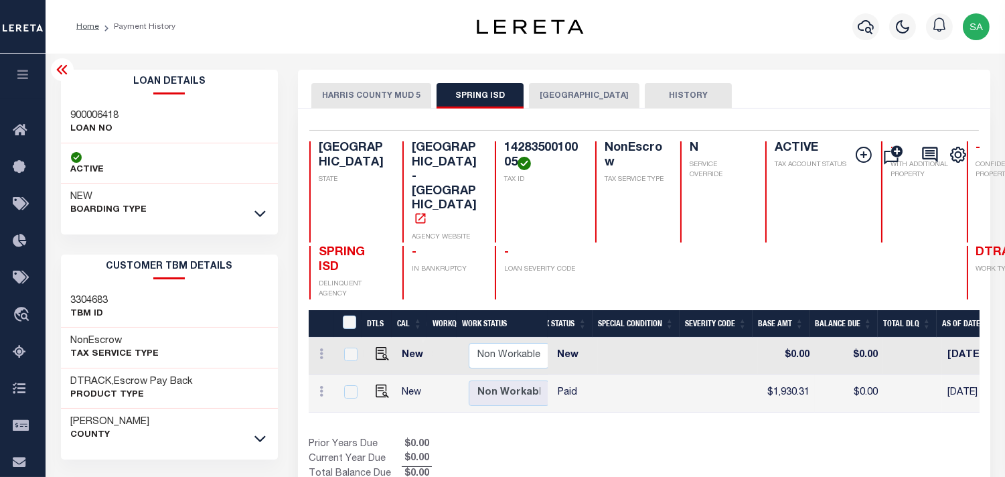
click at [562, 96] on button "[GEOGRAPHIC_DATA]" at bounding box center [584, 95] width 110 height 25
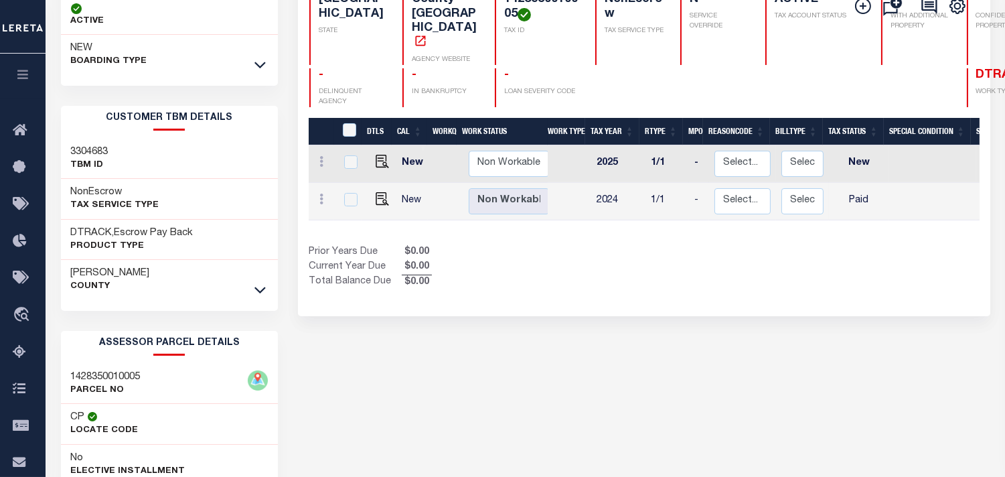
scroll to position [0, 396]
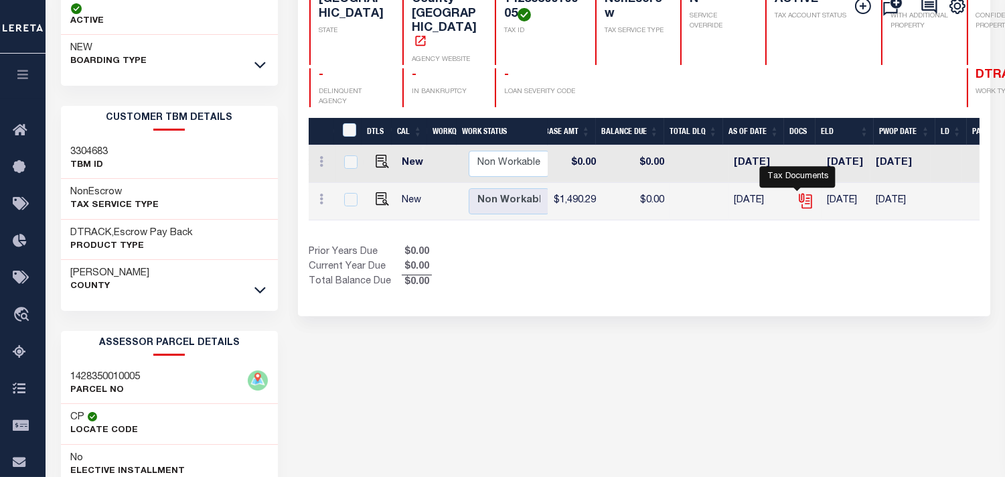
click at [797, 192] on icon "" at bounding box center [805, 200] width 17 height 17
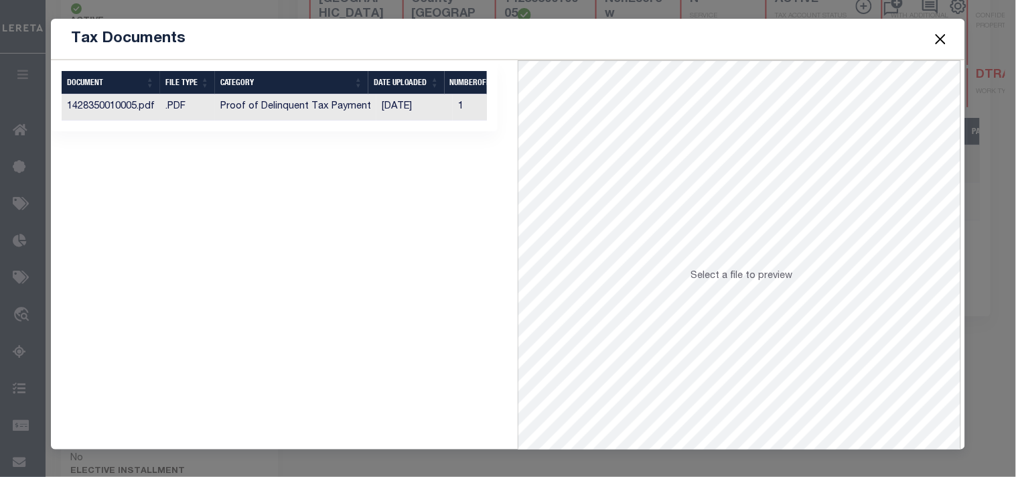
click at [418, 110] on td "[DATE]" at bounding box center [414, 107] width 76 height 26
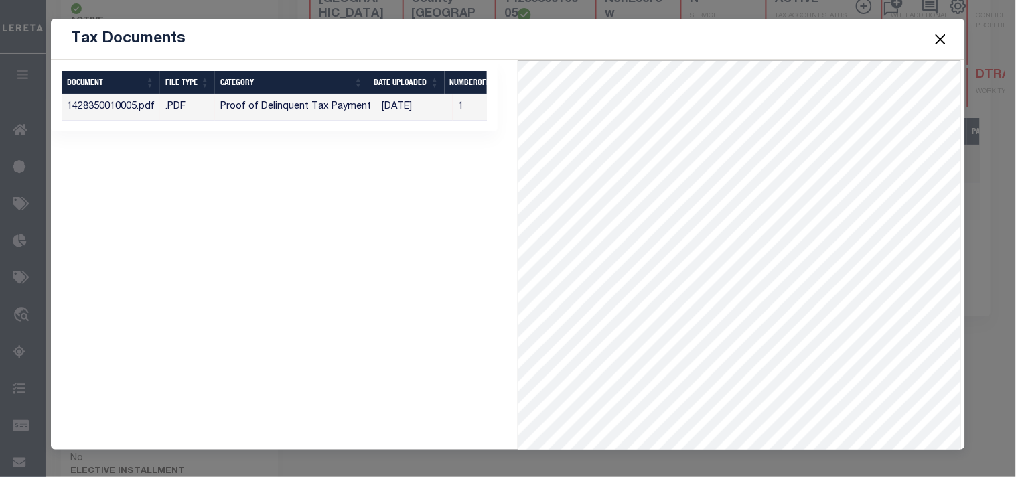
click at [939, 37] on button "Close" at bounding box center [939, 38] width 17 height 17
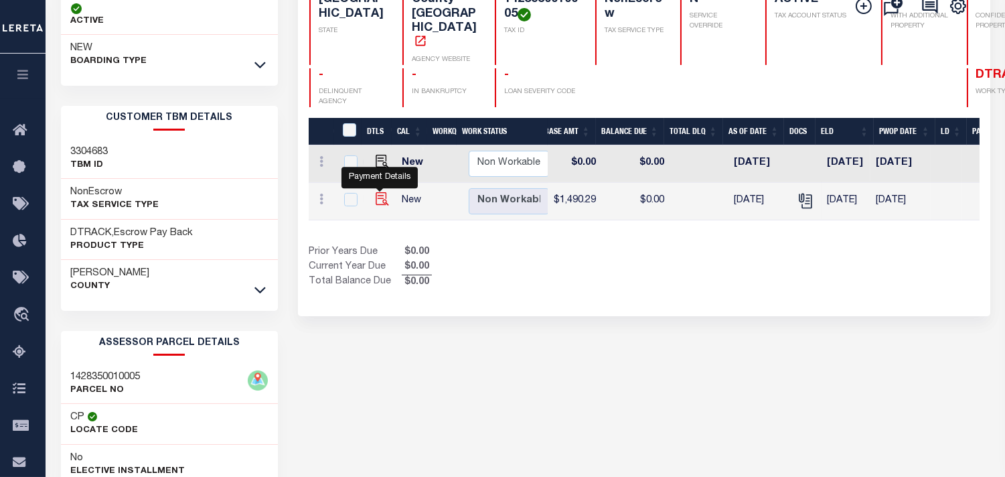
click at [382, 192] on img "" at bounding box center [382, 198] width 13 height 13
checkbox input "true"
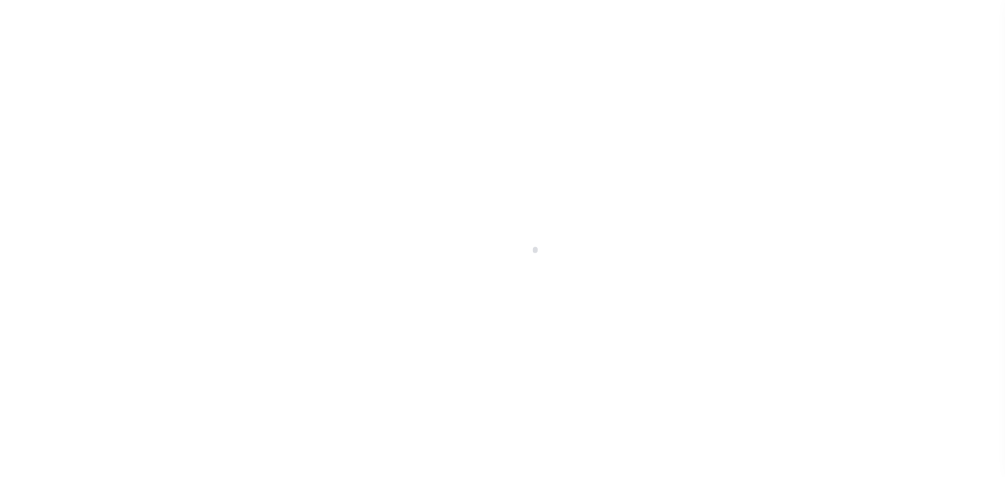
select select "PYD"
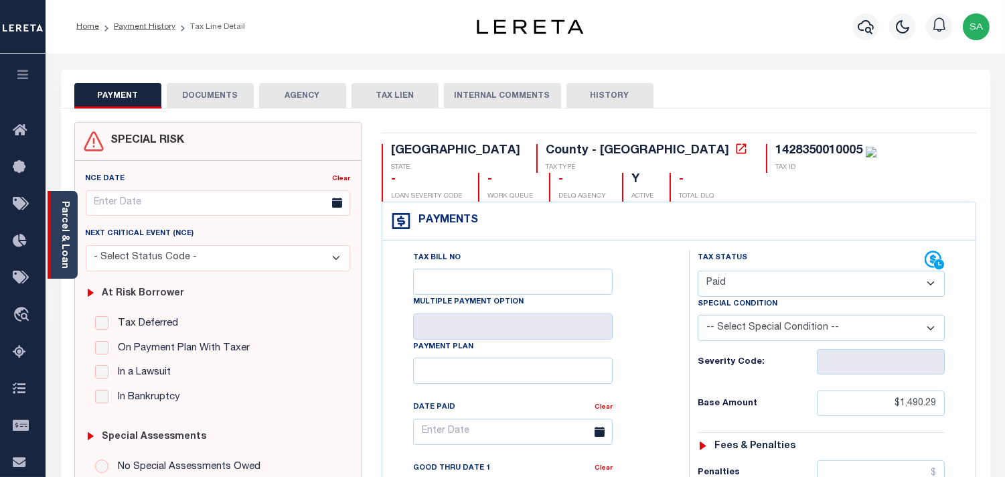
click at [62, 230] on link "Parcel & Loan" at bounding box center [64, 235] width 9 height 68
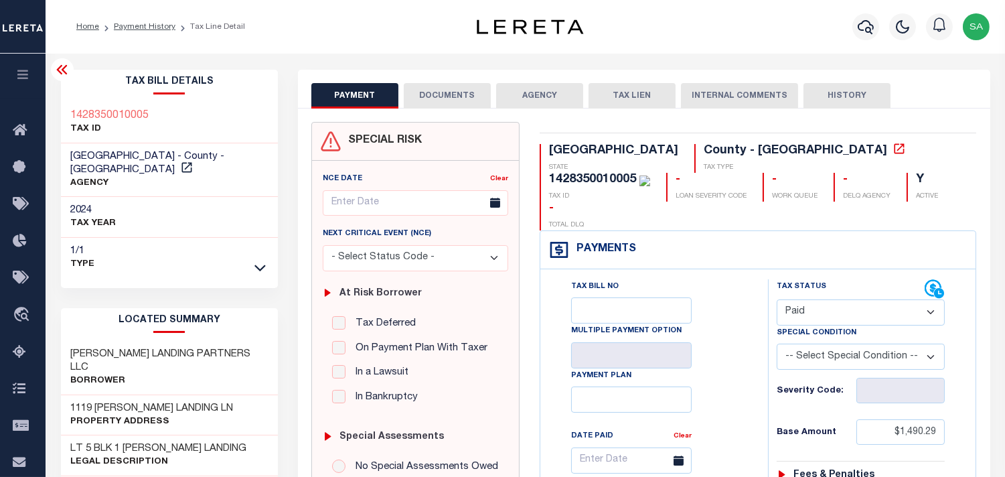
click at [418, 87] on button "DOCUMENTS" at bounding box center [447, 95] width 87 height 25
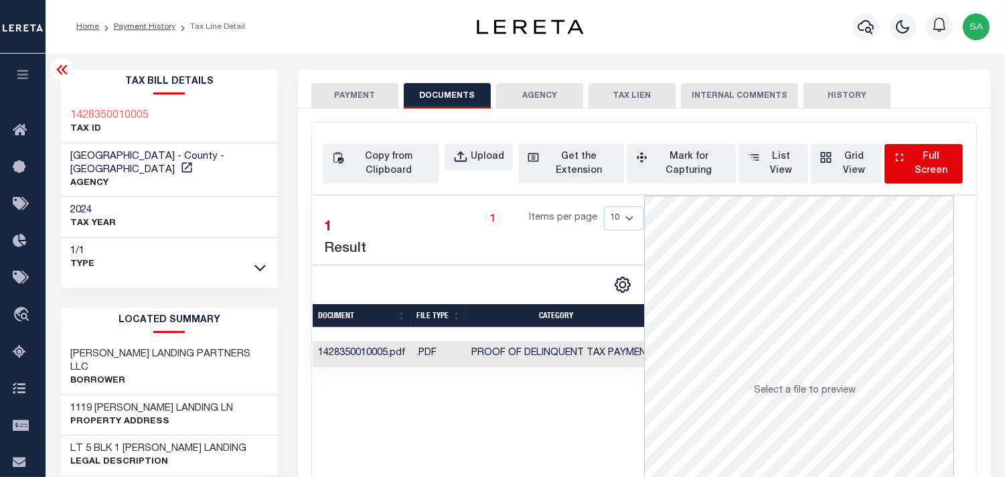
click at [921, 163] on div "Full Screen" at bounding box center [931, 164] width 45 height 28
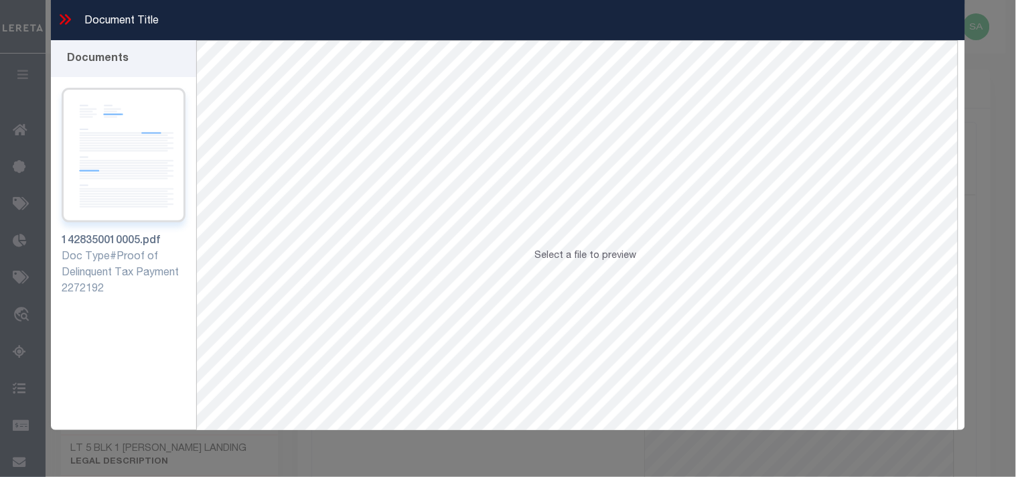
click at [118, 151] on img at bounding box center [124, 155] width 125 height 135
click at [60, 20] on icon at bounding box center [64, 19] width 17 height 17
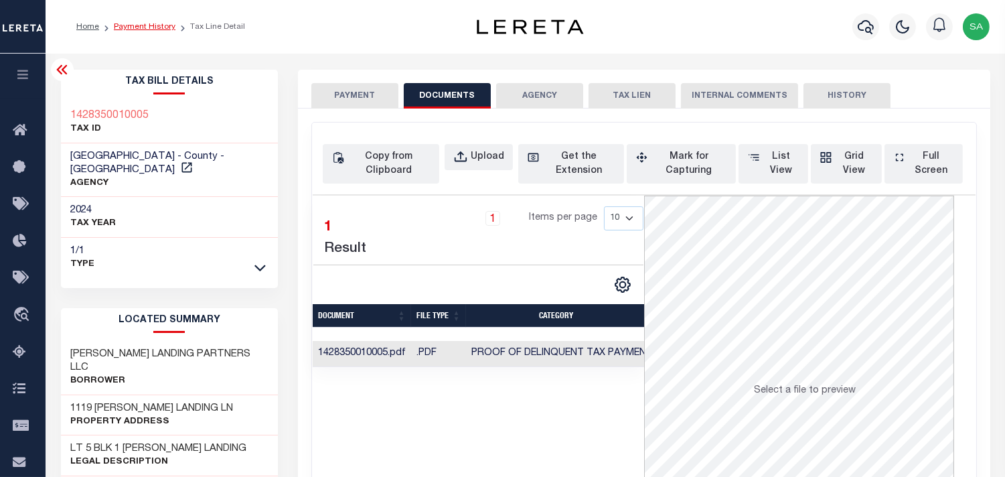
click at [149, 27] on link "Payment History" at bounding box center [145, 27] width 62 height 8
